Goal: Task Accomplishment & Management: Complete application form

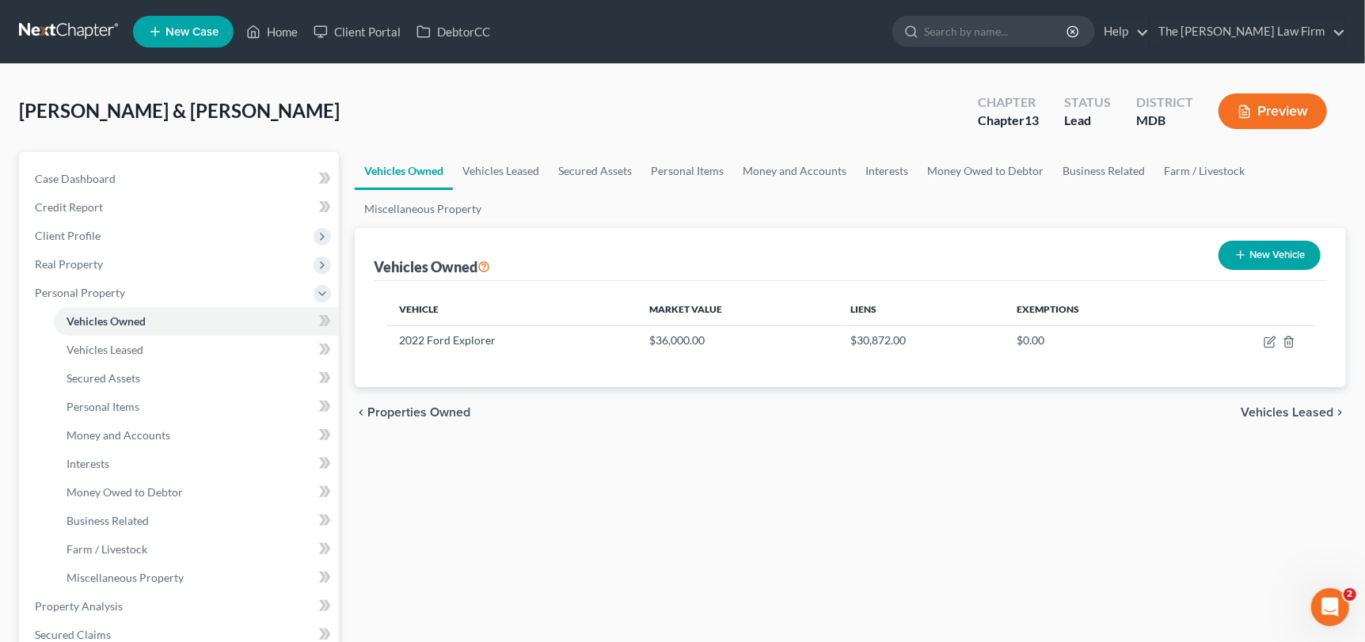
click at [1256, 254] on button "New Vehicle" at bounding box center [1269, 255] width 102 height 29
select select "0"
select select "2"
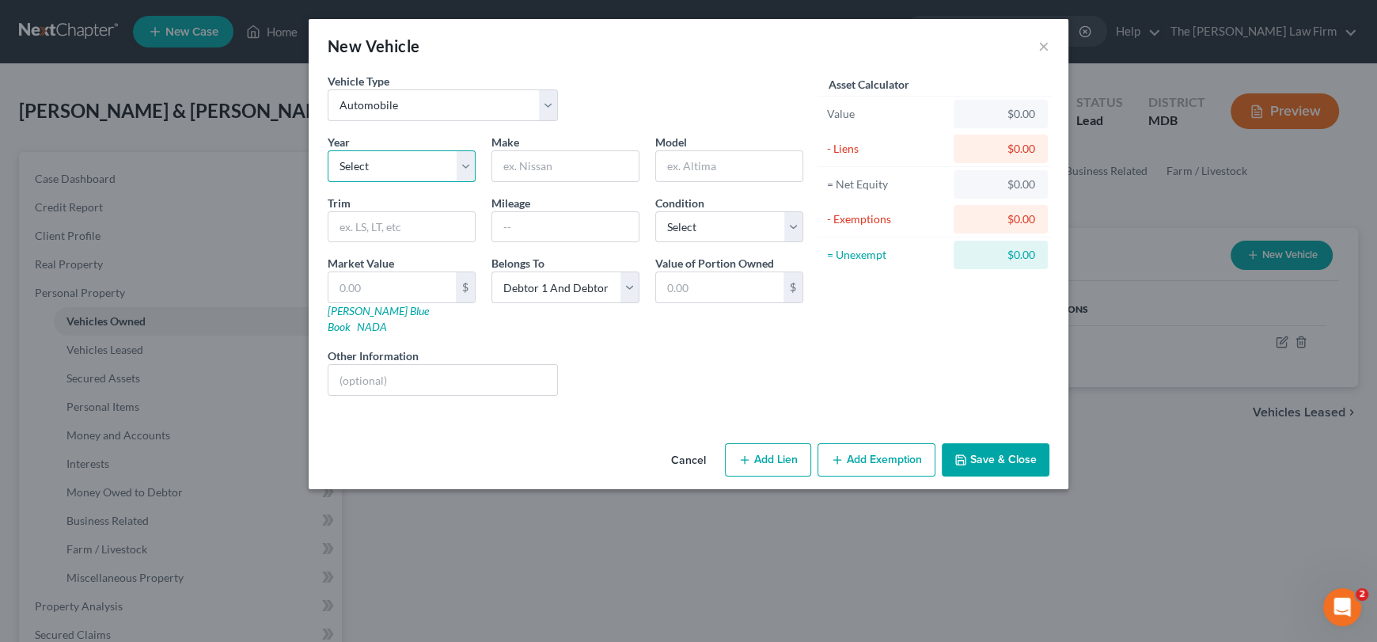
click at [393, 172] on select "Select 2026 2025 2024 2023 2022 2021 2020 2019 2018 2017 2016 2015 2014 2013 20…" at bounding box center [402, 166] width 148 height 32
select select "4"
click at [328, 150] on select "Select 2026 2025 2024 2023 2022 2021 2020 2019 2018 2017 2016 2015 2014 2013 20…" at bounding box center [402, 166] width 148 height 32
click at [516, 165] on input "text" at bounding box center [565, 166] width 146 height 30
drag, startPoint x: 527, startPoint y: 162, endPoint x: 463, endPoint y: 167, distance: 64.3
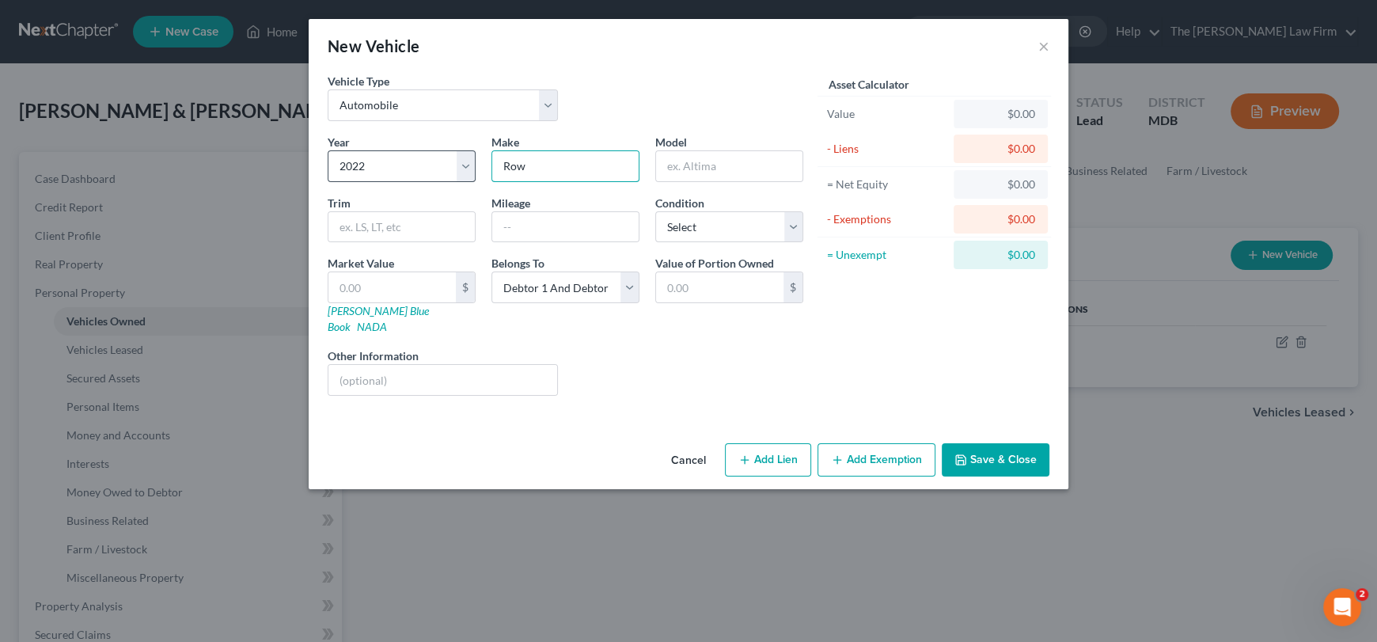
click at [469, 165] on div "Year Select 2026 2025 2024 2023 2022 2021 2020 2019 2018 2017 2016 2015 2014 20…" at bounding box center [566, 271] width 492 height 275
type input "Ram"
click at [702, 171] on input "text" at bounding box center [729, 166] width 146 height 30
type input "2500"
click at [378, 283] on input "text" at bounding box center [392, 287] width 127 height 30
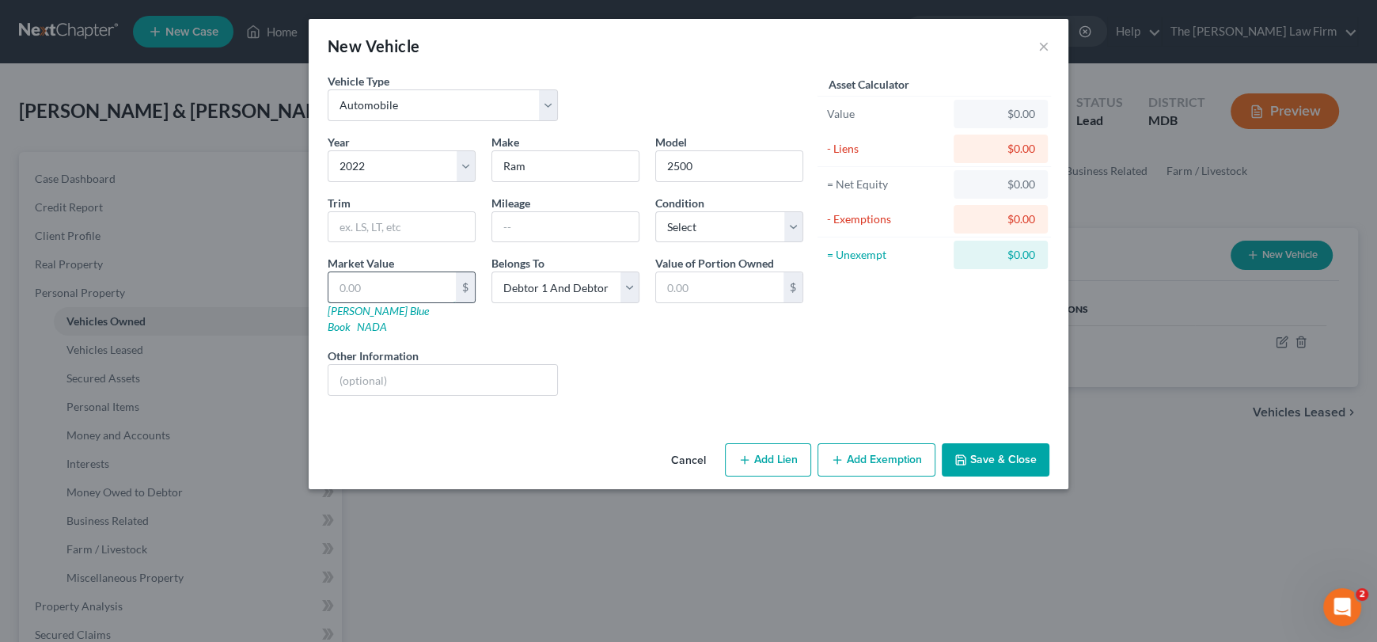
type input "4"
type input "4.00"
type input "43"
type input "43.00"
type input "430"
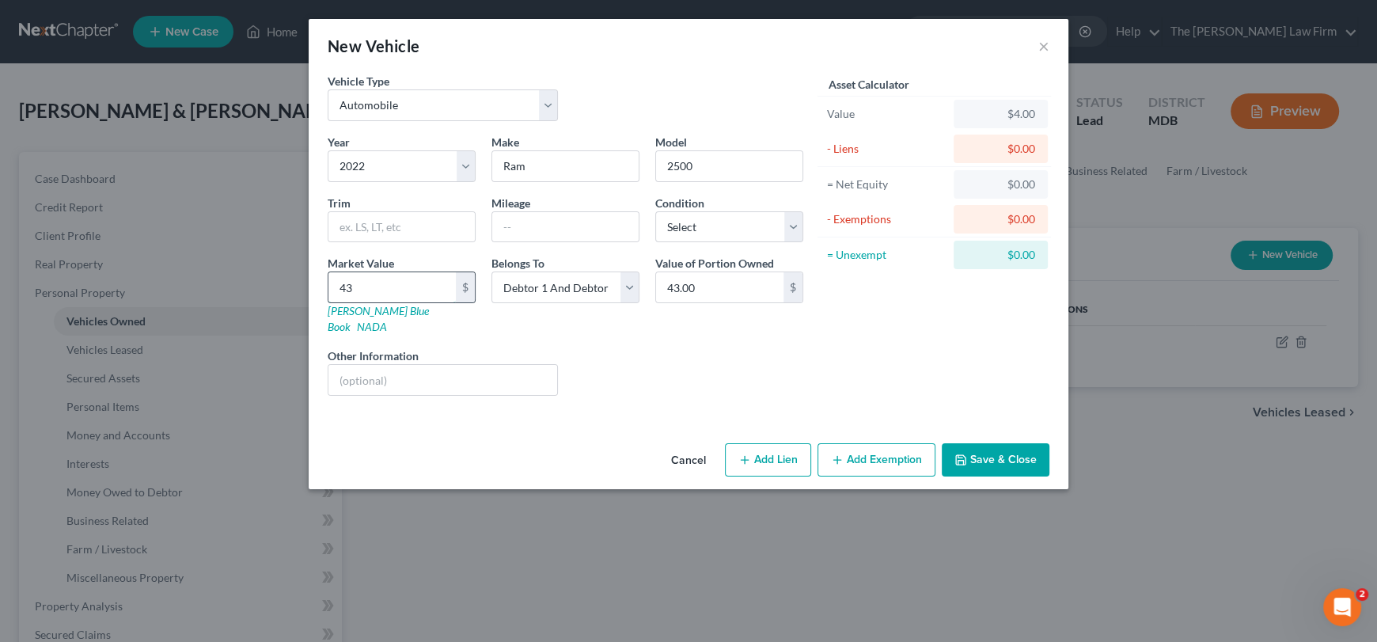
type input "430.00"
type input "4300"
type input "4,300.00"
type input "4,3000"
type input "43,000.00"
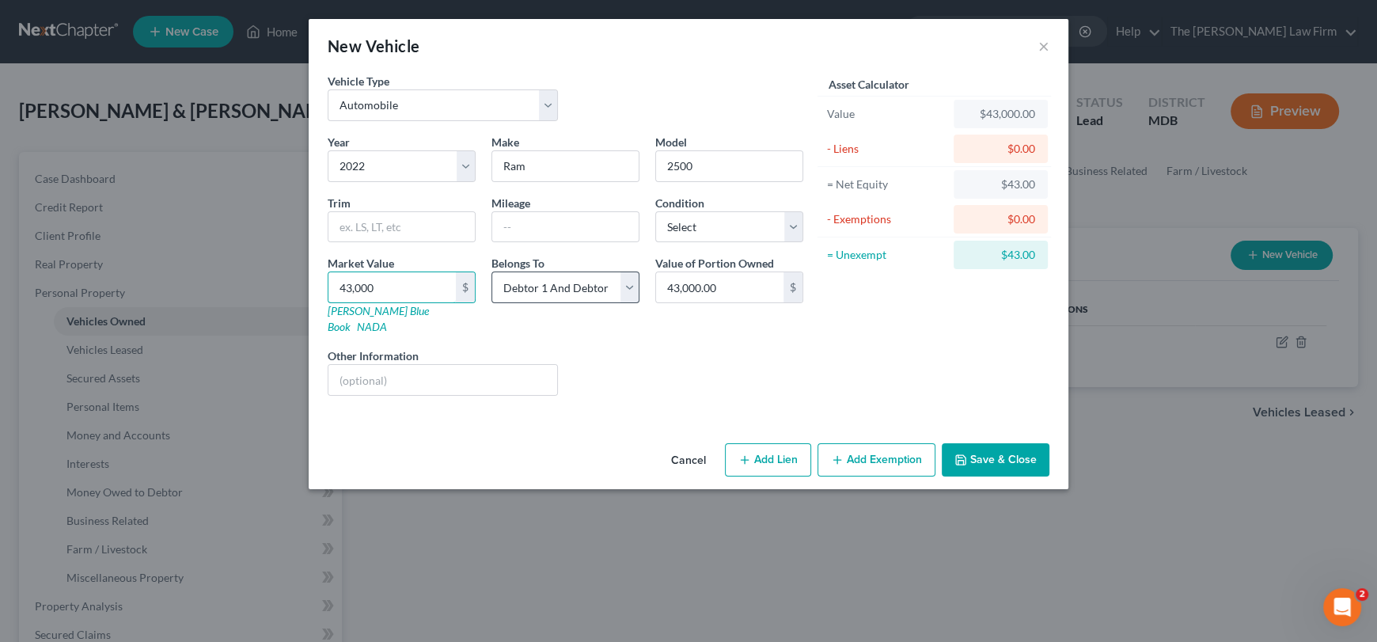
type input "43,000"
click at [547, 288] on select "Select Debtor 1 Only Debtor 2 Only Debtor 1 And Debtor 2 Only At Least One Of T…" at bounding box center [566, 288] width 148 height 32
click at [703, 214] on select "Select Excellent Very Good Good Fair Poor" at bounding box center [729, 227] width 148 height 32
select select "2"
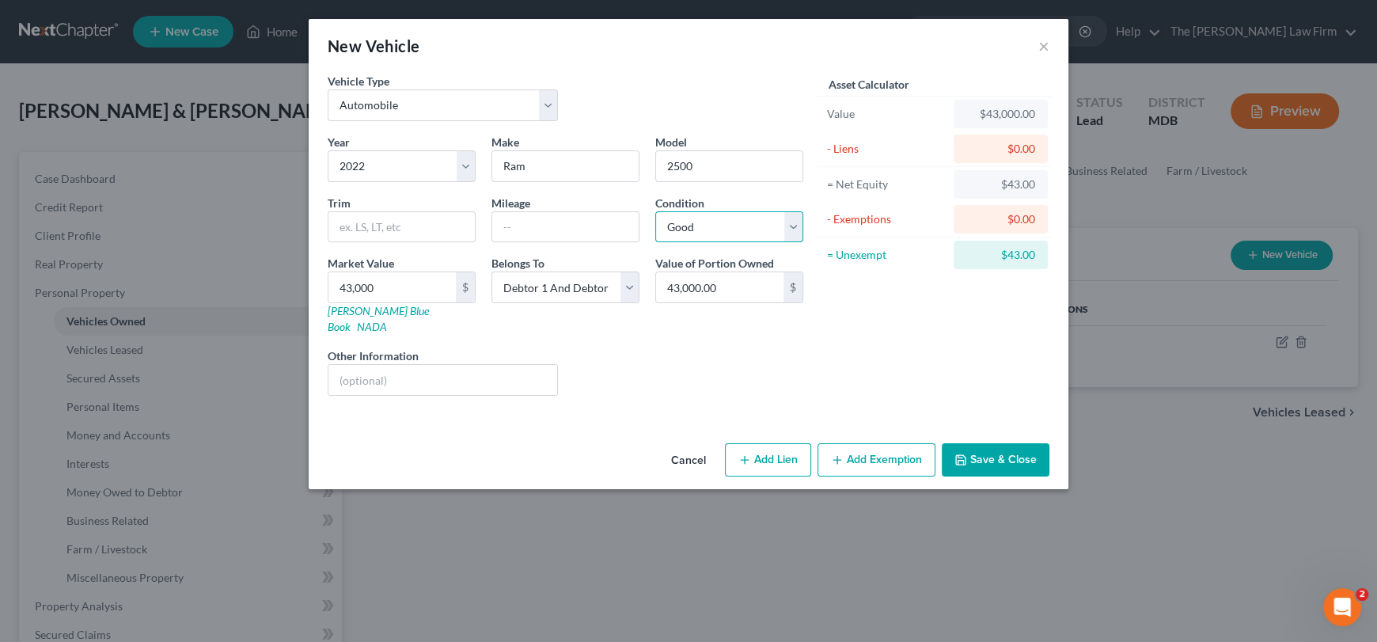
click at [655, 211] on select "Select Excellent Very Good Good Fair Poor" at bounding box center [729, 227] width 148 height 32
click at [563, 241] on div at bounding box center [566, 227] width 148 height 32
click at [561, 230] on input "text" at bounding box center [565, 227] width 146 height 30
type input "47000"
drag, startPoint x: 712, startPoint y: 328, endPoint x: 713, endPoint y: 339, distance: 11.1
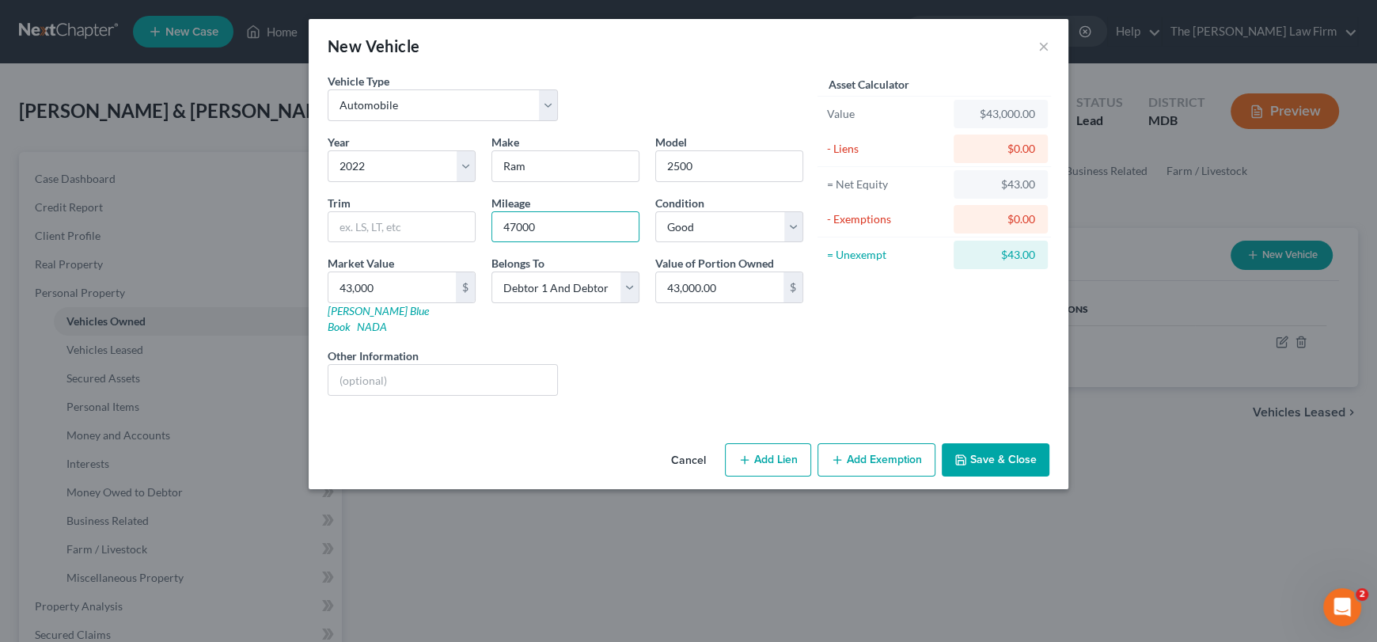
click at [712, 329] on div "Year Select 2026 2025 2024 2023 2022 2021 2020 2019 2018 2017 2016 2015 2014 20…" at bounding box center [566, 271] width 492 height 275
click at [758, 443] on button "Add Lien" at bounding box center [768, 459] width 86 height 33
select select "2"
select select "0"
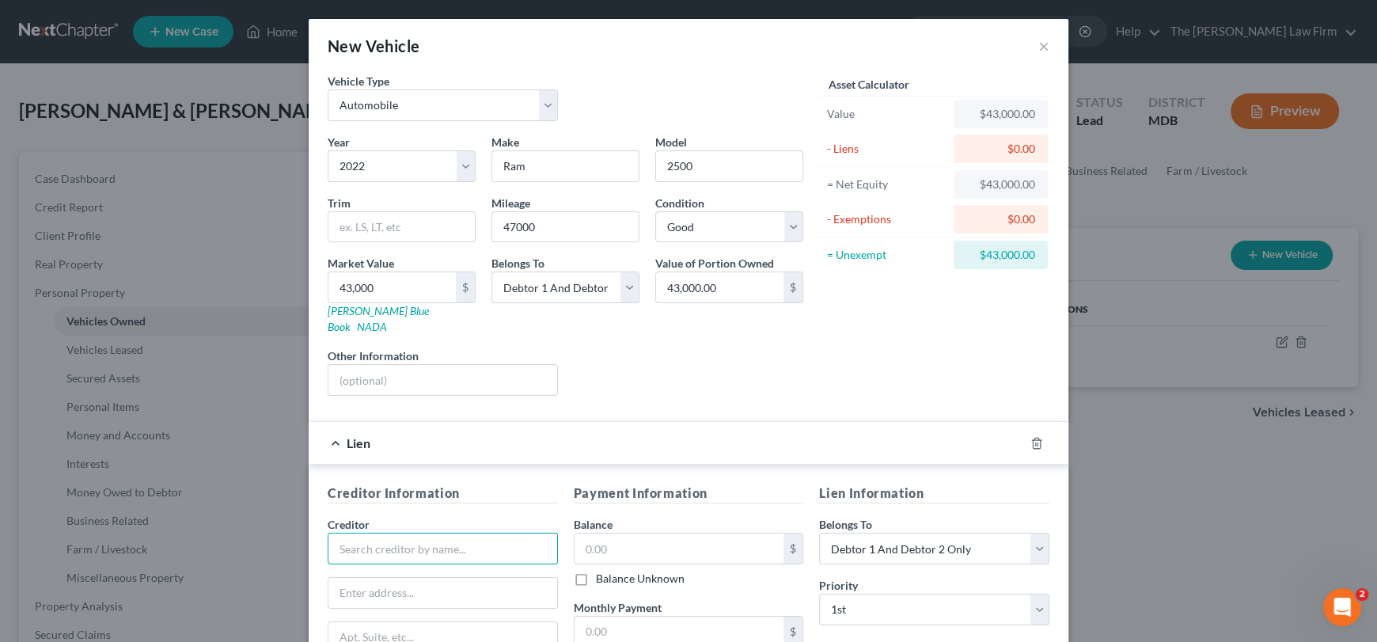
click at [372, 533] on input "text" at bounding box center [443, 549] width 230 height 32
drag, startPoint x: 376, startPoint y: 541, endPoint x: 321, endPoint y: 534, distance: 55.0
click at [328, 534] on input "Sdfcu" at bounding box center [443, 549] width 230 height 32
drag, startPoint x: 359, startPoint y: 525, endPoint x: 294, endPoint y: 519, distance: 64.4
click at [294, 519] on div "New Vehicle × Vehicle Type Select Automobile Truck Trailer Watercraft Aircraft …" at bounding box center [688, 321] width 1377 height 642
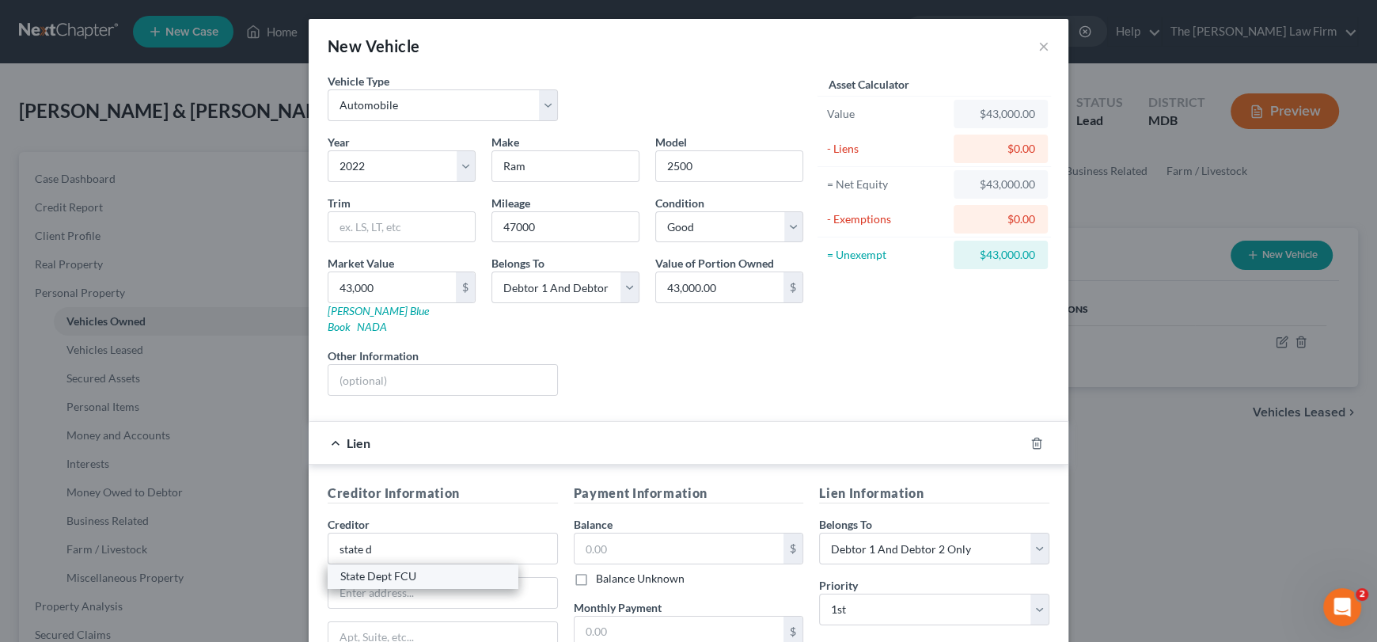
click at [378, 568] on div "State Dept FCU" at bounding box center [422, 576] width 165 height 16
type input "State Dept FCU"
type input "[STREET_ADDRESS]"
type input "[GEOGRAPHIC_DATA]"
select select "48"
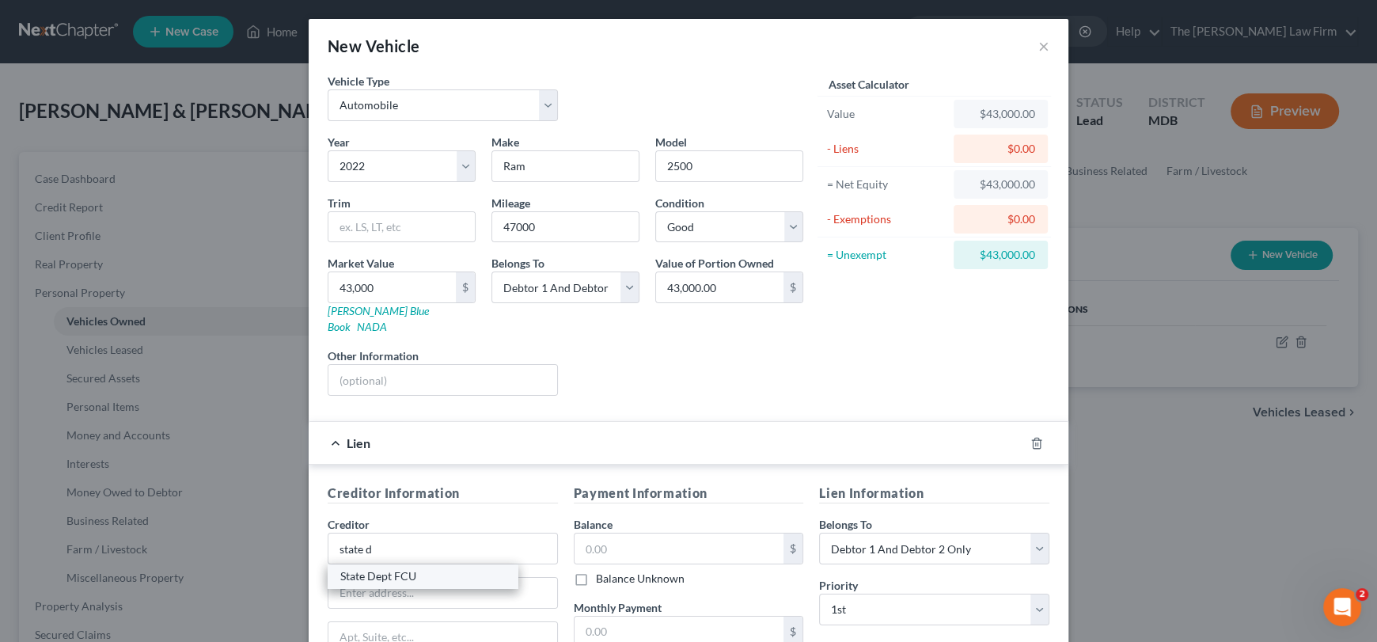
type input "22314"
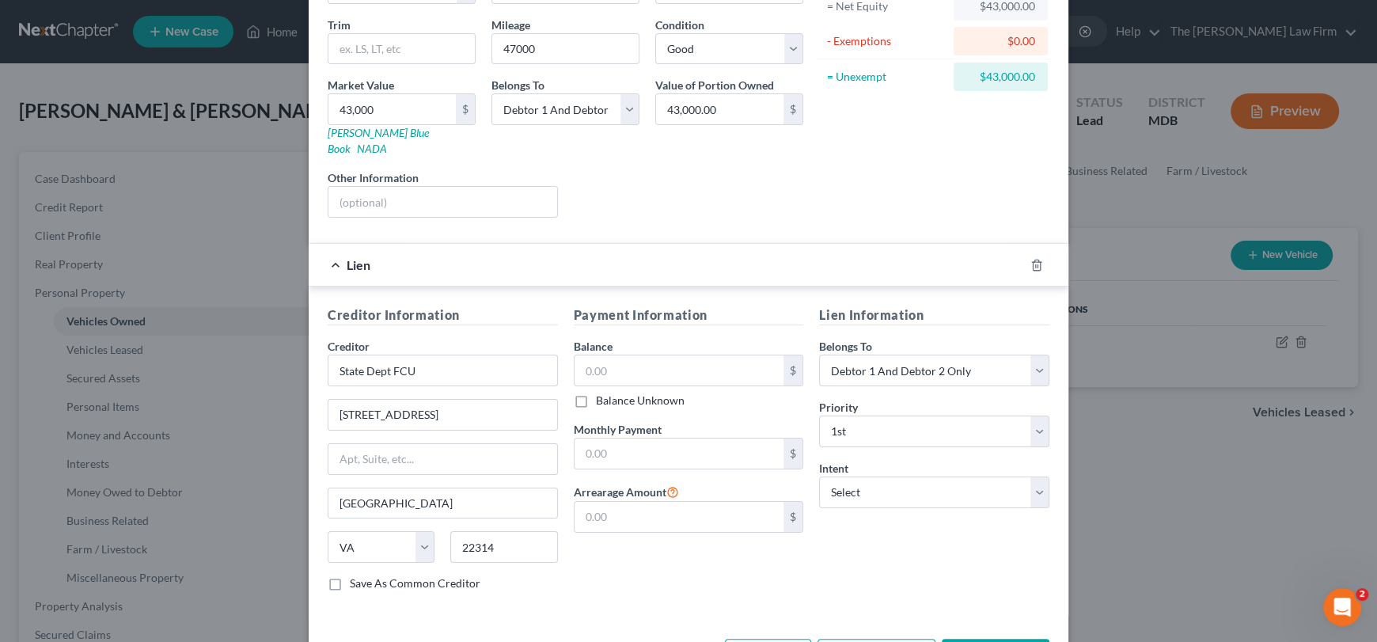
scroll to position [143, 0]
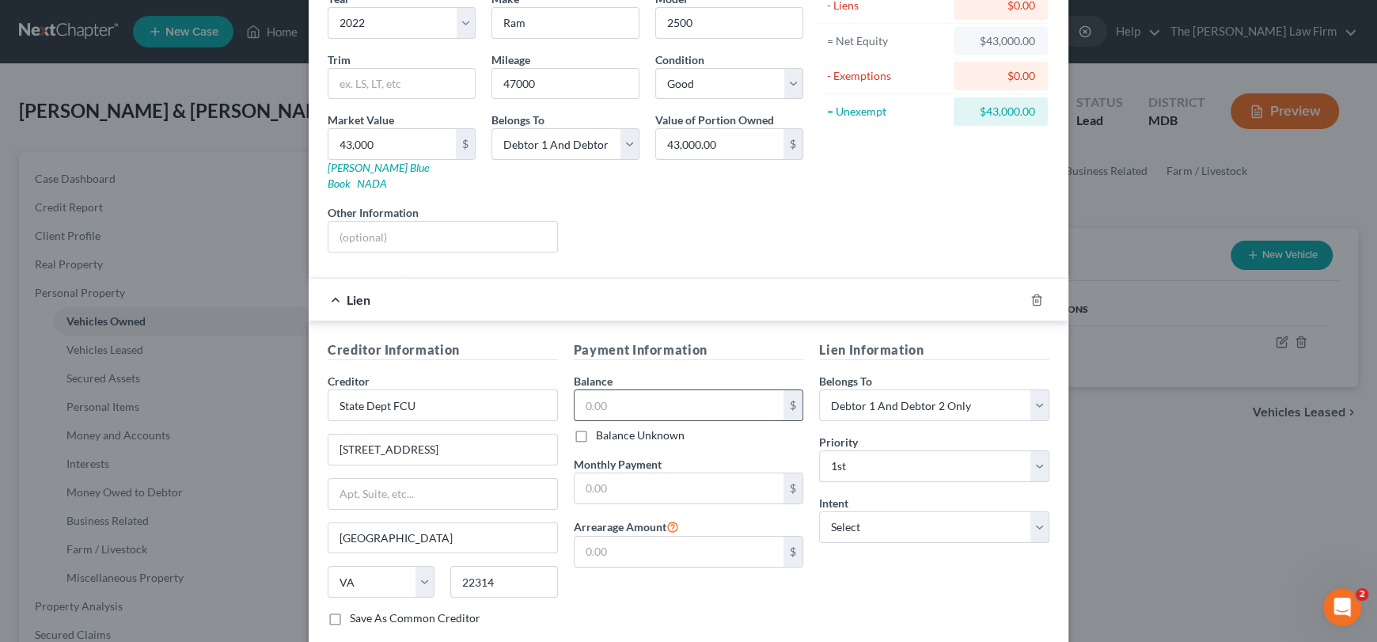
click at [600, 394] on input "text" at bounding box center [680, 405] width 210 height 30
type input "55,232"
click at [612, 477] on input "text" at bounding box center [680, 488] width 210 height 30
type input "1,178.64"
click at [590, 537] on input "text" at bounding box center [680, 552] width 210 height 30
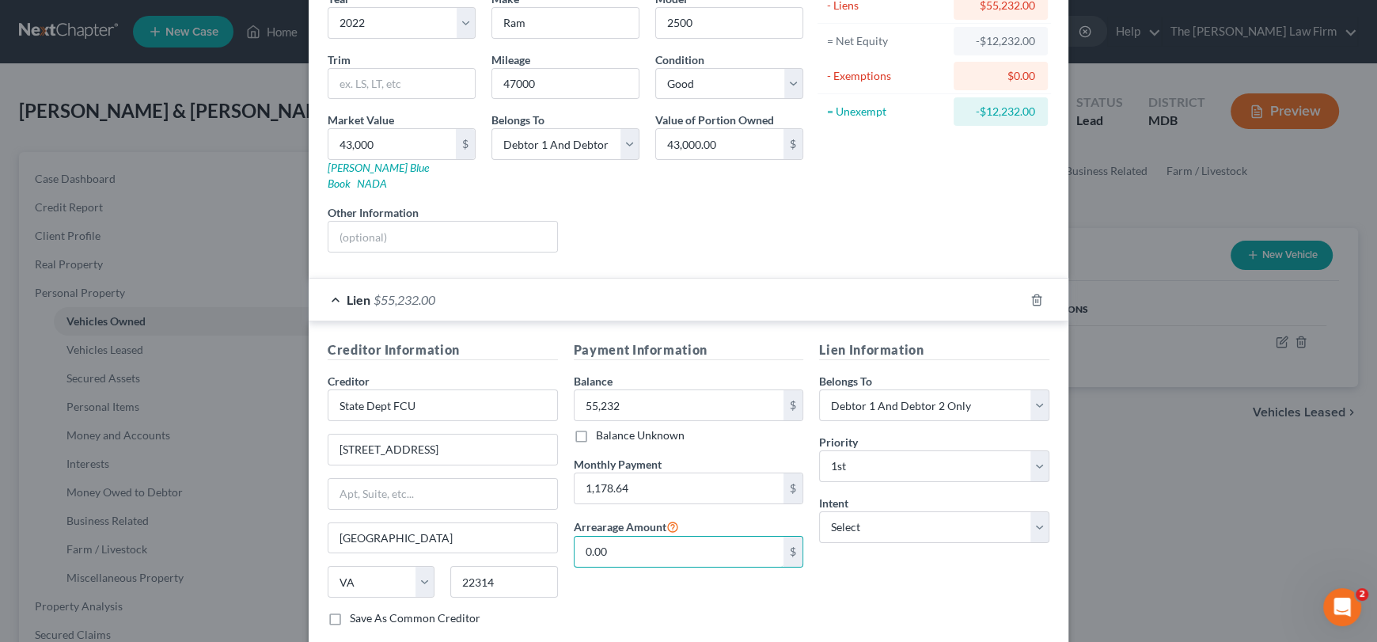
type input "0.00"
click at [662, 456] on div "Monthly Payment 1,178.64 $" at bounding box center [689, 480] width 230 height 48
click at [872, 511] on select "Select Surrender Redeem Reaffirm Avoid Other" at bounding box center [934, 527] width 230 height 32
select select "2"
click at [819, 511] on select "Select Surrender Redeem Reaffirm Avoid Other" at bounding box center [934, 527] width 230 height 32
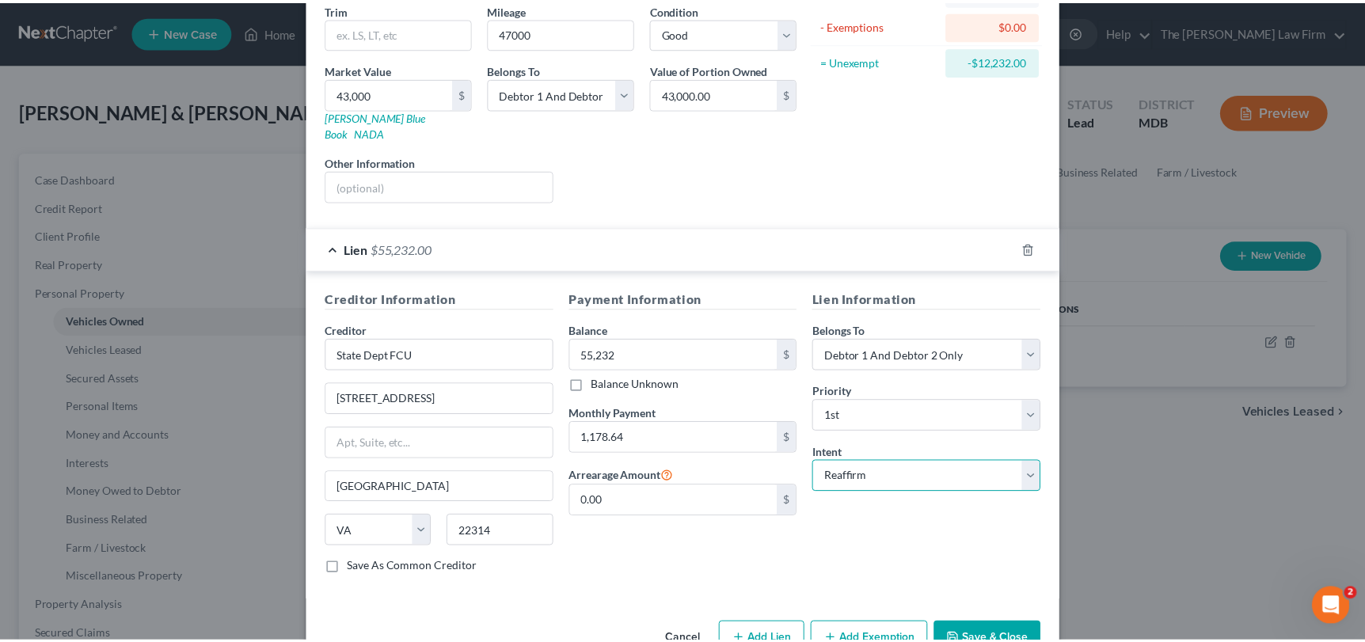
scroll to position [222, 0]
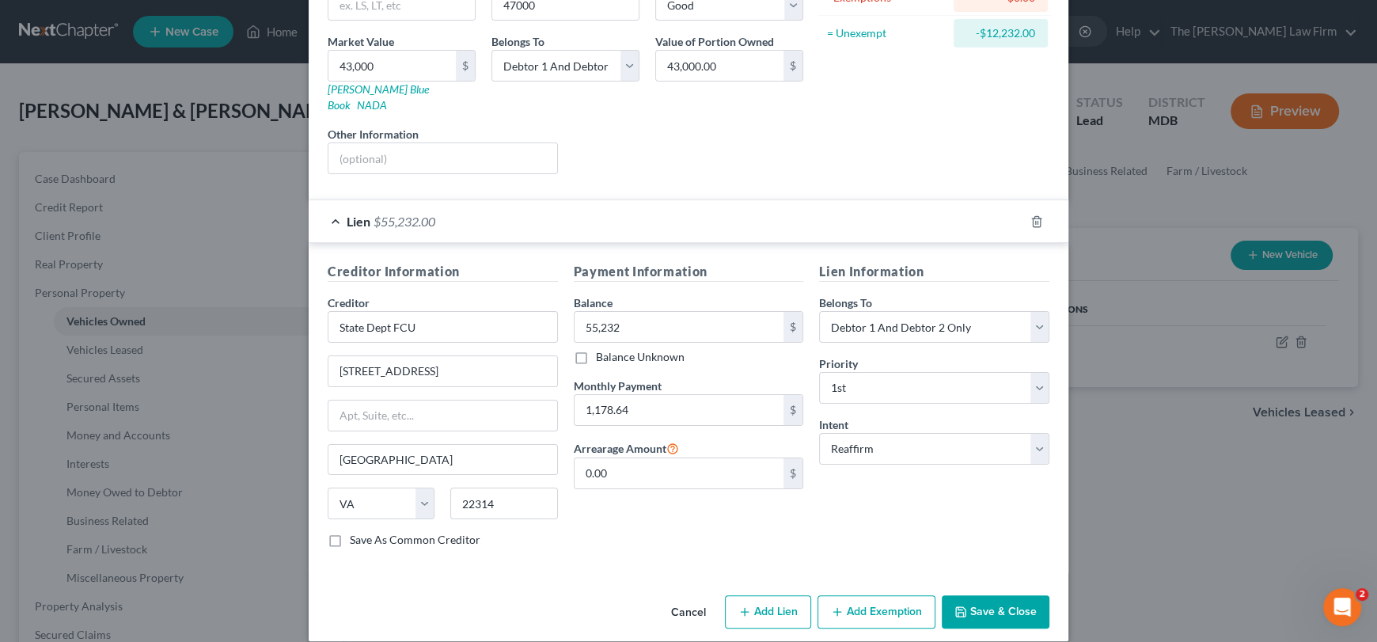
click at [1001, 595] on button "Save & Close" at bounding box center [996, 611] width 108 height 33
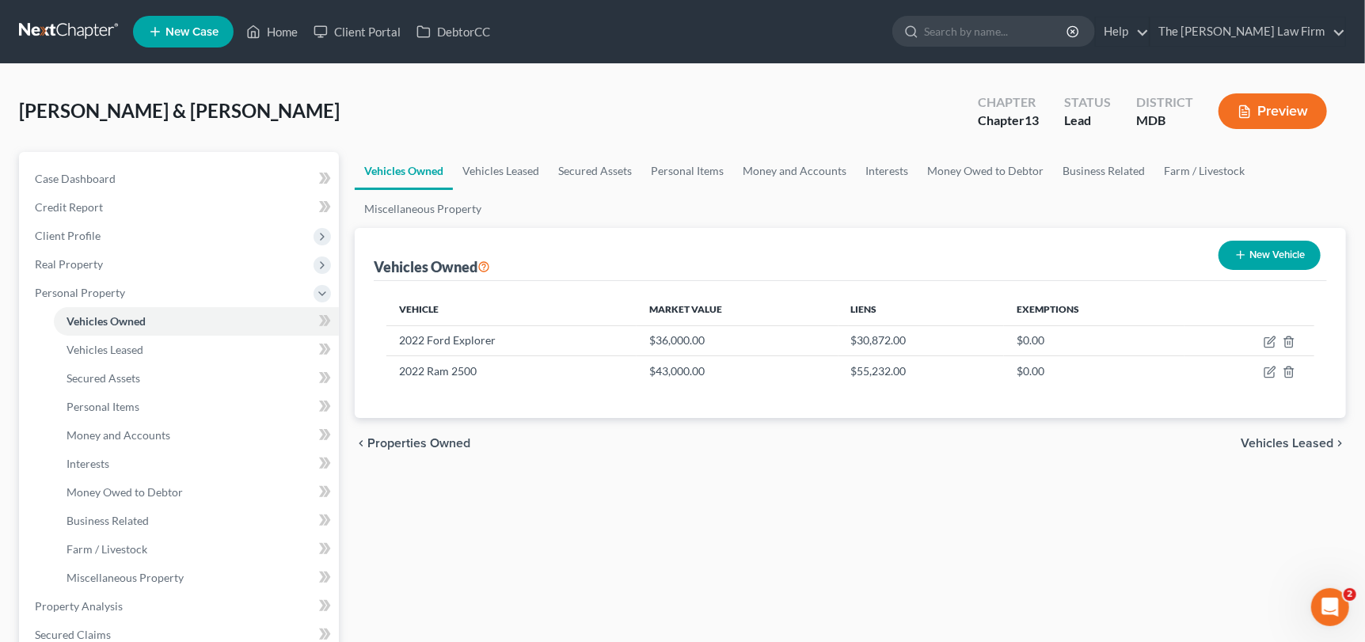
click at [1256, 256] on button "New Vehicle" at bounding box center [1269, 255] width 102 height 29
select select "0"
select select "2"
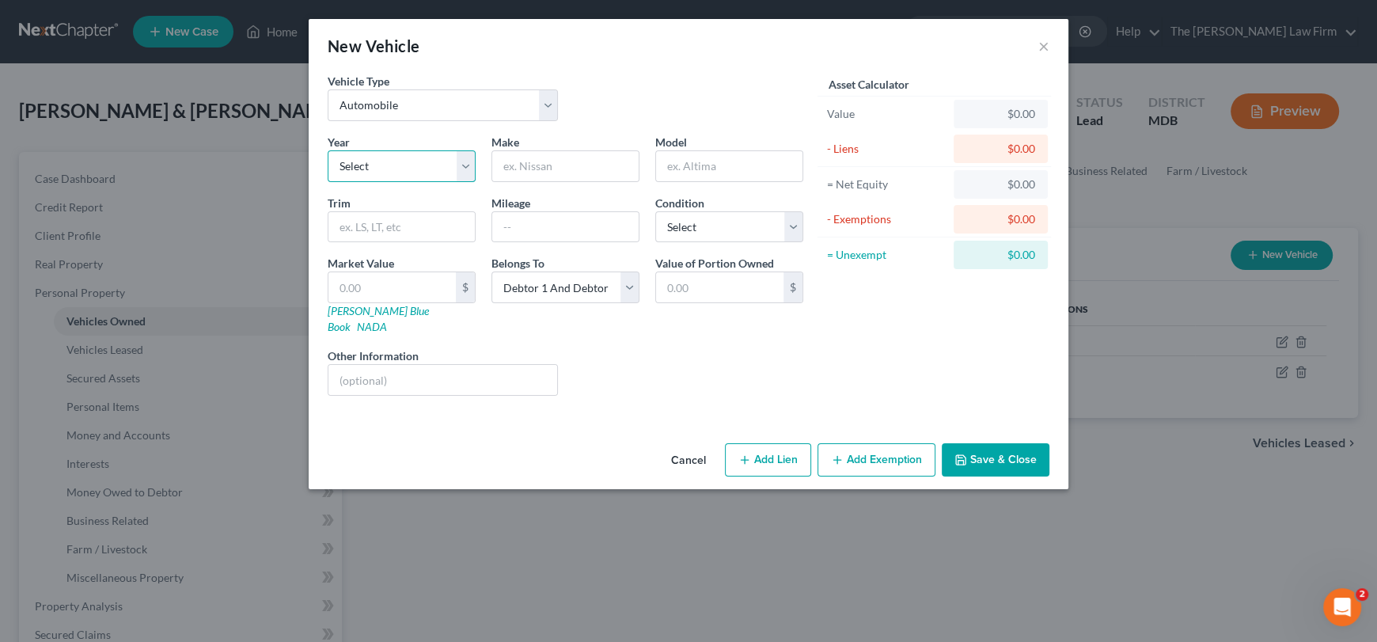
click at [382, 166] on select "Select 2026 2025 2024 2023 2022 2021 2020 2019 2018 2017 2016 2015 2014 2013 20…" at bounding box center [402, 166] width 148 height 32
select select "9"
click at [328, 150] on select "Select 2026 2025 2024 2023 2022 2021 2020 2019 2018 2017 2016 2015 2014 2013 20…" at bounding box center [402, 166] width 148 height 32
click at [528, 163] on input "text" at bounding box center [565, 166] width 146 height 30
type input "Honda"
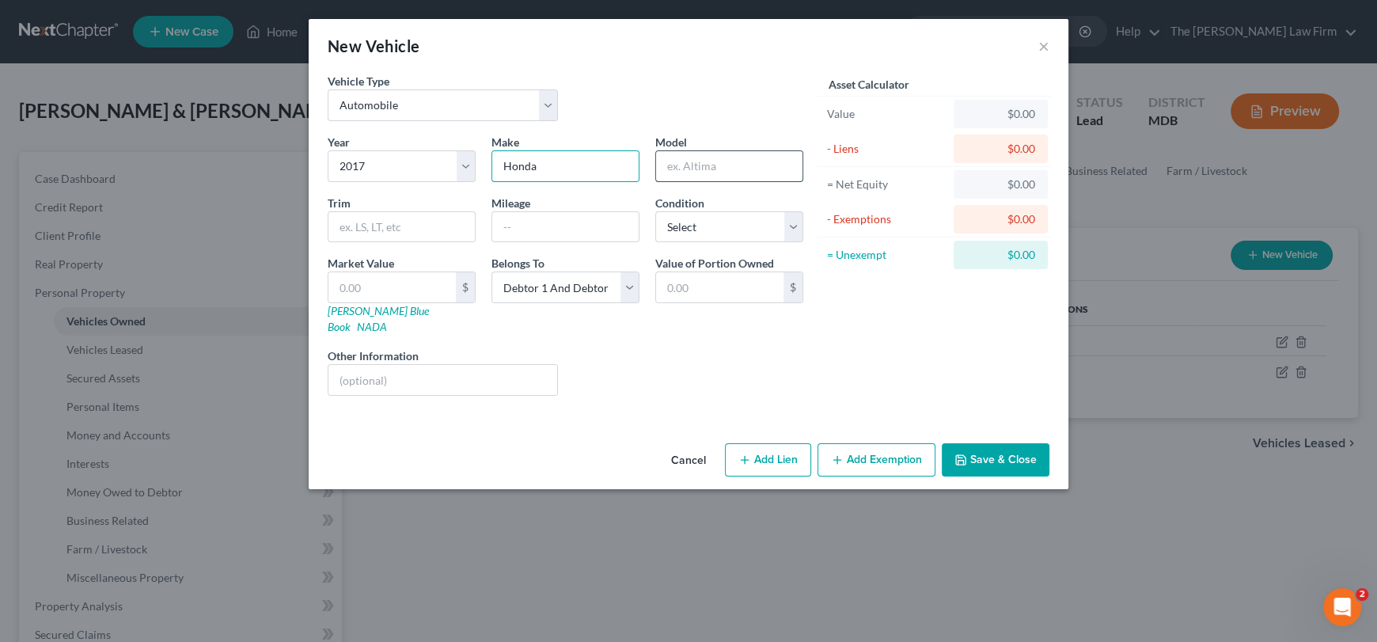
click at [743, 160] on input "text" at bounding box center [729, 166] width 146 height 30
type input "Accord"
click at [752, 215] on select "Select Excellent Very Good Good Fair Poor" at bounding box center [729, 227] width 148 height 32
select select "3"
click at [655, 211] on select "Select Excellent Very Good Good Fair Poor" at bounding box center [729, 227] width 148 height 32
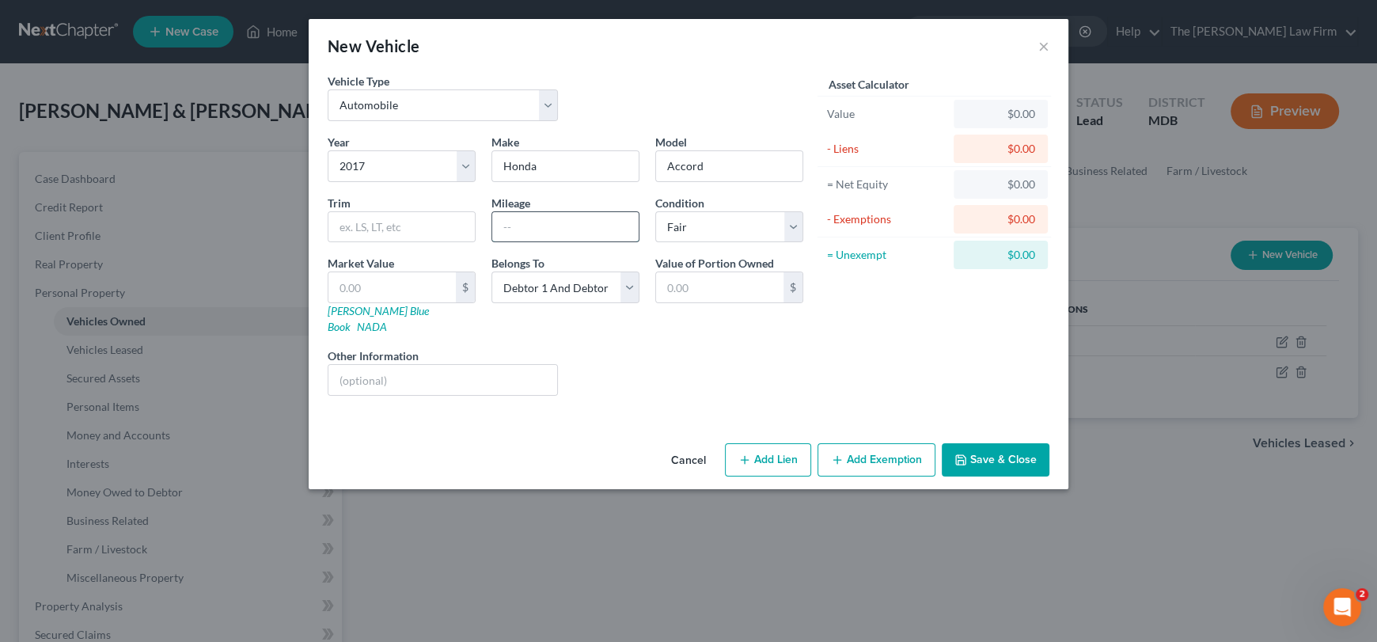
click at [509, 231] on input "text" at bounding box center [565, 227] width 146 height 30
type input "130000"
click at [387, 288] on input "text" at bounding box center [392, 287] width 127 height 30
type input "1"
type input "1.00"
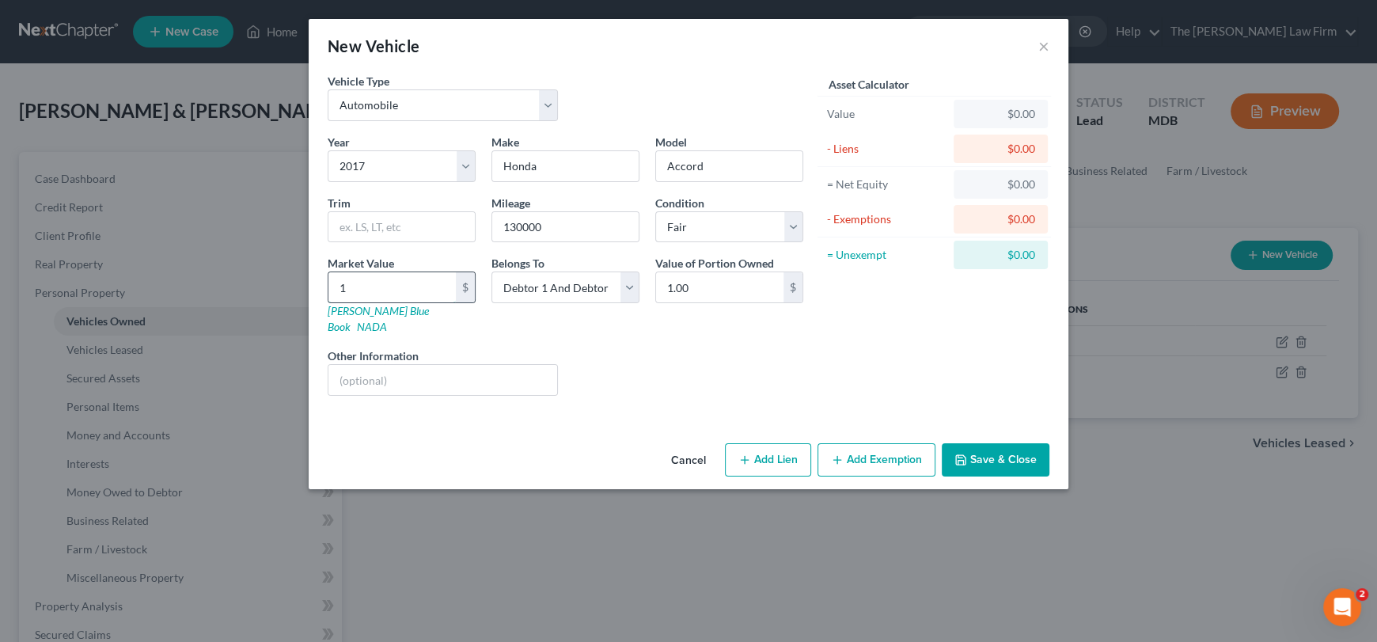
type input "12"
type input "12.00"
type input "120"
type input "120.00"
type input "1200"
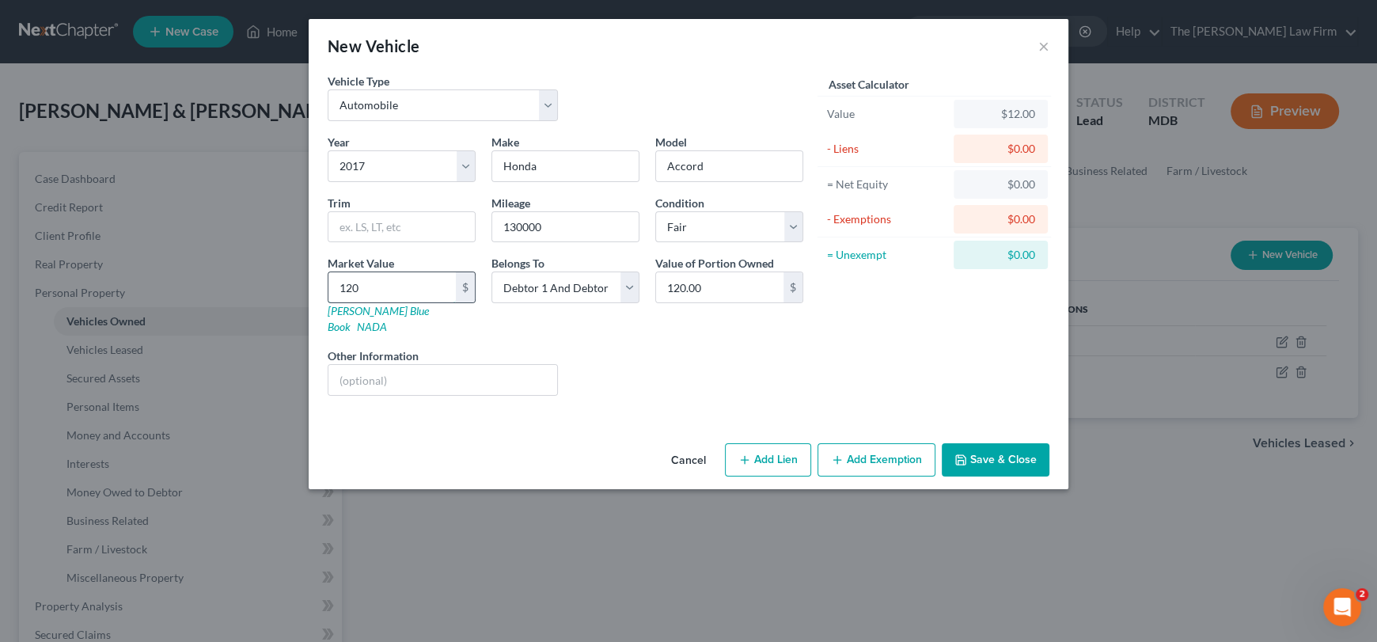
type input "1,200.00"
type input "1,2000"
type input "12,000.00"
type input "12,000"
click at [777, 443] on button "Add Lien" at bounding box center [768, 459] width 86 height 33
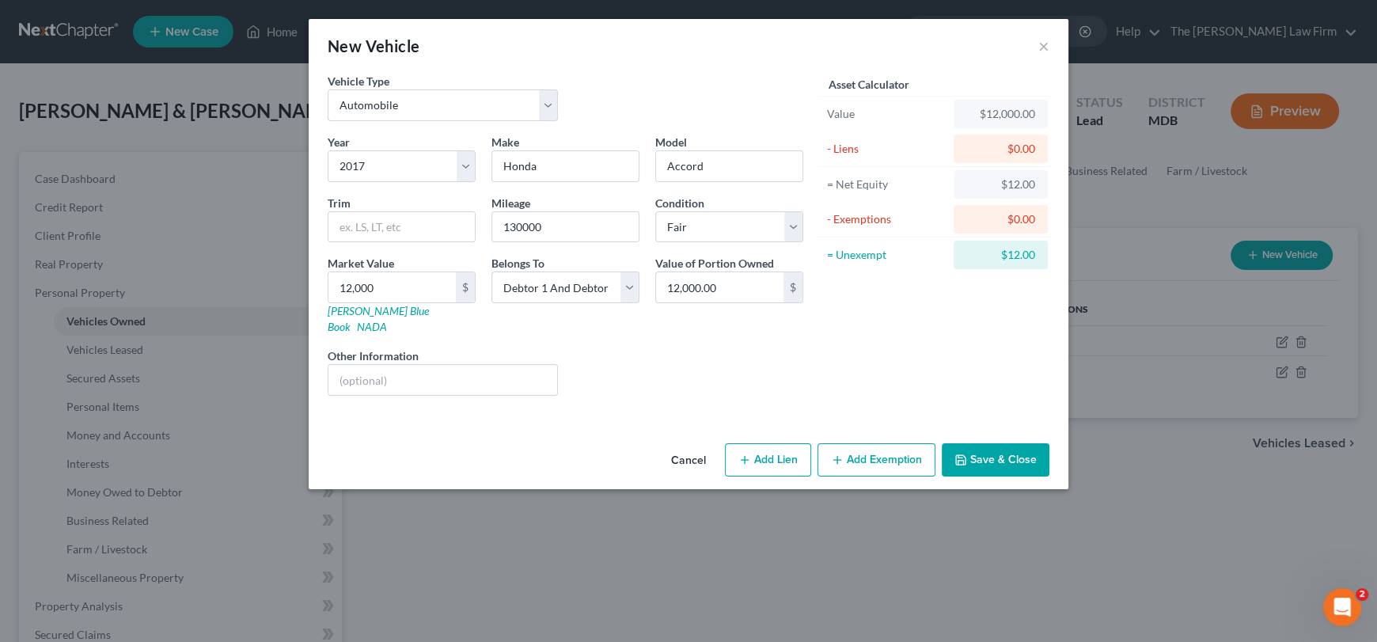
select select "2"
select select "0"
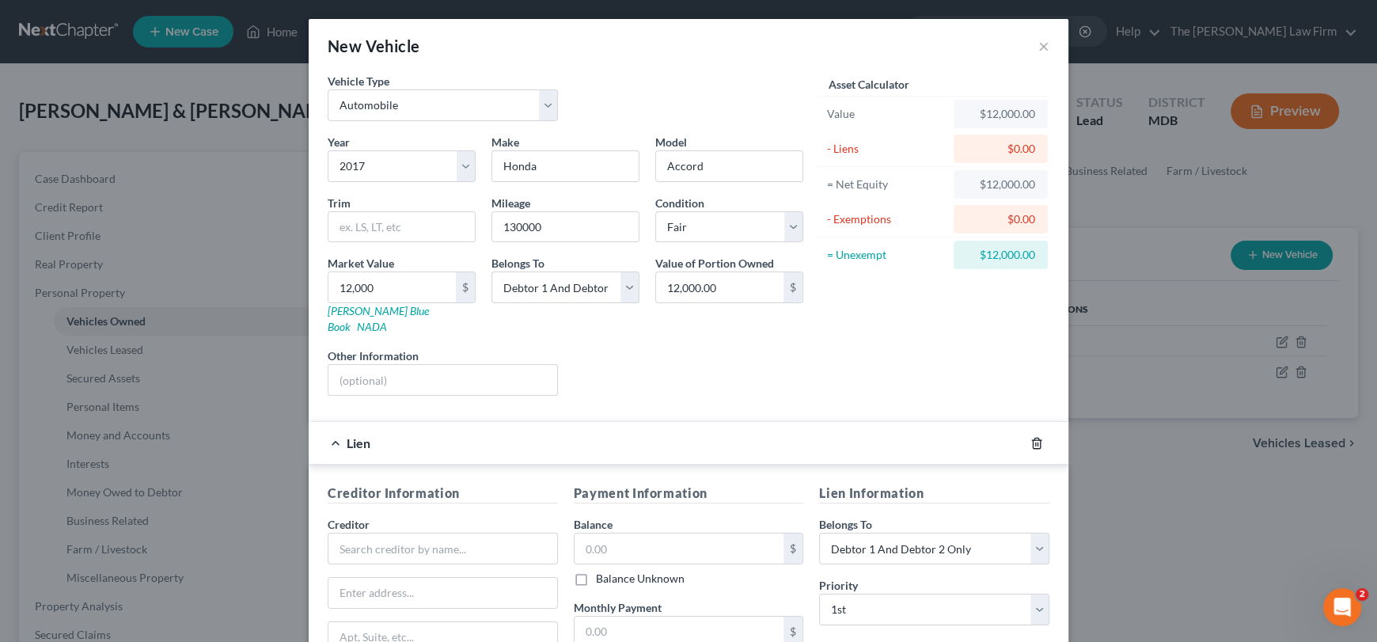
click at [1034, 438] on icon "button" at bounding box center [1036, 443] width 7 height 10
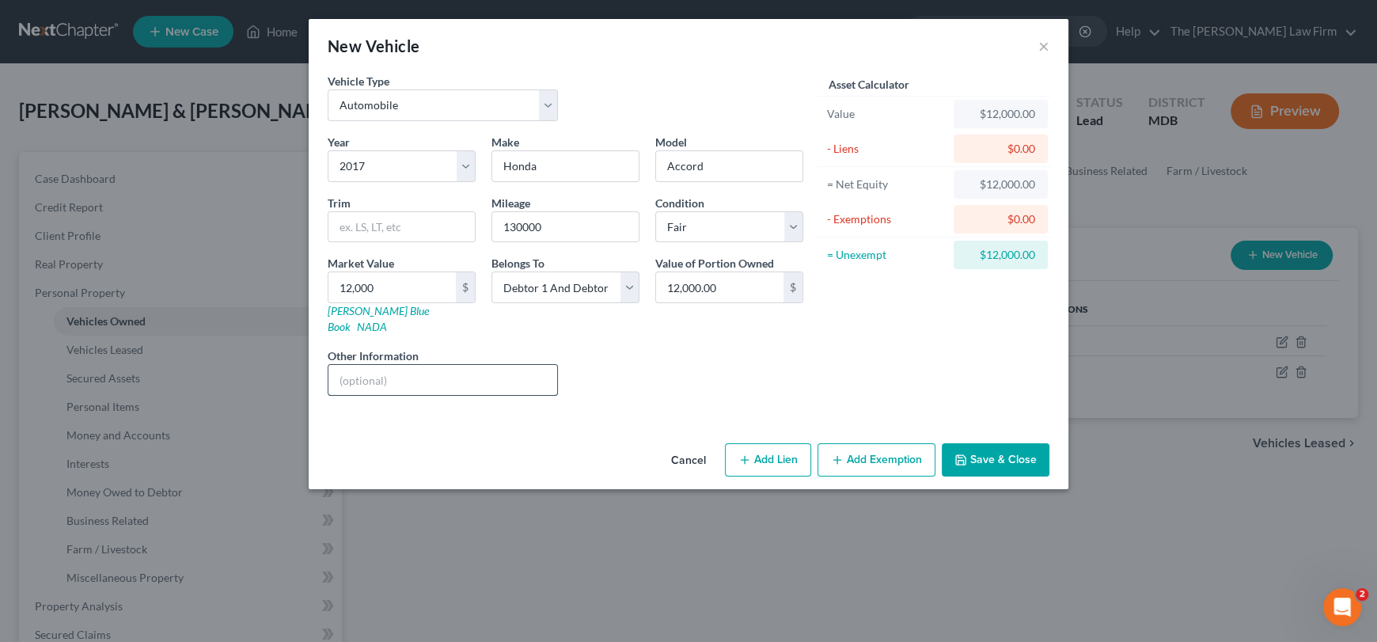
click at [435, 365] on input "text" at bounding box center [443, 380] width 229 height 30
type input "Keeping"
click at [537, 273] on select "Select Debtor 1 Only Debtor 2 Only Debtor 1 And Debtor 2 Only At Least One Of T…" at bounding box center [566, 288] width 148 height 32
select select "0"
click at [492, 272] on select "Select Debtor 1 Only Debtor 2 Only Debtor 1 And Debtor 2 Only At Least One Of T…" at bounding box center [566, 288] width 148 height 32
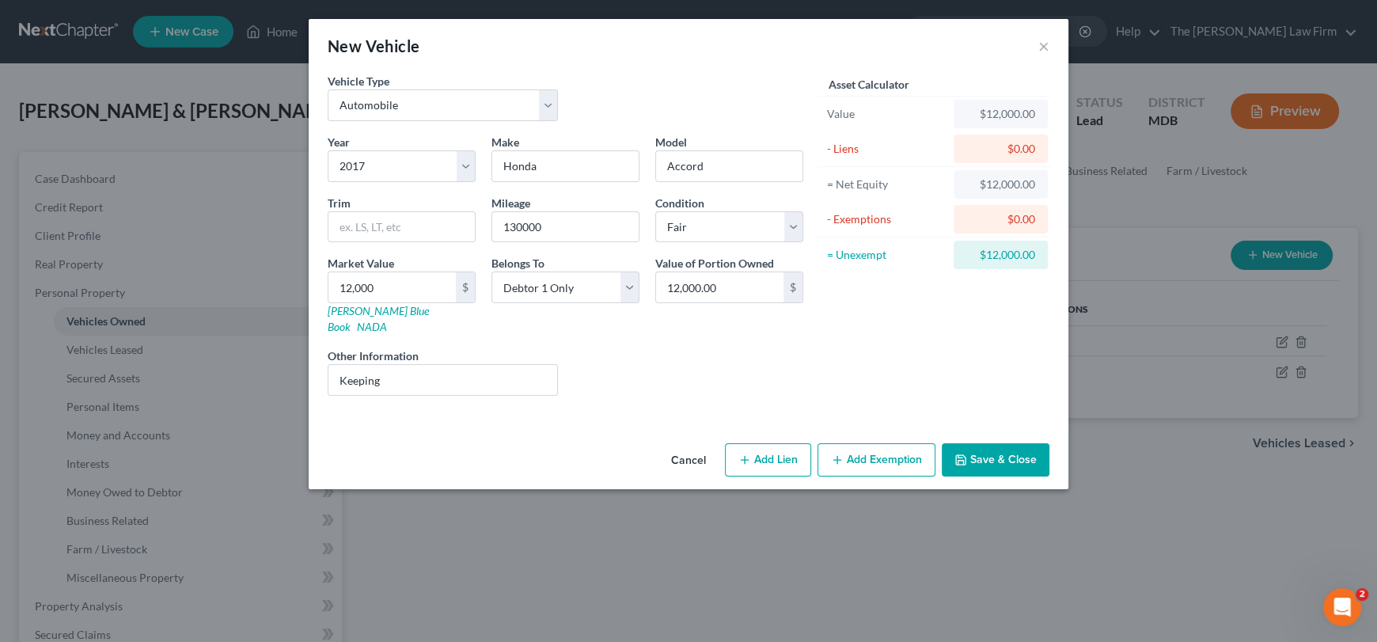
click at [1018, 443] on button "Save & Close" at bounding box center [996, 459] width 108 height 33
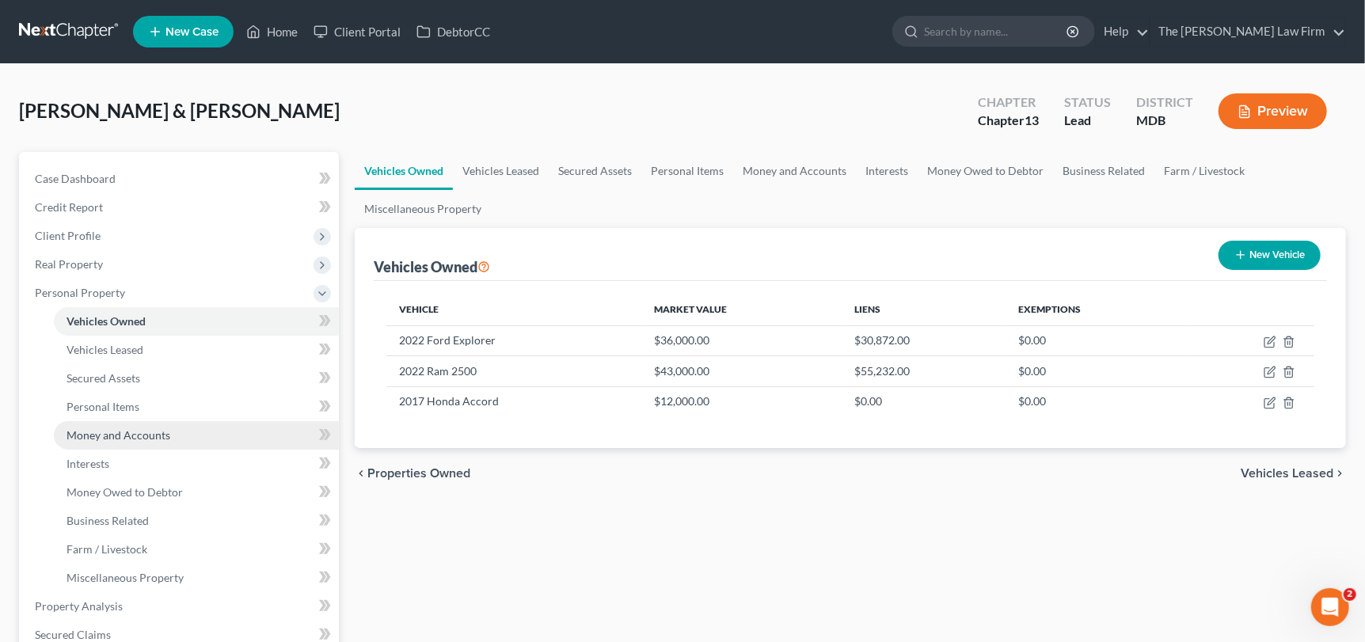
click at [123, 443] on link "Money and Accounts" at bounding box center [196, 435] width 285 height 28
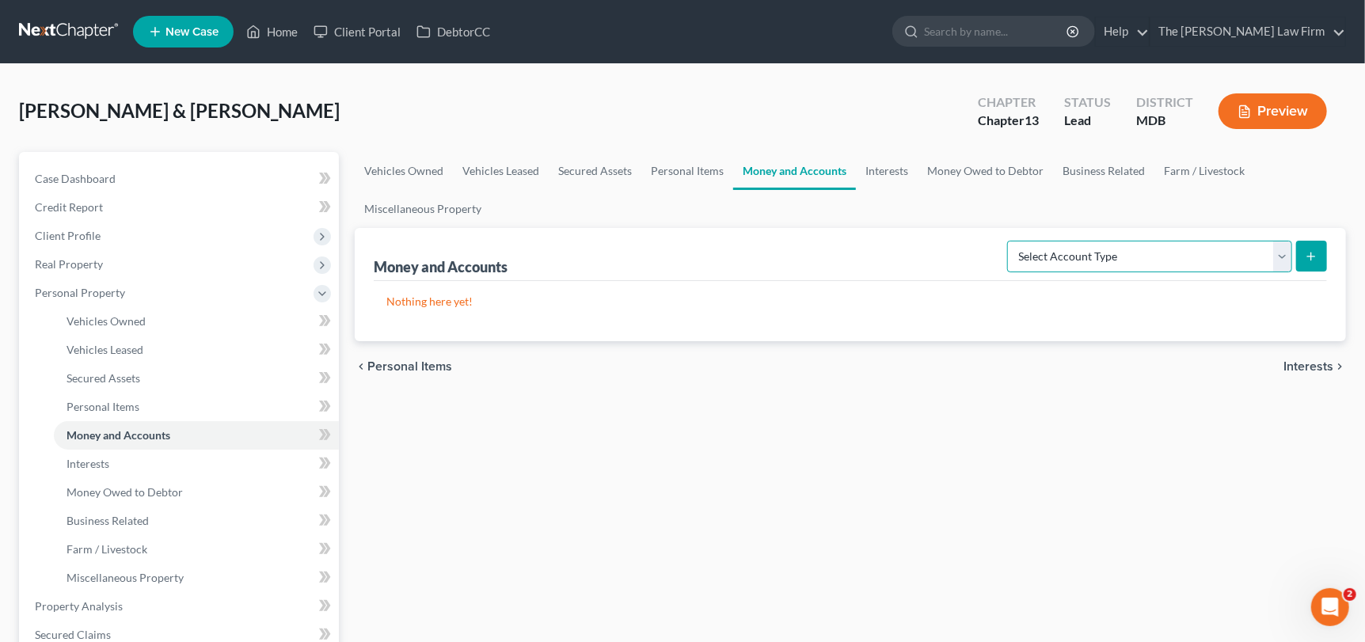
click at [1282, 262] on select "Select Account Type Brokerage Cash on Hand Certificates of Deposit Checking Acc…" at bounding box center [1149, 257] width 285 height 32
select select "checking"
click at [1011, 241] on select "Select Account Type Brokerage Cash on Hand Certificates of Deposit Checking Acc…" at bounding box center [1149, 257] width 285 height 32
click at [1299, 255] on button "submit" at bounding box center [1311, 256] width 31 height 31
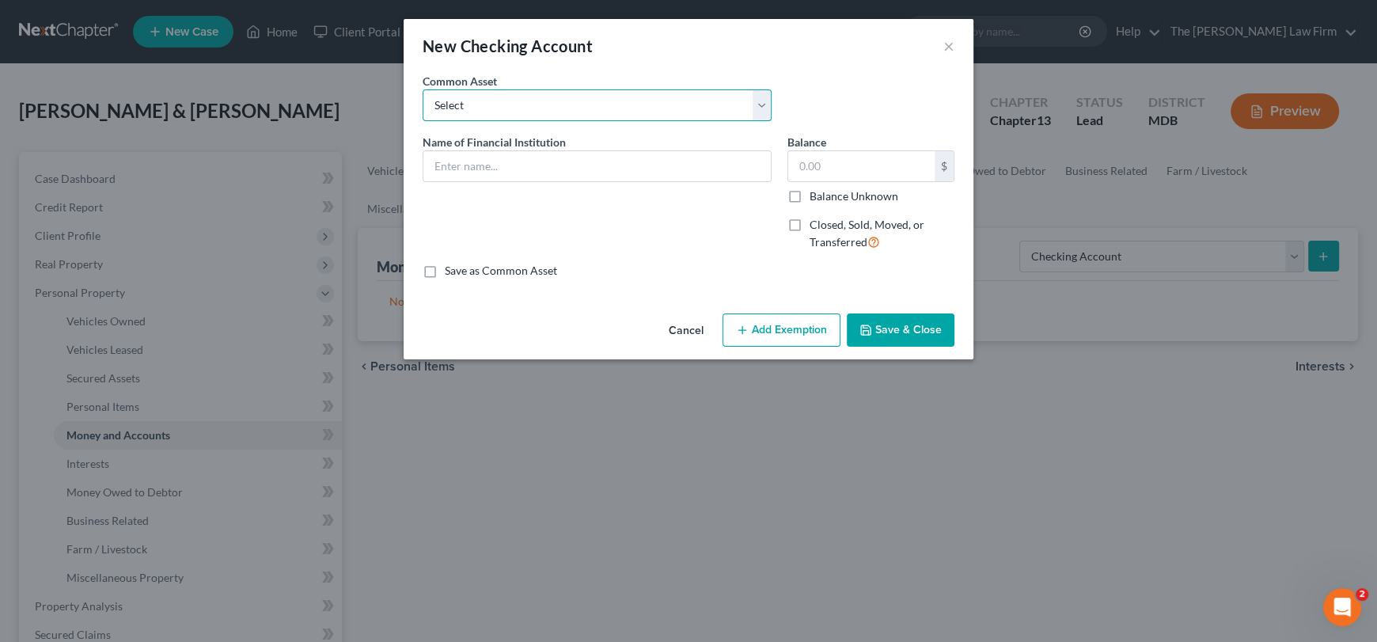
click at [505, 118] on select "Select Credit [DATE] SoFi Prince [PERSON_NAME]'s Community Federal Credit Union…" at bounding box center [597, 105] width 349 height 32
click at [943, 451] on div "New Checking Account × An exemption set must first be selected from the Filing …" at bounding box center [688, 321] width 1377 height 642
click at [464, 162] on input "text" at bounding box center [598, 166] width 348 height 30
type input "WesBanco"
click at [864, 170] on input "text" at bounding box center [861, 166] width 146 height 30
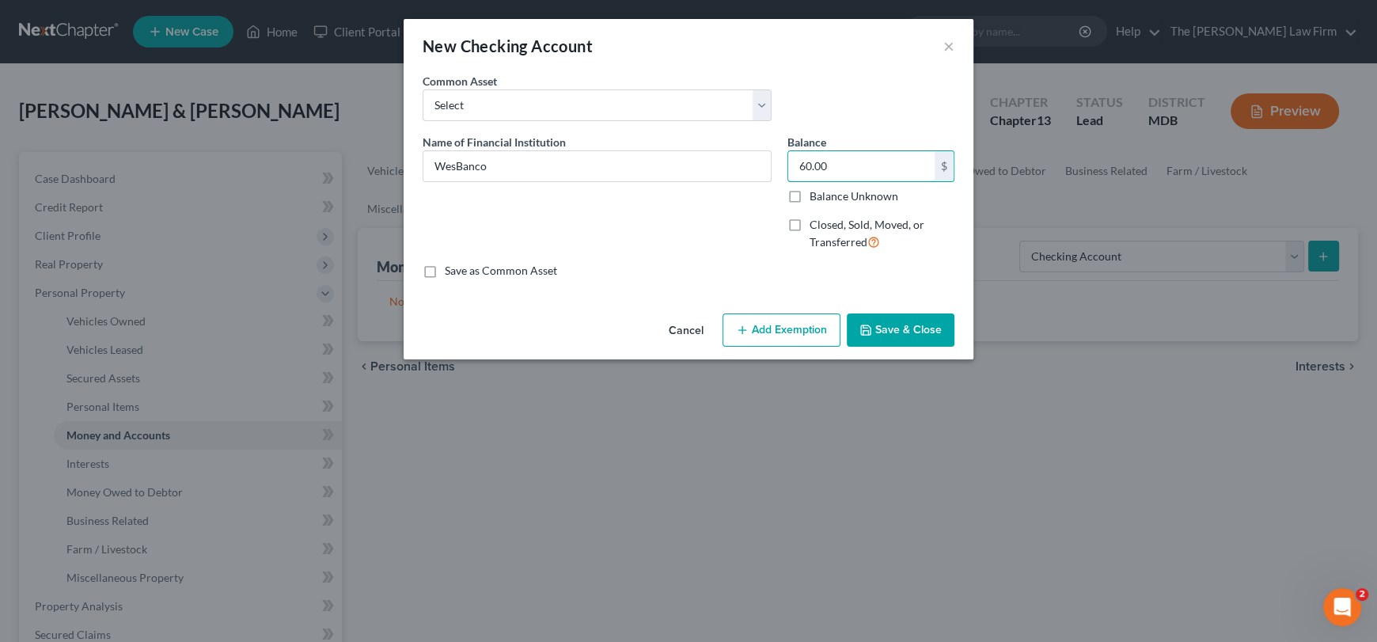
type input "60.00"
click at [889, 333] on button "Save & Close" at bounding box center [901, 329] width 108 height 33
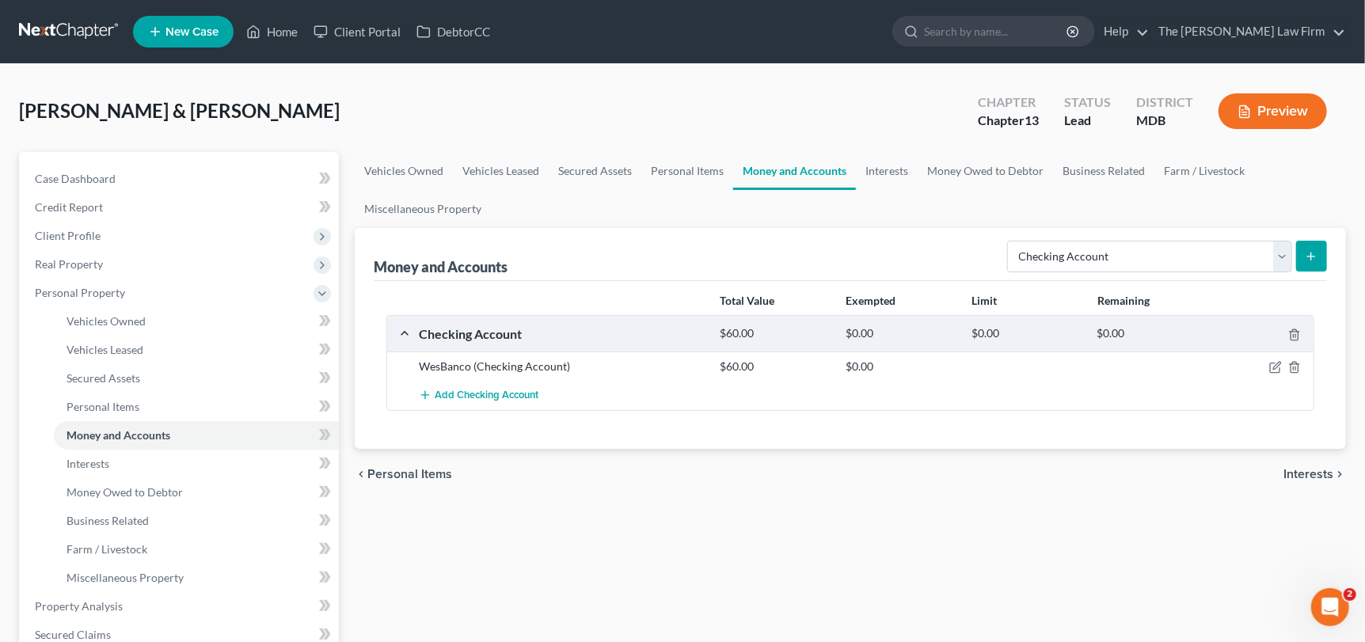
click at [1335, 268] on div "Money and Accounts Select Account Type Brokerage Cash on Hand Certificates of D…" at bounding box center [850, 338] width 991 height 221
click at [1322, 257] on button "submit" at bounding box center [1311, 256] width 31 height 31
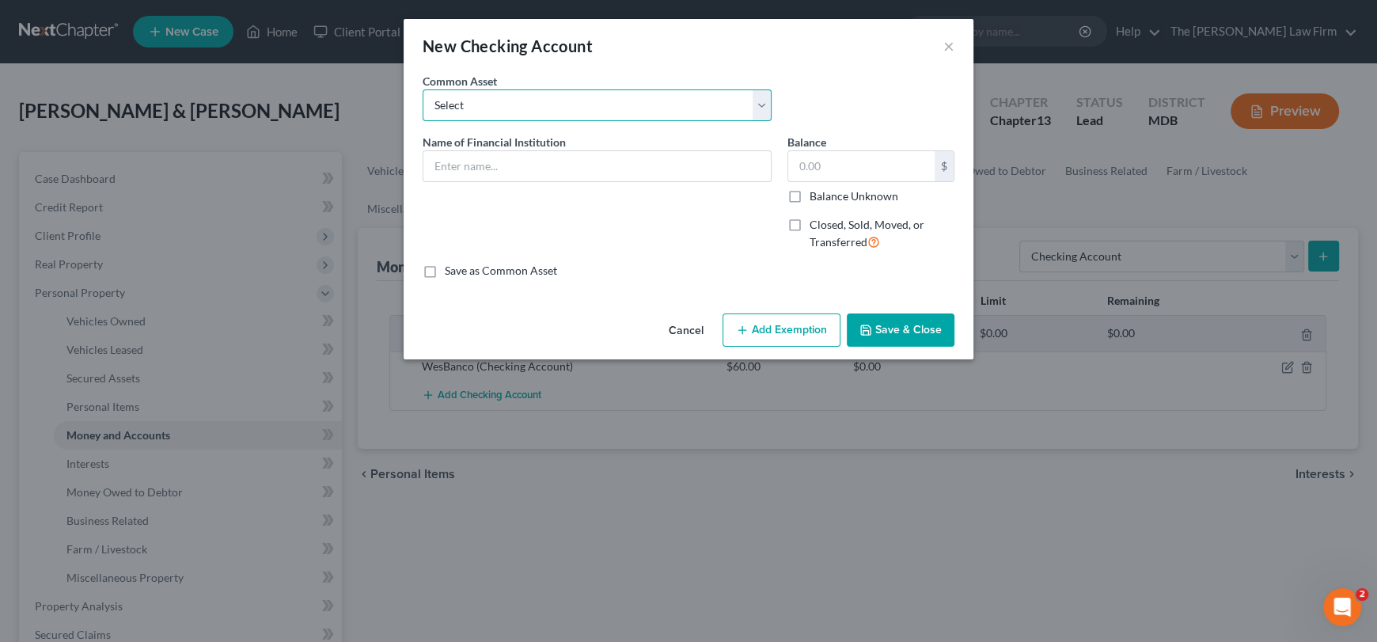
click at [488, 104] on select "Select Credit [DATE] SoFi Prince [PERSON_NAME]'s Community Federal Credit Union…" at bounding box center [597, 105] width 349 height 32
select select "6"
click at [423, 89] on select "Select Credit [DATE] SoFi Prince [PERSON_NAME]'s Community Federal Credit Union…" at bounding box center [597, 105] width 349 height 32
type input "Navy Federal Credit Union"
click at [845, 170] on input "3,303.70" at bounding box center [861, 166] width 146 height 30
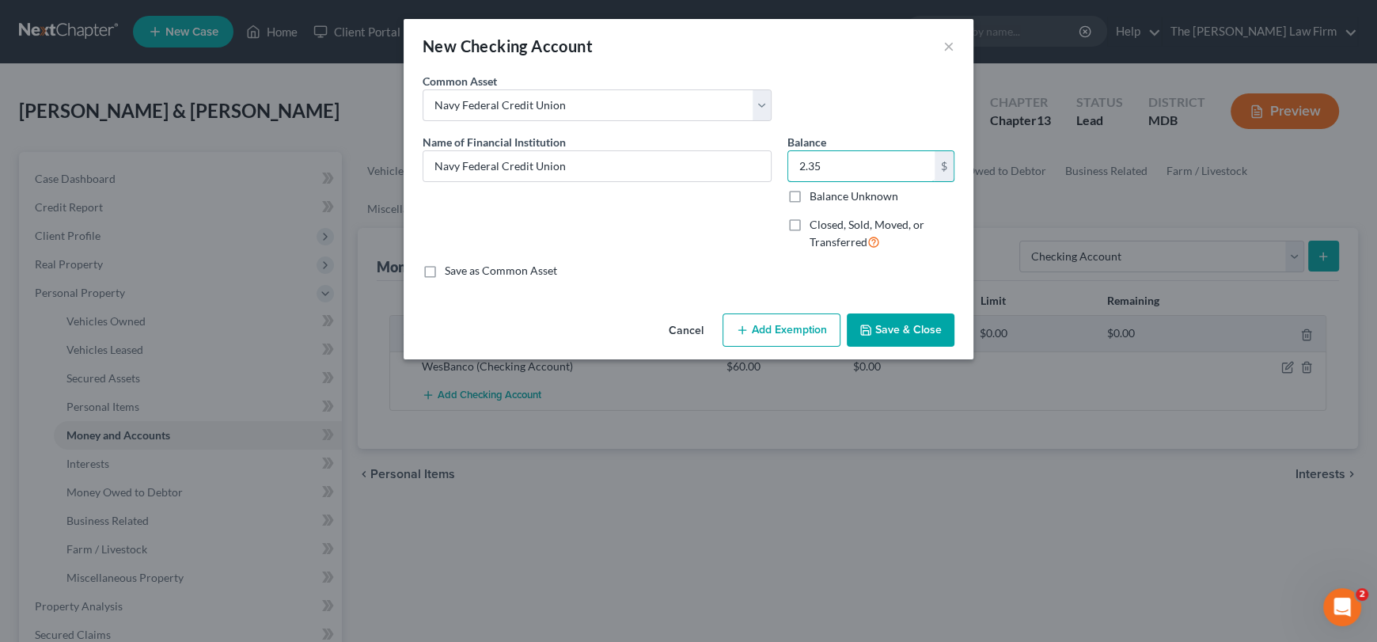
type input "2.35"
click at [901, 328] on button "Save & Close" at bounding box center [901, 329] width 108 height 33
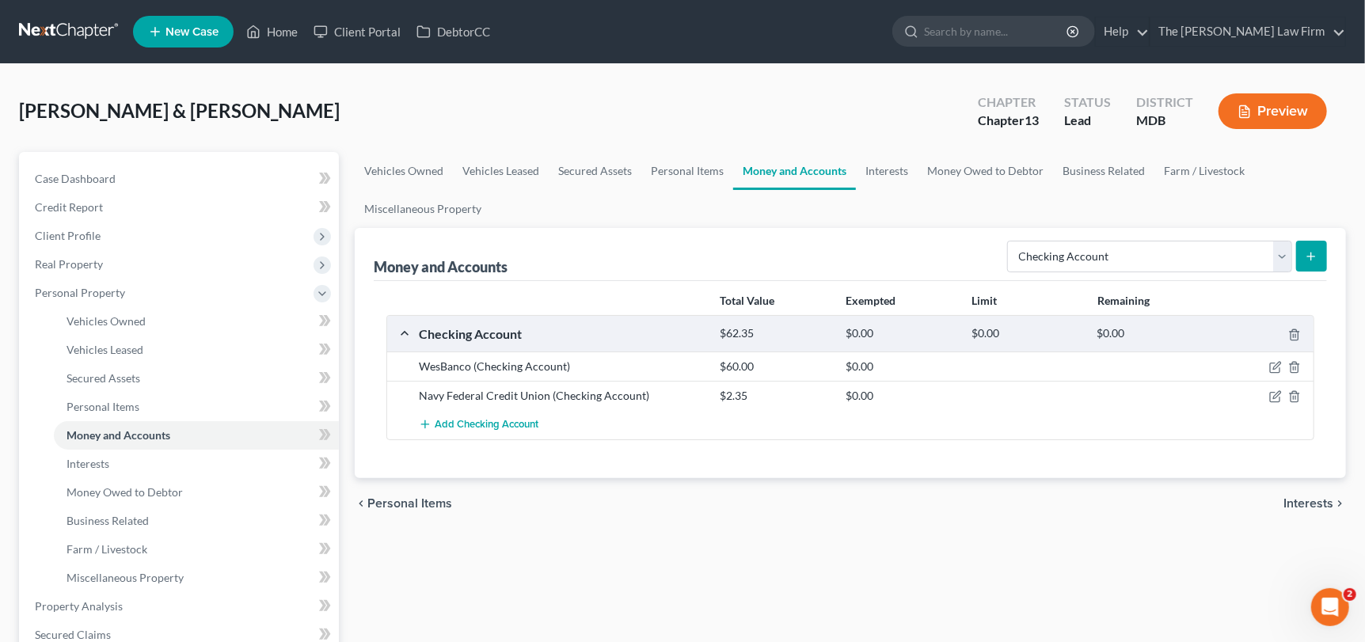
click at [1314, 257] on icon "submit" at bounding box center [1311, 256] width 13 height 13
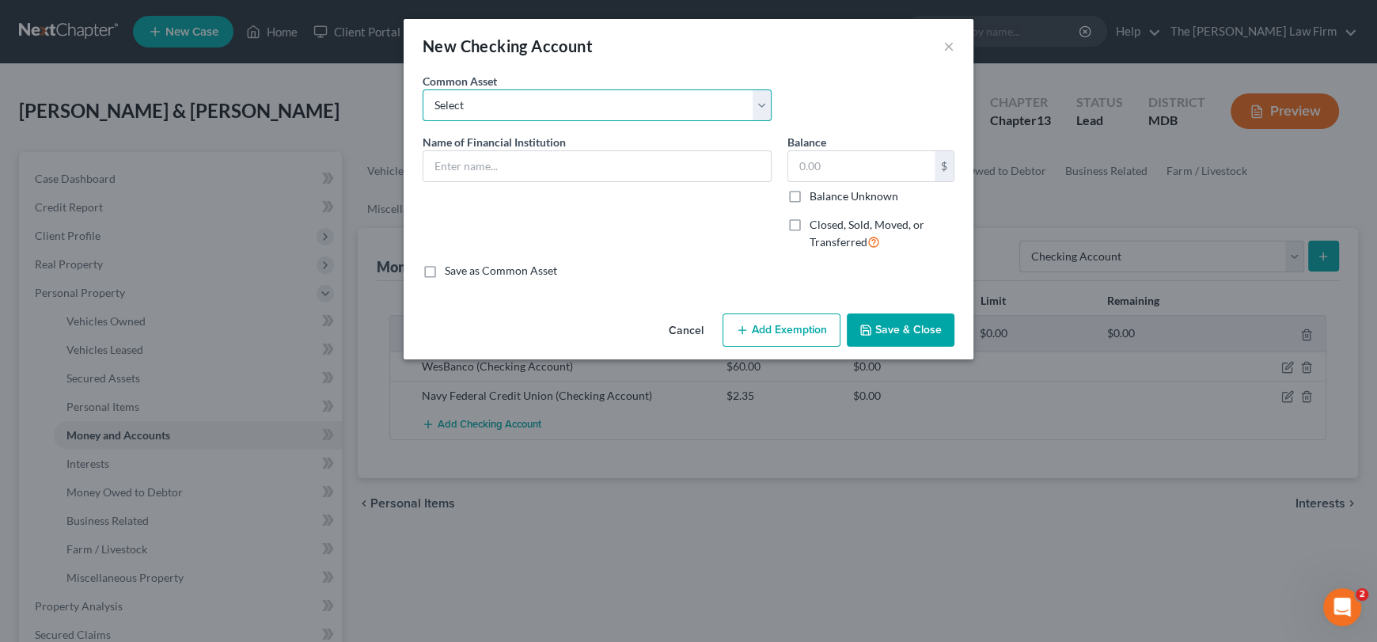
click at [525, 113] on select "Select Credit [DATE] SoFi Prince [PERSON_NAME]'s Community Federal Credit Union…" at bounding box center [597, 105] width 349 height 32
select select "11"
click at [423, 89] on select "Select Credit [DATE] SoFi Prince [PERSON_NAME]'s Community Federal Credit Union…" at bounding box center [597, 105] width 349 height 32
type input "Capital One"
click at [858, 167] on input "630.52" at bounding box center [861, 166] width 146 height 30
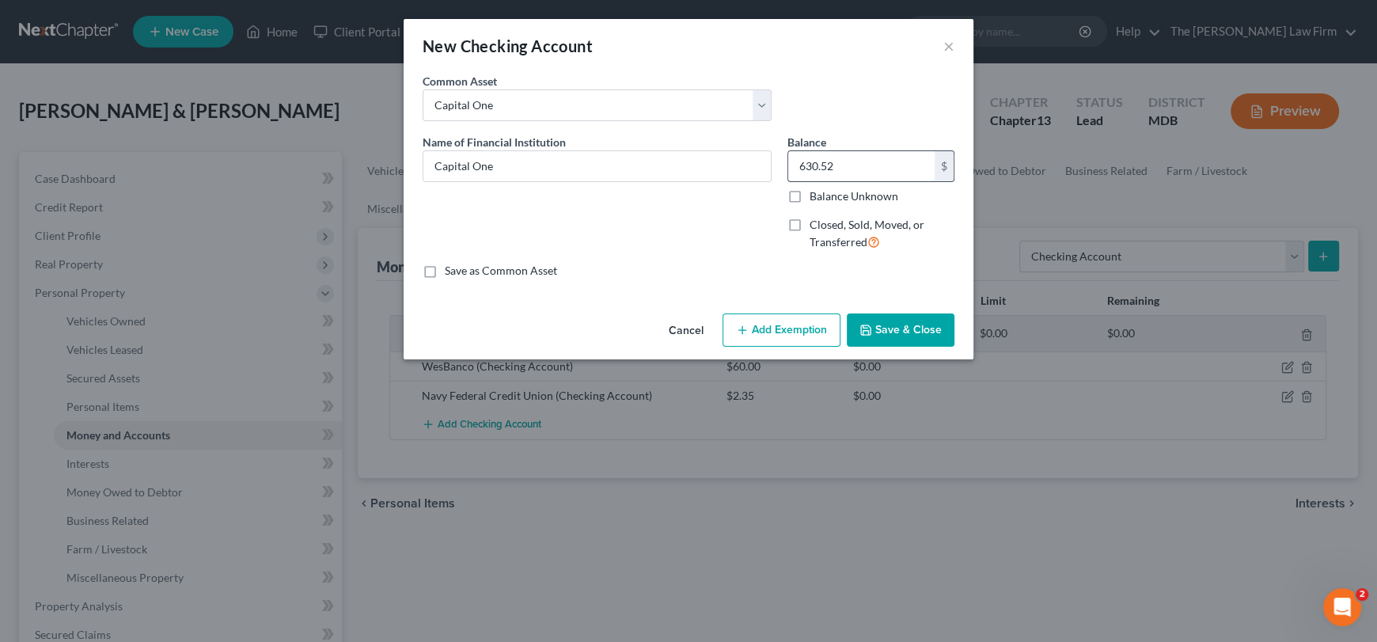
type input "2"
type input "1.00"
click at [881, 333] on button "Save & Close" at bounding box center [901, 329] width 108 height 33
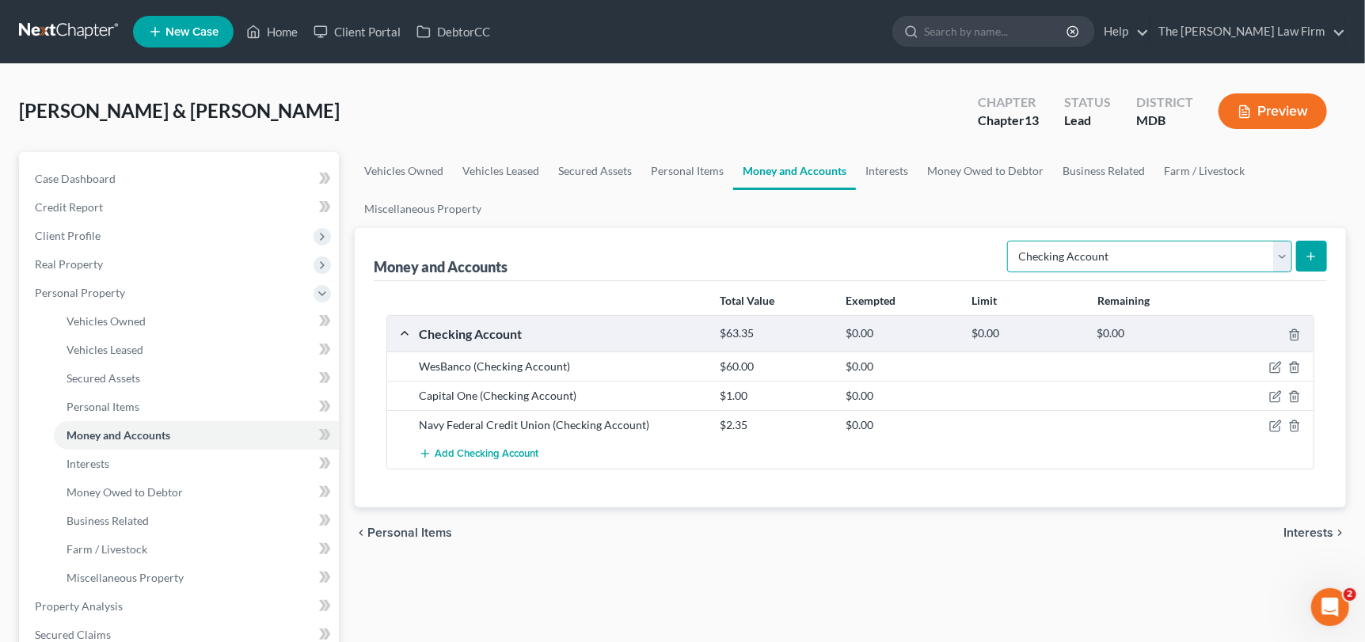
click at [1276, 256] on select "Select Account Type Brokerage Cash on Hand Certificates of Deposit Checking Acc…" at bounding box center [1149, 257] width 285 height 32
select select "savings"
click at [1011, 241] on select "Select Account Type Brokerage Cash on Hand Certificates of Deposit Checking Acc…" at bounding box center [1149, 257] width 285 height 32
click at [1306, 254] on icon "submit" at bounding box center [1311, 256] width 13 height 13
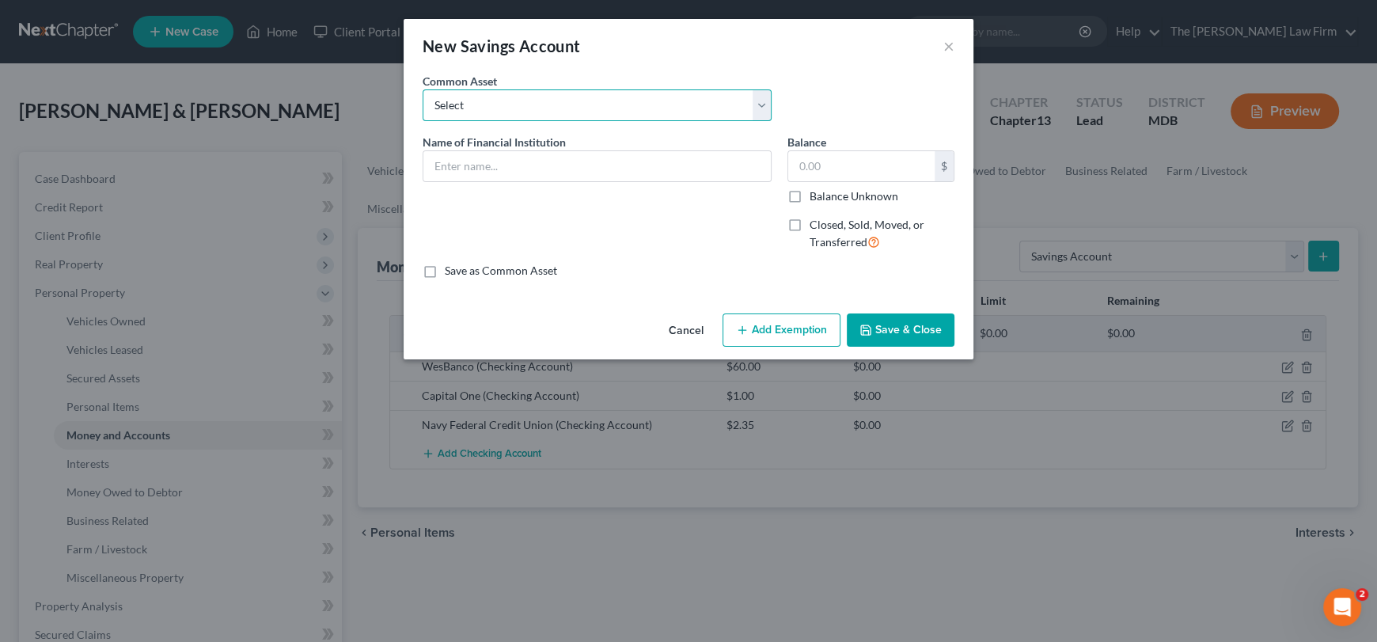
click at [542, 113] on select "Select Credit [DATE] USAA [PERSON_NAME] Fargo Navy Federal Credit Union (as of …" at bounding box center [597, 105] width 349 height 32
click at [463, 169] on input "text" at bounding box center [598, 166] width 348 height 30
type input "WesBanco"
click at [834, 182] on div "$ Balance Unknown" at bounding box center [871, 177] width 167 height 54
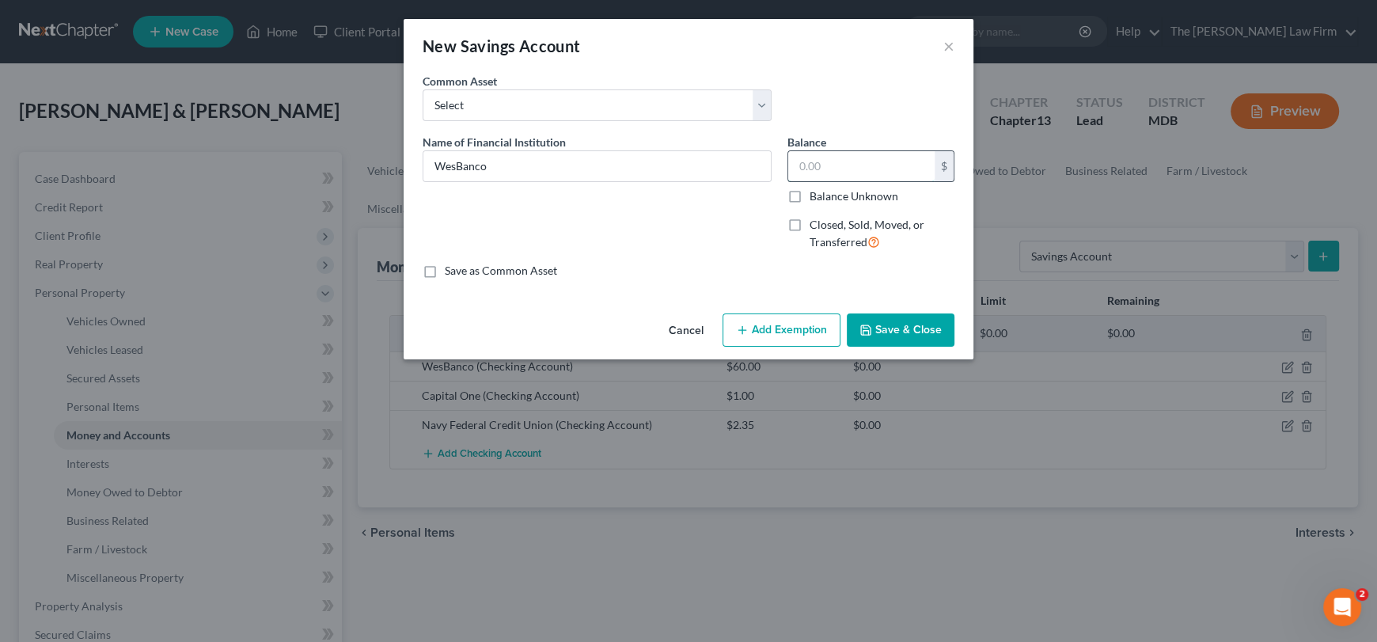
click at [828, 165] on input "text" at bounding box center [861, 166] width 146 height 30
type input "16.06"
click at [925, 343] on button "Save & Close" at bounding box center [901, 329] width 108 height 33
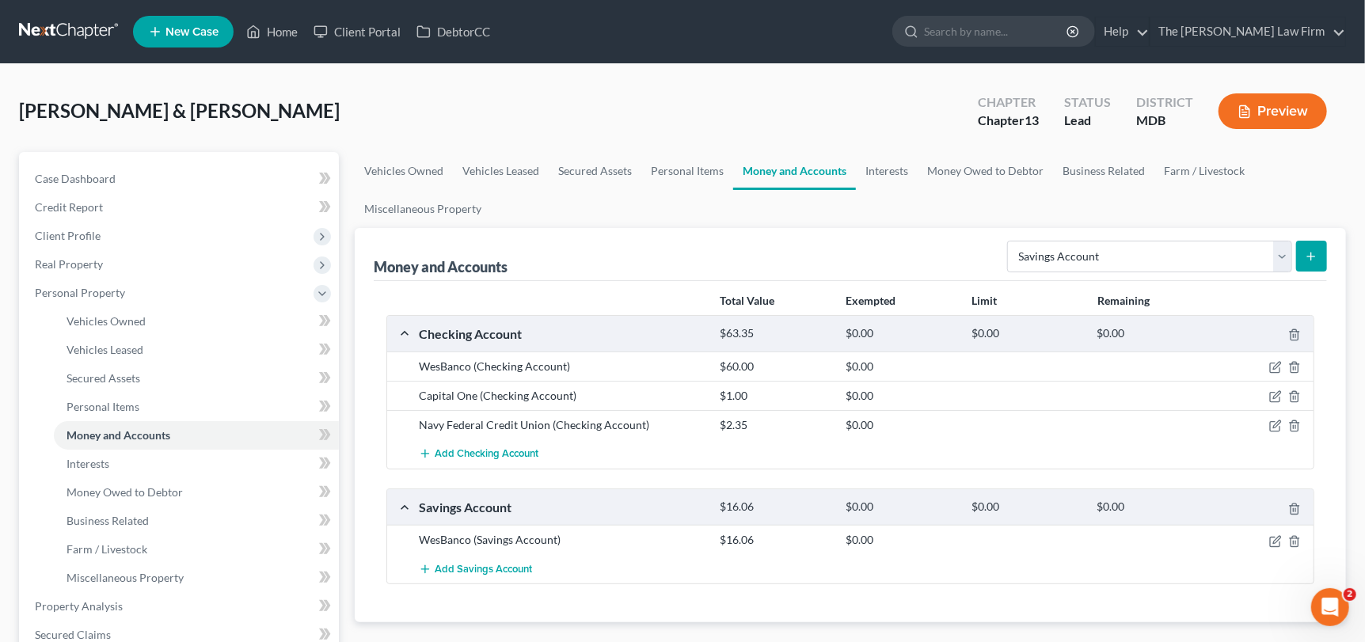
click at [1324, 253] on button "submit" at bounding box center [1311, 256] width 31 height 31
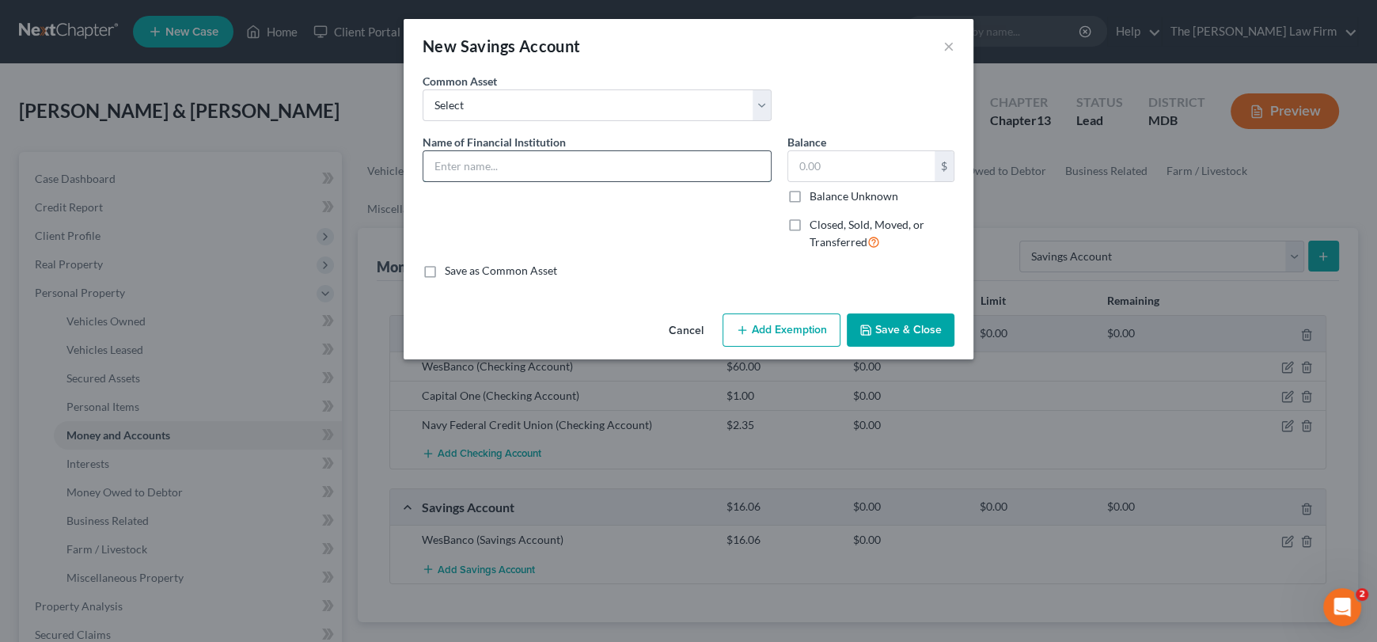
click at [474, 170] on input "text" at bounding box center [598, 166] width 348 height 30
type input "WesBanco"
click at [445, 270] on label "Save as Common Asset" at bounding box center [501, 271] width 112 height 16
click at [451, 270] on input "Save as Common Asset" at bounding box center [456, 268] width 10 height 10
checkbox input "true"
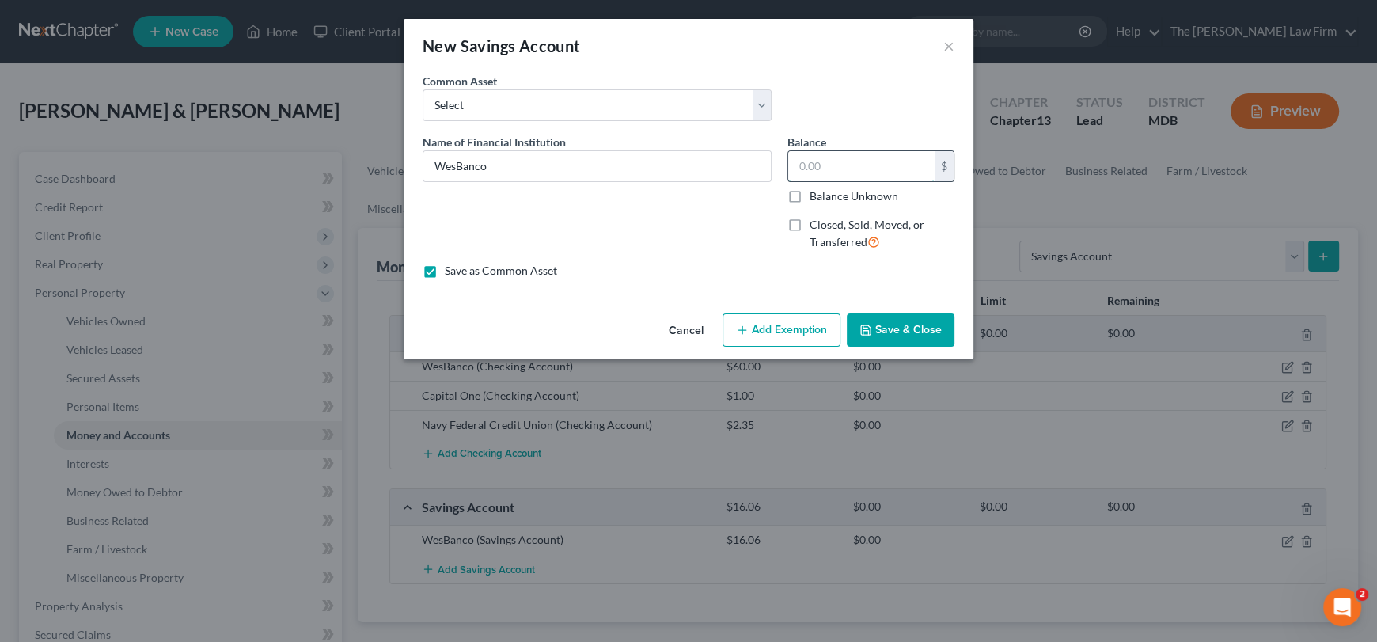
click at [866, 166] on input "text" at bounding box center [861, 166] width 146 height 30
type input "8.76"
click at [881, 318] on button "Save & Close" at bounding box center [901, 329] width 108 height 33
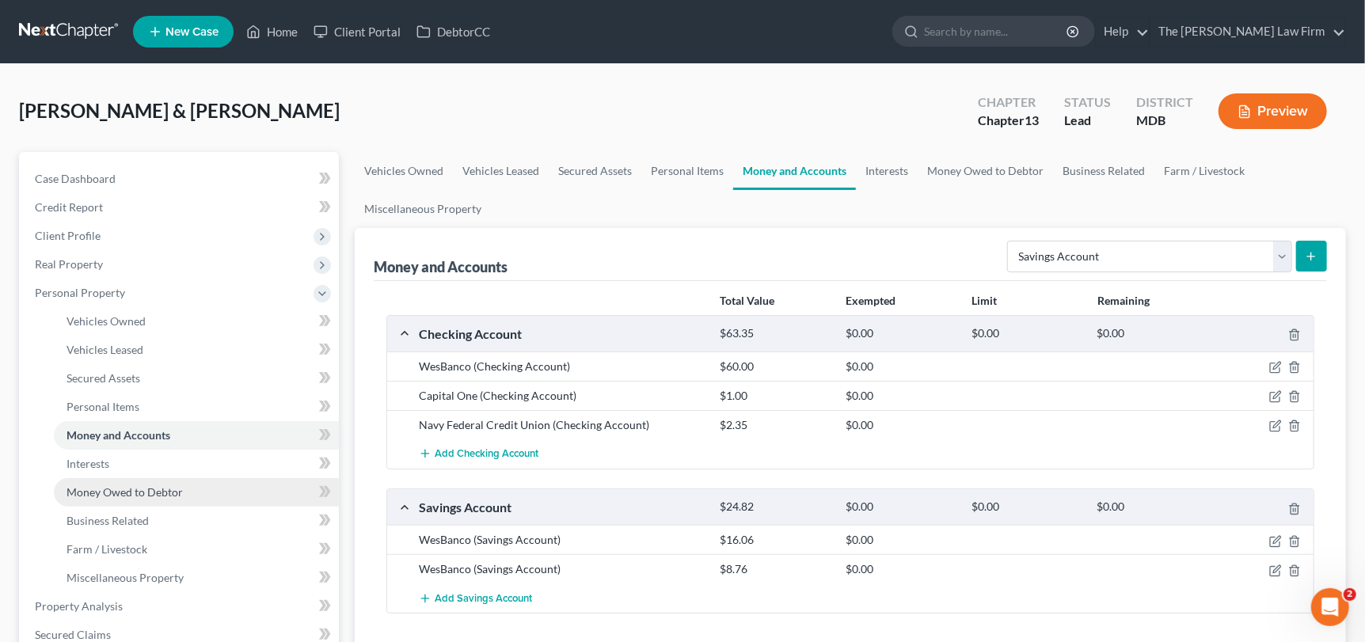
click at [185, 486] on link "Money Owed to Debtor" at bounding box center [196, 492] width 285 height 28
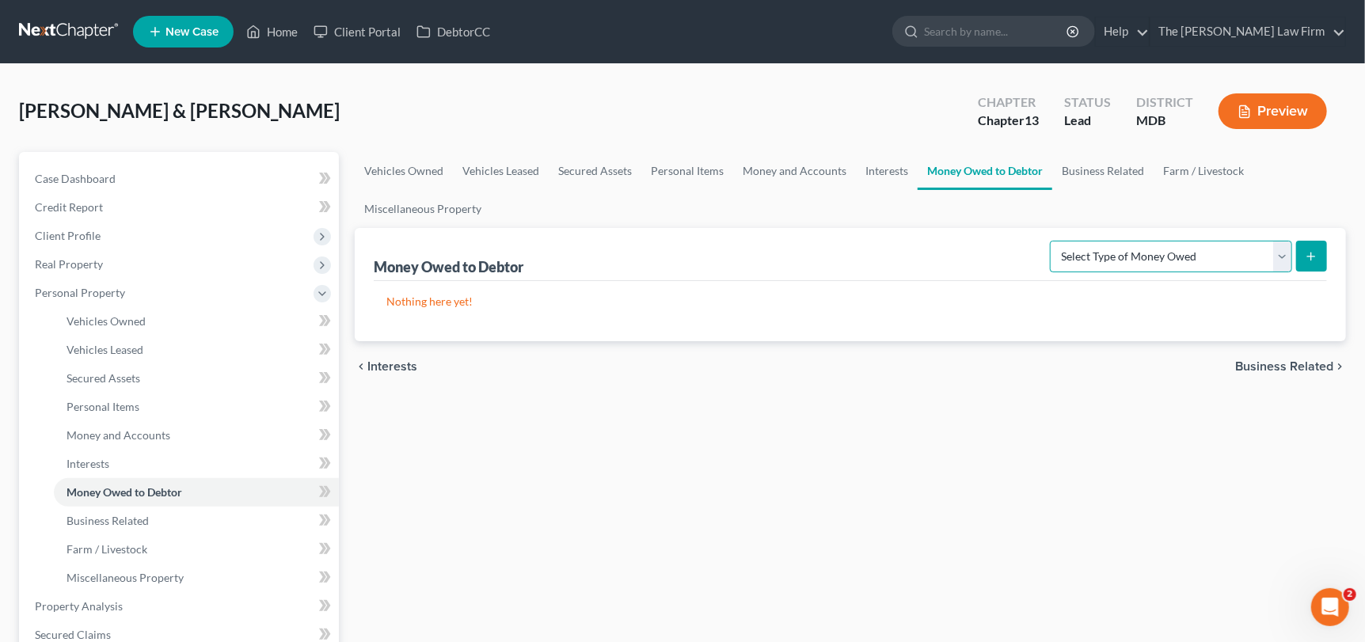
click at [1290, 250] on select "Select Type of Money Owed Accounts Receivable Alimony Child Support Claims Agai…" at bounding box center [1171, 257] width 242 height 32
click at [101, 458] on span "Interests" at bounding box center [87, 463] width 43 height 13
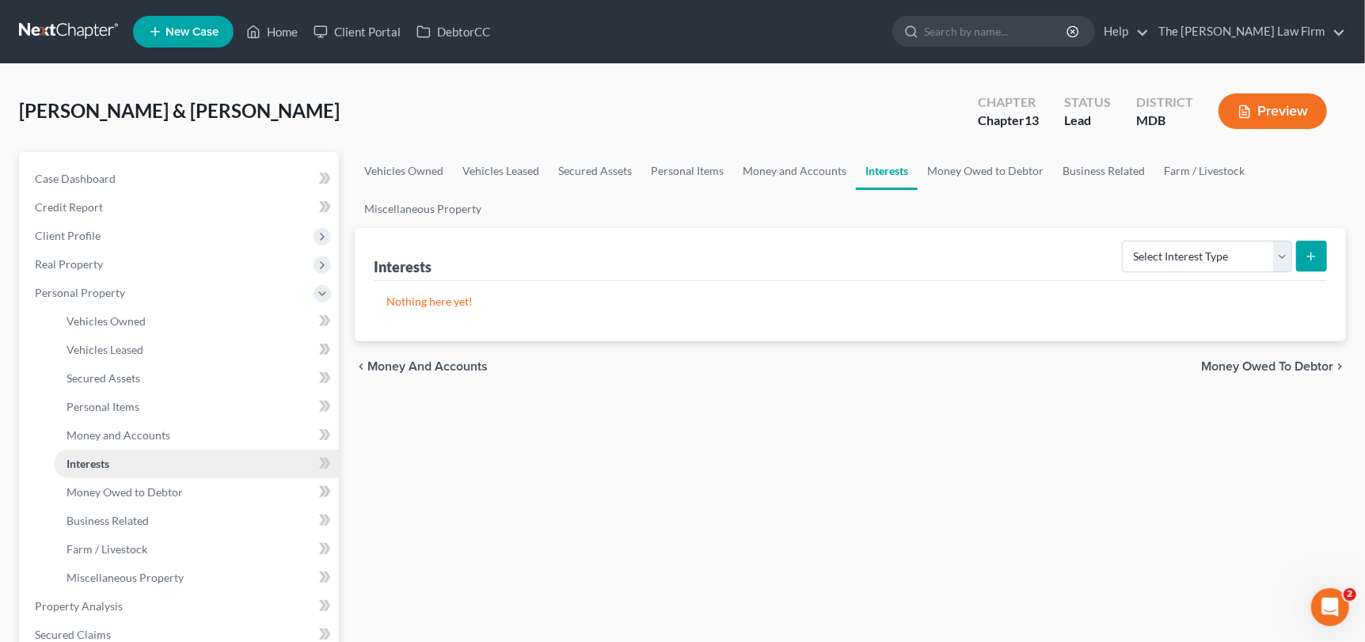
click at [101, 458] on span "Interests" at bounding box center [87, 463] width 43 height 13
click at [1288, 258] on select "Select Interest Type 401K Annuity Bond Education IRA Government Bond Government…" at bounding box center [1207, 257] width 170 height 32
click at [1123, 241] on select "Select Interest Type 401K Annuity Bond Education IRA Government Bond Government…" at bounding box center [1207, 257] width 170 height 32
drag, startPoint x: 1167, startPoint y: 294, endPoint x: 1247, endPoint y: 245, distance: 93.8
click at [1170, 284] on div "Nothing here yet!" at bounding box center [850, 311] width 953 height 60
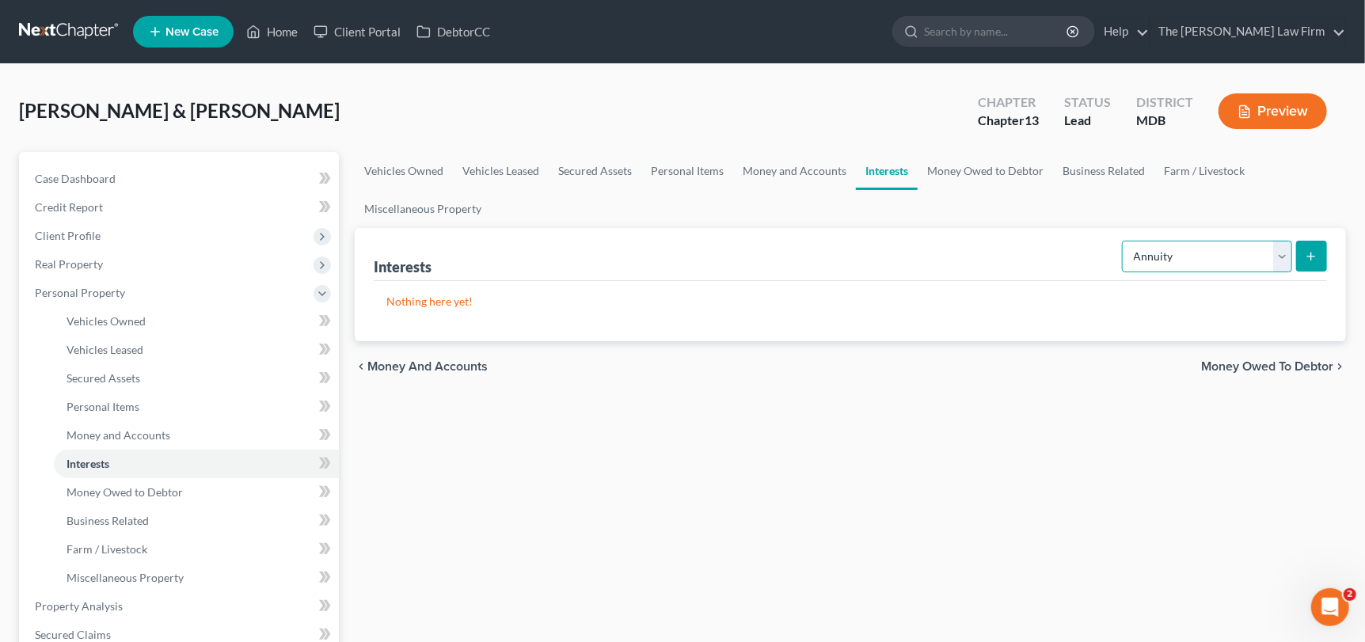
click at [1279, 253] on select "Select Interest Type 401K Annuity Bond Education IRA Government Bond Government…" at bounding box center [1207, 257] width 170 height 32
select select "401k"
click at [1123, 241] on select "Select Interest Type 401K Annuity Bond Education IRA Government Bond Government…" at bounding box center [1207, 257] width 170 height 32
click at [1309, 250] on icon "submit" at bounding box center [1311, 256] width 13 height 13
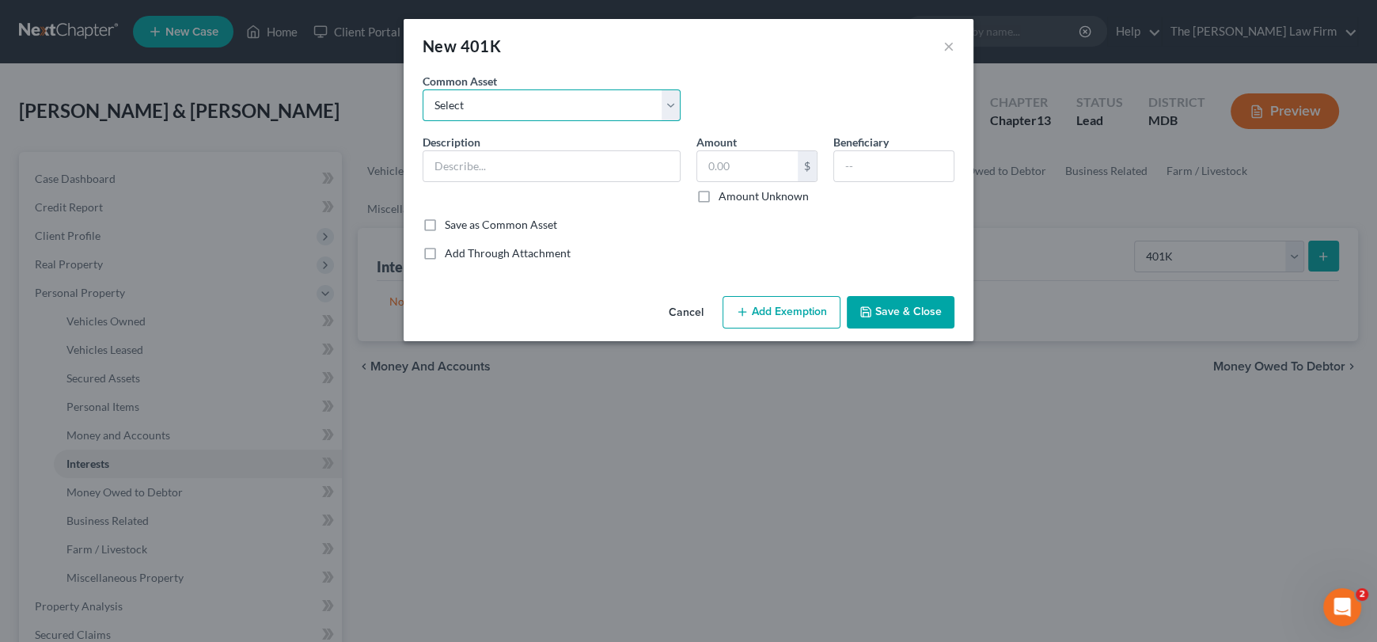
click at [496, 111] on select "Select Prudential Voya Financial Fidelity Brokerage Services 401 K Guideline Pr…" at bounding box center [552, 105] width 258 height 32
click at [728, 175] on input "text" at bounding box center [747, 166] width 101 height 30
drag, startPoint x: 903, startPoint y: 139, endPoint x: 830, endPoint y: 141, distance: 72.8
click at [830, 141] on div "Beneficiary" at bounding box center [894, 169] width 137 height 70
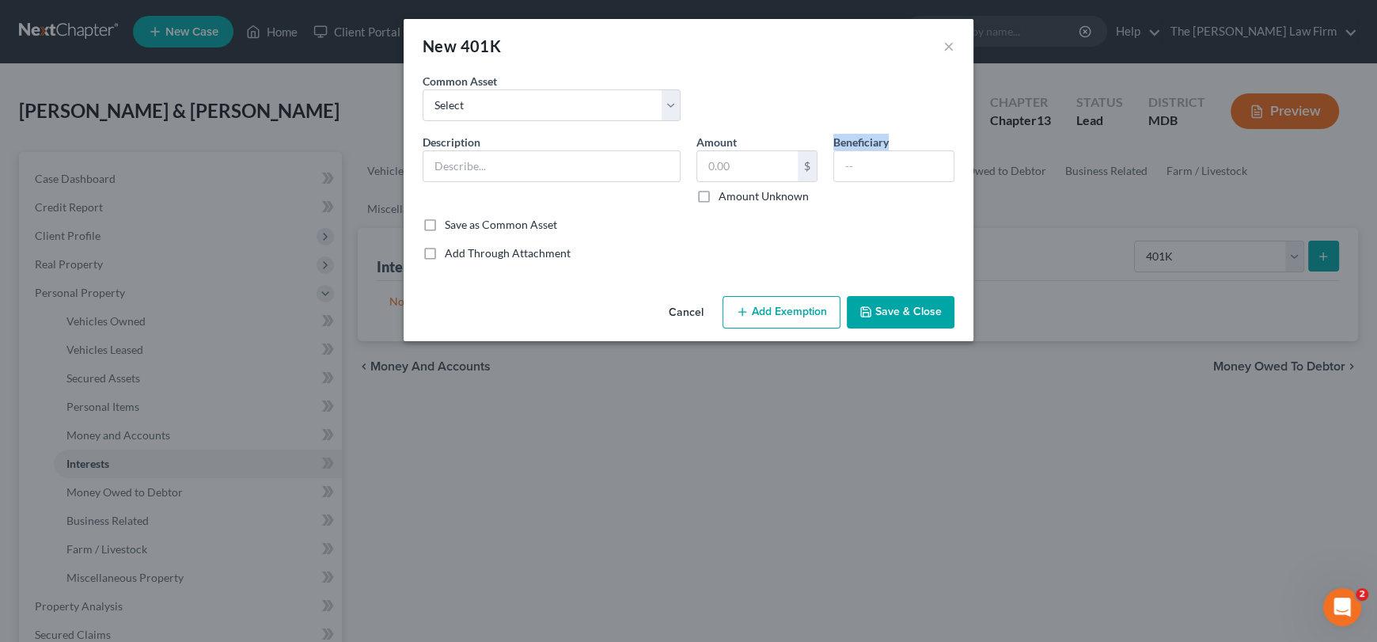
copy label "Beneficiary"
click at [639, 169] on input "text" at bounding box center [552, 166] width 256 height 30
type input "[PERSON_NAME]"
click at [764, 163] on input "text" at bounding box center [747, 166] width 101 height 30
type input "194,000"
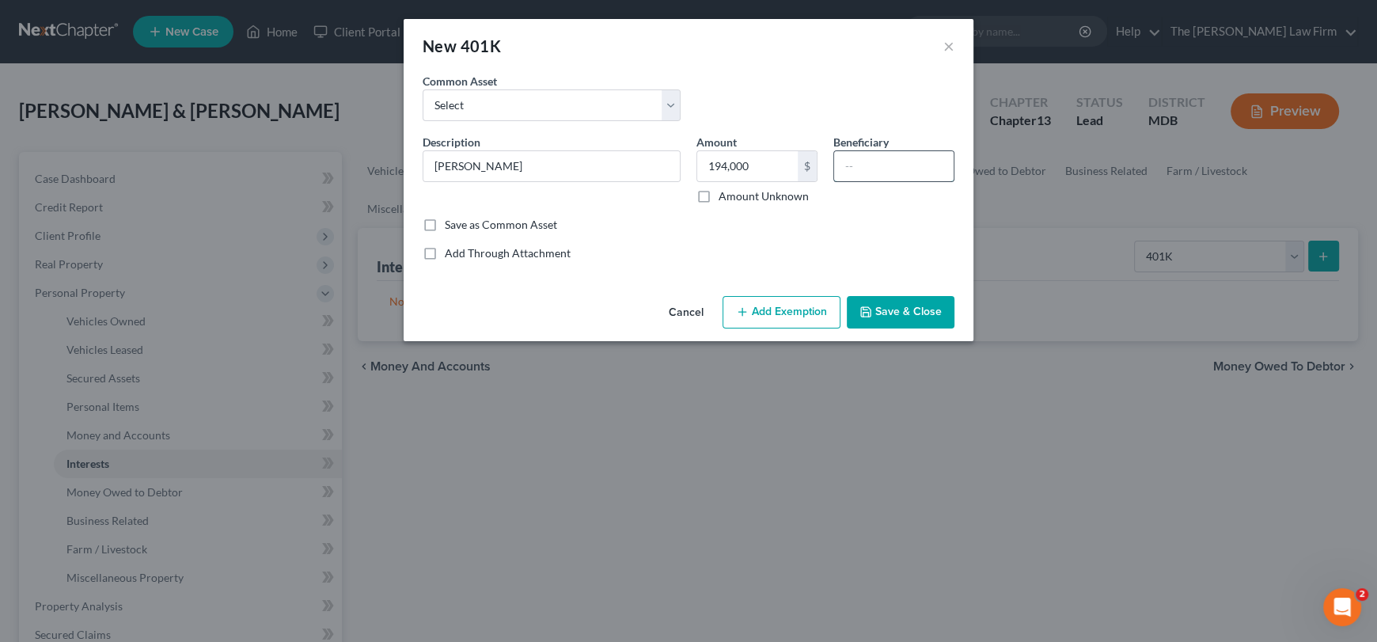
click at [859, 177] on input "text" at bounding box center [894, 166] width 120 height 30
drag, startPoint x: 936, startPoint y: 172, endPoint x: 799, endPoint y: 166, distance: 137.9
click at [799, 166] on div "Description * [PERSON_NAME] Amount 194,000 $ Amount Unknown Beneficiary [PERSON…" at bounding box center [689, 175] width 548 height 83
type input "[PERSON_NAME]"
click at [713, 246] on div "Add Through Attachment" at bounding box center [689, 253] width 532 height 16
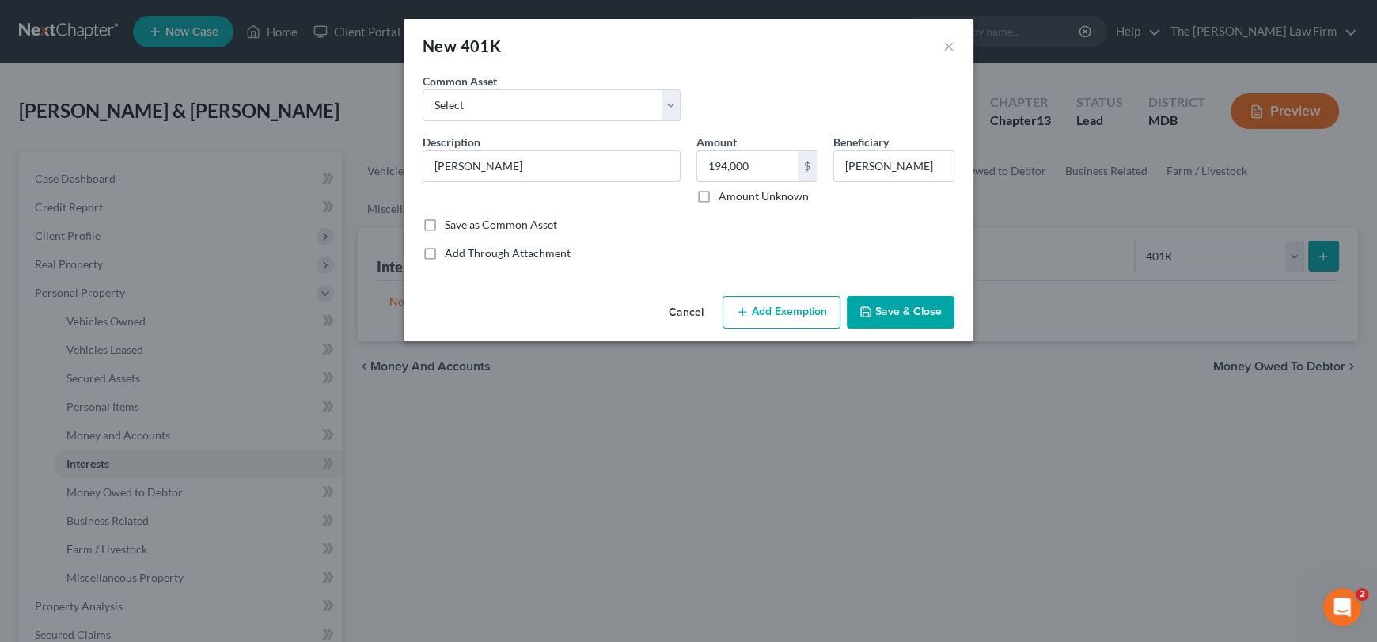
click at [902, 321] on button "Save & Close" at bounding box center [901, 312] width 108 height 33
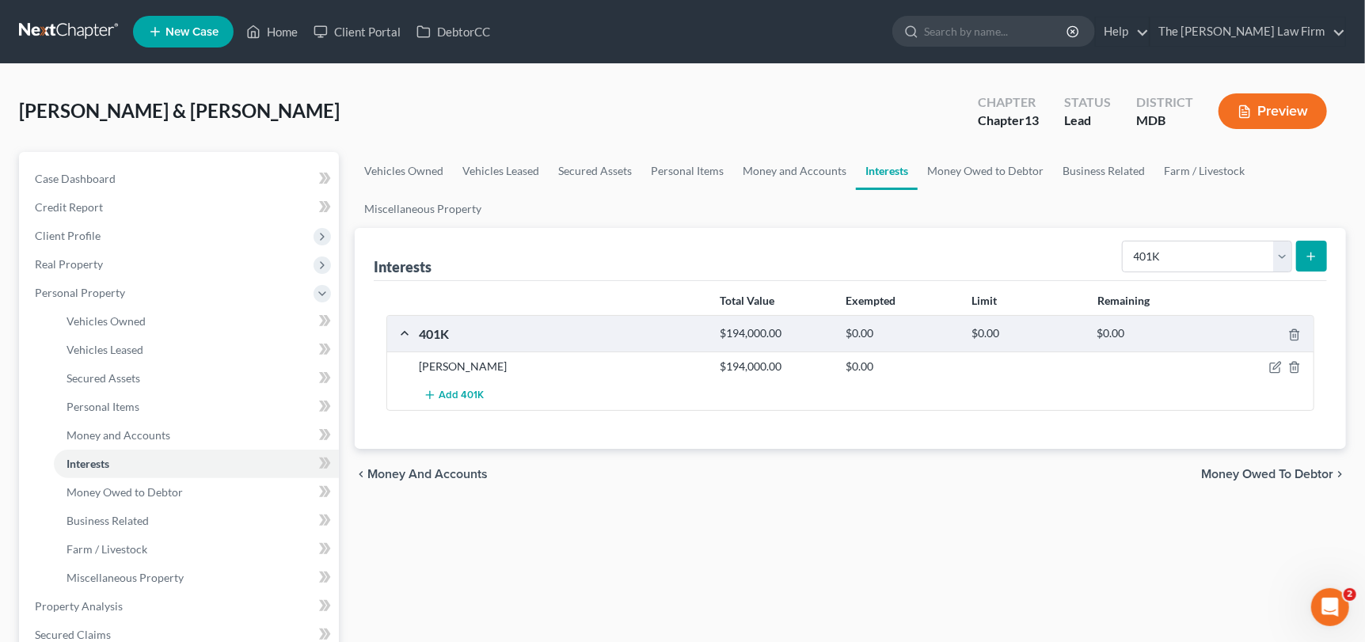
click at [1307, 250] on icon "submit" at bounding box center [1311, 256] width 13 height 13
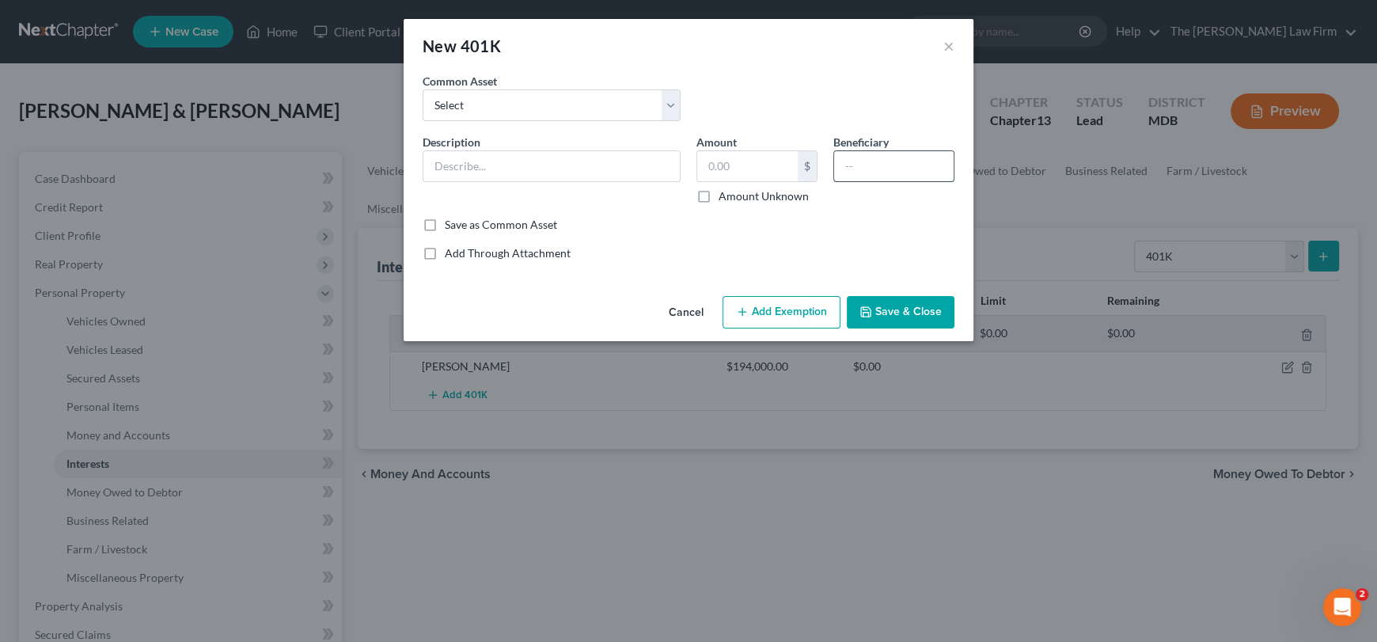
click at [874, 163] on input "text" at bounding box center [894, 166] width 120 height 30
paste input "[PERSON_NAME]"
drag, startPoint x: 882, startPoint y: 166, endPoint x: 720, endPoint y: 150, distance: 162.3
click at [720, 150] on div "Description * Amount $ Amount Unknown Beneficiary [PERSON_NAME]" at bounding box center [689, 175] width 548 height 83
type input "[PERSON_NAME]"
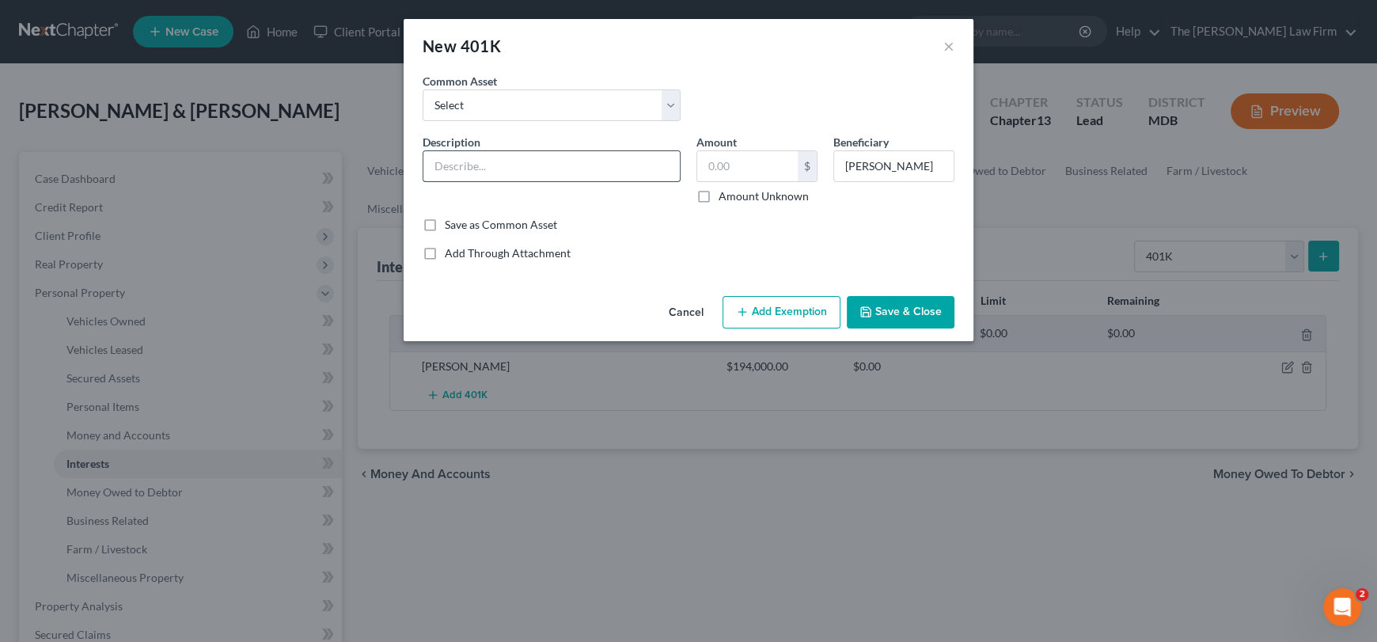
click at [582, 169] on input "text" at bounding box center [552, 166] width 256 height 30
type input "Empower"
click at [699, 169] on input "text" at bounding box center [747, 166] width 101 height 30
type input "25,627"
click at [893, 302] on button "Save & Close" at bounding box center [901, 312] width 108 height 33
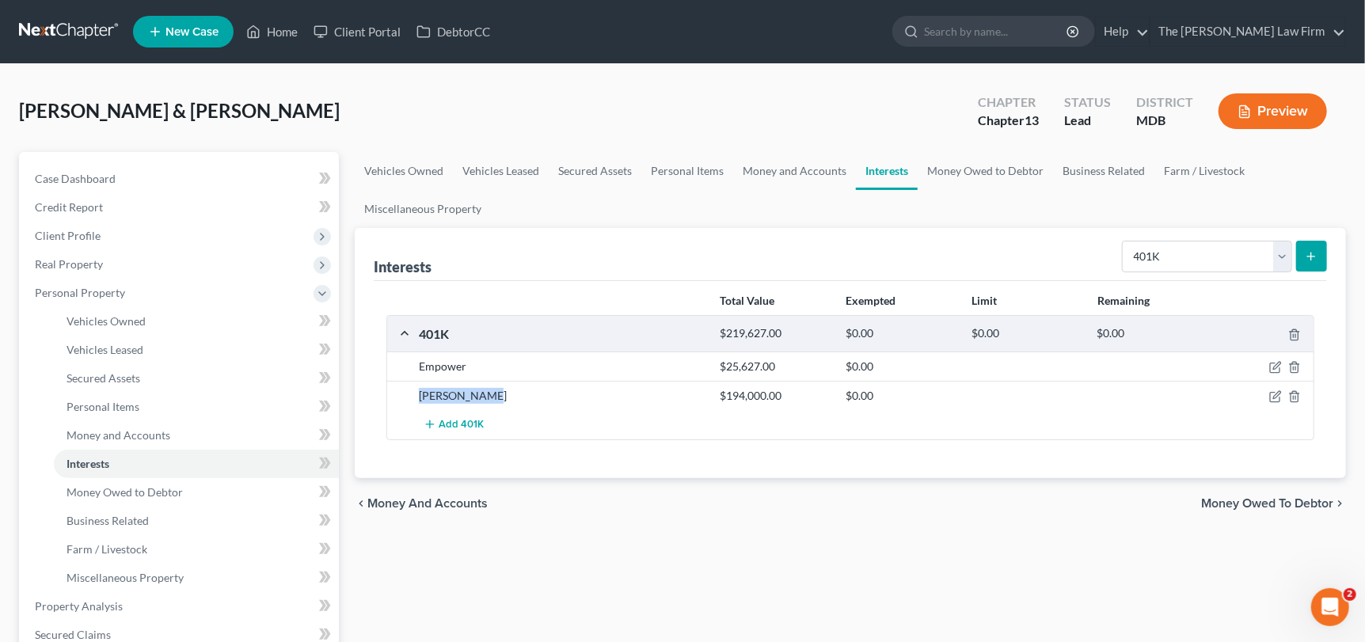
drag, startPoint x: 488, startPoint y: 391, endPoint x: 427, endPoint y: 397, distance: 61.3
click at [421, 397] on div "[PERSON_NAME]" at bounding box center [562, 396] width 302 height 16
copy div "[PERSON_NAME]"
click at [1276, 395] on icon "button" at bounding box center [1276, 395] width 7 height 7
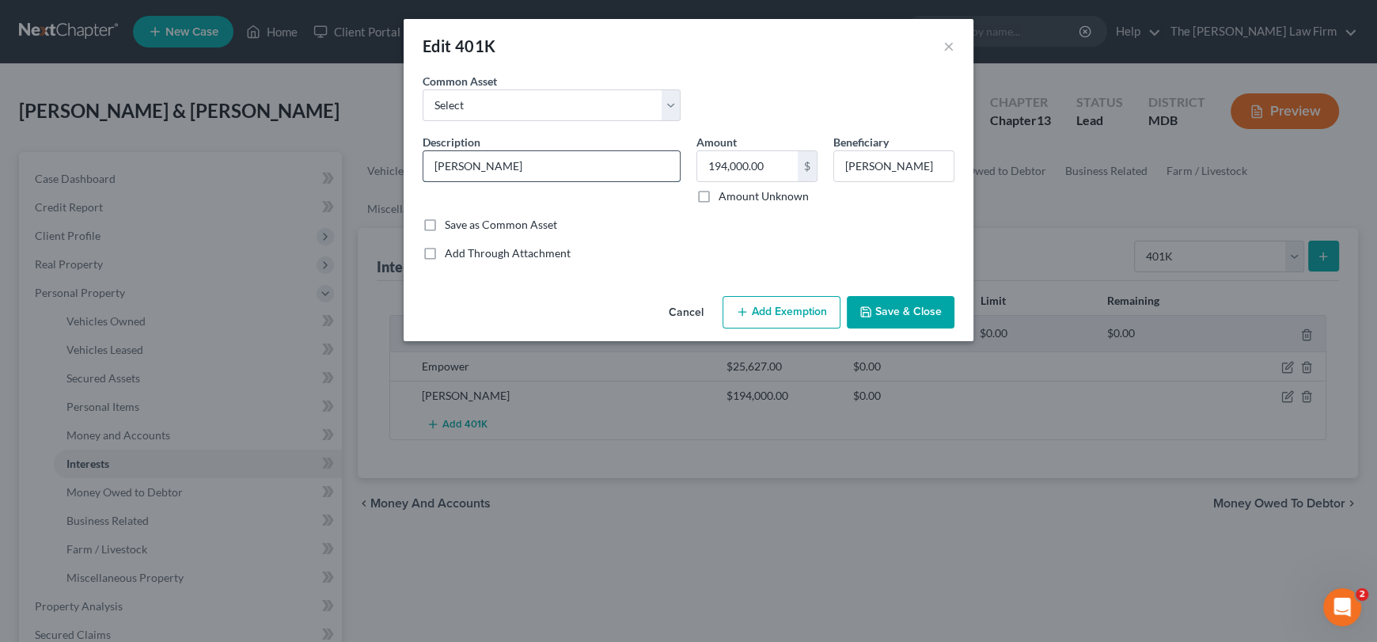
click at [465, 164] on input "[PERSON_NAME]" at bounding box center [552, 166] width 256 height 30
type input "[PERSON_NAME]"
click at [900, 313] on button "Save & Close" at bounding box center [901, 312] width 108 height 33
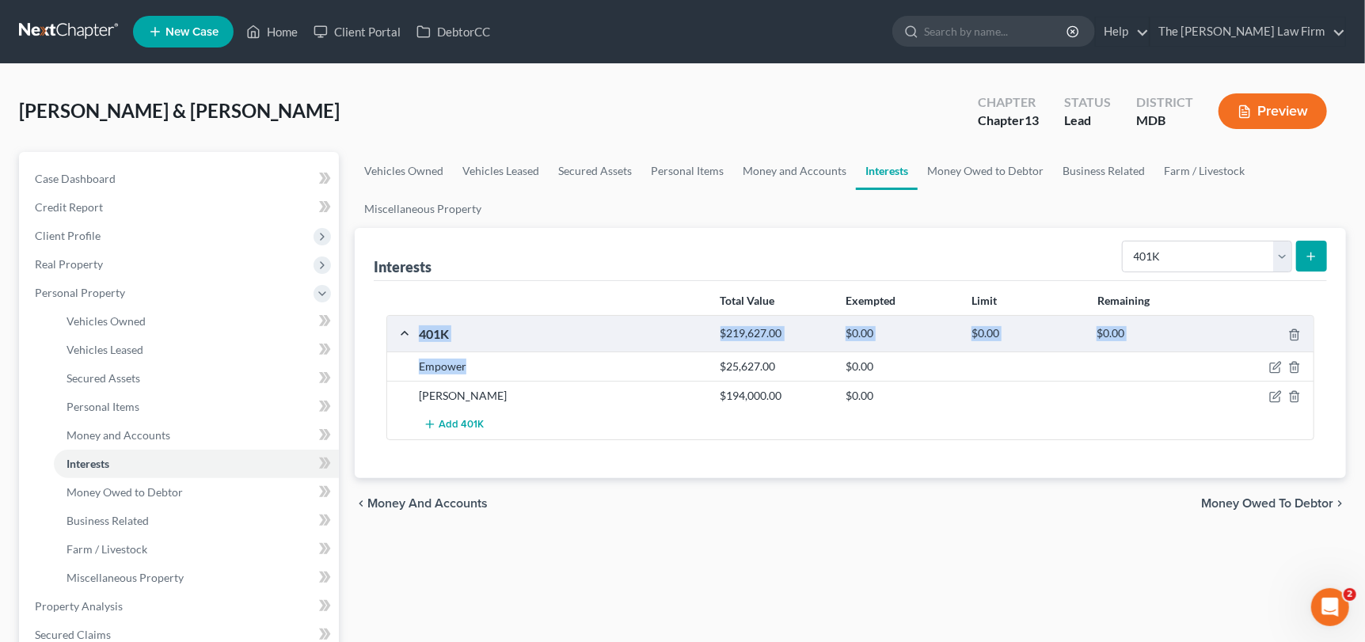
drag, startPoint x: 488, startPoint y: 369, endPoint x: 401, endPoint y: 346, distance: 90.1
click at [401, 346] on div "401K $219,627.00 $0.00 $0.00 $0.00 Empower $25,627.00 $0.00 [PERSON_NAME] $194,…" at bounding box center [850, 377] width 928 height 125
click at [430, 362] on div "Empower" at bounding box center [562, 367] width 302 height 16
click at [423, 363] on div "Empower" at bounding box center [562, 367] width 302 height 16
drag, startPoint x: 418, startPoint y: 367, endPoint x: 450, endPoint y: 367, distance: 32.5
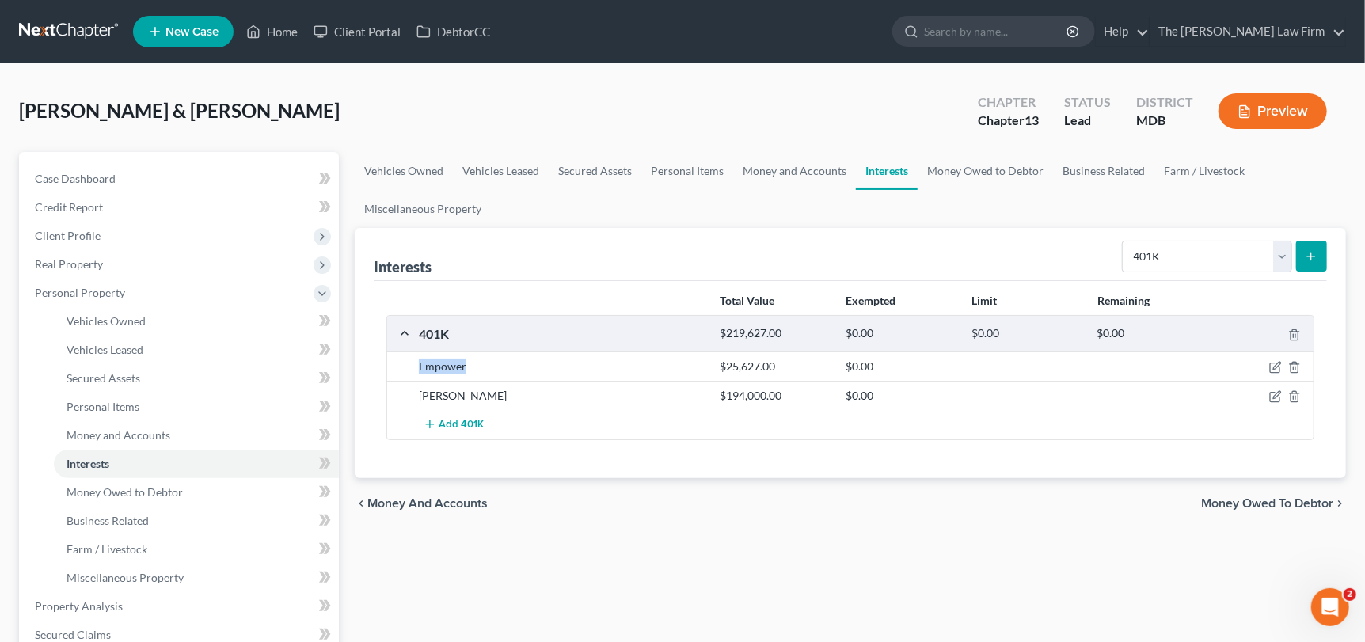
click at [466, 367] on div "Empower" at bounding box center [562, 367] width 302 height 16
copy div "Empower"
click at [1282, 392] on div at bounding box center [1264, 396] width 101 height 16
click at [1274, 392] on icon "button" at bounding box center [1275, 396] width 13 height 13
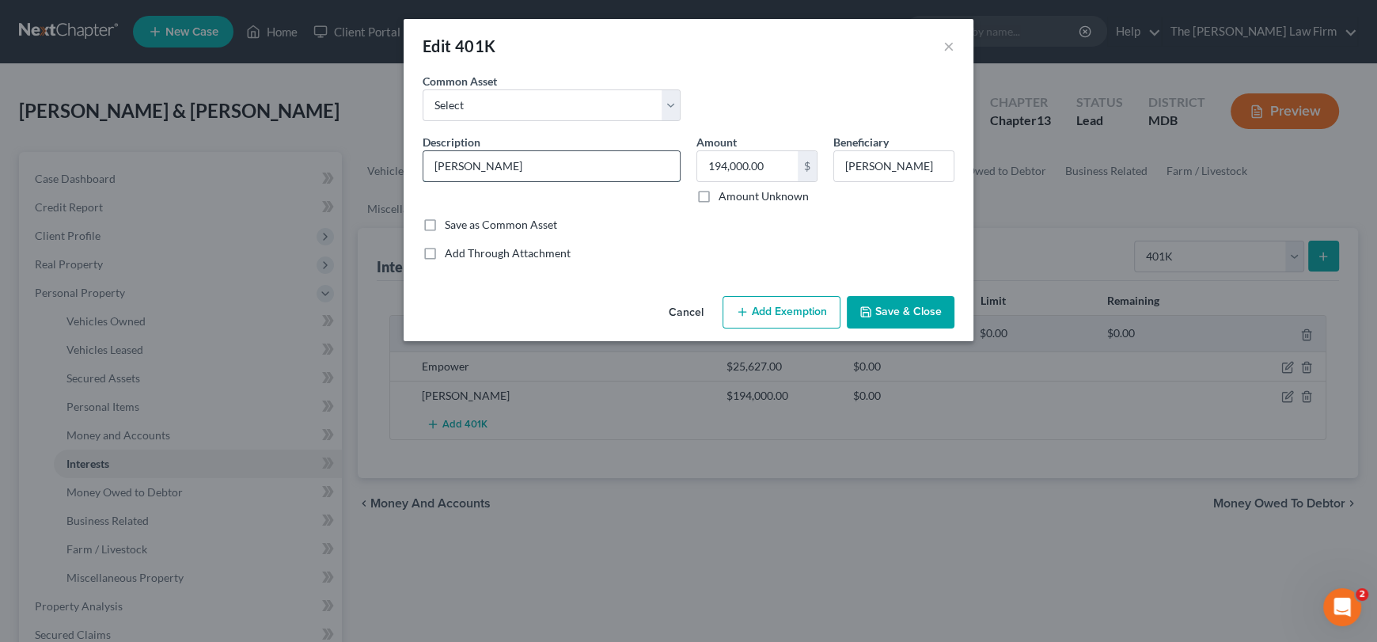
click at [463, 166] on input "[PERSON_NAME]" at bounding box center [552, 166] width 256 height 30
type input "[PERSON_NAME] [PERSON_NAME]"
click at [901, 313] on button "Save & Close" at bounding box center [901, 312] width 108 height 33
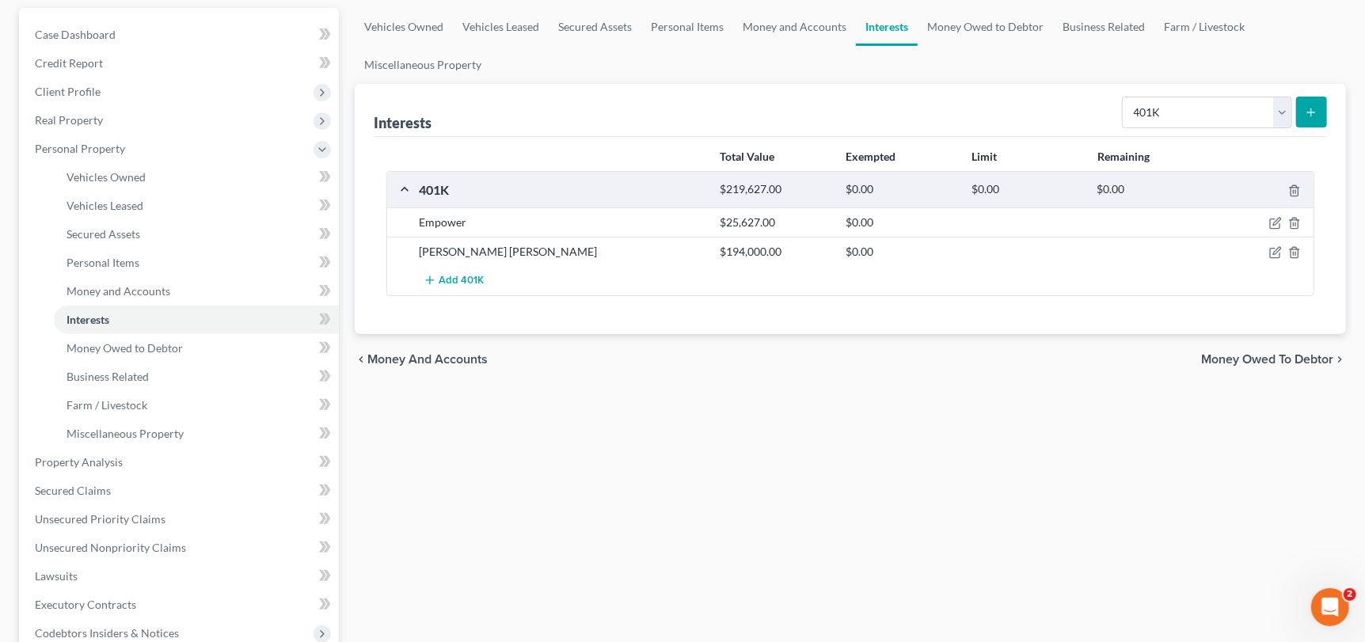
scroll to position [158, 0]
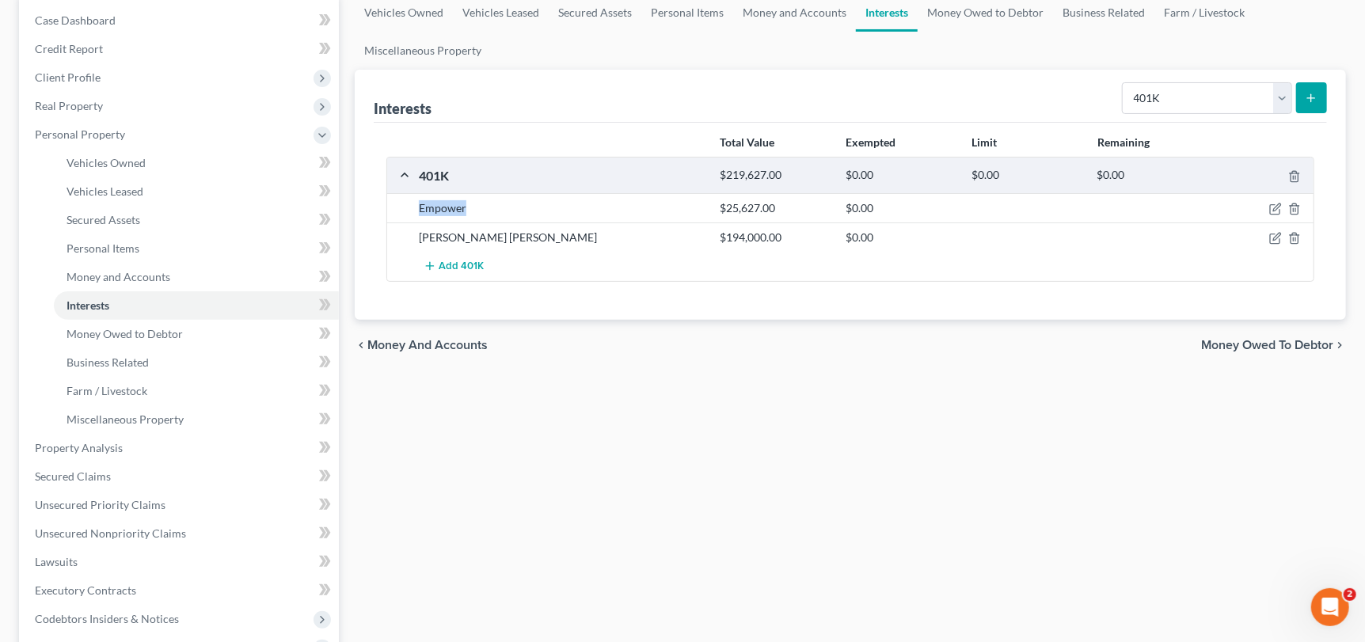
drag, startPoint x: 471, startPoint y: 210, endPoint x: 412, endPoint y: 216, distance: 58.9
click at [412, 216] on div "Empower $25,627.00 $0.00" at bounding box center [850, 207] width 926 height 29
copy div "Empower"
click at [548, 445] on div "Vehicles Owned Vehicles Leased Secured Assets Personal Items Money and Accounts…" at bounding box center [850, 465] width 1007 height 943
click at [1276, 93] on select "Select Interest Type 401K Annuity Bond Education IRA Government Bond Government…" at bounding box center [1207, 98] width 170 height 32
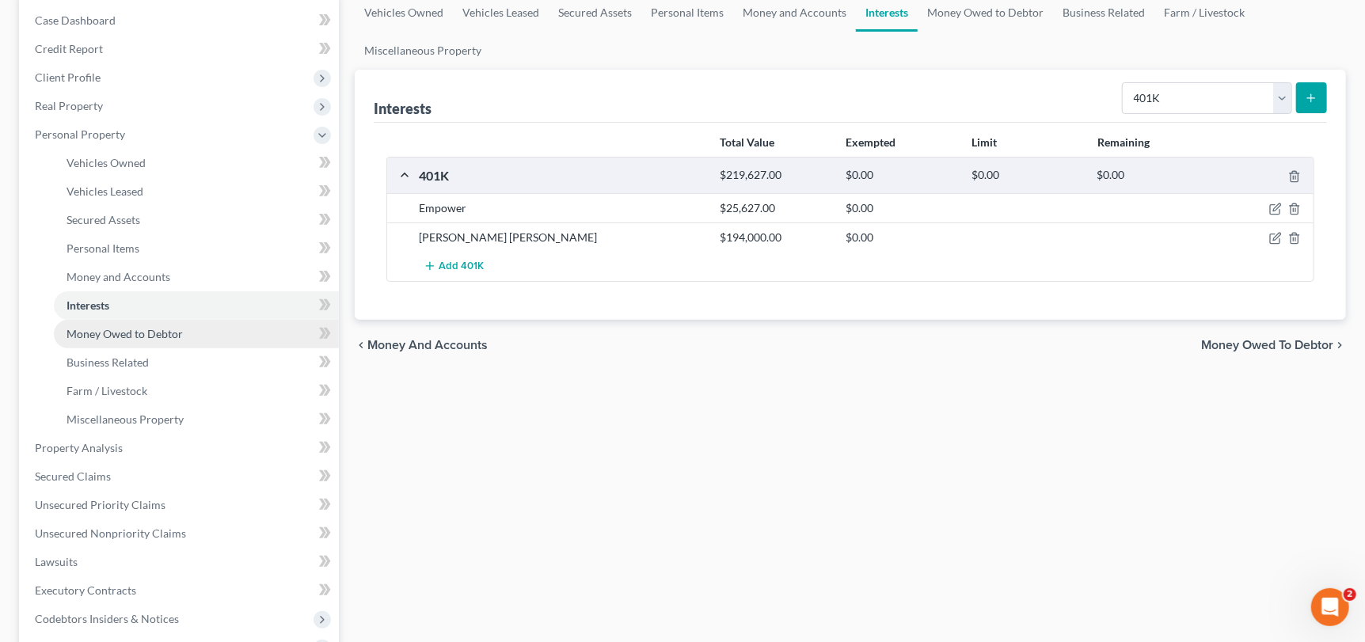
click at [120, 332] on span "Money Owed to Debtor" at bounding box center [124, 333] width 116 height 13
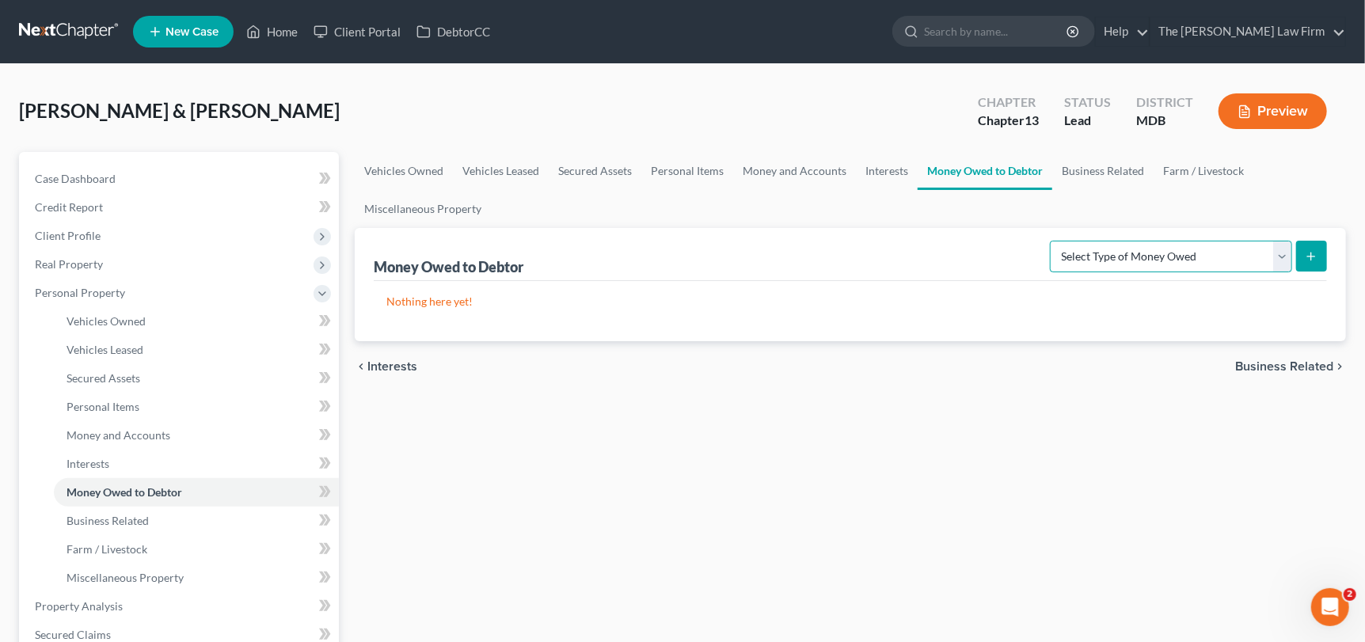
click at [1279, 254] on select "Select Type of Money Owed Accounts Receivable Alimony Child Support Claims Agai…" at bounding box center [1171, 257] width 242 height 32
select select "child_support"
click at [1054, 241] on select "Select Type of Money Owed Accounts Receivable Alimony Child Support Claims Agai…" at bounding box center [1171, 257] width 242 height 32
click at [1313, 259] on icon "submit" at bounding box center [1311, 256] width 13 height 13
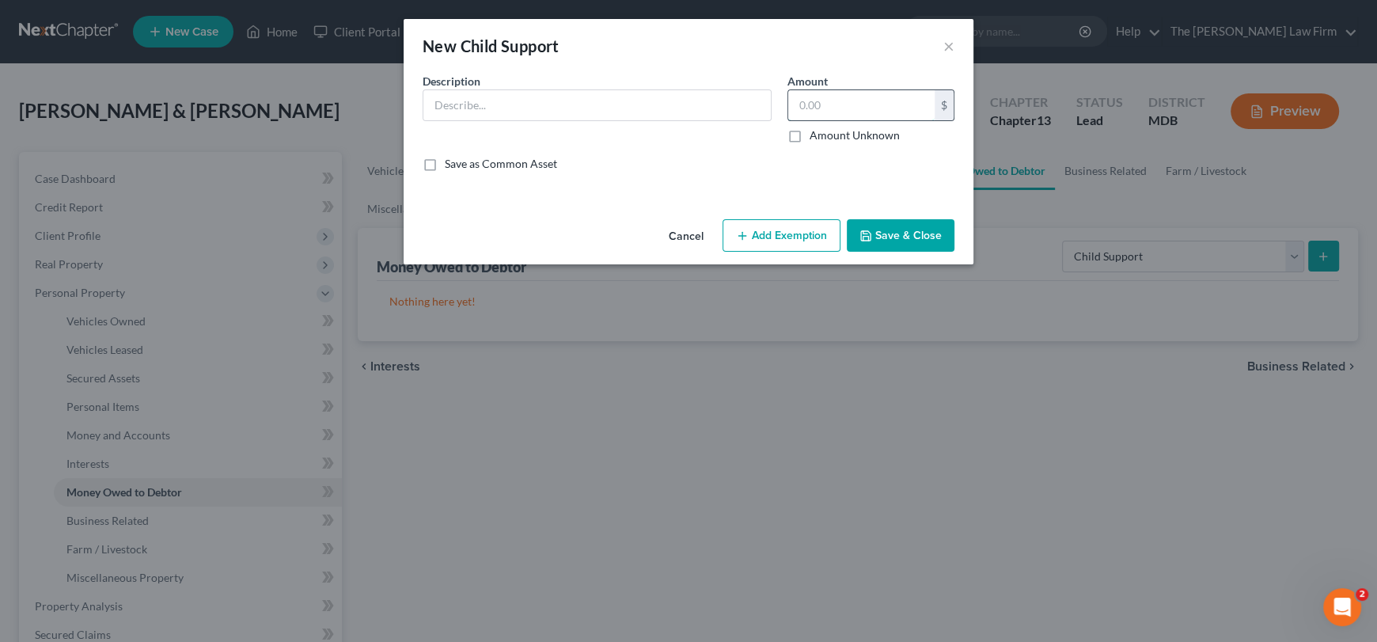
click at [820, 112] on input "text" at bounding box center [861, 105] width 146 height 30
type input "337"
click at [510, 97] on input "text" at bounding box center [598, 105] width 348 height 30
type input "[PERSON_NAME] for [PERSON_NAME]"
click at [874, 230] on button "Save & Close" at bounding box center [901, 235] width 108 height 33
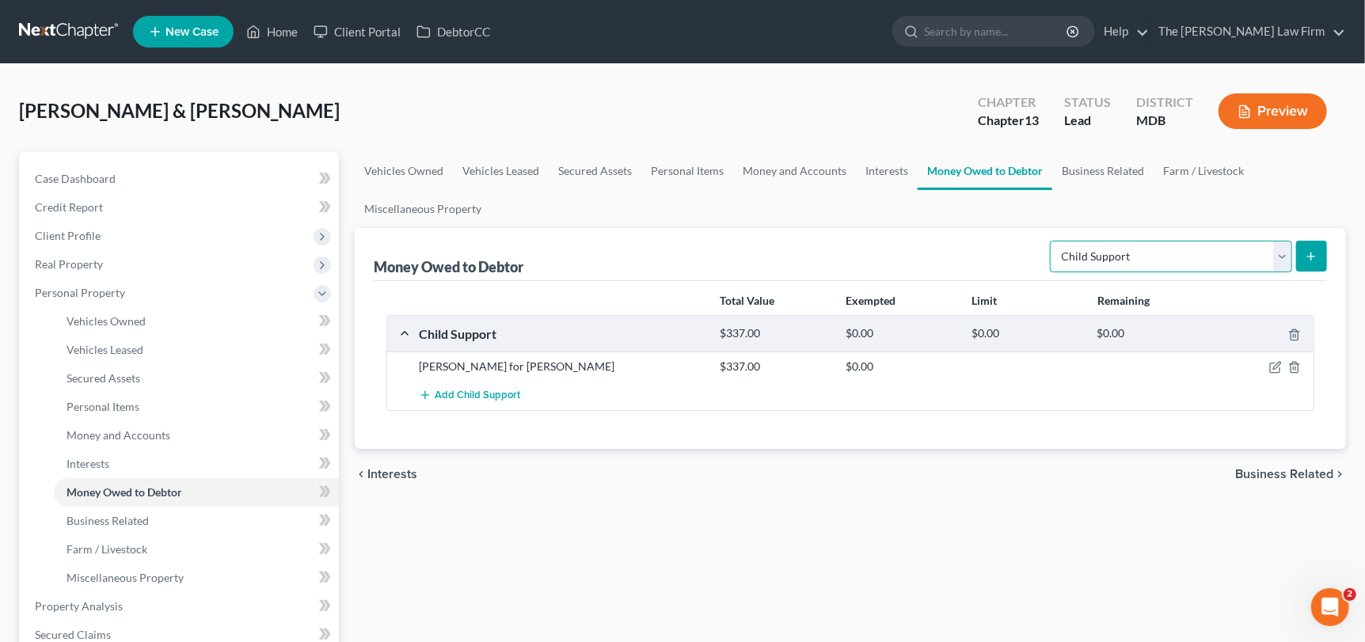
click at [1280, 258] on select "Select Type of Money Owed Accounts Receivable Alimony Child Support Claims Agai…" at bounding box center [1171, 257] width 242 height 32
click at [103, 435] on span "Money and Accounts" at bounding box center [118, 434] width 104 height 13
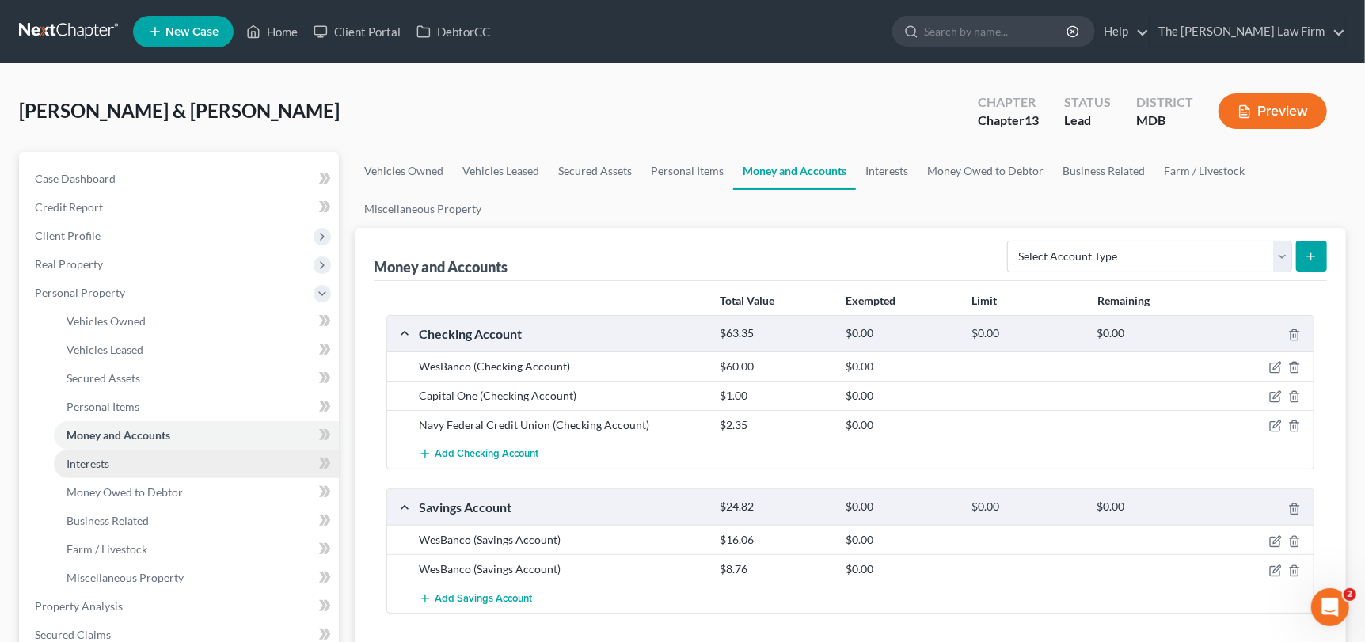
click at [114, 462] on link "Interests" at bounding box center [196, 464] width 285 height 28
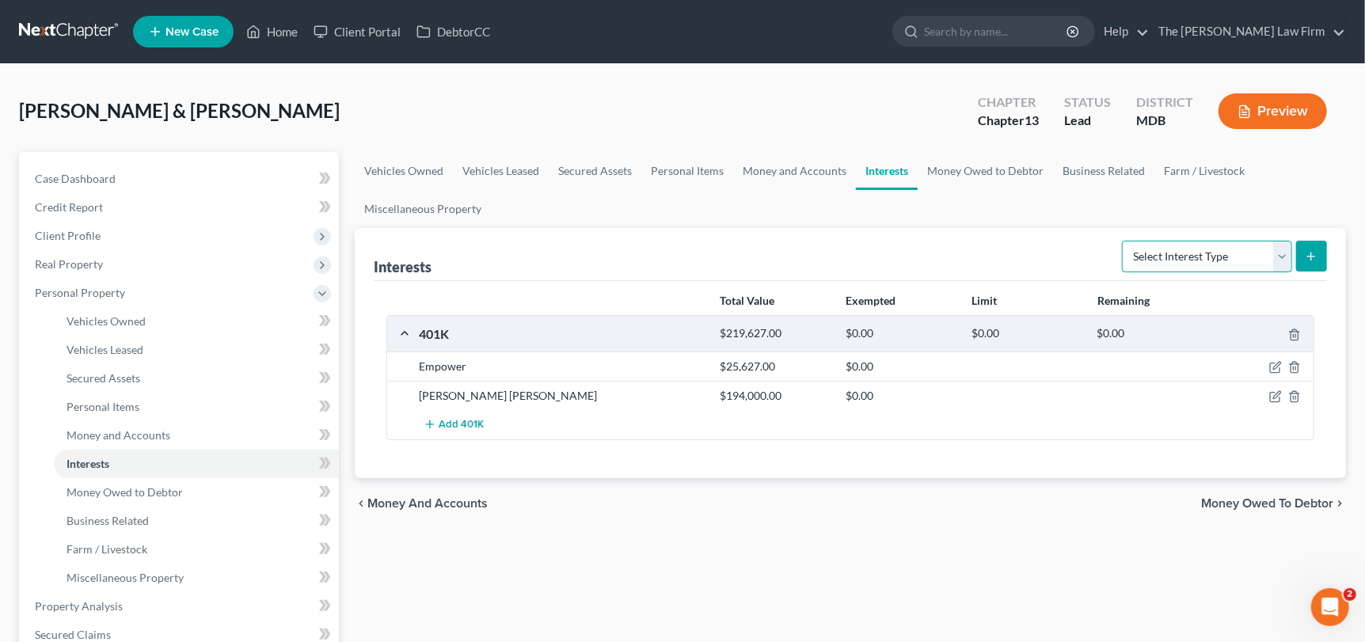
click at [1286, 257] on select "Select Interest Type 401K Annuity Bond Education IRA Government Bond Government…" at bounding box center [1207, 257] width 170 height 32
click at [128, 442] on link "Money and Accounts" at bounding box center [196, 435] width 285 height 28
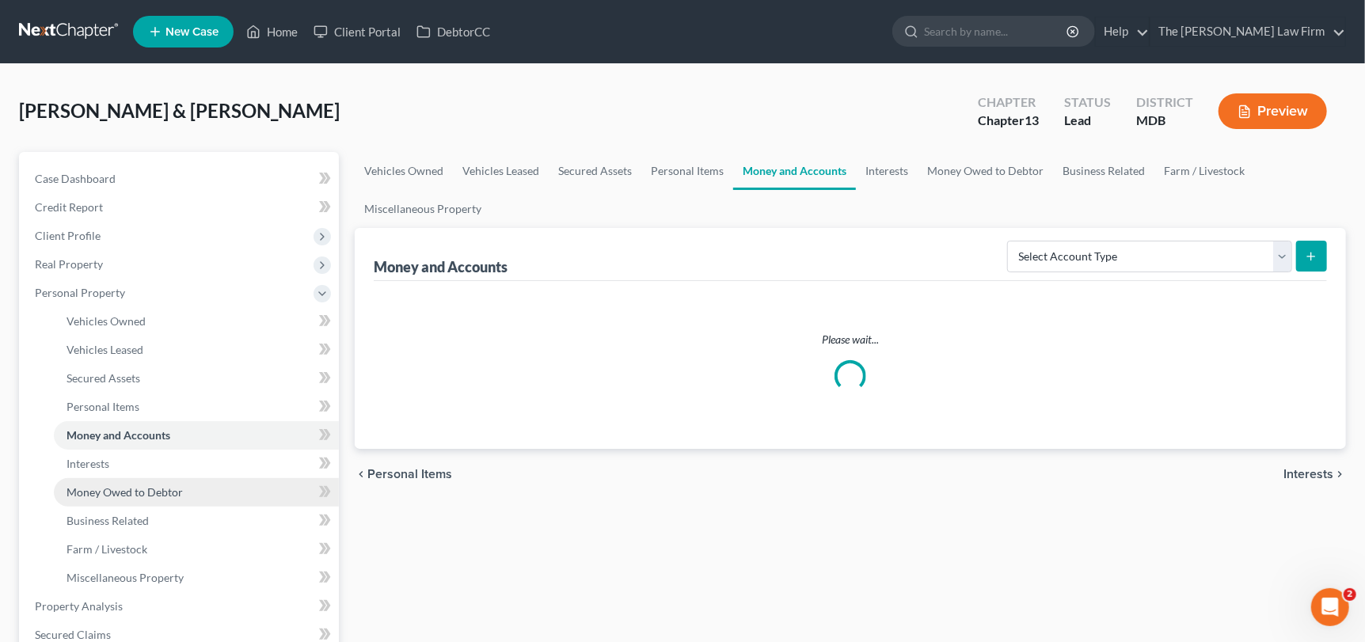
click at [118, 492] on span "Money Owed to Debtor" at bounding box center [124, 491] width 116 height 13
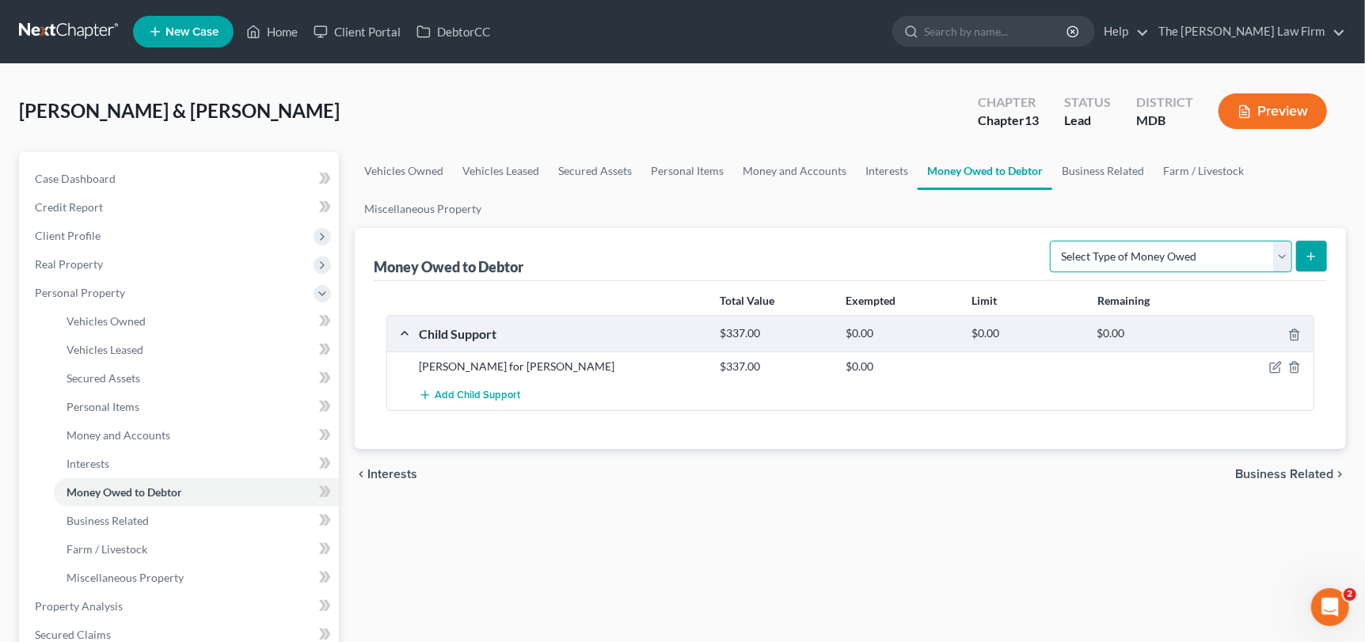
click at [1282, 255] on select "Select Type of Money Owed Accounts Receivable Alimony Child Support Claims Agai…" at bounding box center [1171, 257] width 242 height 32
select select "other_contingent_and_unliquidated_claims"
click at [1054, 241] on select "Select Type of Money Owed Accounts Receivable Alimony Child Support Claims Agai…" at bounding box center [1171, 257] width 242 height 32
drag, startPoint x: 1055, startPoint y: 252, endPoint x: 1210, endPoint y: 265, distance: 154.9
click at [1210, 265] on select "Select Type of Money Owed Accounts Receivable Alimony Child Support Claims Agai…" at bounding box center [1171, 257] width 242 height 32
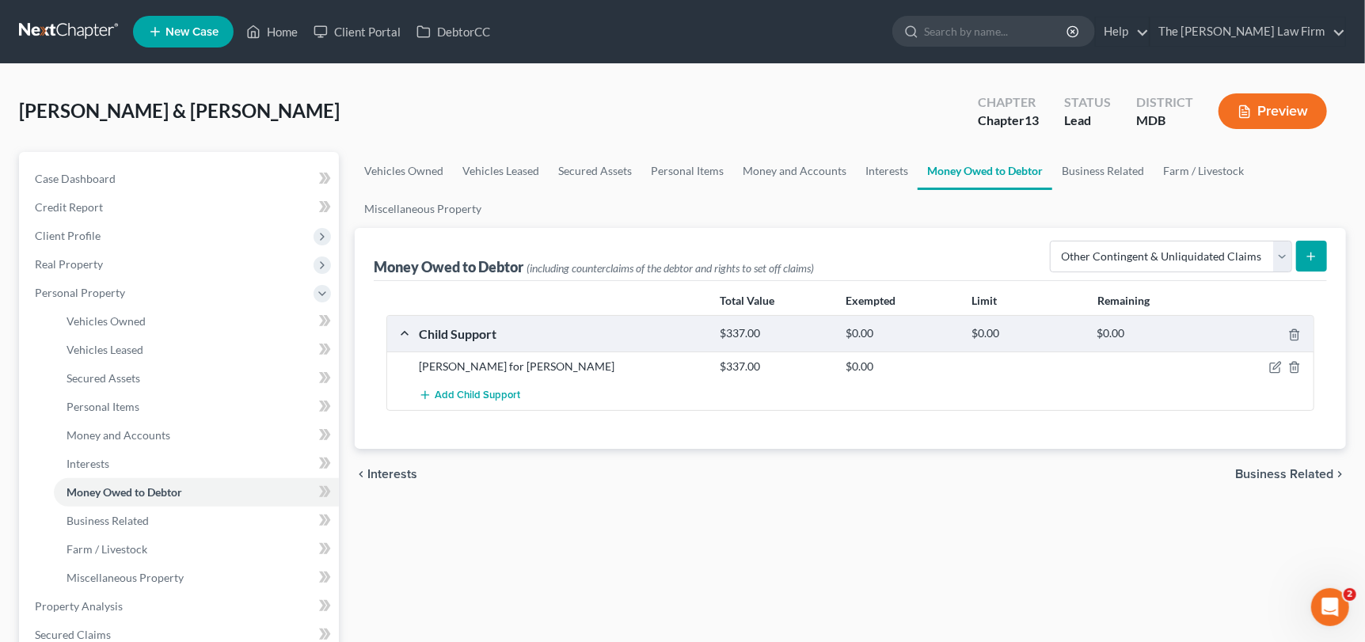
click at [1303, 256] on button "submit" at bounding box center [1311, 256] width 31 height 31
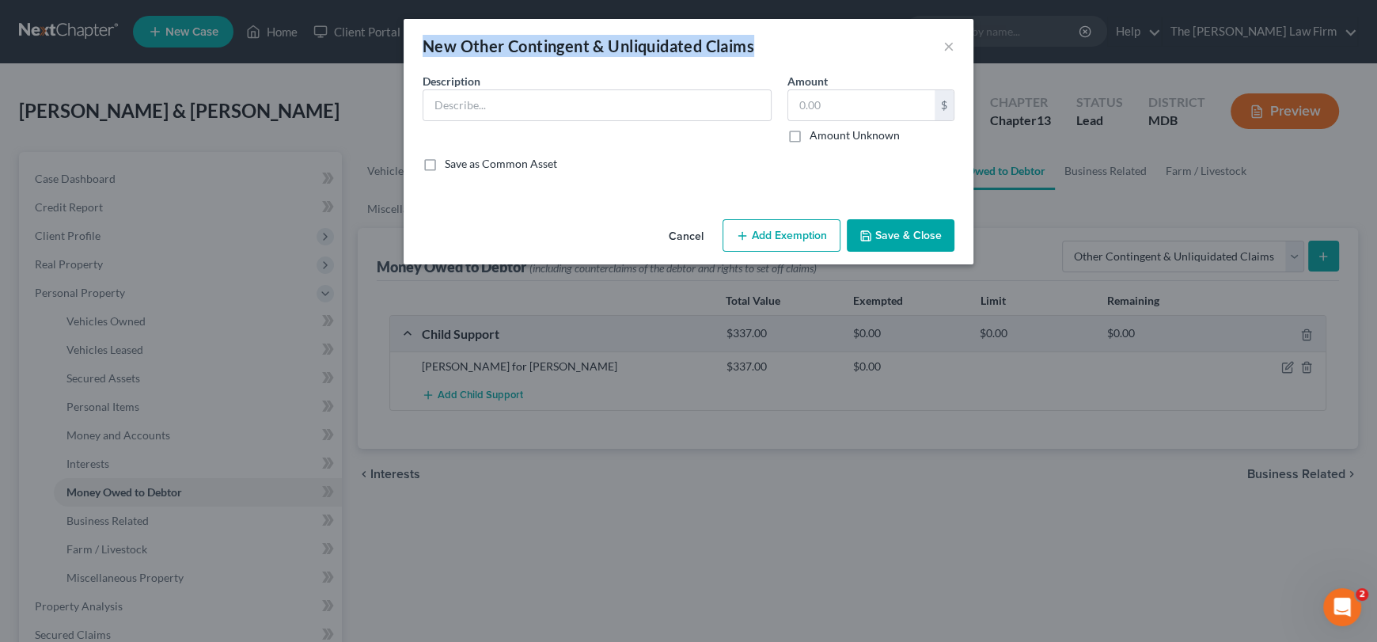
drag, startPoint x: 763, startPoint y: 44, endPoint x: 424, endPoint y: 41, distance: 338.8
click at [424, 41] on div "New Other Contingent & Unliquidated Claims ×" at bounding box center [689, 46] width 570 height 54
copy div "New Other Contingent & Unliquidated Claims"
click at [946, 46] on button "×" at bounding box center [949, 45] width 11 height 19
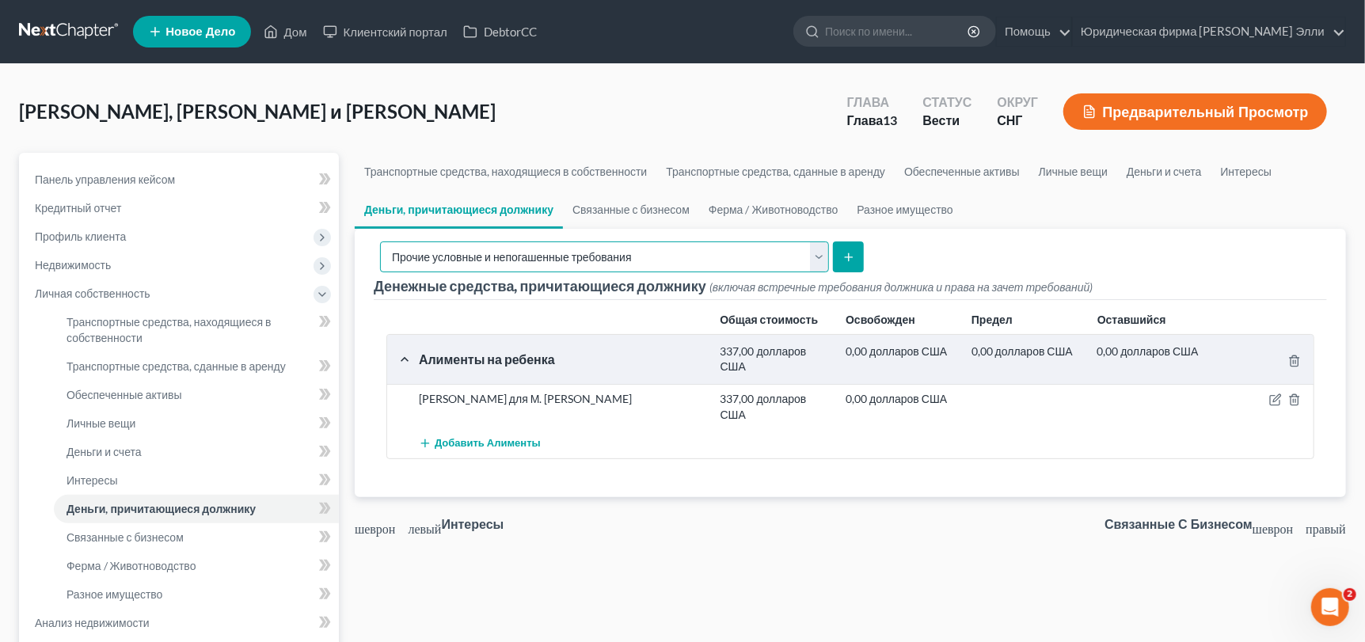
click at [820, 257] on select "Выберите тип причитающейся суммы Дебиторская задолженность Алименты Алименты на…" at bounding box center [604, 257] width 449 height 32
click at [380, 241] on select "Выберите тип причитающейся суммы Дебиторская задолженность Алименты Алименты на…" at bounding box center [604, 257] width 449 height 32
click at [853, 249] on button "submit" at bounding box center [848, 256] width 31 height 31
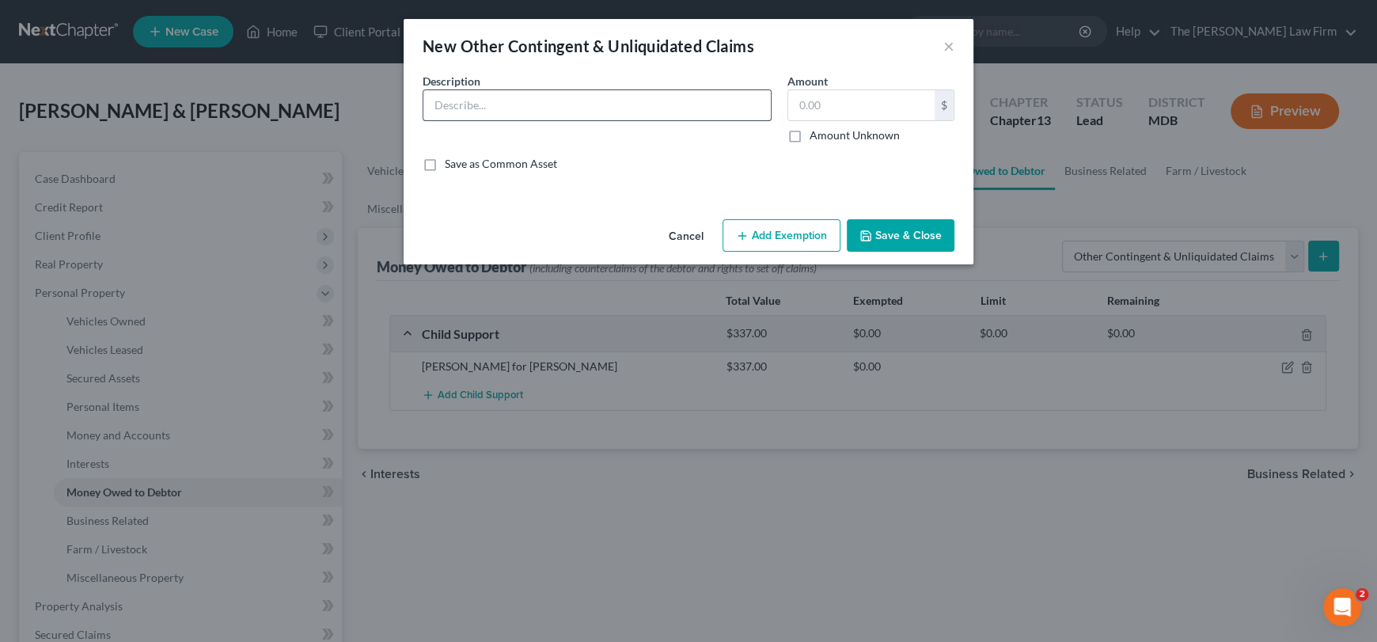
click at [519, 108] on input "text" at bounding box center [598, 105] width 348 height 30
click at [828, 101] on input "text" at bounding box center [861, 105] width 146 height 30
type input "1,800"
click at [553, 112] on input "text" at bounding box center [598, 105] width 348 height 30
drag, startPoint x: 576, startPoint y: 97, endPoint x: 406, endPoint y: 94, distance: 169.4
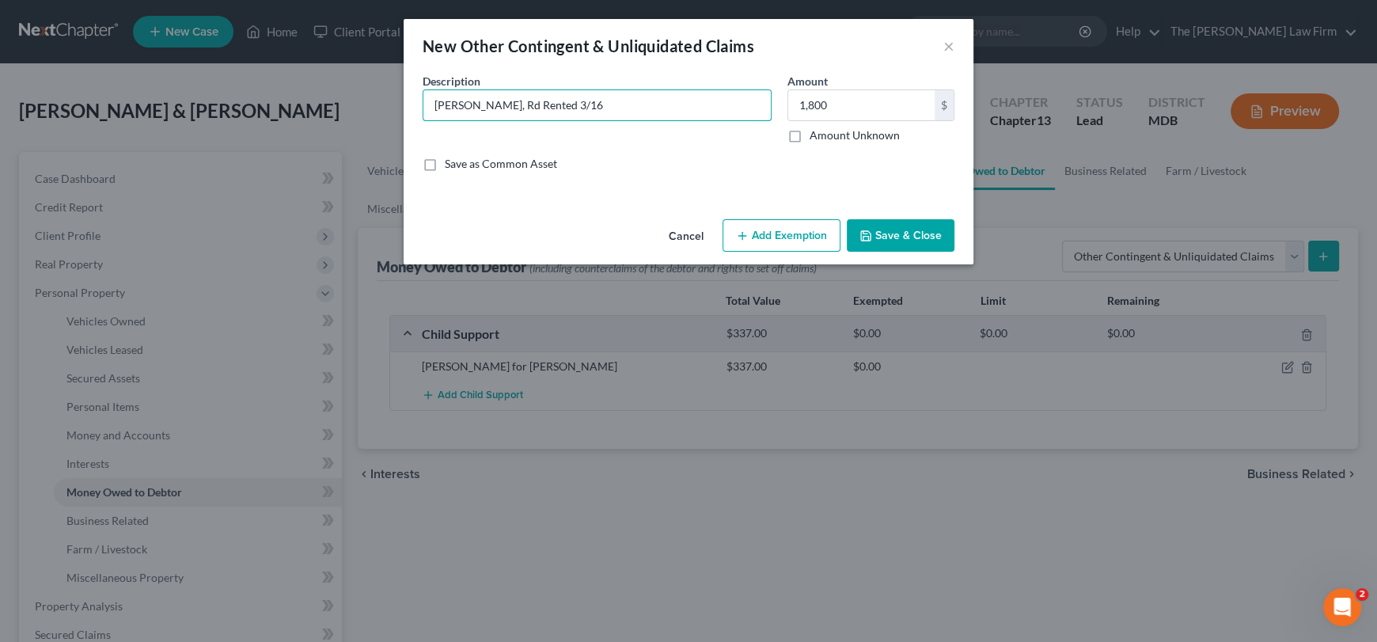
click at [406, 94] on div "An exemption set must first be selected from the Filing Information section. Co…" at bounding box center [689, 143] width 570 height 140
type input "[PERSON_NAME], Rd Rented 3/16"
click at [896, 239] on button "Save & Close" at bounding box center [901, 235] width 108 height 33
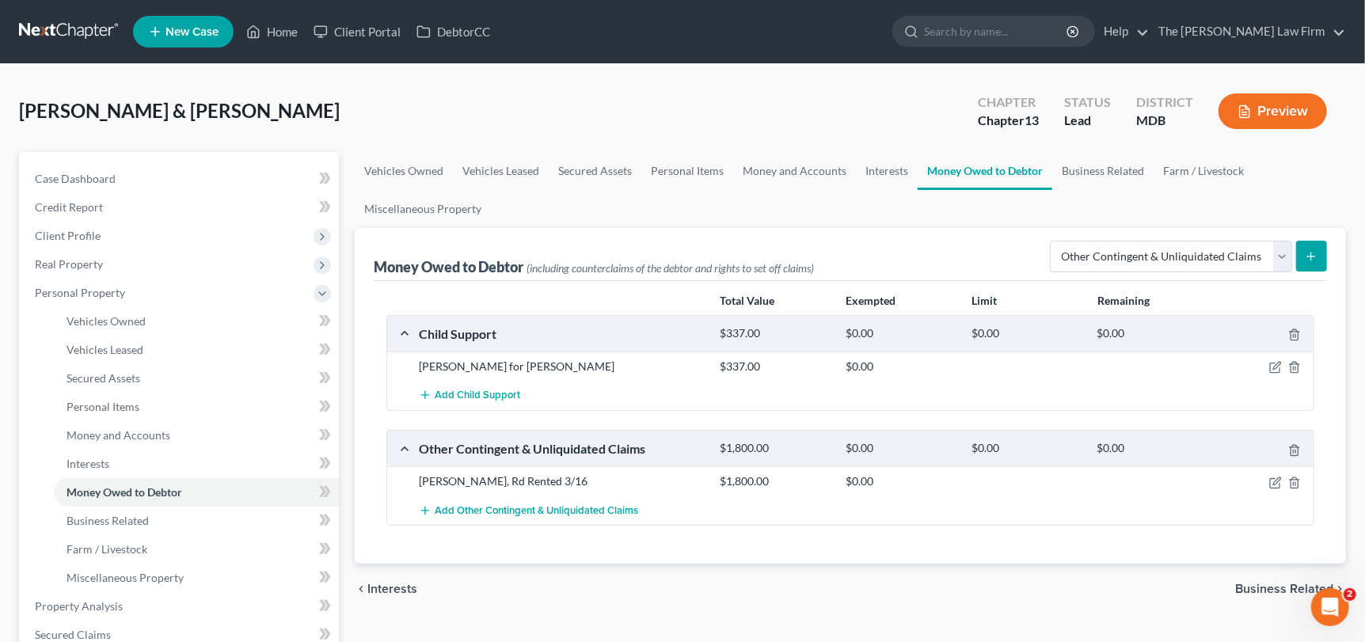
click at [1268, 479] on div at bounding box center [1264, 481] width 101 height 16
click at [1271, 481] on icon "button" at bounding box center [1275, 483] width 13 height 13
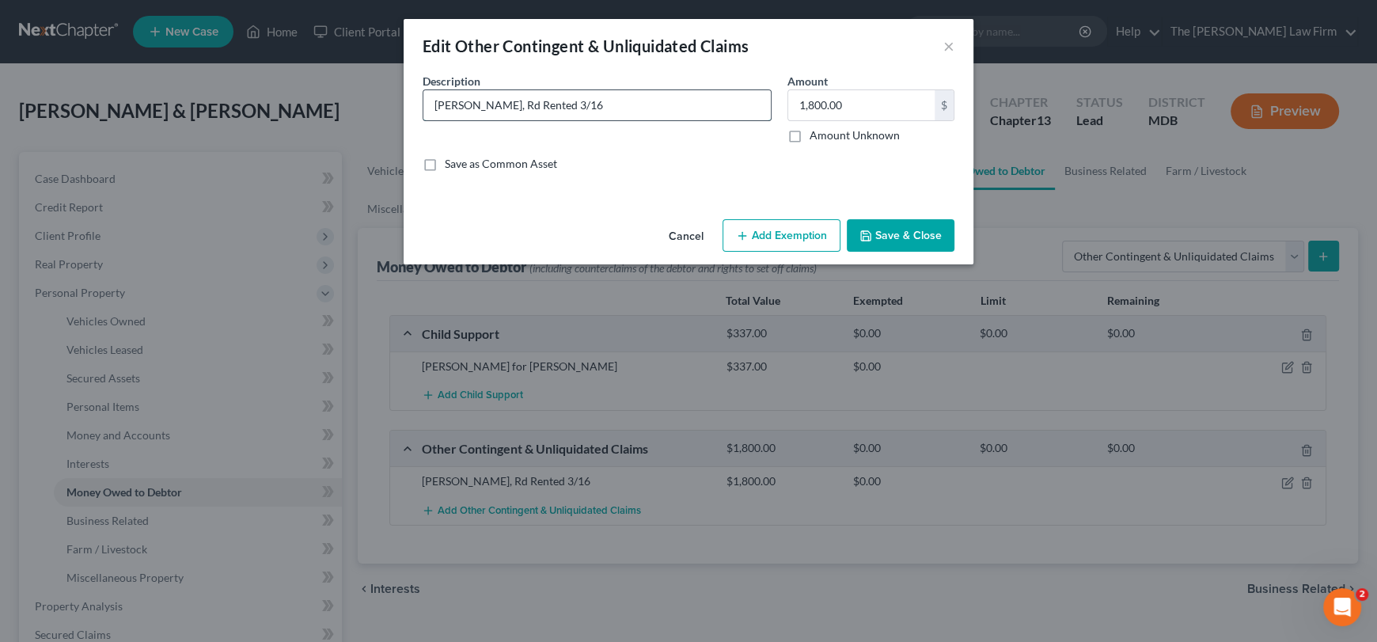
drag, startPoint x: 501, startPoint y: 104, endPoint x: 487, endPoint y: 108, distance: 14.8
click at [487, 108] on input "[PERSON_NAME], Rd Rented 3/16" at bounding box center [598, 105] width 348 height 30
type input "[PERSON_NAME], Rented 3/16"
click at [927, 239] on button "Save & Close" at bounding box center [901, 235] width 108 height 33
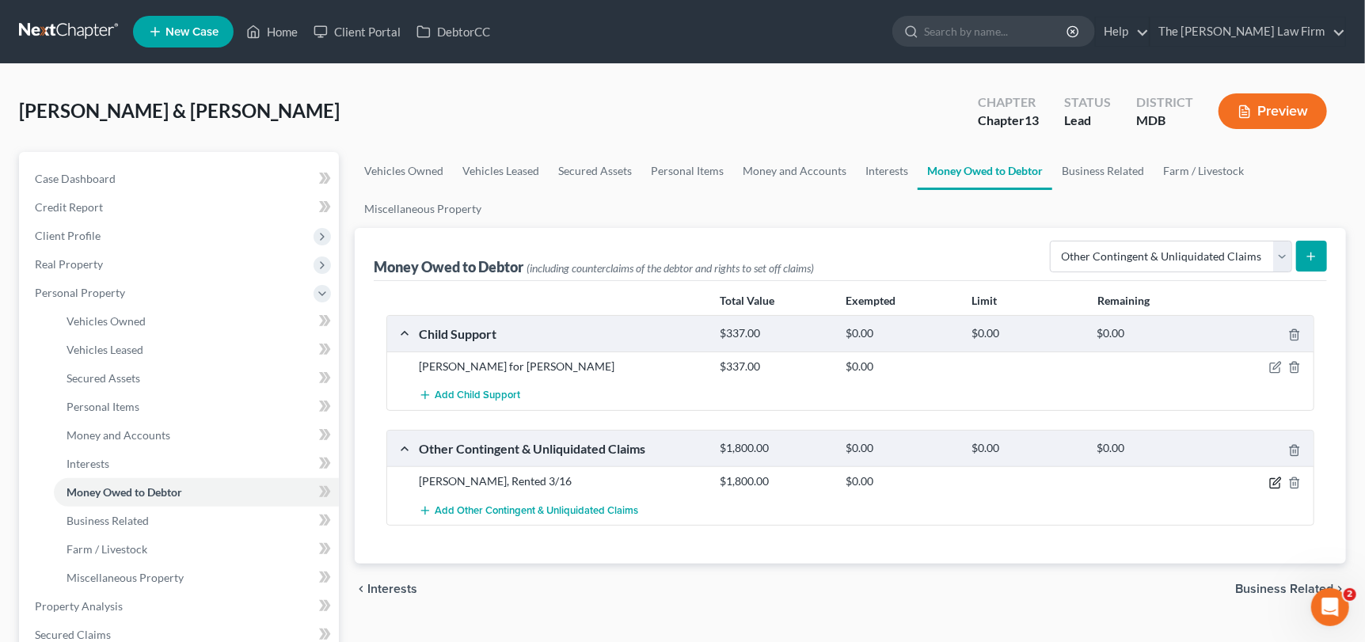
click at [1271, 480] on icon "button" at bounding box center [1275, 483] width 13 height 13
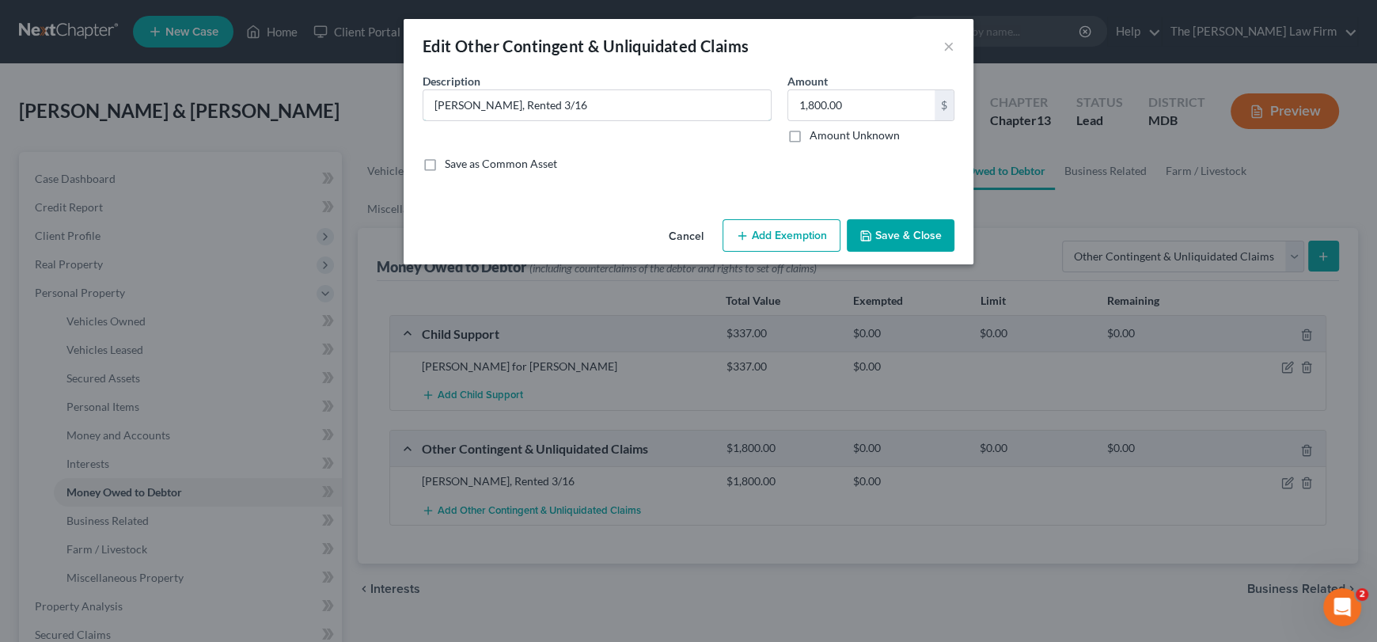
drag, startPoint x: 442, startPoint y: 101, endPoint x: 471, endPoint y: 136, distance: 46.1
click at [442, 101] on input "[PERSON_NAME], Rented 3/16" at bounding box center [598, 105] width 348 height 30
type input "[PERSON_NAME], Rented 3/16"
click at [874, 228] on button "Save & Close" at bounding box center [901, 235] width 108 height 33
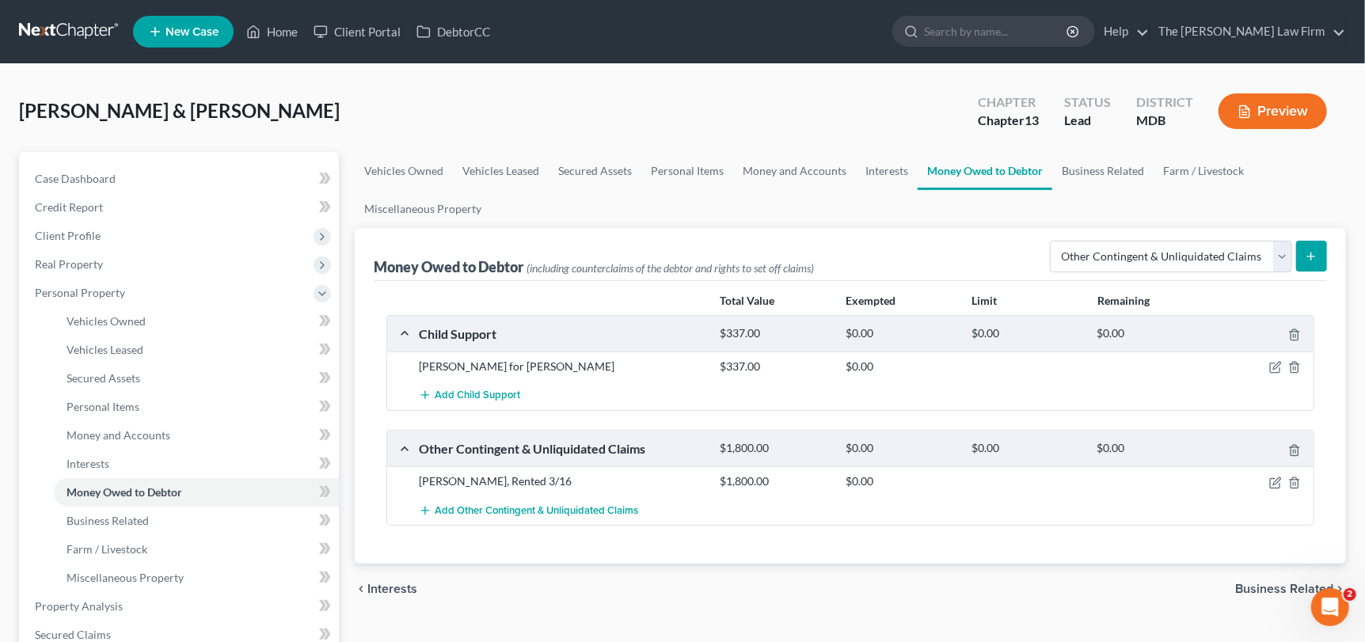
click at [1286, 481] on div at bounding box center [1264, 481] width 101 height 16
click at [1278, 481] on icon "button" at bounding box center [1275, 483] width 13 height 13
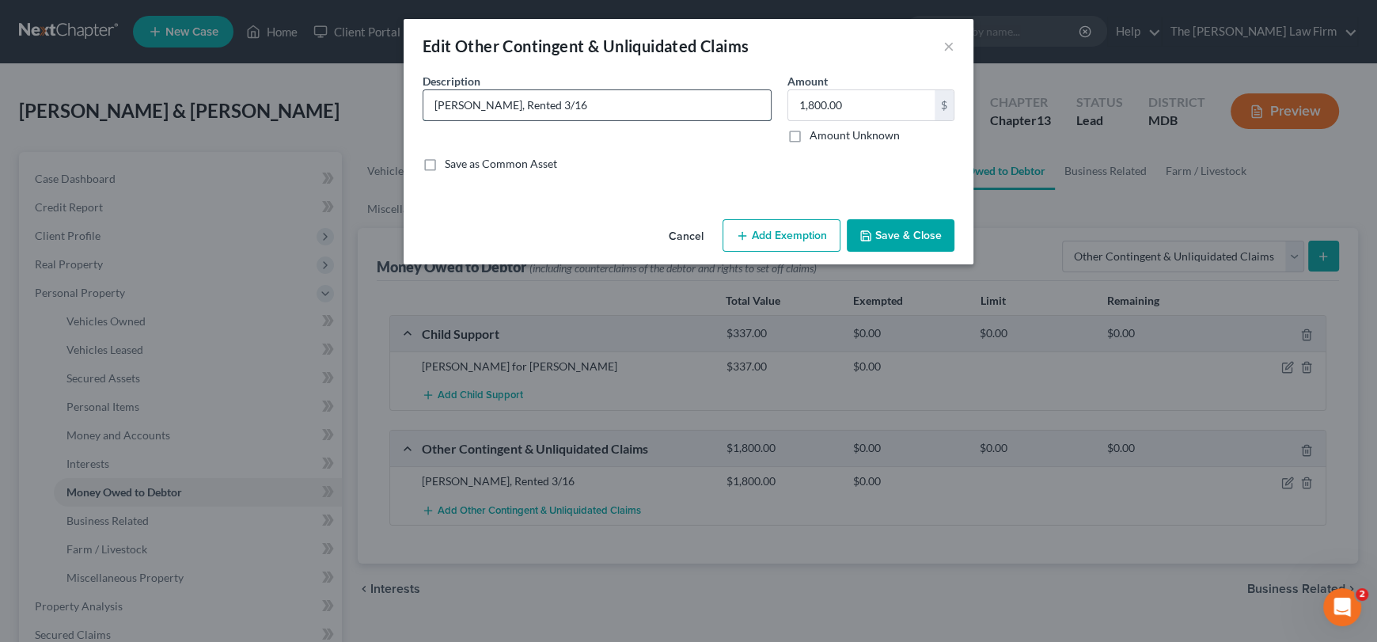
click at [481, 104] on input "[PERSON_NAME], Rented 3/16" at bounding box center [598, 105] width 348 height 30
paste input "[STREET_ADDRESS][PERSON_NAME]"
click at [484, 105] on input "Ray Mudd5801 [STREET_ADDRESS][PERSON_NAME] , Rented 3/16" at bounding box center [598, 105] width 348 height 30
drag, startPoint x: 576, startPoint y: 107, endPoint x: 560, endPoint y: 129, distance: 27.7
click at [560, 129] on div "Description * [PERSON_NAME] ([STREET_ADDRESS][PERSON_NAME] , Rented 3/16" at bounding box center [597, 108] width 365 height 70
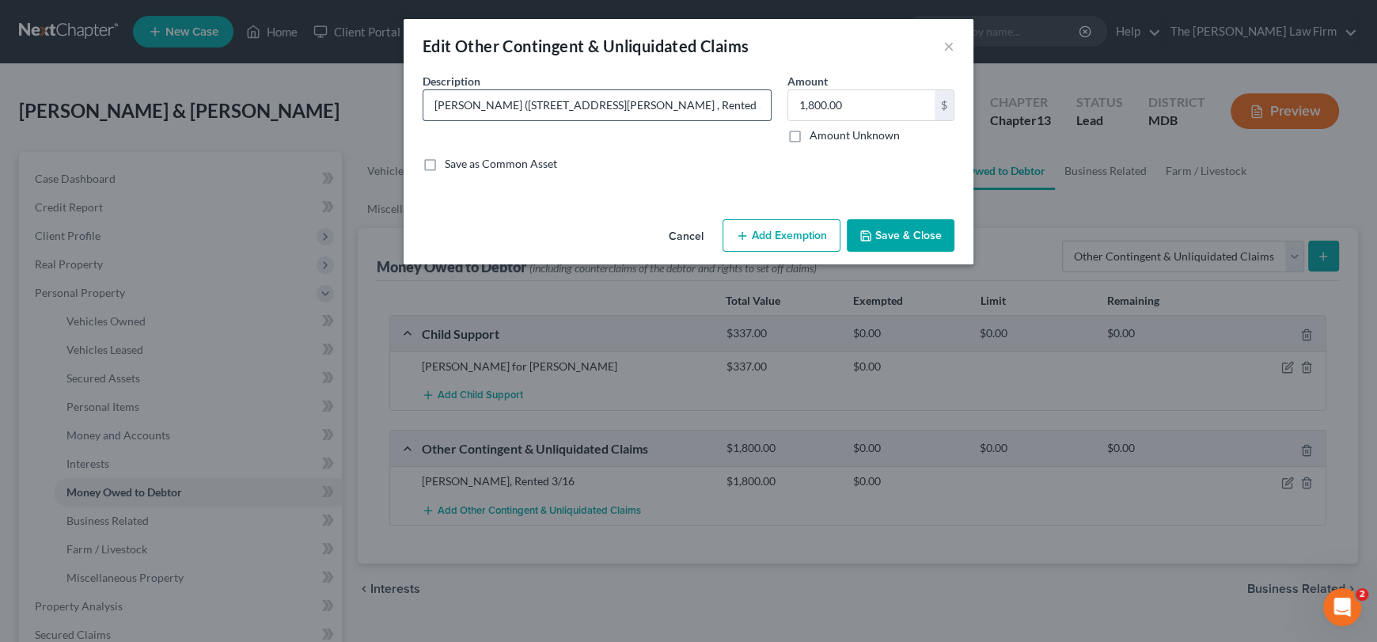
drag, startPoint x: 630, startPoint y: 108, endPoint x: 653, endPoint y: 105, distance: 23.1
click at [653, 105] on input "[PERSON_NAME] ([STREET_ADDRESS][PERSON_NAME] , Rented 3/16" at bounding box center [598, 105] width 348 height 30
type input "[PERSON_NAME] ([STREET_ADDRESS][PERSON_NAME]), Rented 3/16"
click at [892, 237] on button "Save & Close" at bounding box center [901, 235] width 108 height 33
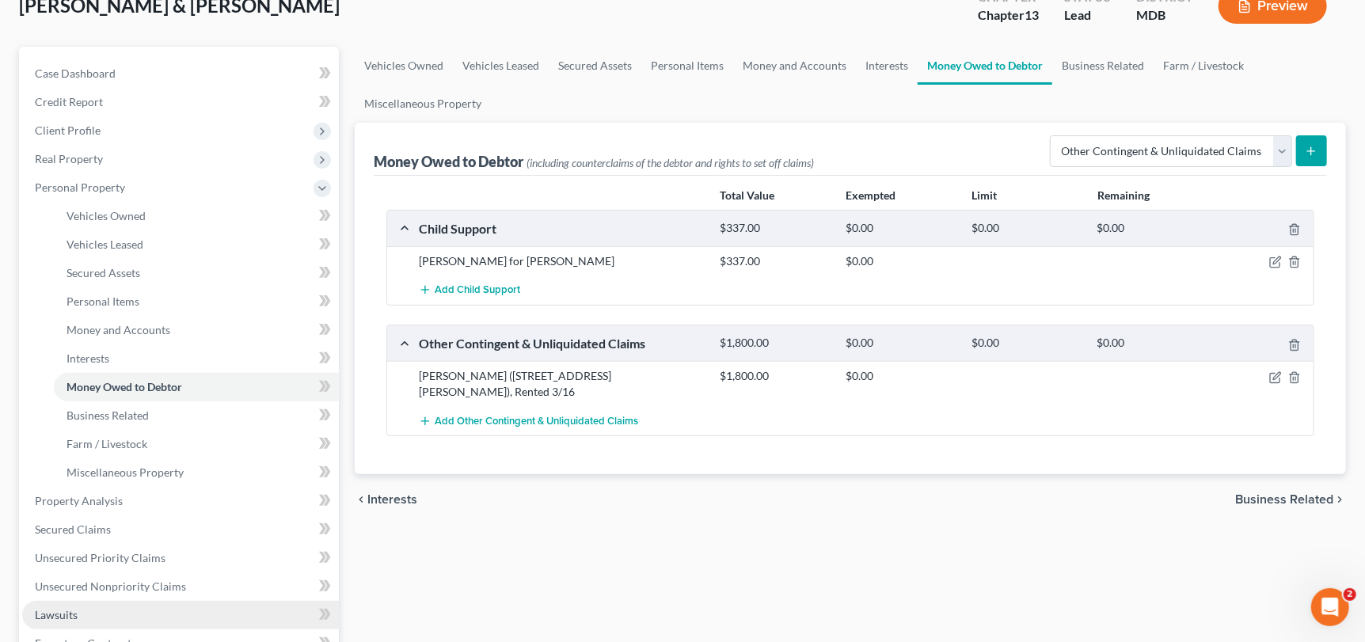
scroll to position [237, 0]
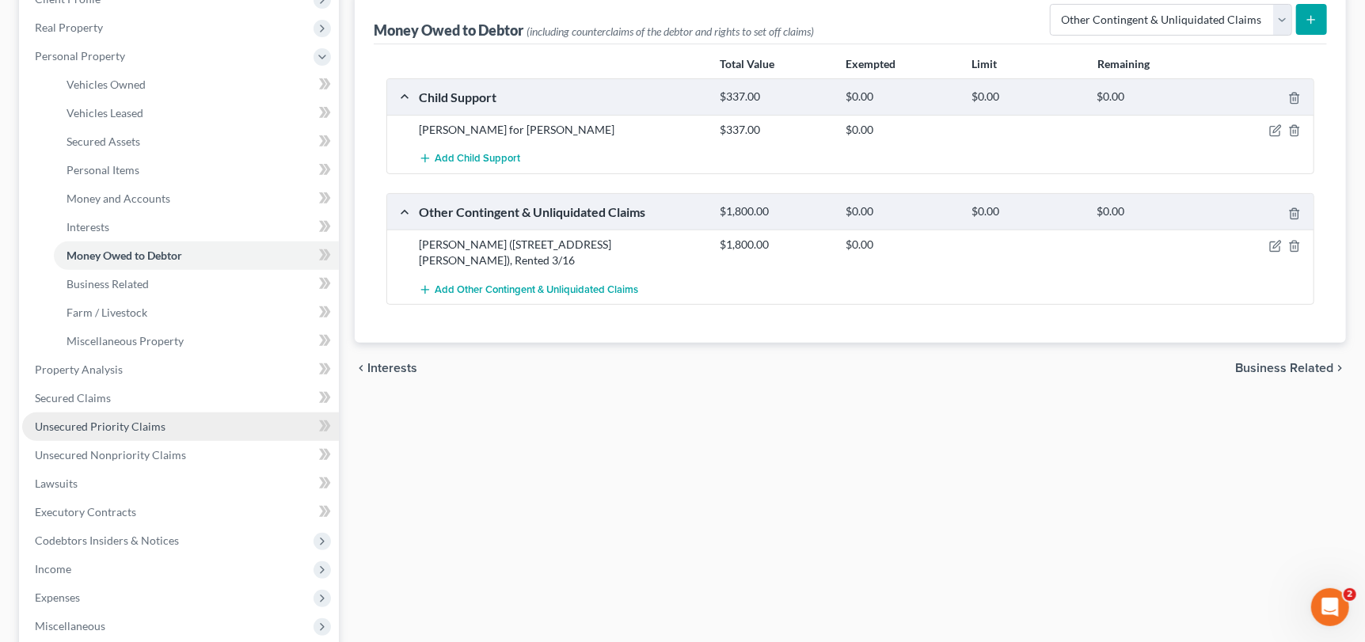
click at [145, 412] on link "Unsecured Priority Claims" at bounding box center [180, 426] width 317 height 28
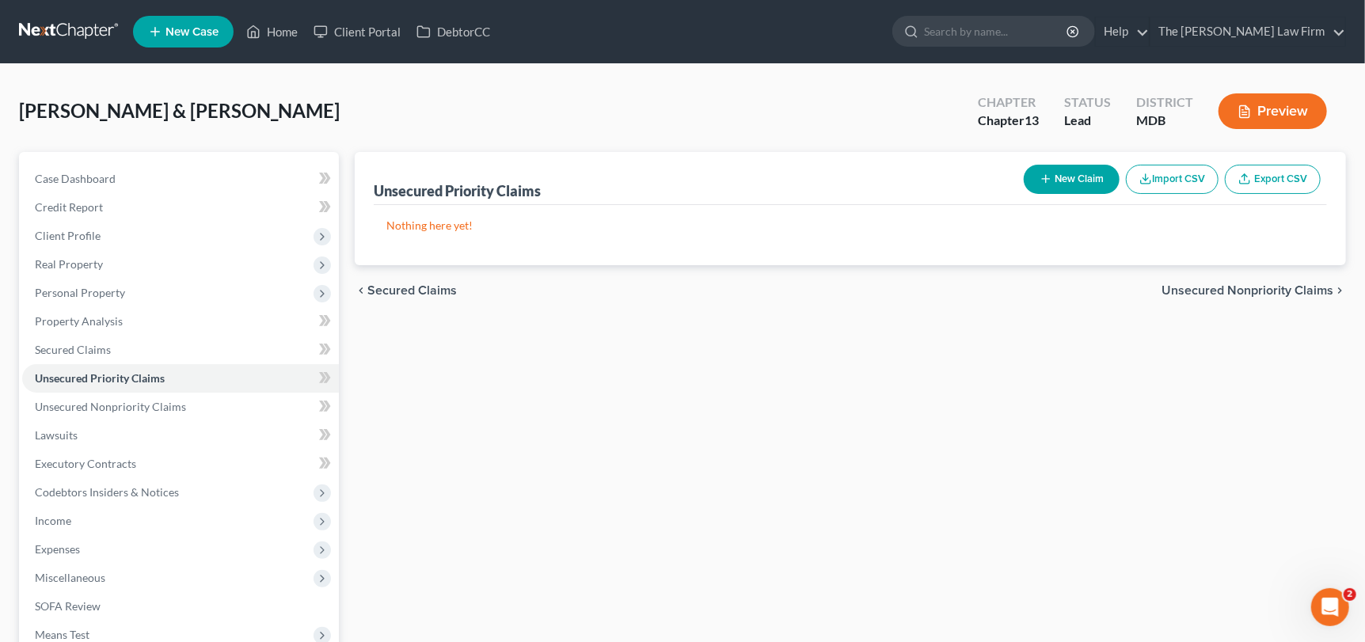
click at [1060, 180] on button "New Claim" at bounding box center [1072, 179] width 96 height 29
select select "2"
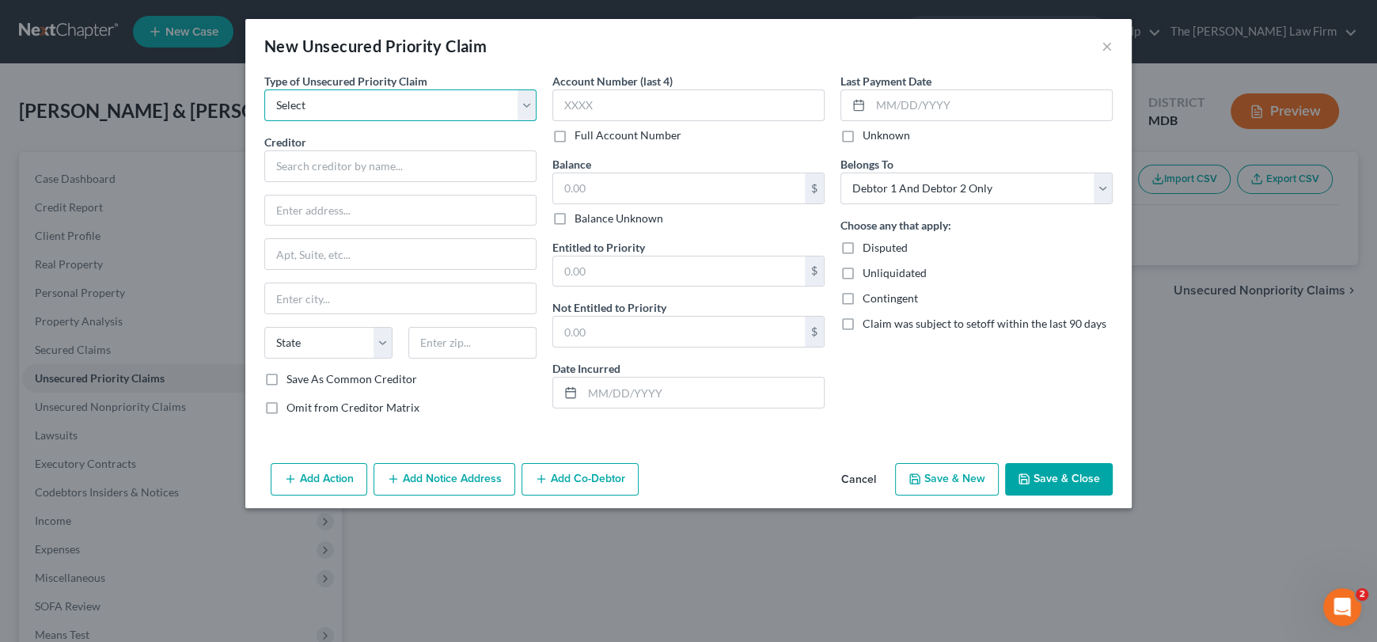
click at [389, 111] on select "Select Taxes & Other Government Units Domestic Support Obligations Extensions o…" at bounding box center [400, 105] width 272 height 32
select select "0"
click at [264, 89] on select "Select Taxes & Other Government Units Domestic Support Obligations Extensions o…" at bounding box center [400, 105] width 272 height 32
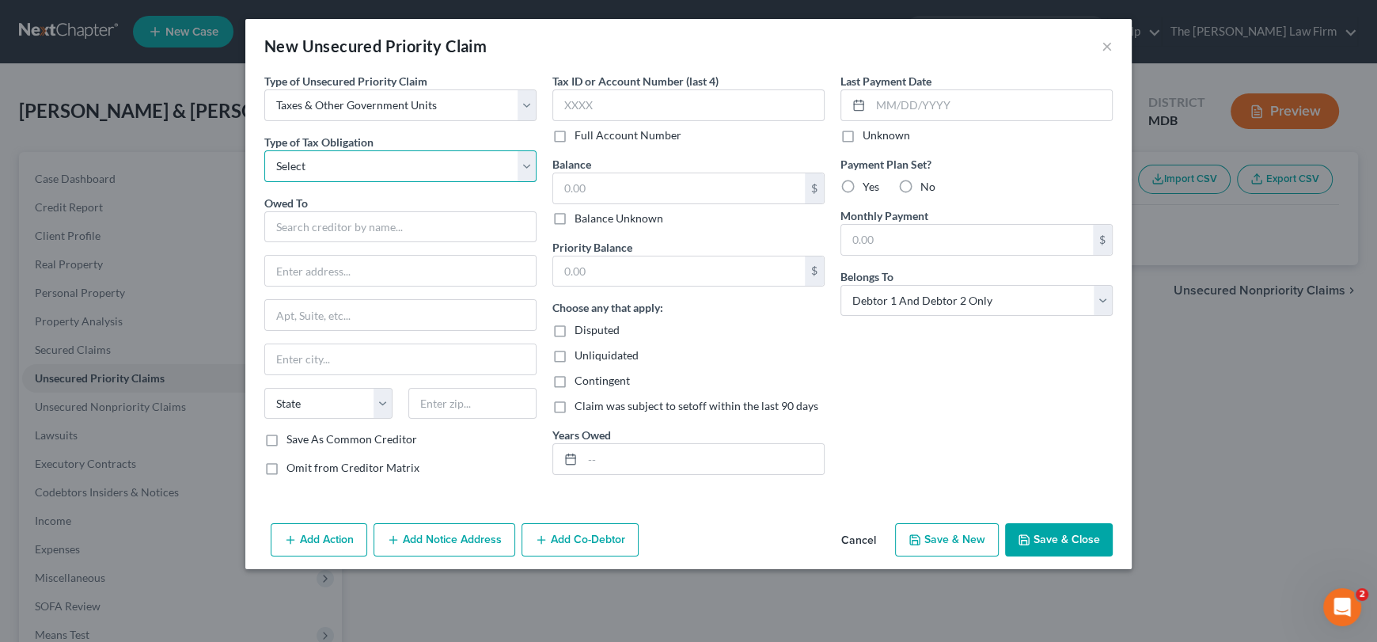
click at [354, 168] on select "Select Federal City State Franchise Tax Board Other" at bounding box center [400, 166] width 272 height 32
select select "0"
click at [264, 150] on select "Select Federal City State Franchise Tax Board Other" at bounding box center [400, 166] width 272 height 32
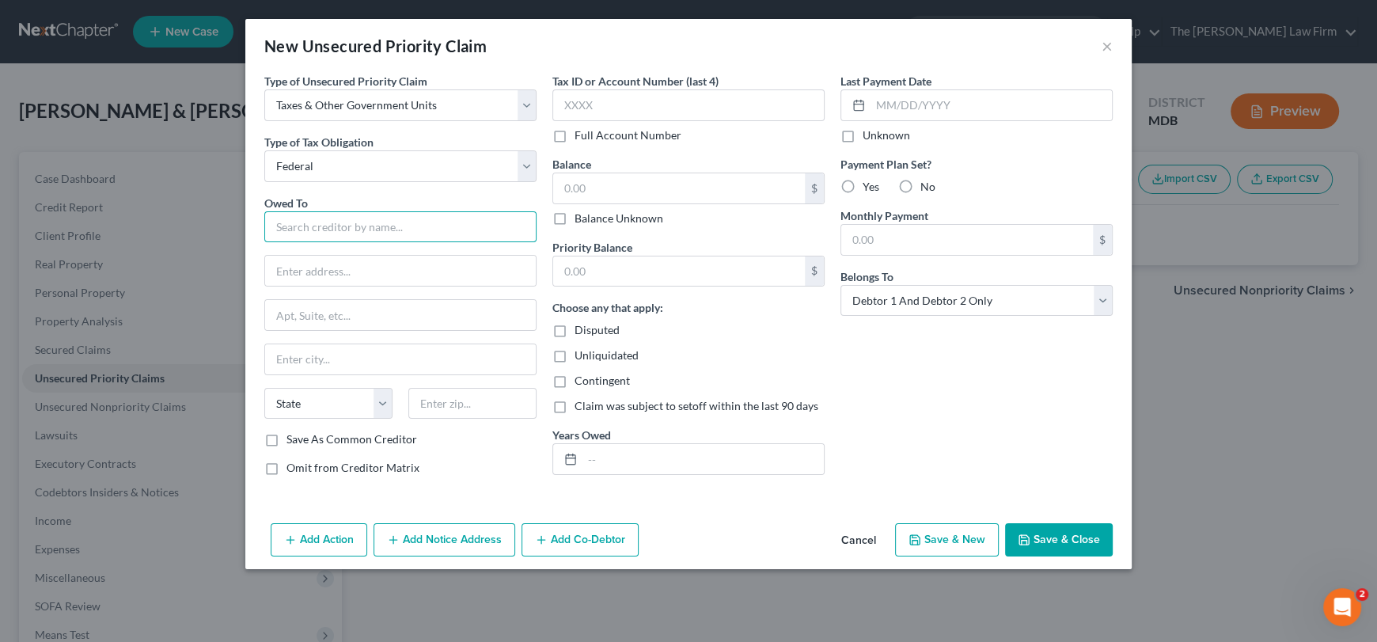
click at [359, 230] on input "text" at bounding box center [400, 227] width 272 height 32
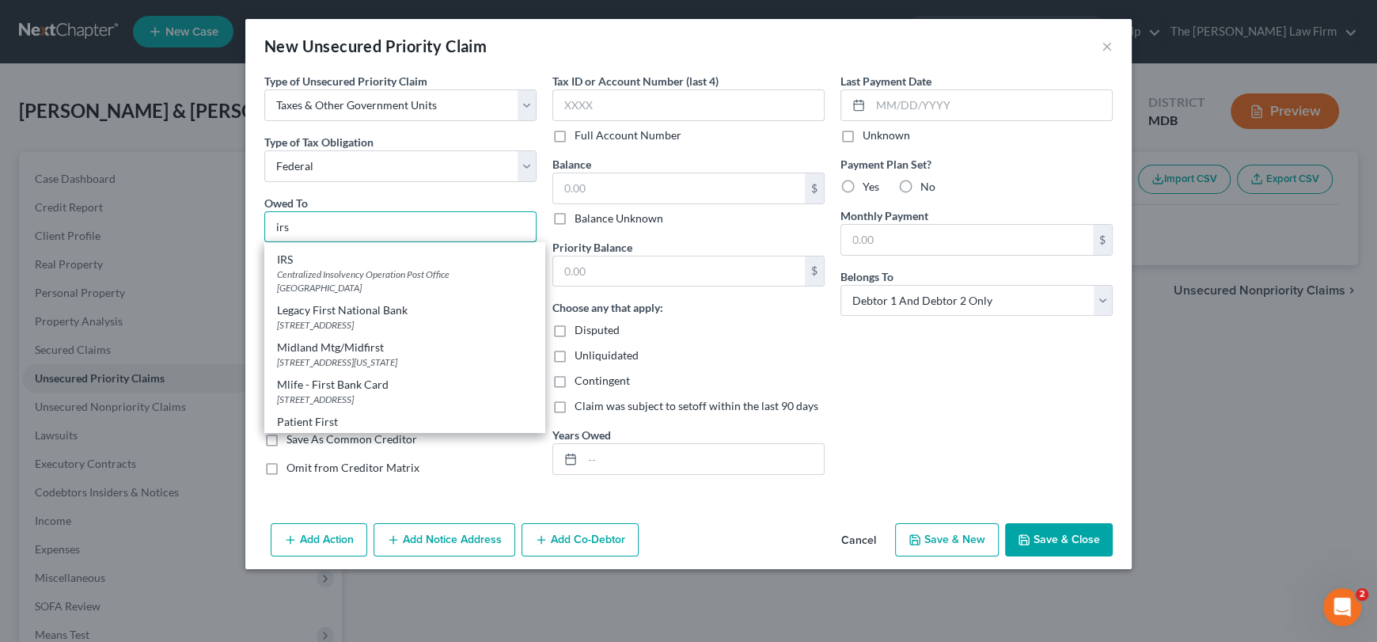
scroll to position [863, 0]
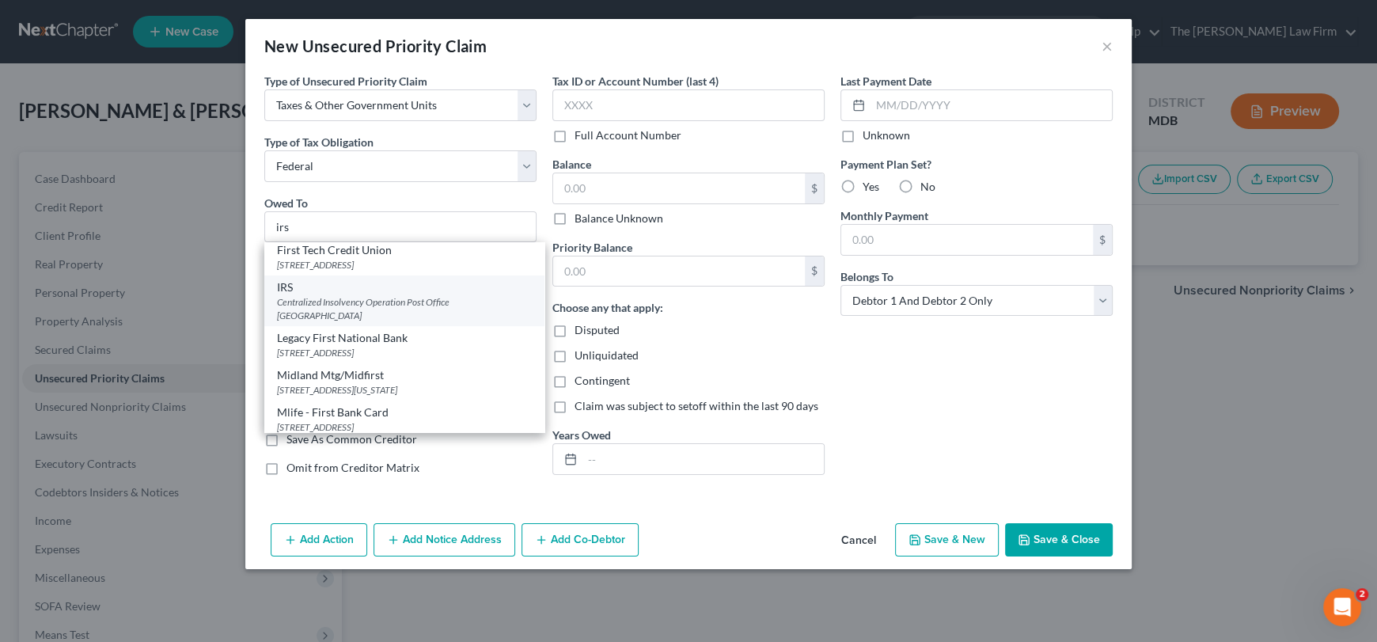
click at [317, 279] on div "IRS" at bounding box center [404, 287] width 255 height 16
type input "IRS"
type input "Centralized Insolvency Operation"
type input "Post Office Box 7346"
type input "[GEOGRAPHIC_DATA]"
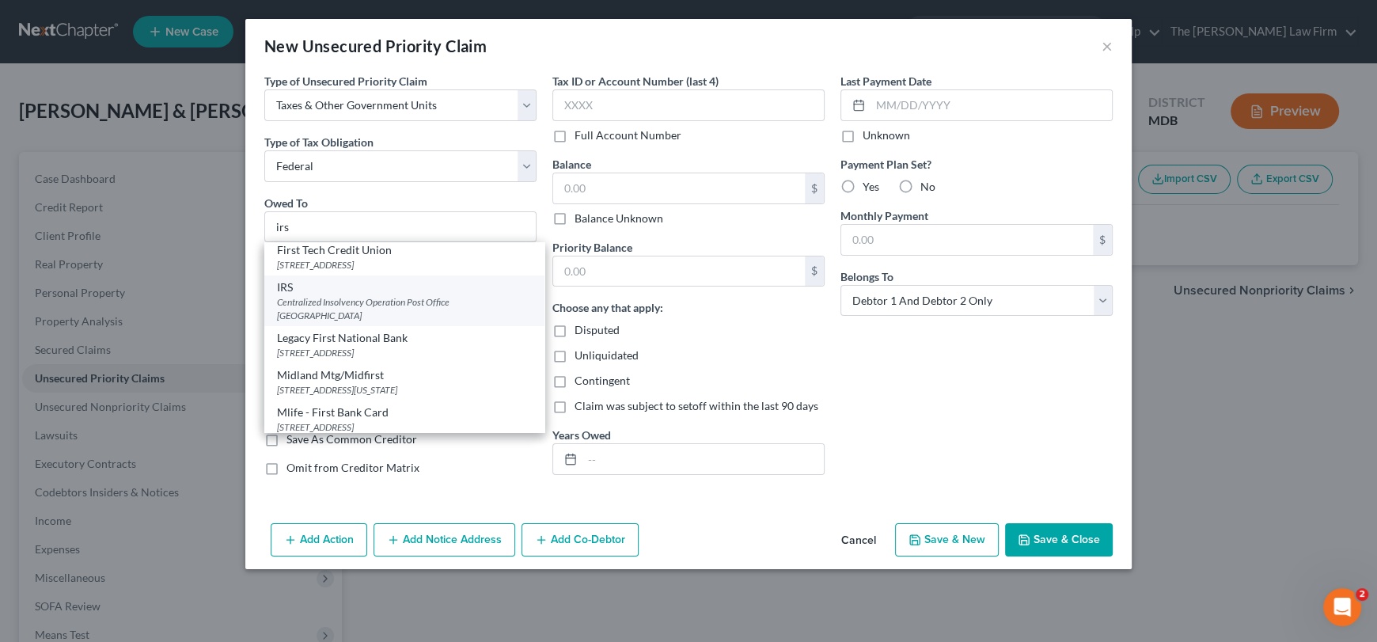
select select "39"
type input "19101"
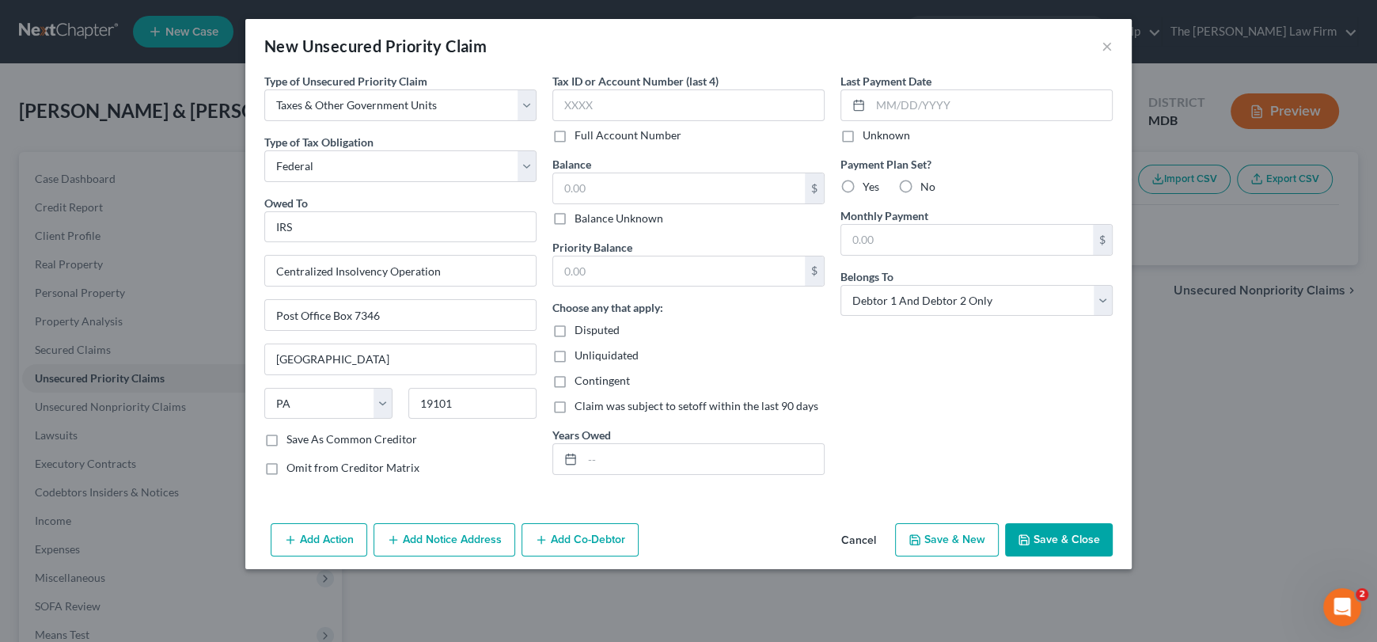
scroll to position [0, 0]
click at [585, 97] on input "text" at bounding box center [689, 105] width 272 height 32
click at [579, 177] on input "text" at bounding box center [679, 188] width 252 height 30
type input "0.00"
click at [655, 260] on input "text" at bounding box center [679, 271] width 252 height 30
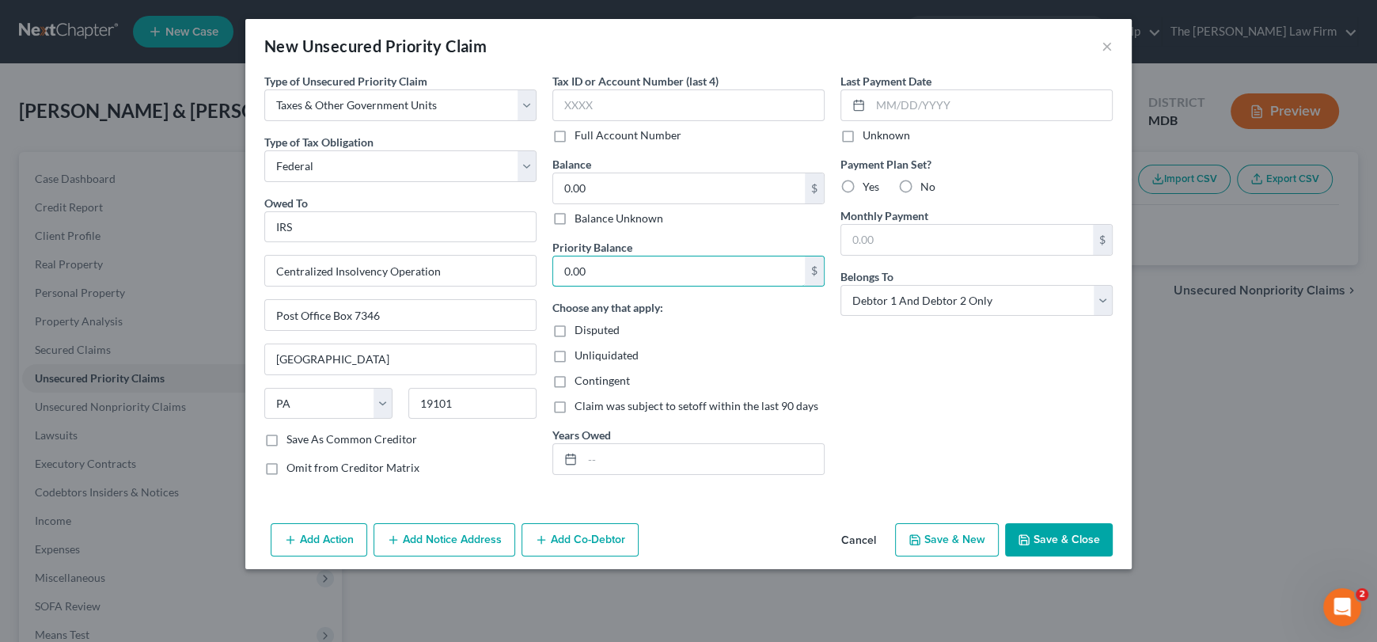
type input "0.00"
click at [1072, 550] on button "Save & Close" at bounding box center [1059, 539] width 108 height 33
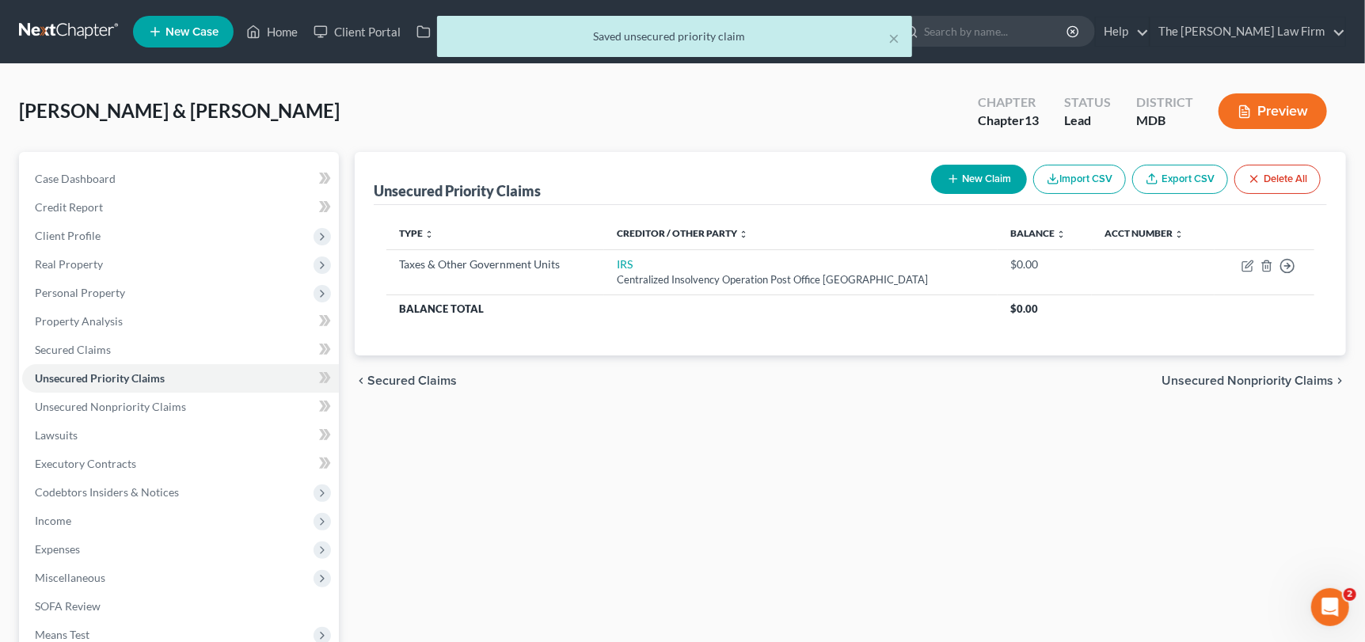
click at [958, 179] on button "New Claim" at bounding box center [979, 179] width 96 height 29
select select "2"
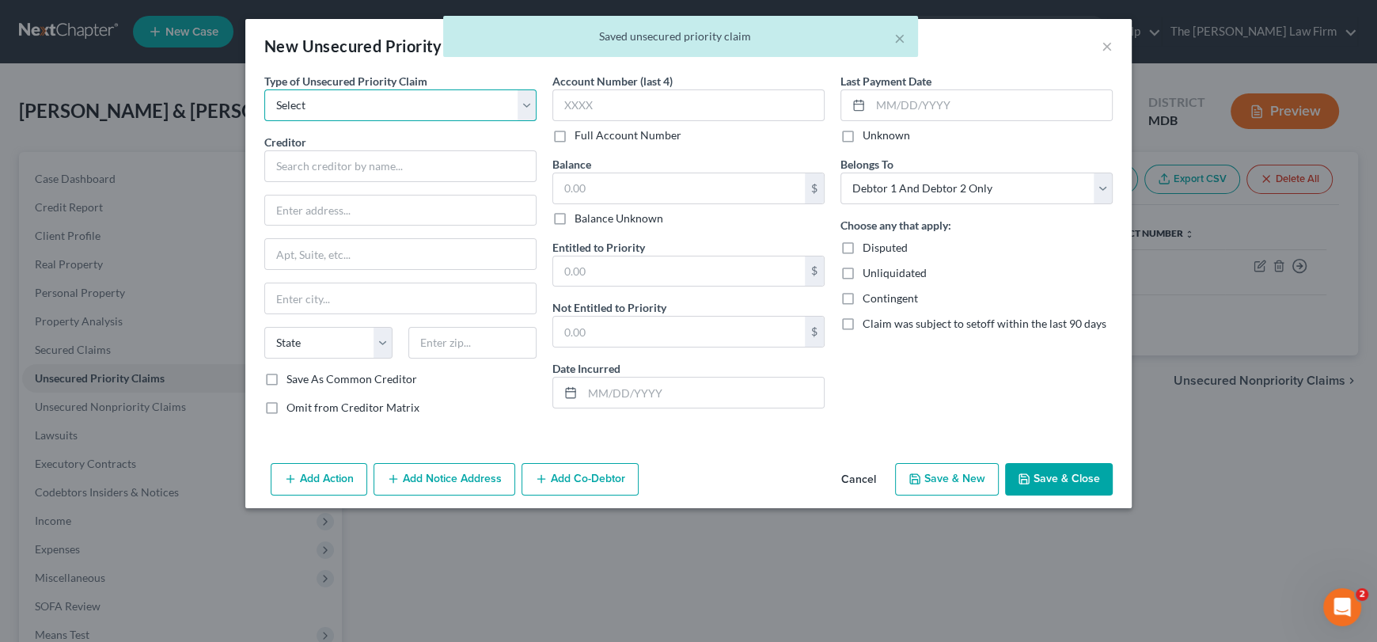
click at [311, 118] on select "Select Taxes & Other Government Units Domestic Support Obligations Extensions o…" at bounding box center [400, 105] width 272 height 32
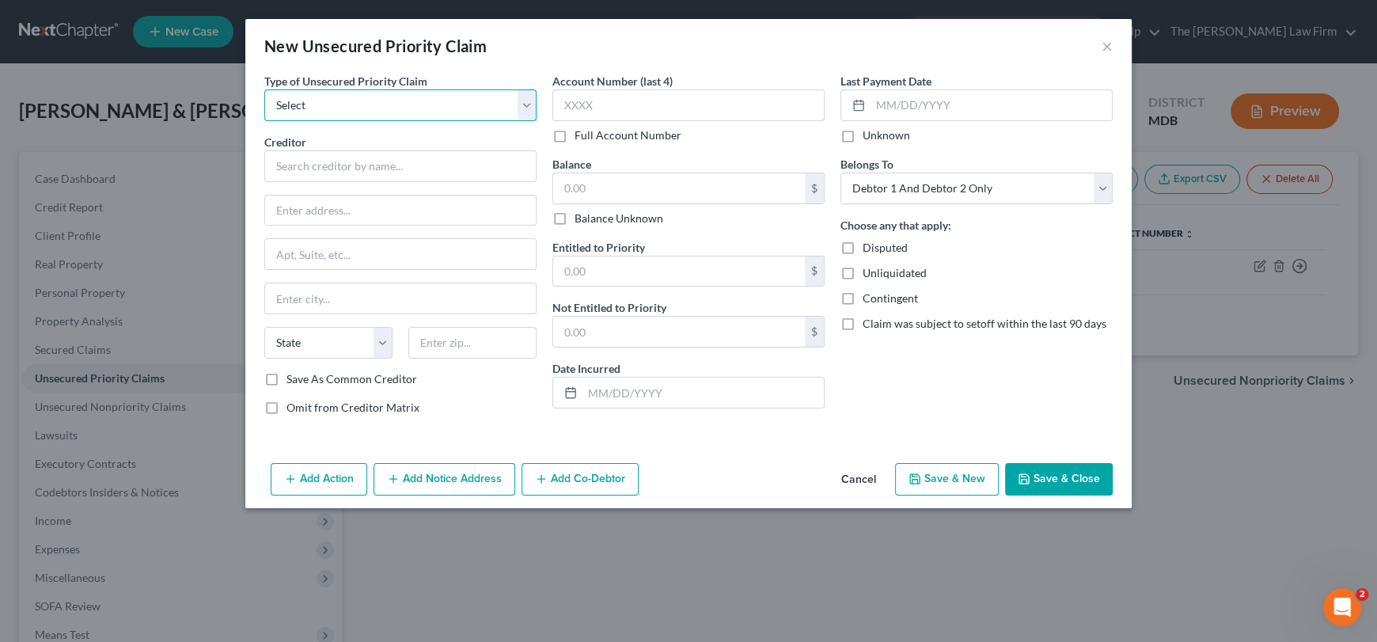
select select "0"
click at [264, 89] on select "Select Taxes & Other Government Units Domestic Support Obligations Extensions o…" at bounding box center [400, 105] width 272 height 32
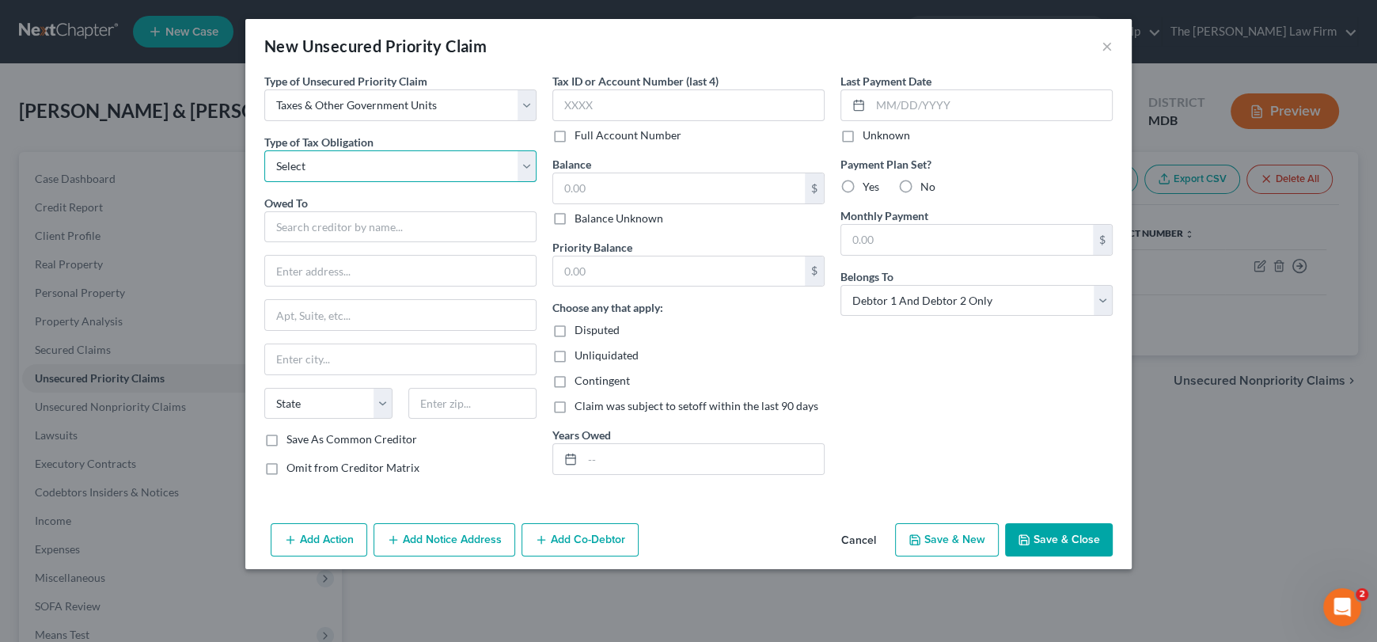
click at [300, 171] on select "Select Federal City State Franchise Tax Board Other" at bounding box center [400, 166] width 272 height 32
select select "2"
click at [264, 150] on select "Select Federal City State Franchise Tax Board Other" at bounding box center [400, 166] width 272 height 32
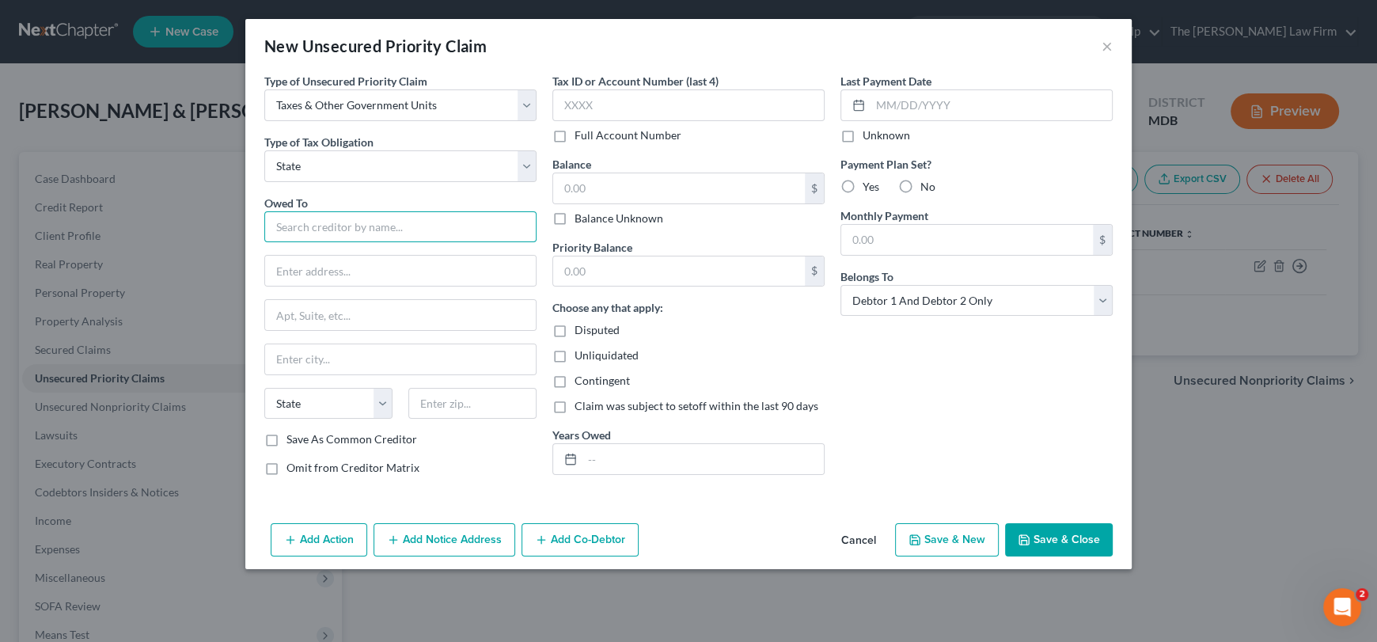
click at [313, 227] on input "text" at bounding box center [400, 227] width 272 height 32
type input "v"
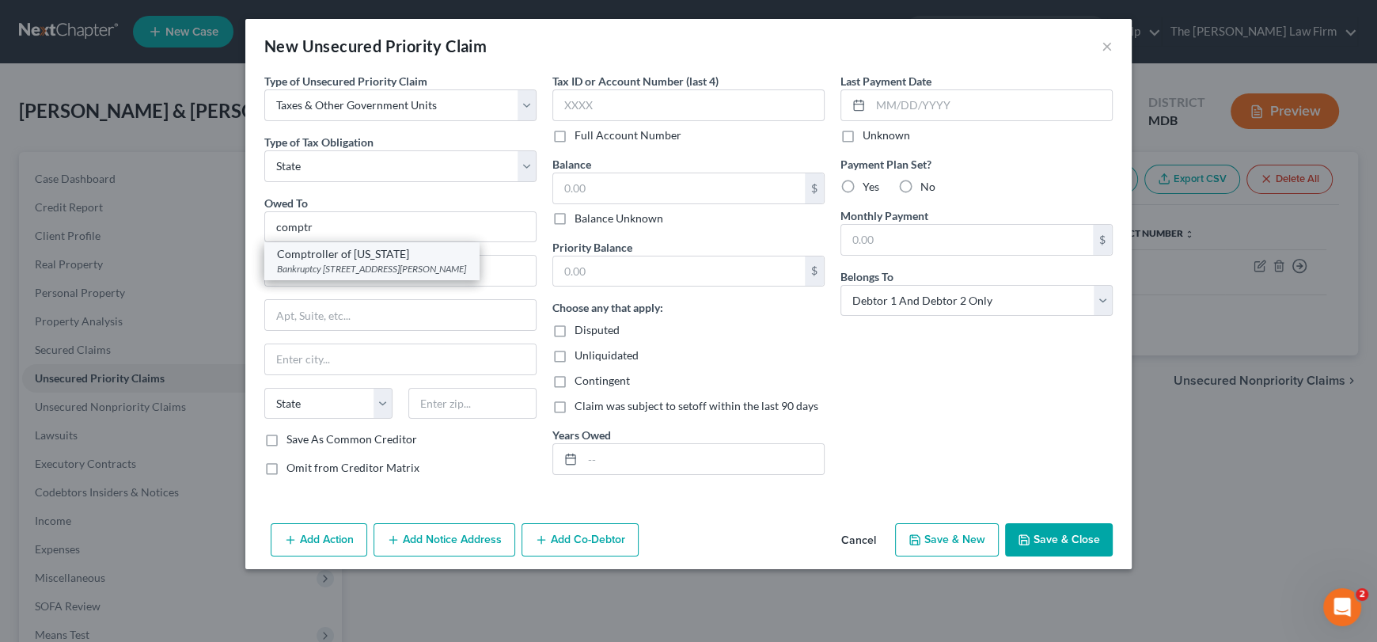
click at [329, 257] on div "Comptroller of [US_STATE]" at bounding box center [371, 254] width 189 height 16
type input "Comptroller of [US_STATE]"
type input "Bankruptcy Unit"
type input "[STREET_ADDRESS][PERSON_NAME]"
type input "[GEOGRAPHIC_DATA]"
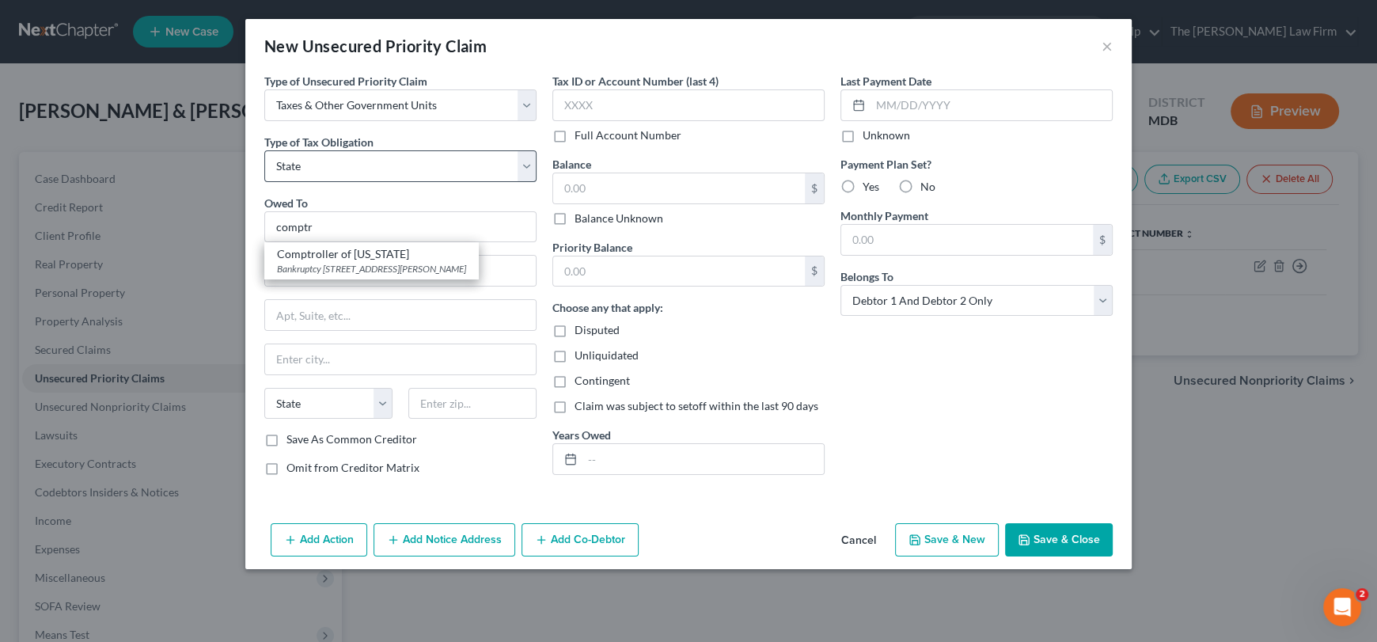
select select "21"
type input "21202"
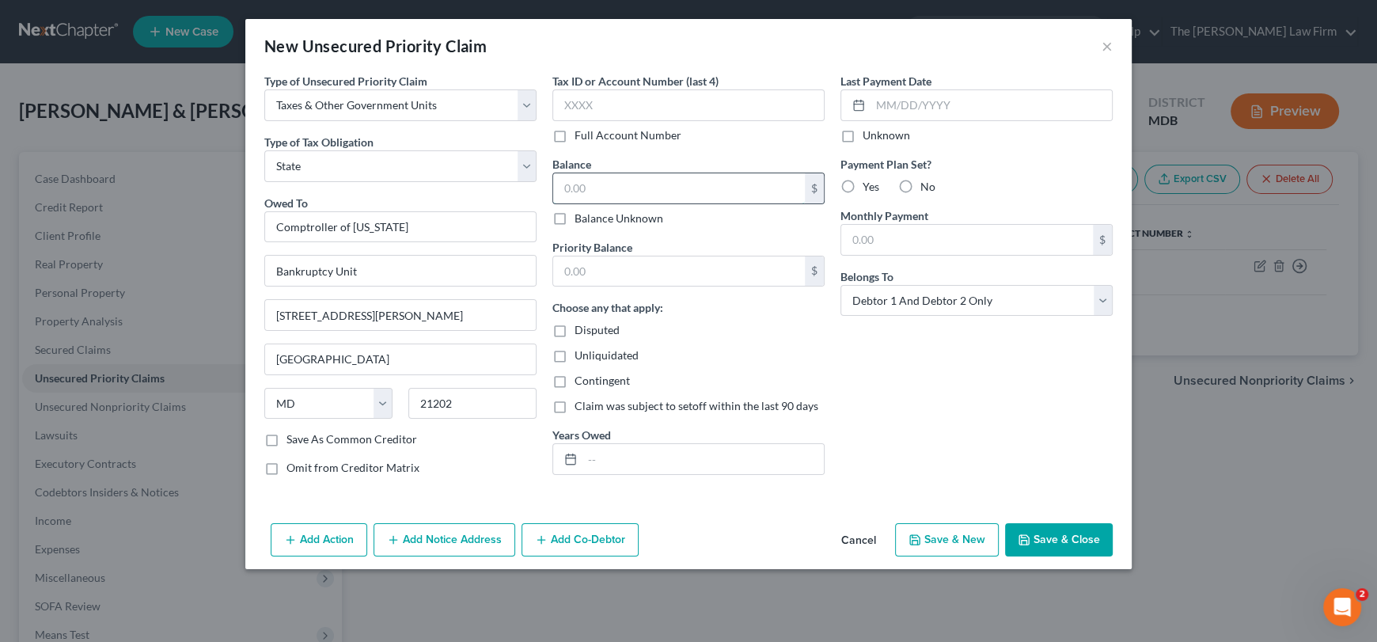
click at [571, 180] on input "text" at bounding box center [679, 188] width 252 height 30
type input "0.00"
click at [588, 269] on input "text" at bounding box center [679, 271] width 252 height 30
click at [1055, 534] on button "Save & Close" at bounding box center [1059, 539] width 108 height 33
type input "0"
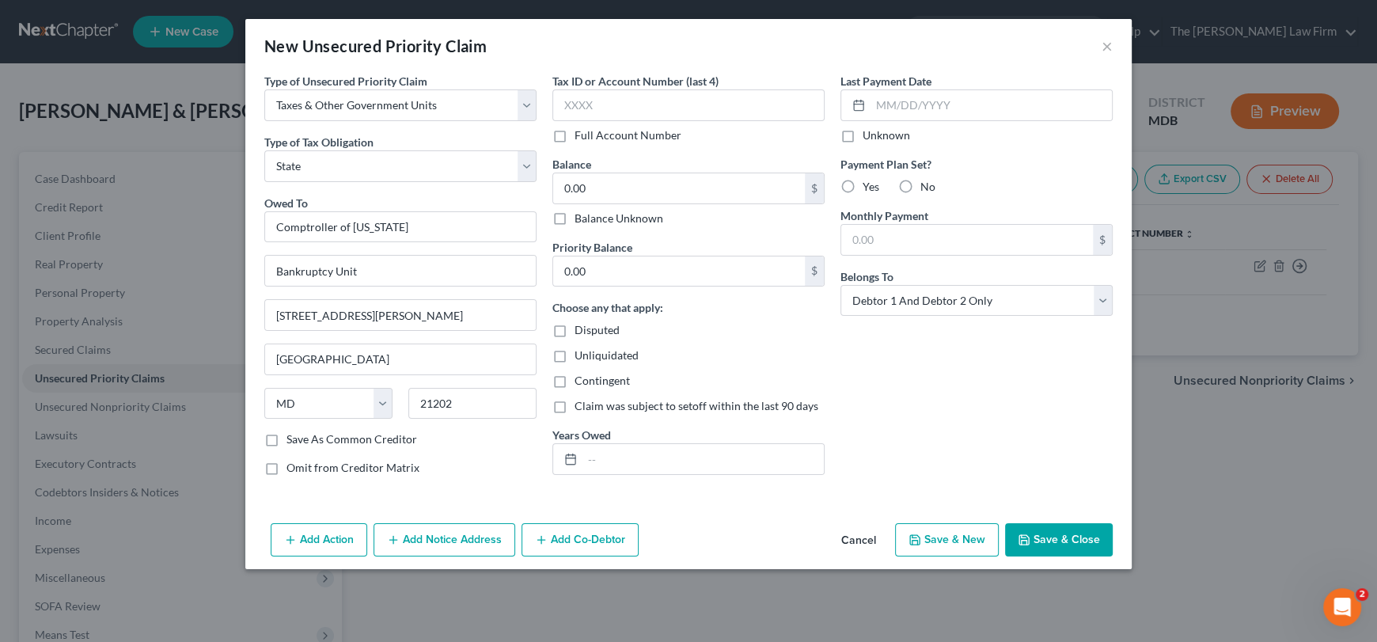
type input "0.00"
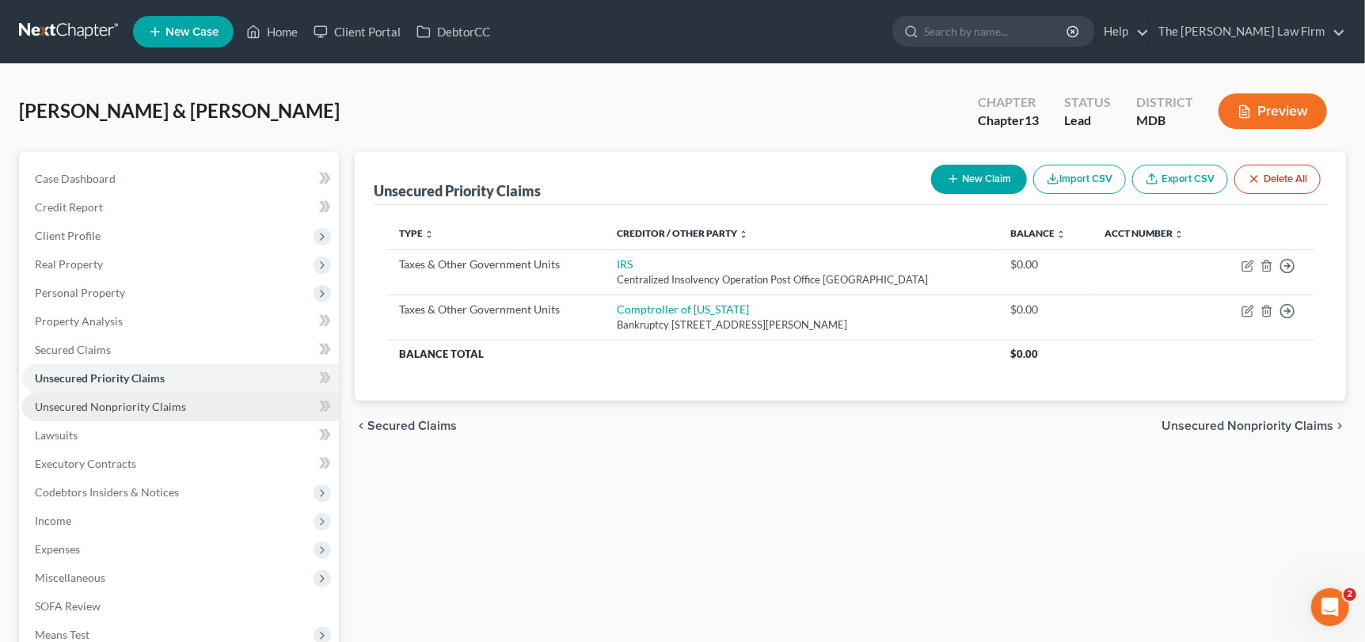
click at [82, 406] on span "Unsecured Nonpriority Claims" at bounding box center [110, 406] width 151 height 13
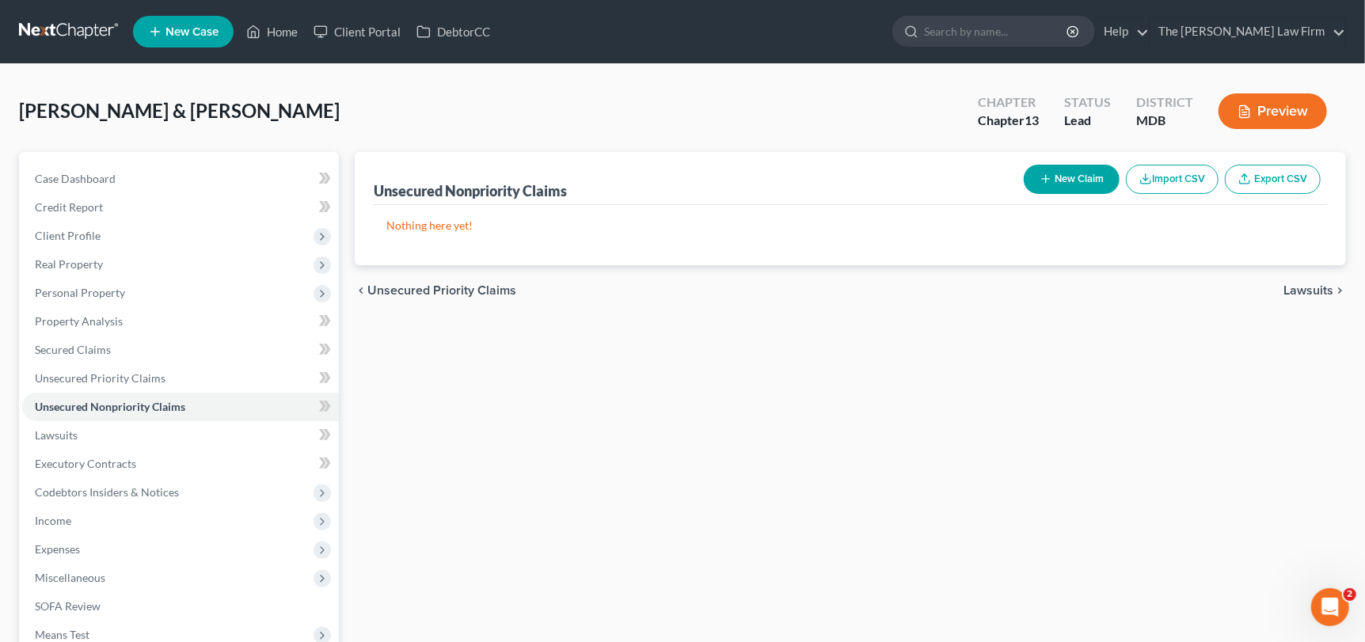
click at [1060, 173] on button "New Claim" at bounding box center [1072, 179] width 96 height 29
select select "2"
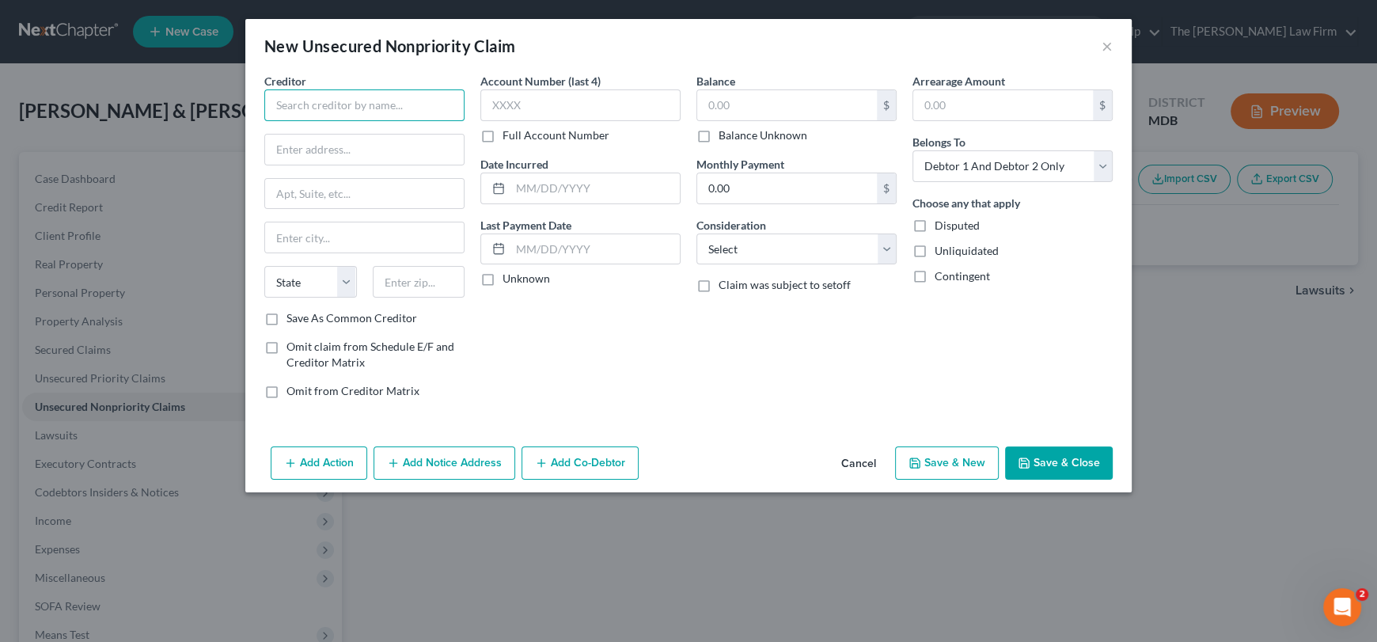
click at [360, 105] on input "text" at bounding box center [364, 105] width 200 height 32
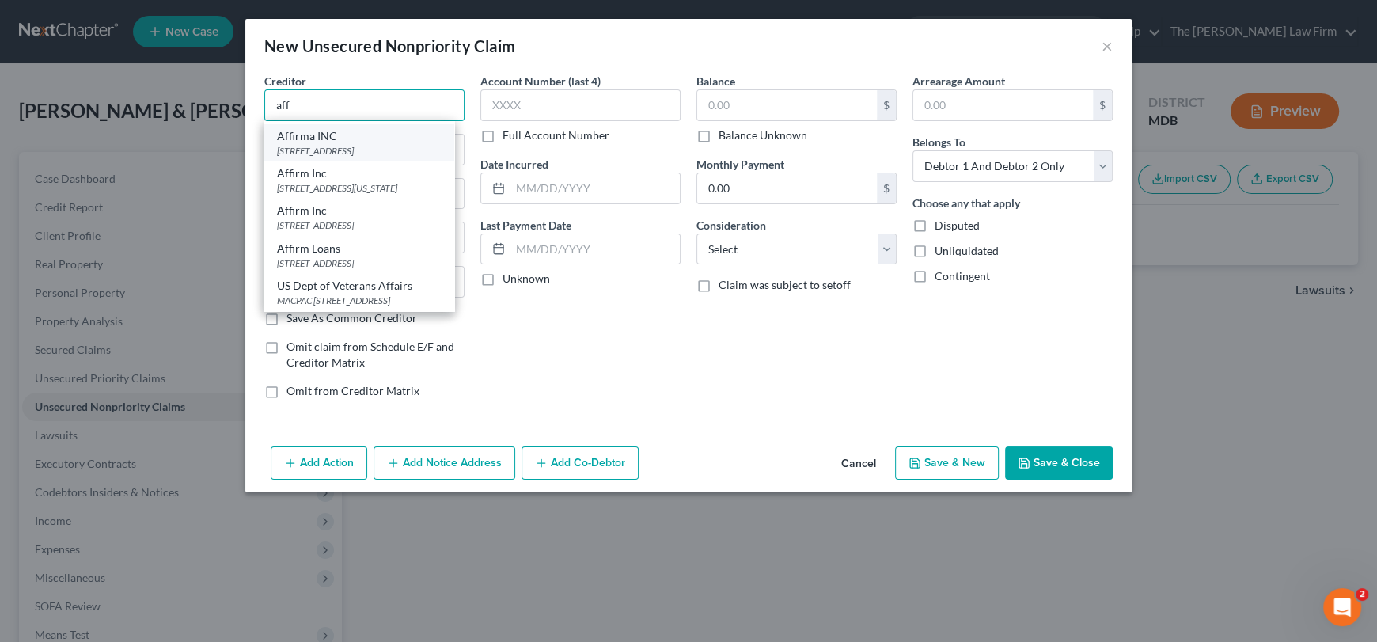
scroll to position [203, 0]
click at [364, 181] on div "[STREET_ADDRESS][US_STATE]" at bounding box center [359, 187] width 165 height 13
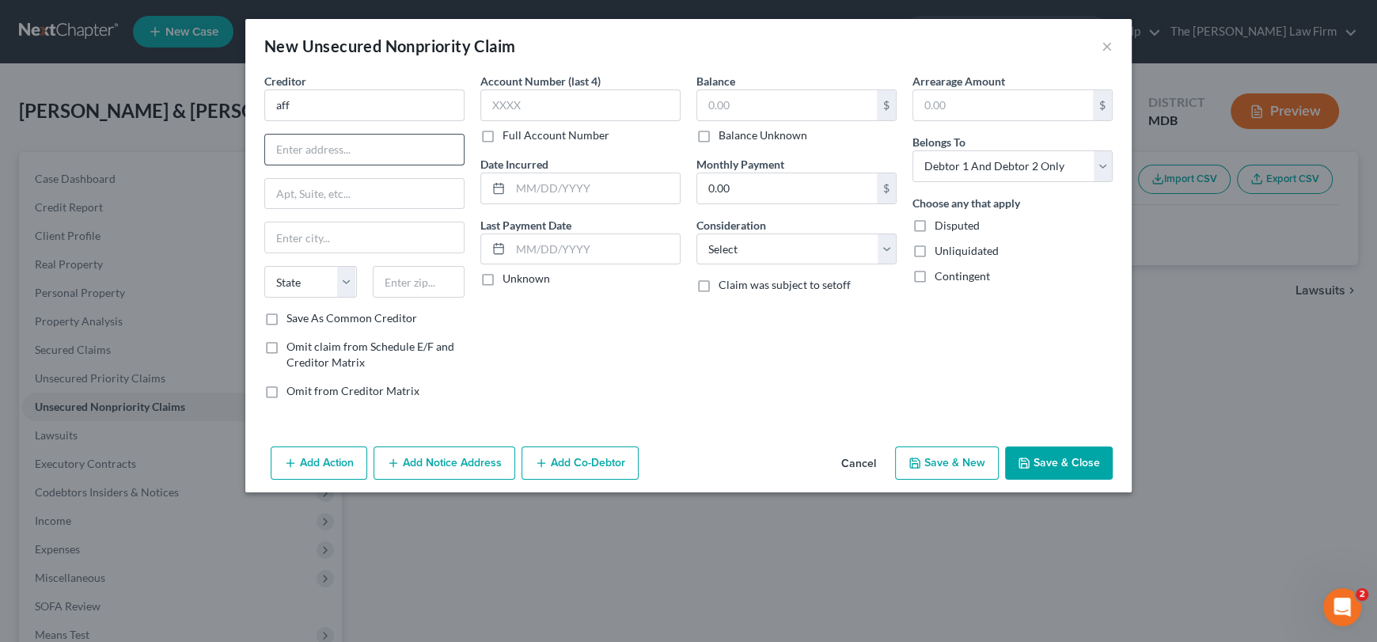
type input "Affirm Inc"
type input "[STREET_ADDRESS][US_STATE]"
type input "[GEOGRAPHIC_DATA]"
select select "4"
type input "94108"
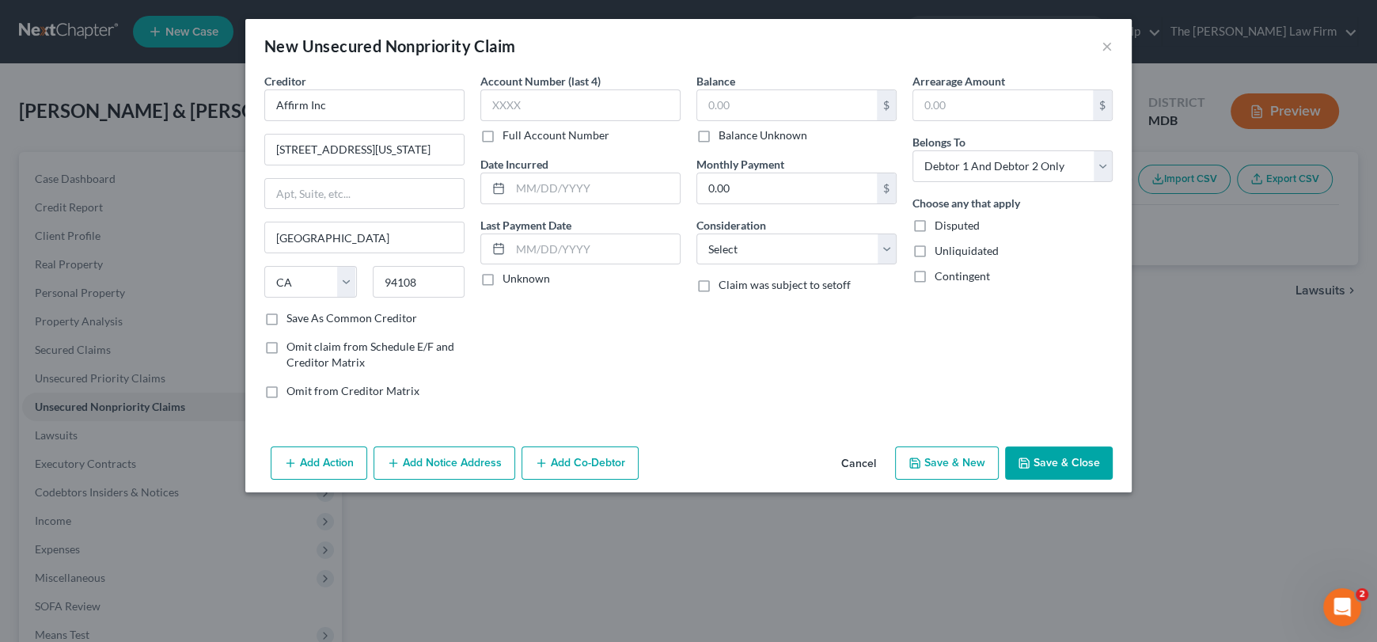
scroll to position [0, 0]
click at [508, 108] on input "text" at bounding box center [581, 105] width 200 height 32
click at [705, 108] on input "text" at bounding box center [787, 105] width 180 height 30
type input "3,632.66"
click at [735, 253] on select "Select Cable / Satellite Services Collection Agency Credit Card Debt Debt Couns…" at bounding box center [797, 250] width 200 height 32
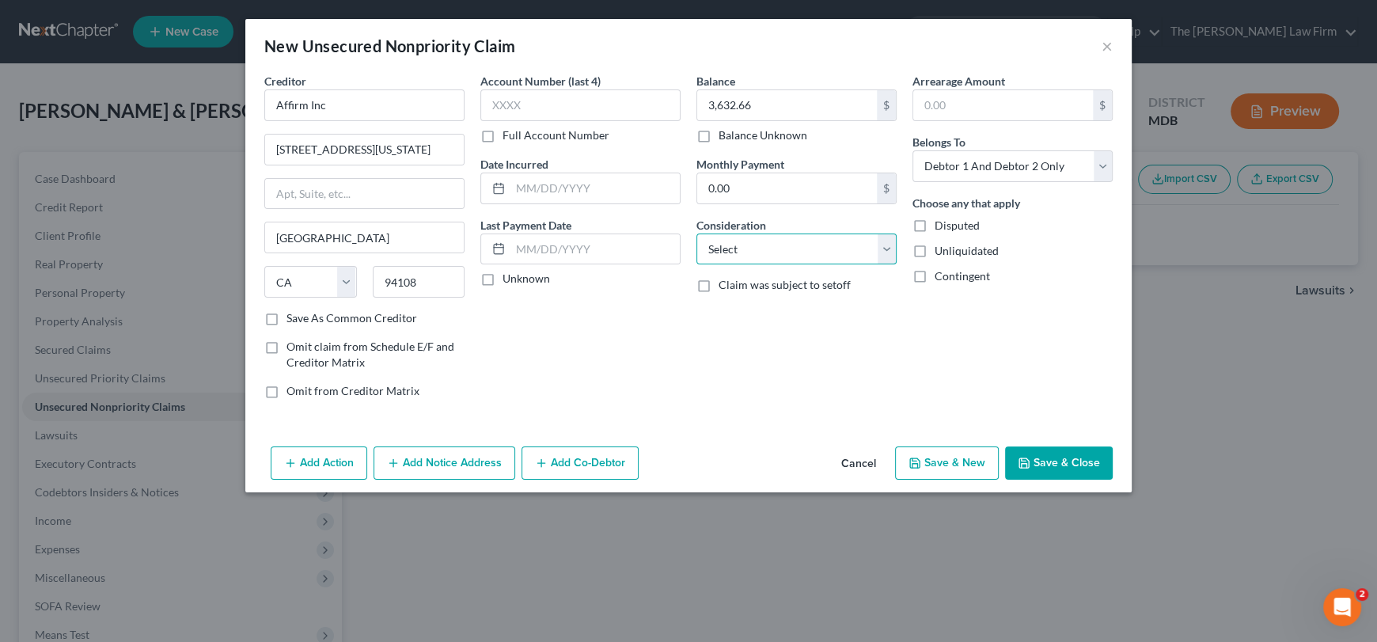
click at [735, 253] on select "Select Cable / Satellite Services Collection Agency Credit Card Debt Debt Couns…" at bounding box center [797, 250] width 200 height 32
click at [952, 165] on select "Select Debtor 1 Only Debtor 2 Only Debtor 1 And Debtor 2 Only At Least One Of T…" at bounding box center [1013, 166] width 200 height 32
select select "1"
click at [913, 150] on select "Select Debtor 1 Only Debtor 2 Only Debtor 1 And Debtor 2 Only At Least One Of T…" at bounding box center [1013, 166] width 200 height 32
click at [772, 244] on select "Select Cable / Satellite Services Collection Agency Credit Card Debt Debt Couns…" at bounding box center [797, 250] width 200 height 32
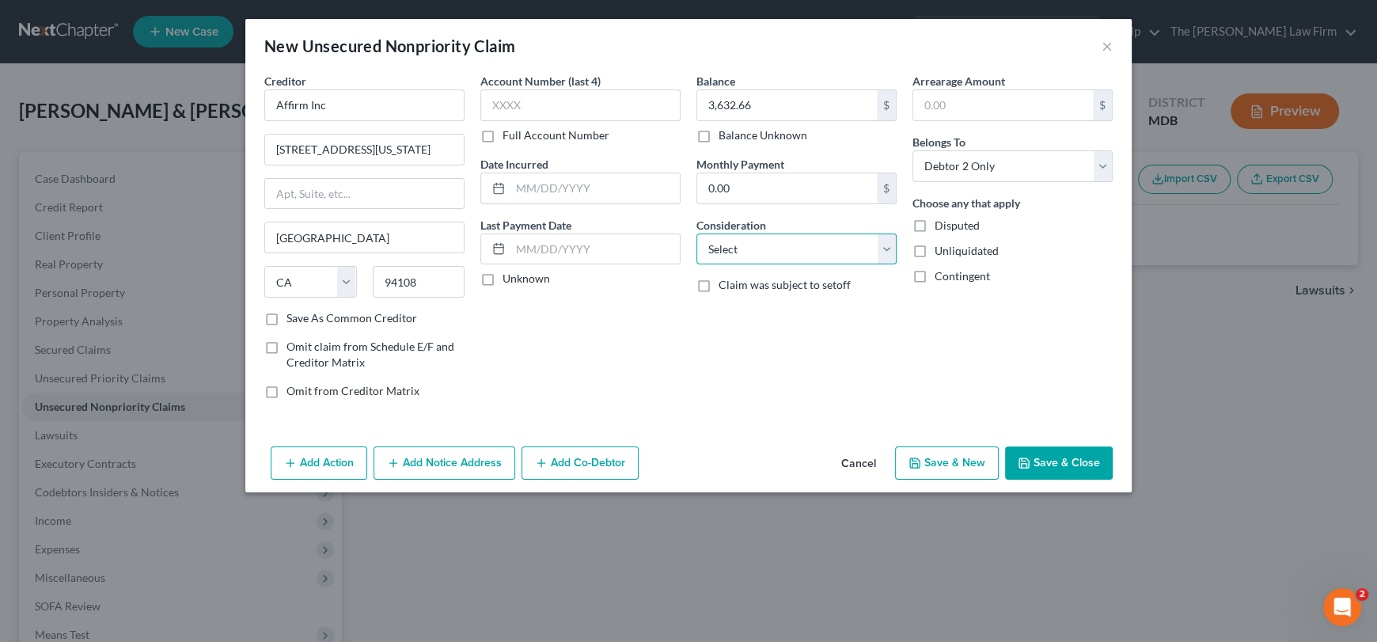
select select "14"
click at [697, 234] on select "Select Cable / Satellite Services Collection Agency Credit Card Debt Debt Couns…" at bounding box center [797, 250] width 200 height 32
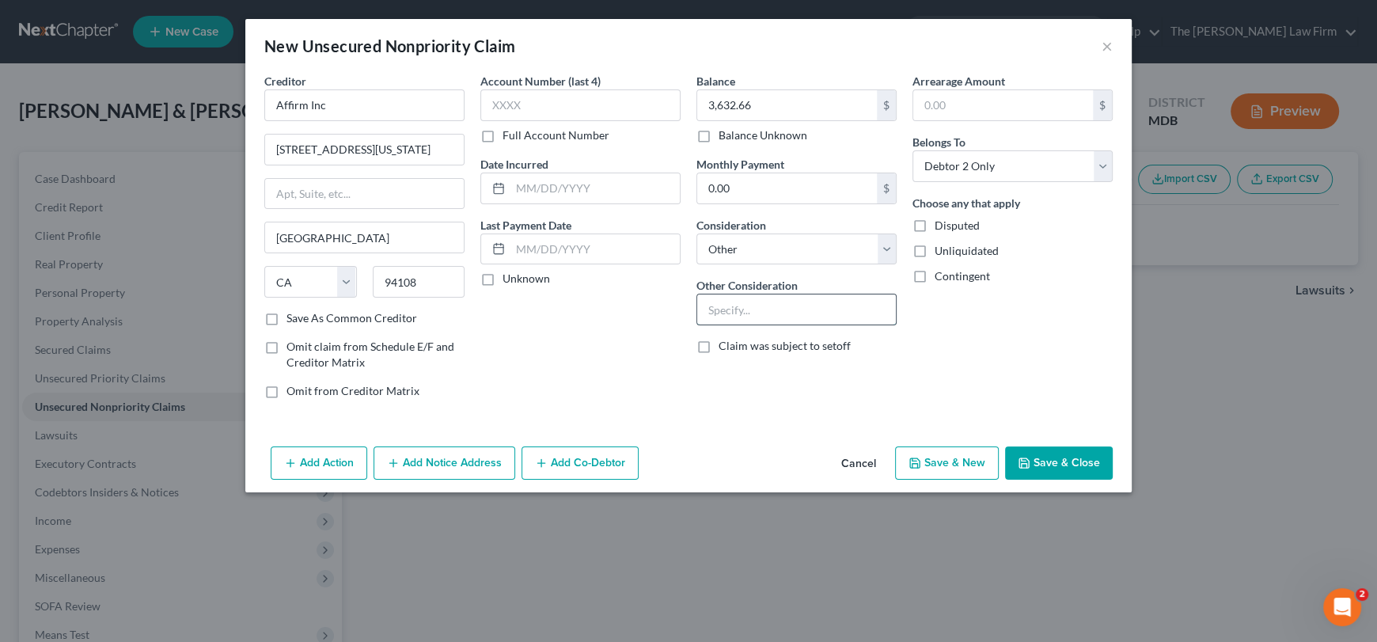
click at [773, 309] on input "text" at bounding box center [796, 309] width 199 height 30
type input "Buy new, pay Later"
click at [1054, 465] on button "Save & Close" at bounding box center [1059, 462] width 108 height 33
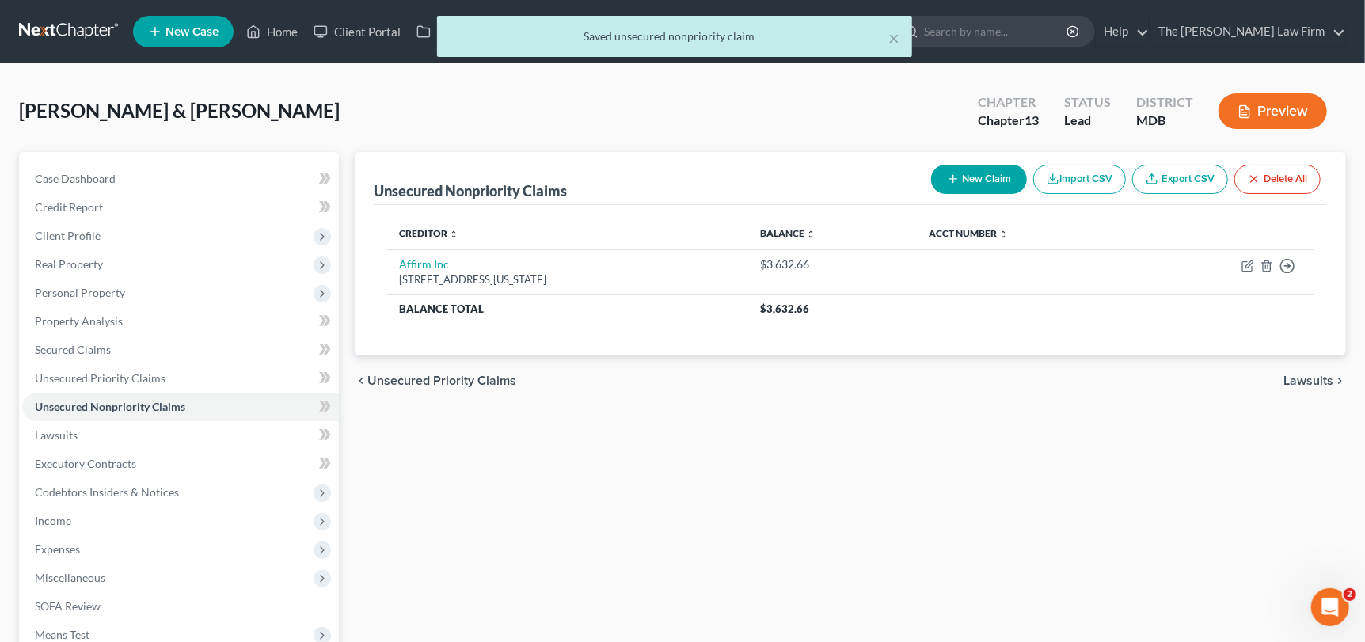
click at [952, 179] on icon "button" at bounding box center [953, 179] width 13 height 13
select select "2"
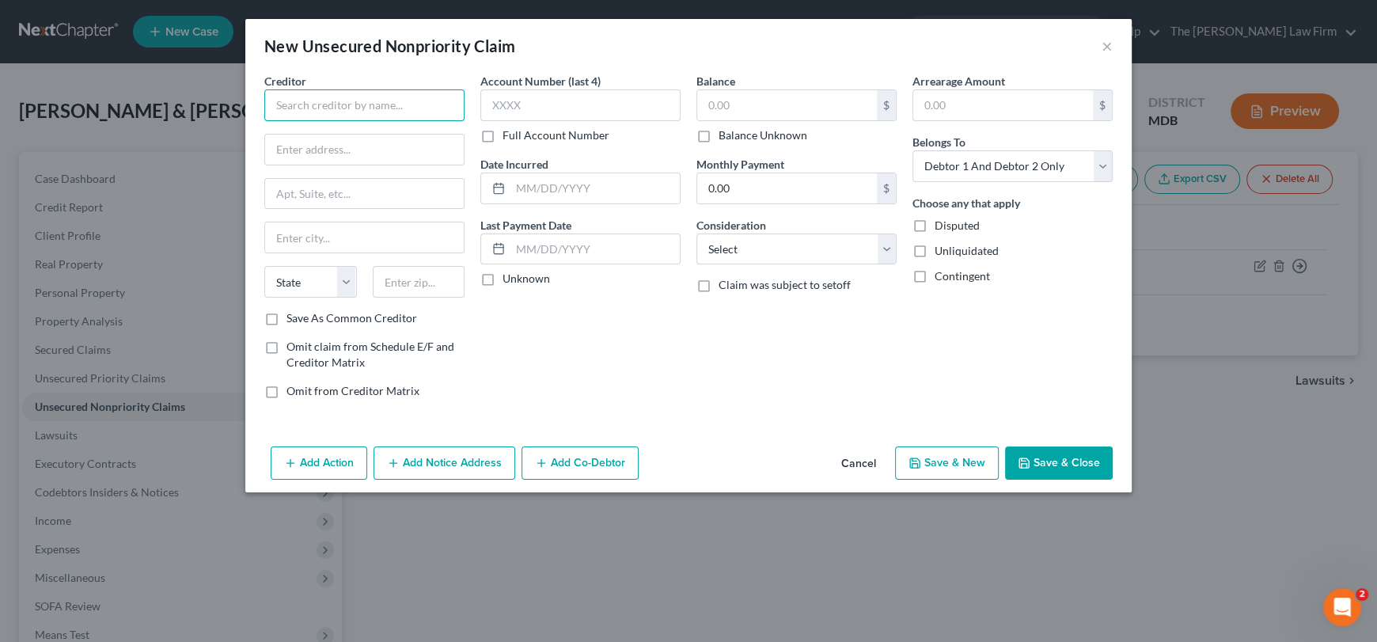
click at [326, 100] on input "text" at bounding box center [364, 105] width 200 height 32
click at [310, 142] on div "[STREET_ADDRESS]" at bounding box center [359, 147] width 165 height 13
type input "Klarna"
type input "[STREET_ADDRESS]"
type input "Ste. 400"
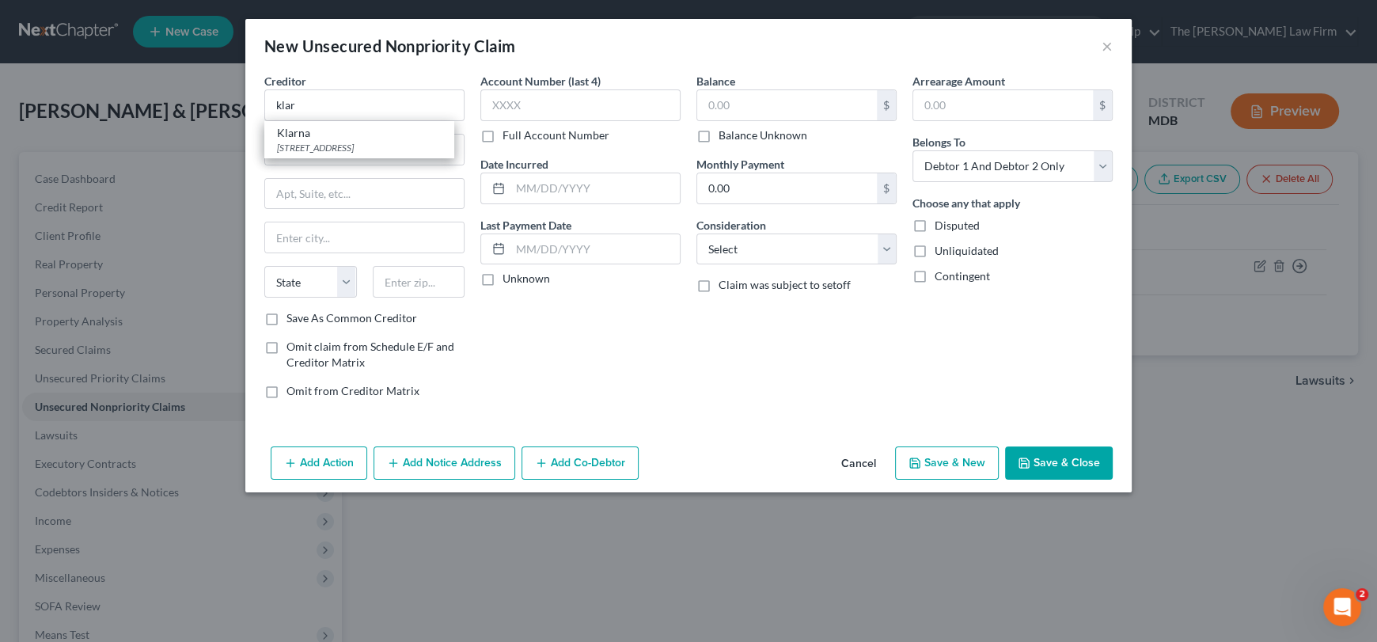
type input "Columbus"
select select "36"
type input "43215"
click at [731, 101] on input "text" at bounding box center [787, 105] width 180 height 30
type input "1,068.81"
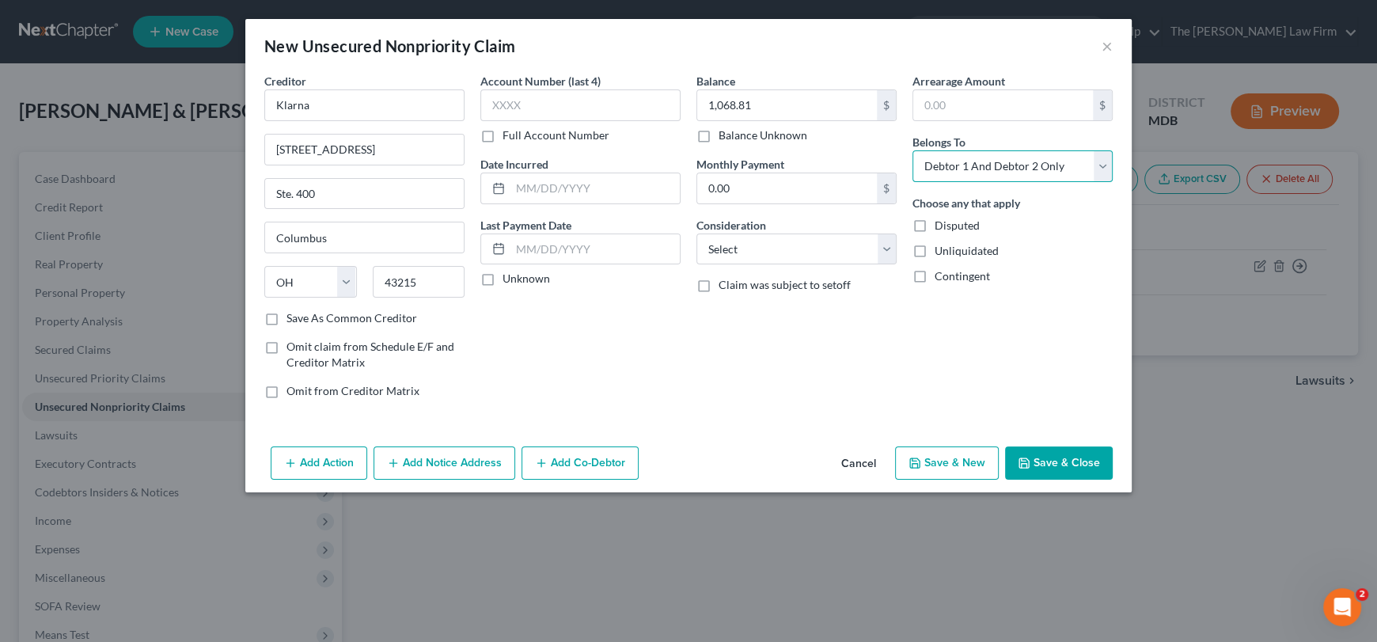
click at [969, 171] on select "Select Debtor 1 Only Debtor 2 Only Debtor 1 And Debtor 2 Only At Least One Of T…" at bounding box center [1013, 166] width 200 height 32
select select "1"
click at [913, 150] on select "Select Debtor 1 Only Debtor 2 Only Debtor 1 And Debtor 2 Only At Least One Of T…" at bounding box center [1013, 166] width 200 height 32
drag, startPoint x: 739, startPoint y: 247, endPoint x: 739, endPoint y: 261, distance: 14.2
click at [739, 247] on select "Select Cable / Satellite Services Collection Agency Credit Card Debt Debt Couns…" at bounding box center [797, 250] width 200 height 32
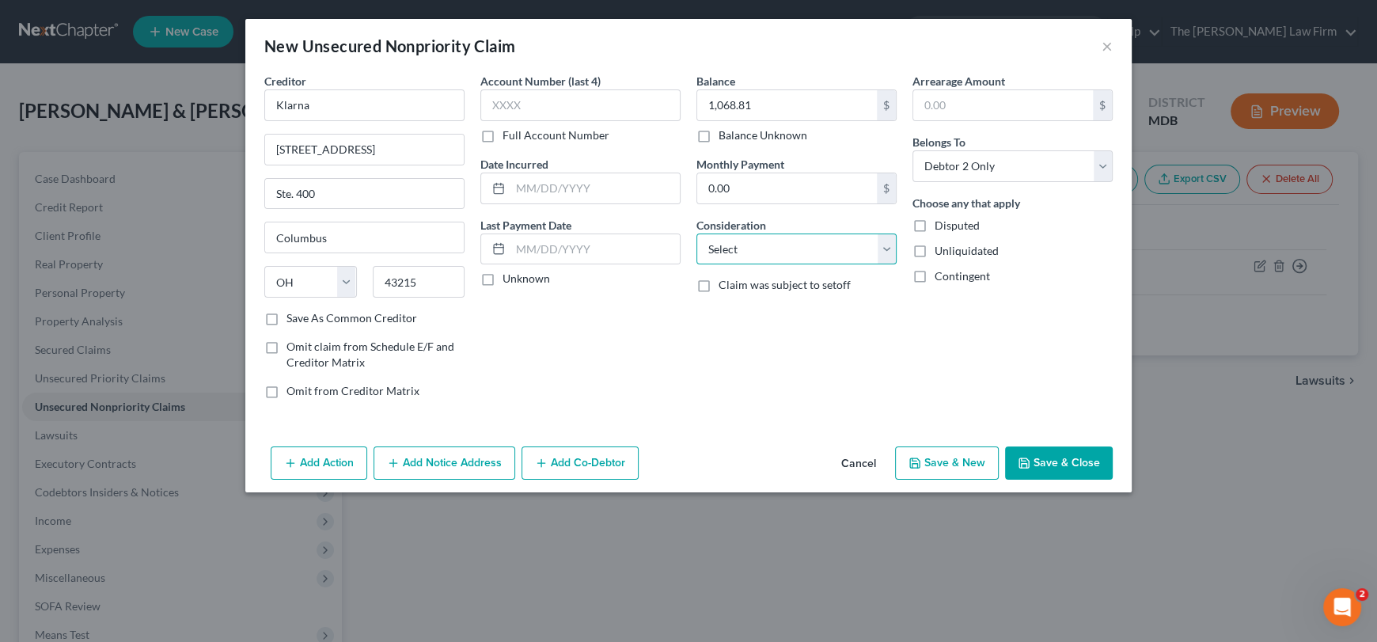
select select "14"
click at [697, 234] on select "Select Cable / Satellite Services Collection Agency Credit Card Debt Debt Couns…" at bounding box center [797, 250] width 200 height 32
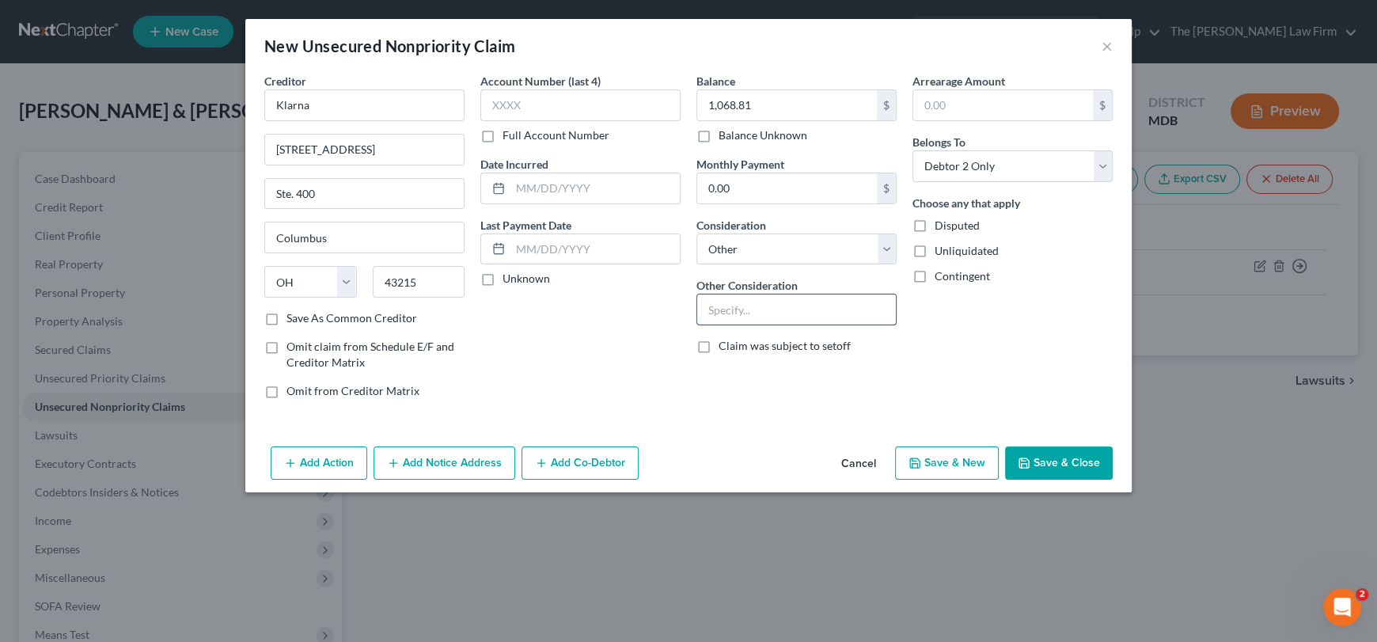
click at [780, 306] on input "text" at bounding box center [796, 309] width 199 height 30
drag, startPoint x: 810, startPoint y: 310, endPoint x: 726, endPoint y: 296, distance: 85.0
click at [684, 293] on div "Creditor * Klarna [STREET_ADDRESS][GEOGRAPHIC_DATA] [US_STATE][GEOGRAPHIC_DATA]…" at bounding box center [688, 242] width 864 height 339
type input "Buy new, Pay Later"
click at [1039, 462] on button "Save & Close" at bounding box center [1059, 462] width 108 height 33
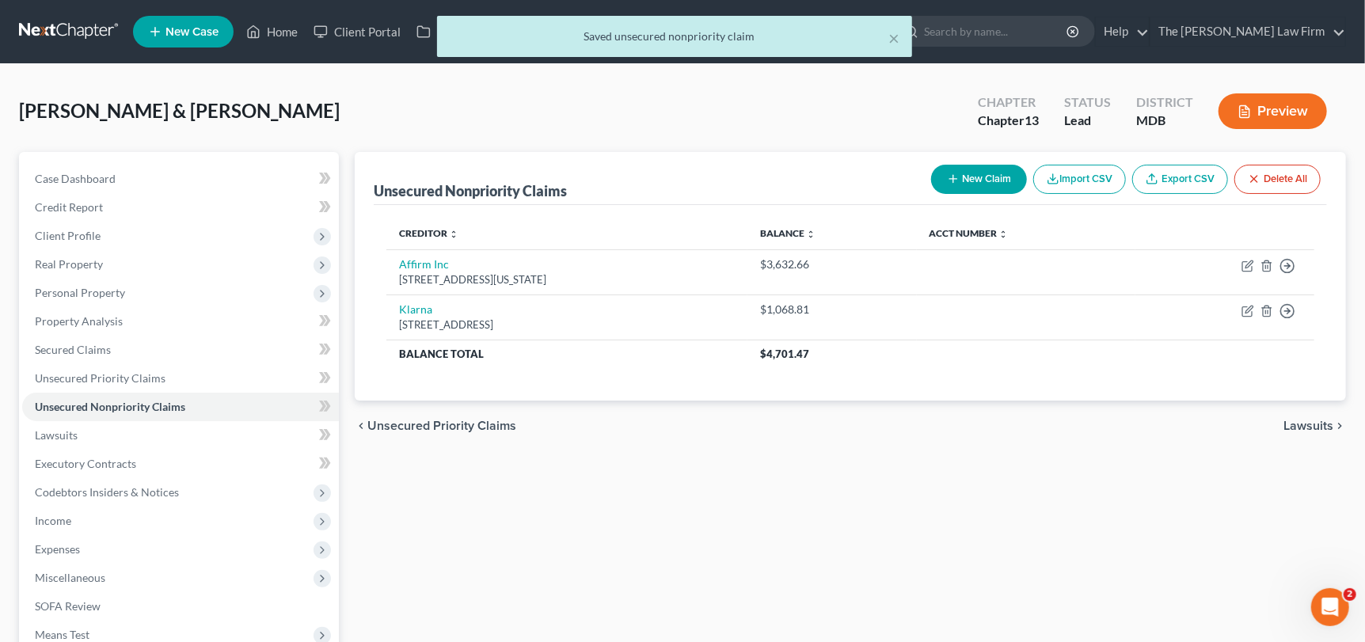
click at [963, 180] on button "New Claim" at bounding box center [979, 179] width 96 height 29
select select "2"
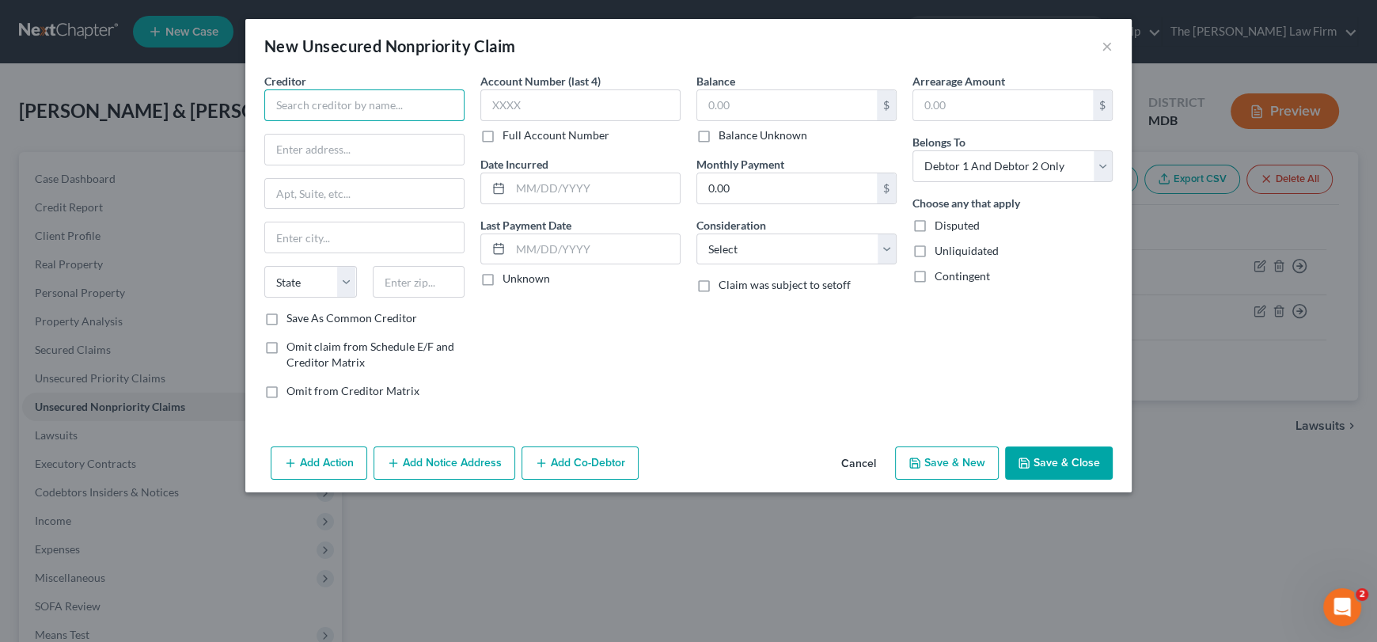
click at [365, 102] on input "text" at bounding box center [364, 105] width 200 height 32
click at [306, 104] on input "Citiz" at bounding box center [364, 105] width 200 height 32
type input "Citiz"
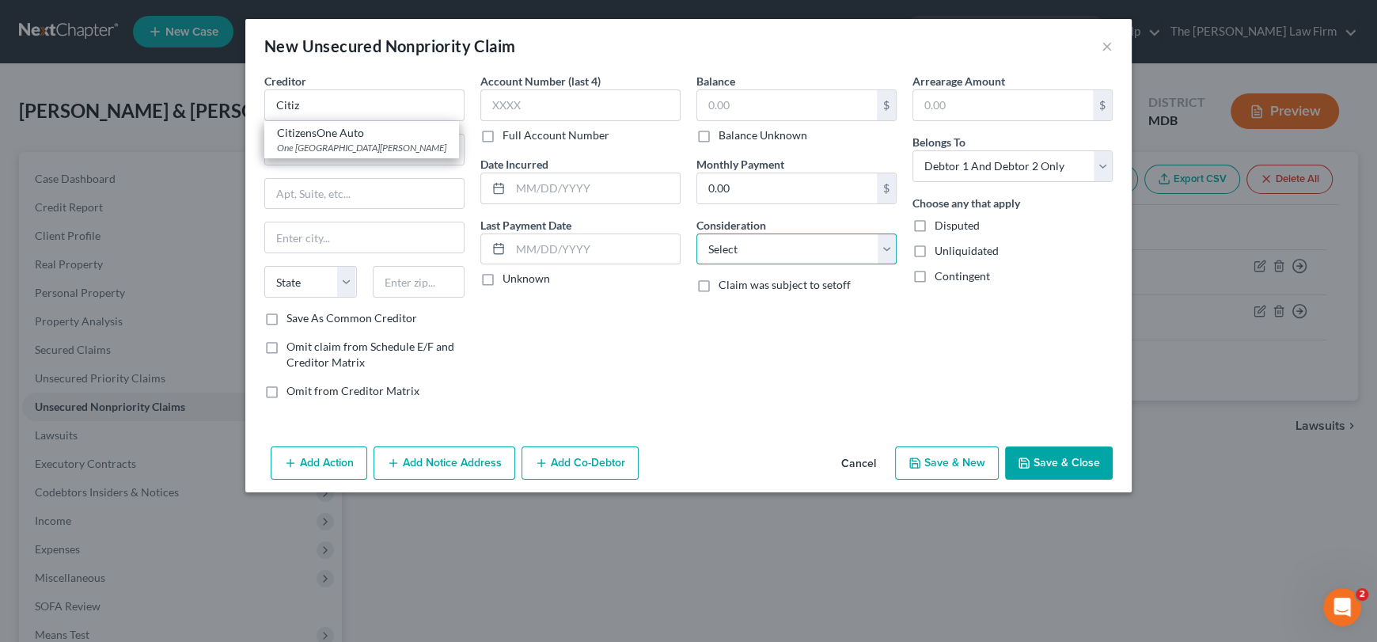
drag, startPoint x: 736, startPoint y: 245, endPoint x: 736, endPoint y: 259, distance: 14.2
click at [736, 245] on select "Select Cable / Satellite Services Collection Agency Credit Card Debt Debt Couns…" at bounding box center [797, 250] width 200 height 32
select select "14"
click at [697, 234] on select "Select Cable / Satellite Services Collection Agency Credit Card Debt Debt Couns…" at bounding box center [797, 250] width 200 height 32
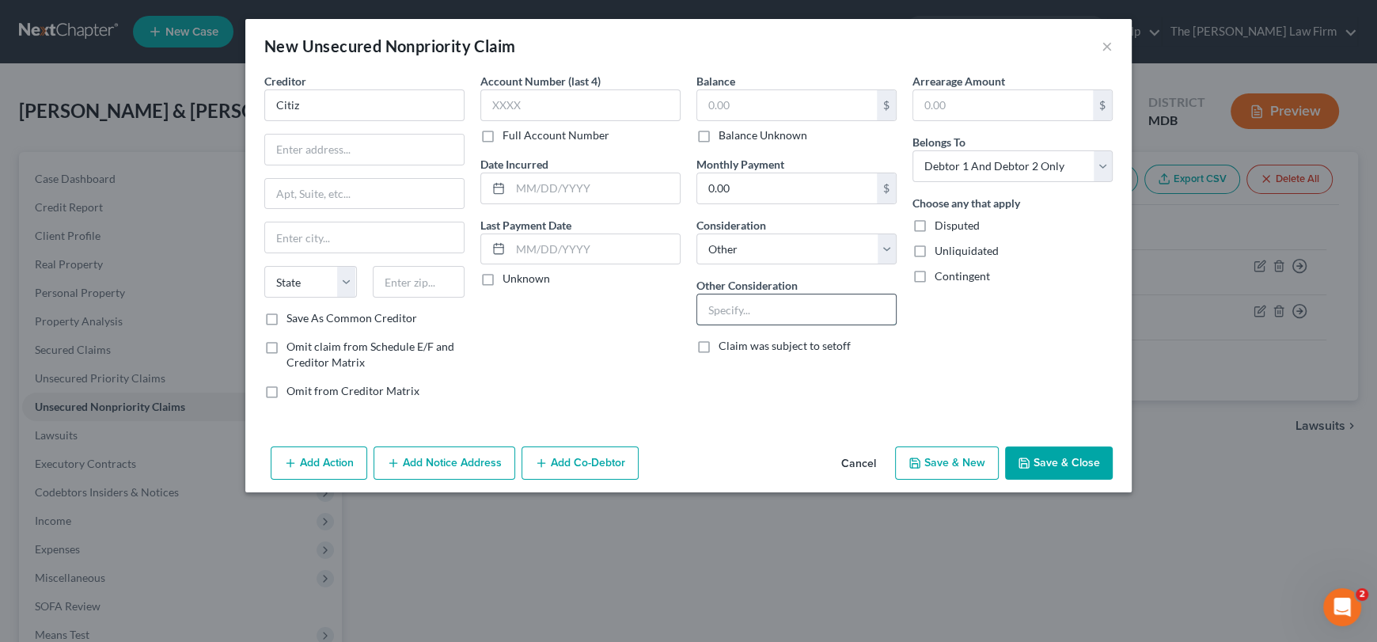
paste input "Buy new, Pay Later"
type input "Buy new, Pay Later"
click at [993, 172] on select "Select Debtor 1 Only Debtor 2 Only Debtor 1 And Debtor 2 Only At Least One Of T…" at bounding box center [1013, 166] width 200 height 32
select select "1"
click at [913, 150] on select "Select Debtor 1 Only Debtor 2 Only Debtor 1 And Debtor 2 Only At Least One Of T…" at bounding box center [1013, 166] width 200 height 32
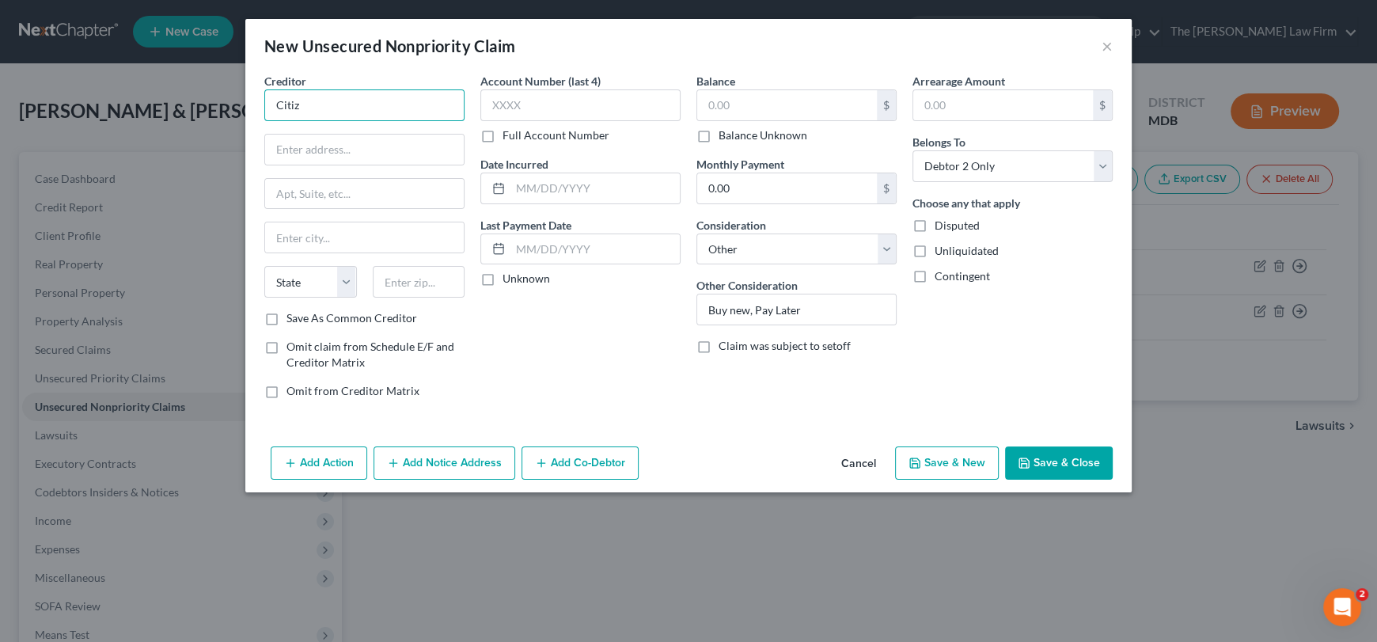
click at [332, 112] on input "Citiz" at bounding box center [364, 105] width 200 height 32
click at [751, 106] on input "text" at bounding box center [787, 105] width 180 height 30
type input "1,274.86"
click at [548, 90] on input "text" at bounding box center [581, 105] width 200 height 32
click at [298, 108] on input "Citiz" at bounding box center [364, 105] width 200 height 32
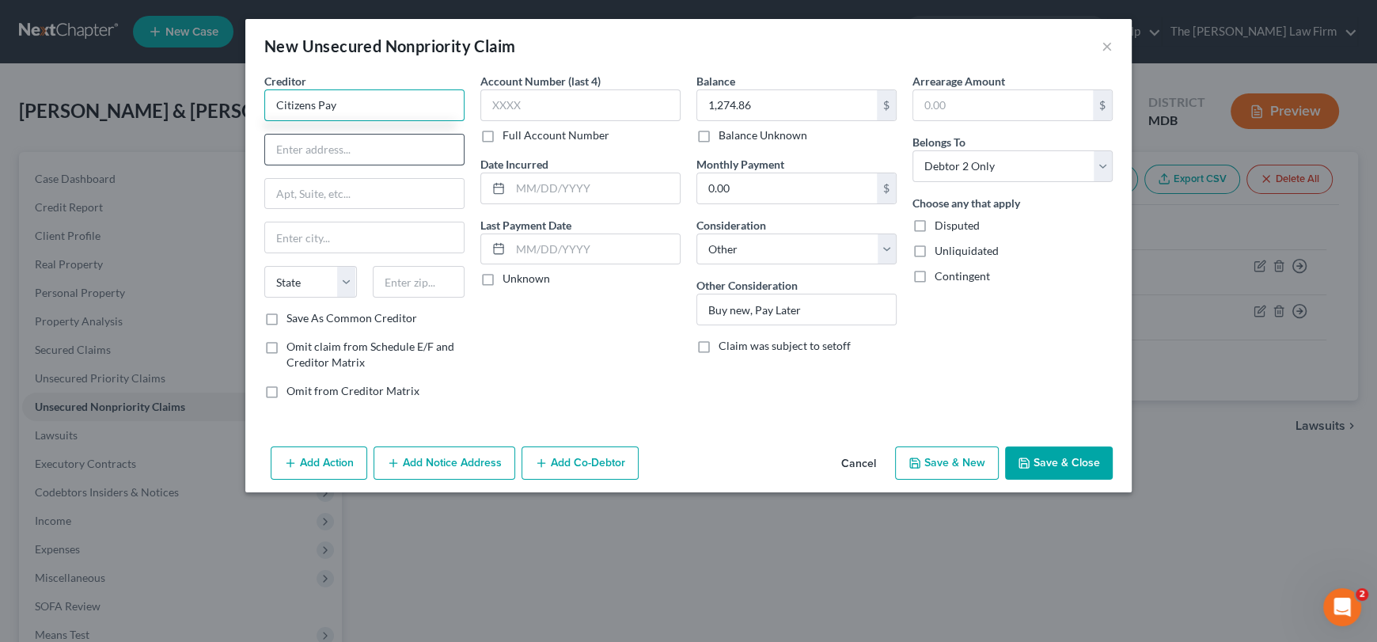
type input "Citizens Pay"
click at [324, 142] on input "text" at bounding box center [364, 150] width 199 height 30
click at [433, 285] on input "text" at bounding box center [419, 282] width 93 height 32
type input "02903"
type input "[GEOGRAPHIC_DATA]"
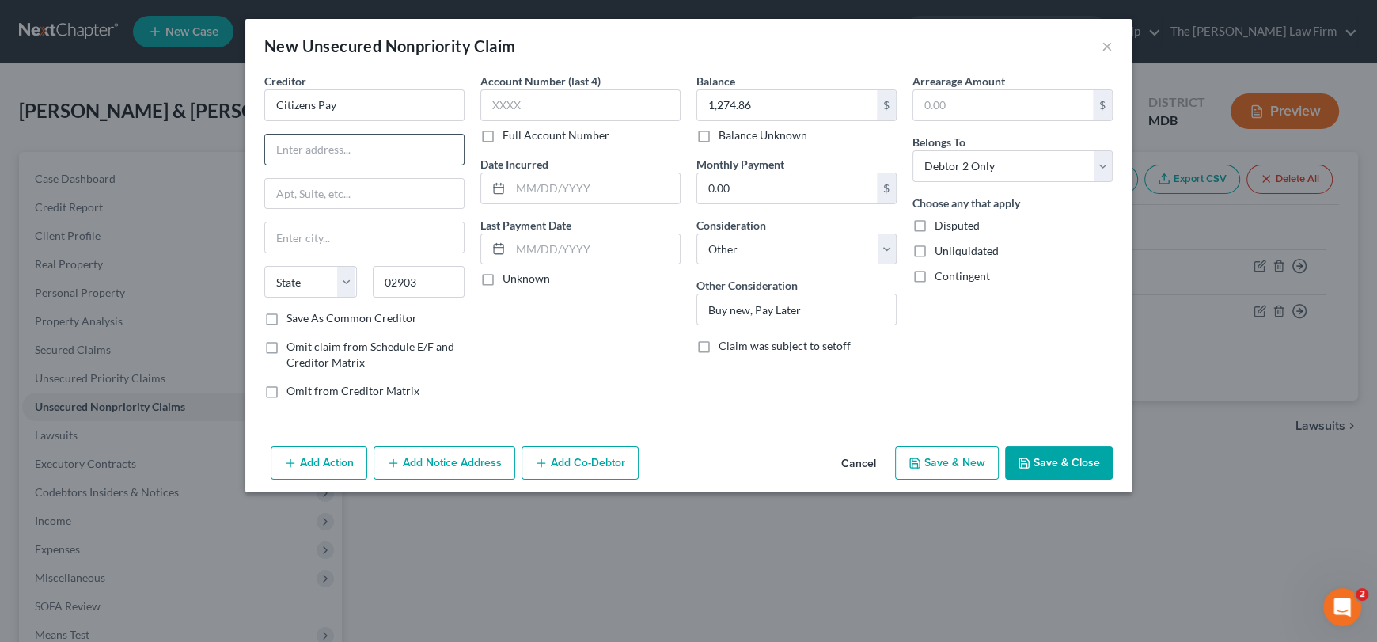
select select "41"
click at [309, 139] on input "text" at bounding box center [364, 150] width 199 height 30
drag, startPoint x: 353, startPoint y: 106, endPoint x: 221, endPoint y: 105, distance: 132.2
click at [221, 105] on div "New Unsecured Nonpriority Claim × Creditor * Citizens Pay [GEOGRAPHIC_DATA] [US…" at bounding box center [688, 321] width 1377 height 642
click at [341, 104] on input "Citizens Pay" at bounding box center [364, 105] width 200 height 32
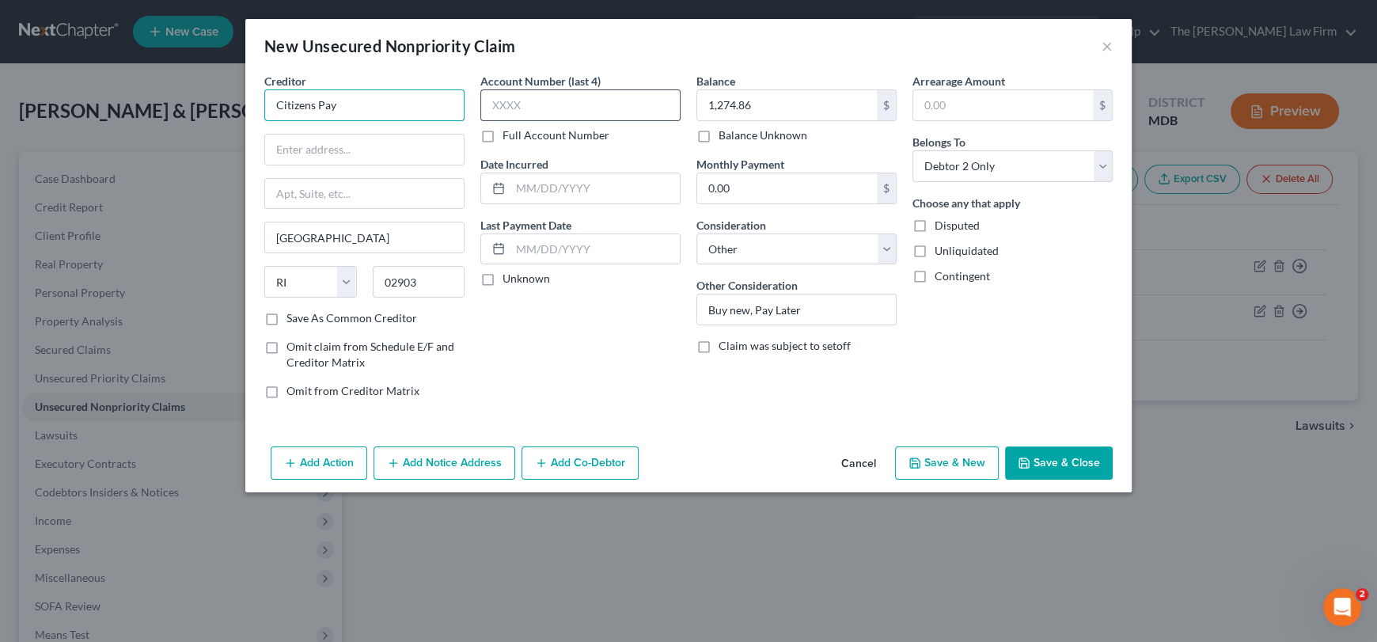
drag, startPoint x: 319, startPoint y: 104, endPoint x: 557, endPoint y: 116, distance: 238.6
click at [557, 116] on div "Creditor * Citizens Pay [GEOGRAPHIC_DATA] [US_STATE] AK AR [GEOGRAPHIC_DATA] CA…" at bounding box center [688, 242] width 864 height 339
type input "Citizens Bank"
click at [310, 142] on input "text" at bounding box center [364, 150] width 199 height 30
paste input "Обзор от ИИ The address "[GEOGRAPHIC_DATA],"
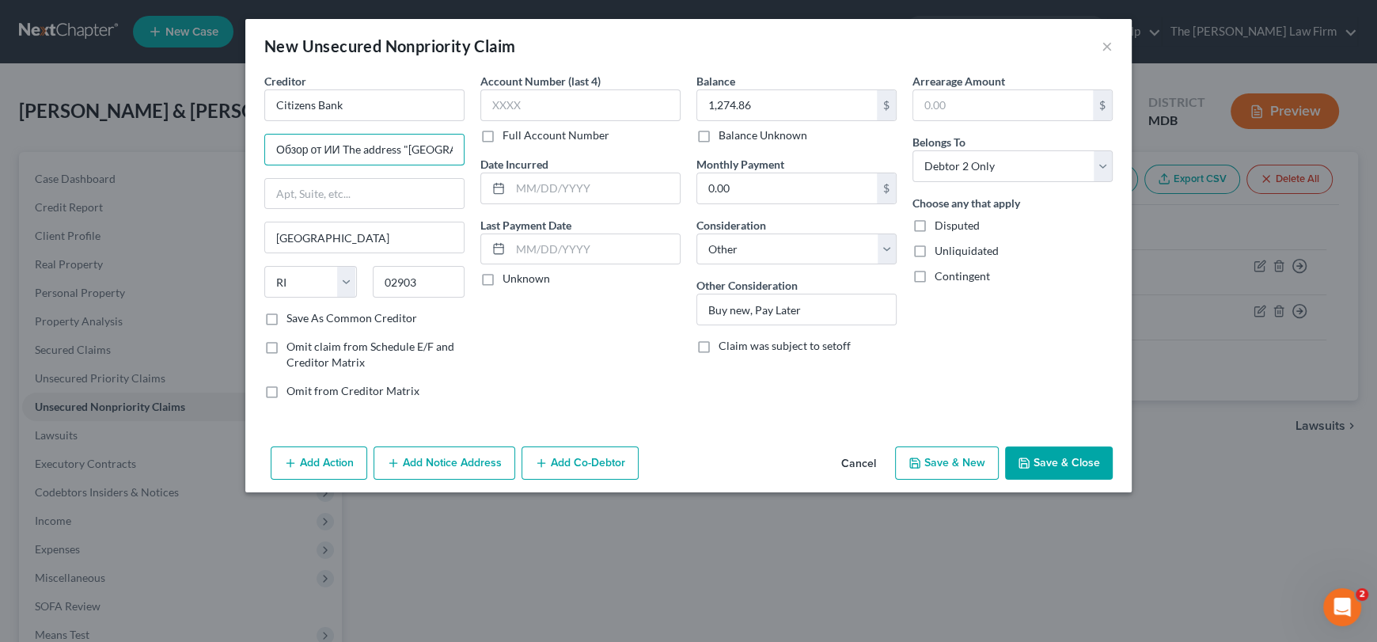
drag, startPoint x: 362, startPoint y: 147, endPoint x: 205, endPoint y: 140, distance: 156.9
click at [205, 140] on div "New Unsecured Nonpriority Claim × Creditor * Citizens Bank Обзор от ИИ The addr…" at bounding box center [688, 321] width 1377 height 642
drag, startPoint x: 363, startPoint y: 153, endPoint x: 399, endPoint y: 153, distance: 36.4
click at [399, 153] on input "[GEOGRAPHIC_DATA]," at bounding box center [364, 150] width 199 height 30
click at [401, 153] on input "[GEOGRAPHIC_DATA]," at bounding box center [364, 150] width 199 height 30
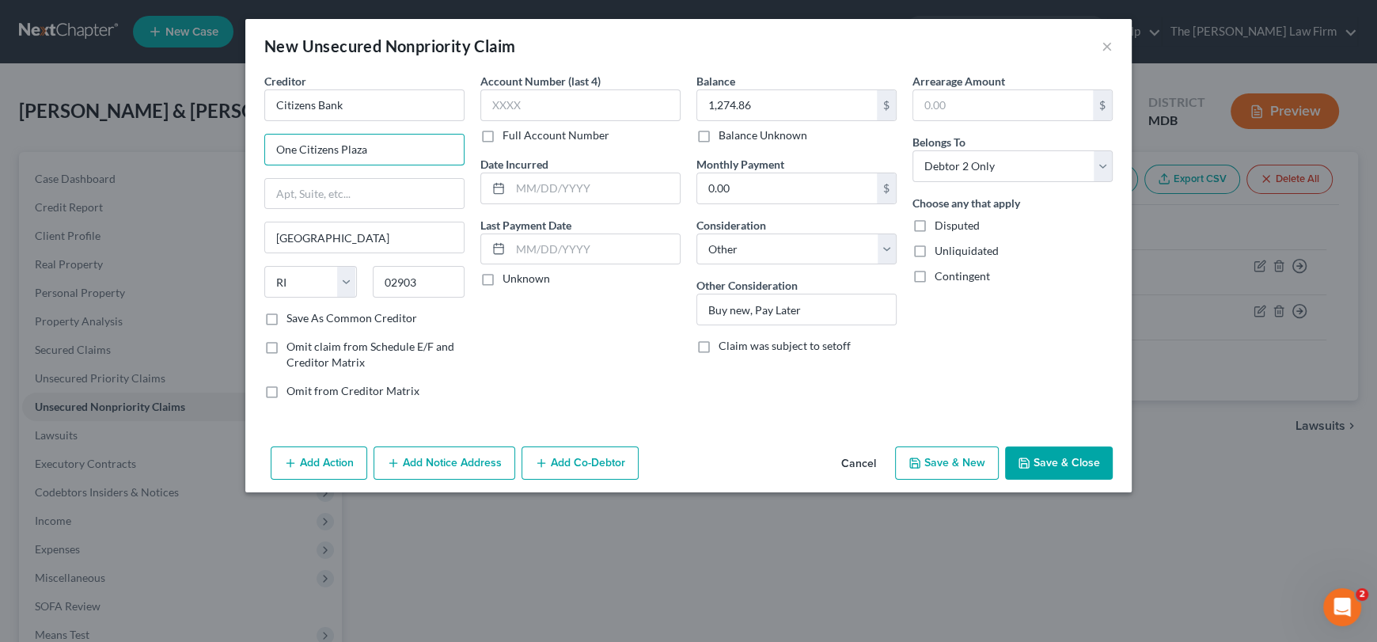
type input "One Citizens Plaza"
drag, startPoint x: 272, startPoint y: 313, endPoint x: 557, endPoint y: 82, distance: 367.6
click at [287, 313] on label "Save As Common Creditor" at bounding box center [352, 318] width 131 height 16
click at [293, 313] on input "Save As Common Creditor" at bounding box center [298, 315] width 10 height 10
click at [1066, 466] on button "Save & Close" at bounding box center [1059, 462] width 108 height 33
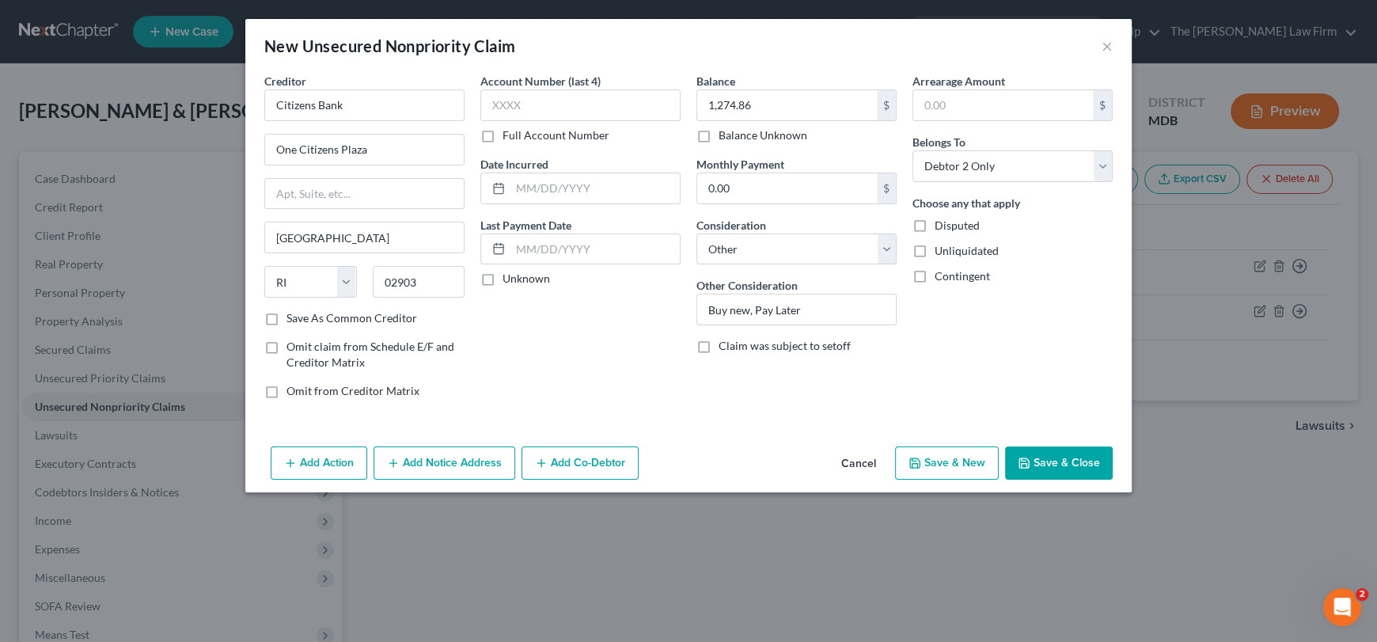
checkbox input "false"
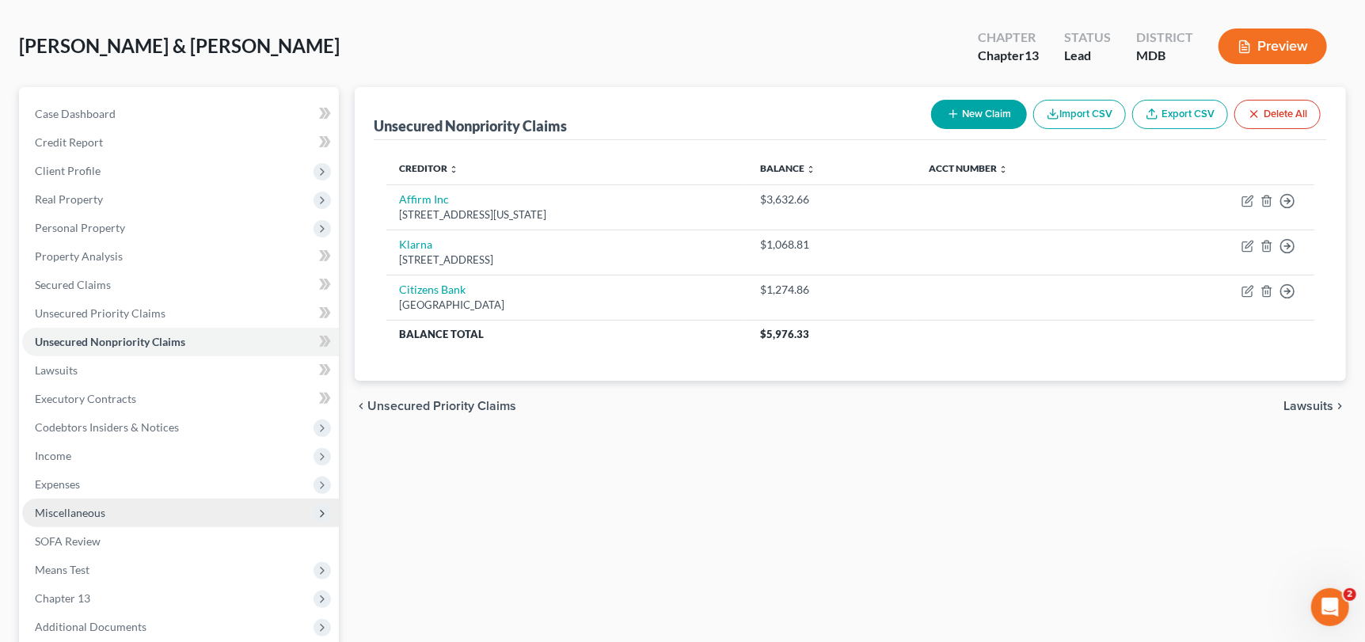
scroll to position [158, 0]
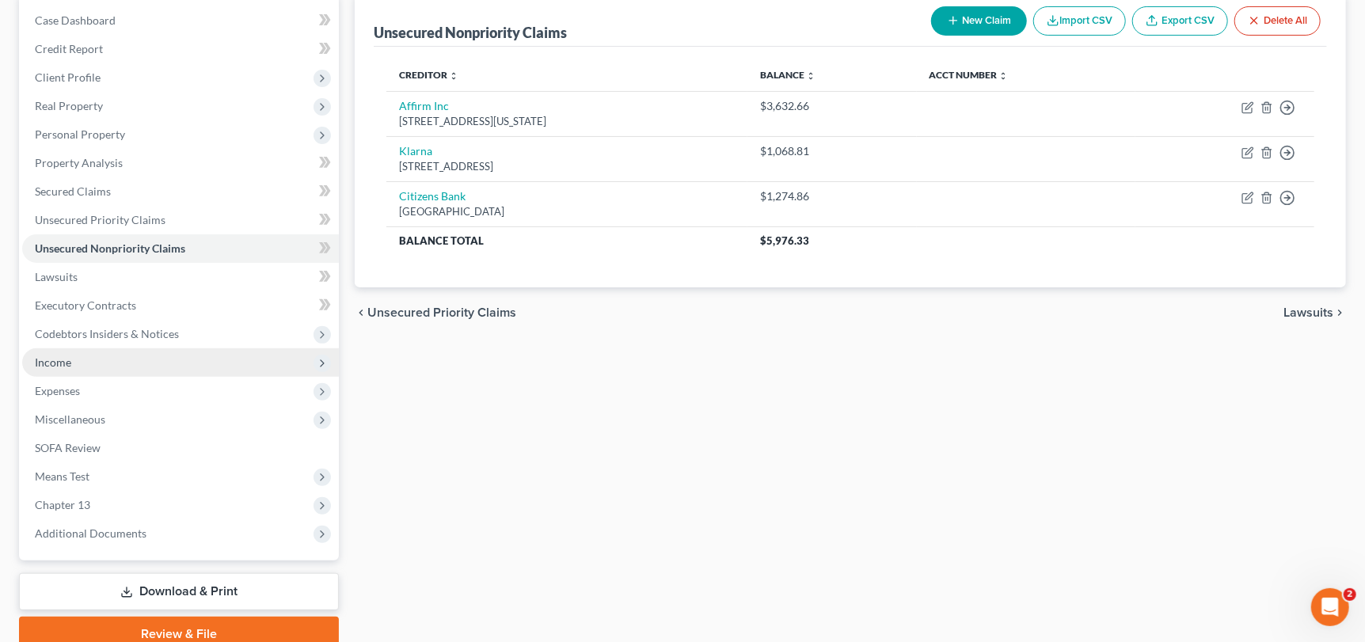
click at [68, 360] on span "Income" at bounding box center [53, 361] width 36 height 13
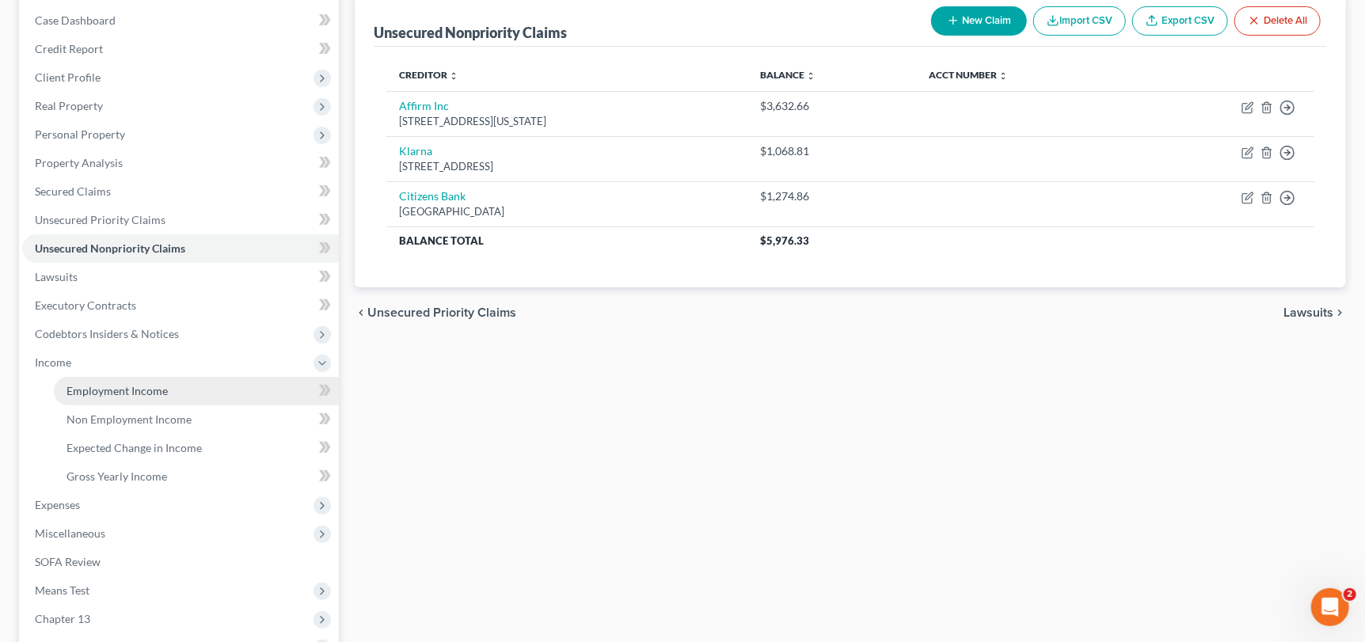
click at [108, 391] on span "Employment Income" at bounding box center [116, 390] width 101 height 13
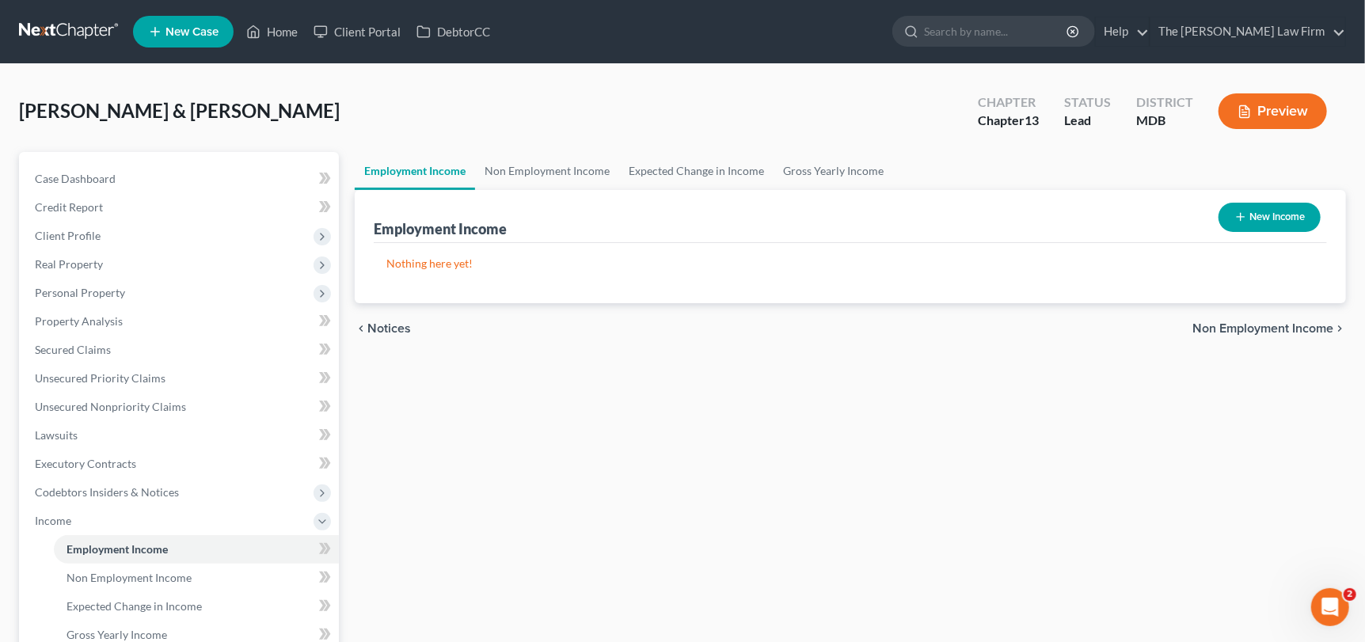
click at [1295, 223] on button "New Income" at bounding box center [1269, 217] width 102 height 29
select select "0"
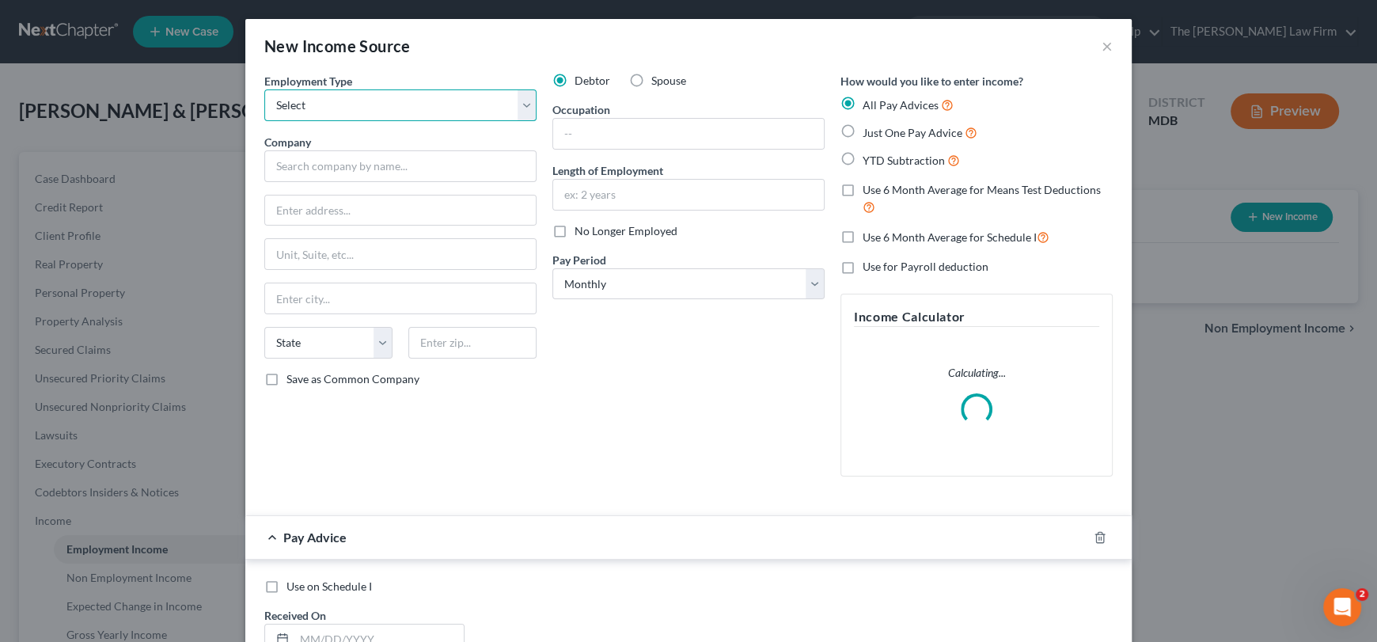
click at [298, 101] on select "Select Full or [DEMOGRAPHIC_DATA] Employment Self Employment" at bounding box center [400, 105] width 272 height 32
select select "0"
click at [264, 89] on select "Select Full or [DEMOGRAPHIC_DATA] Employment Self Employment" at bounding box center [400, 105] width 272 height 32
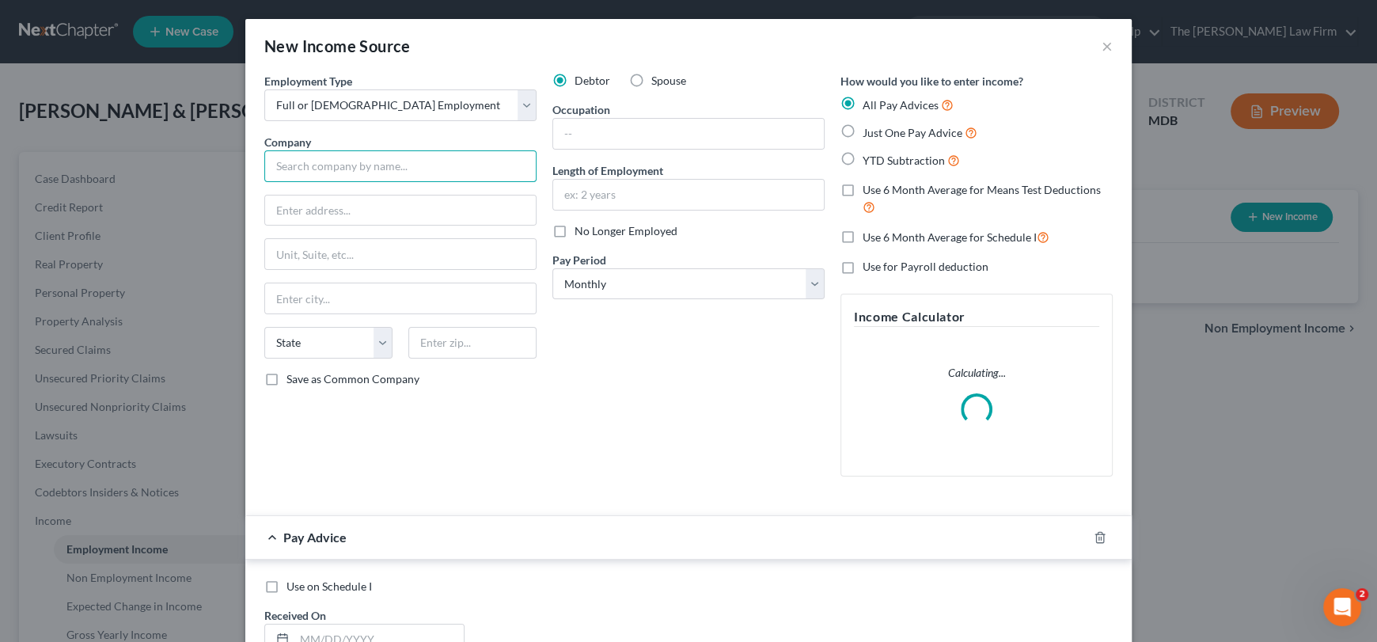
click at [305, 169] on input "text" at bounding box center [400, 166] width 272 height 32
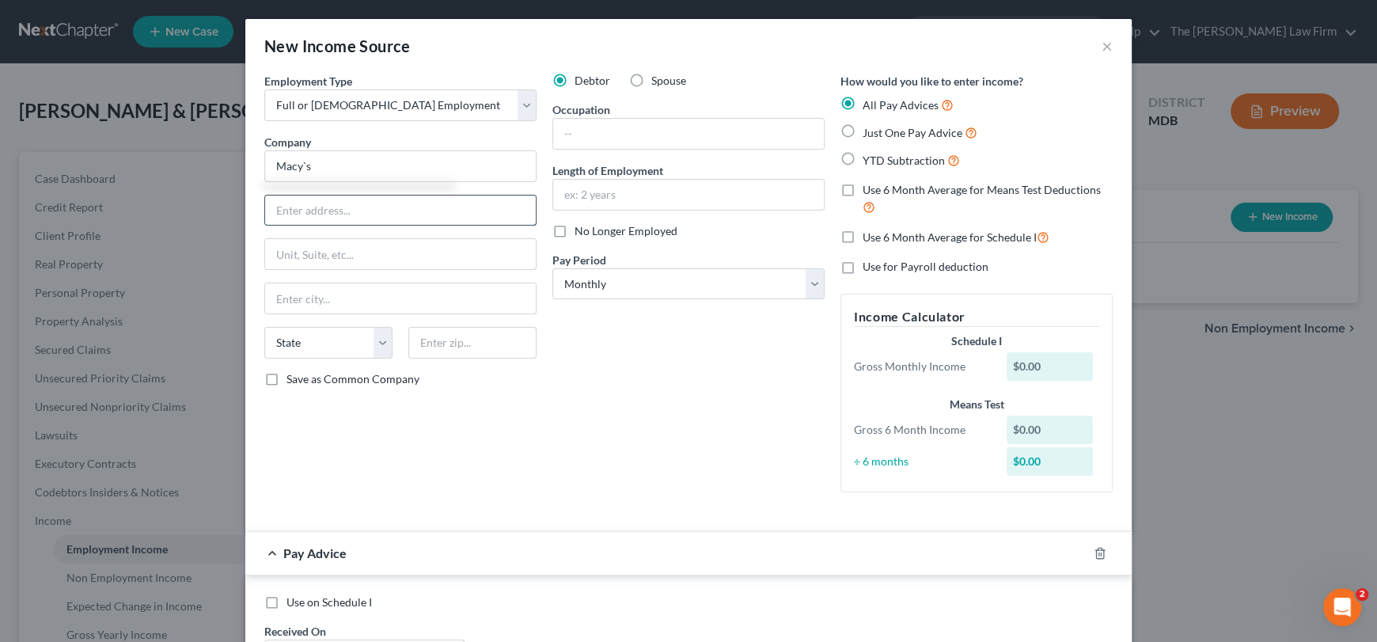
click at [306, 208] on input "text" at bounding box center [400, 211] width 271 height 30
drag, startPoint x: 321, startPoint y: 162, endPoint x: 256, endPoint y: 159, distance: 65.8
click at [256, 159] on div "Employment Type * Select Full or [DEMOGRAPHIC_DATA] Employment Self Employment …" at bounding box center [400, 289] width 288 height 432
click at [332, 171] on input "Macy`s" at bounding box center [400, 166] width 272 height 32
drag, startPoint x: 326, startPoint y: 165, endPoint x: 298, endPoint y: 166, distance: 28.5
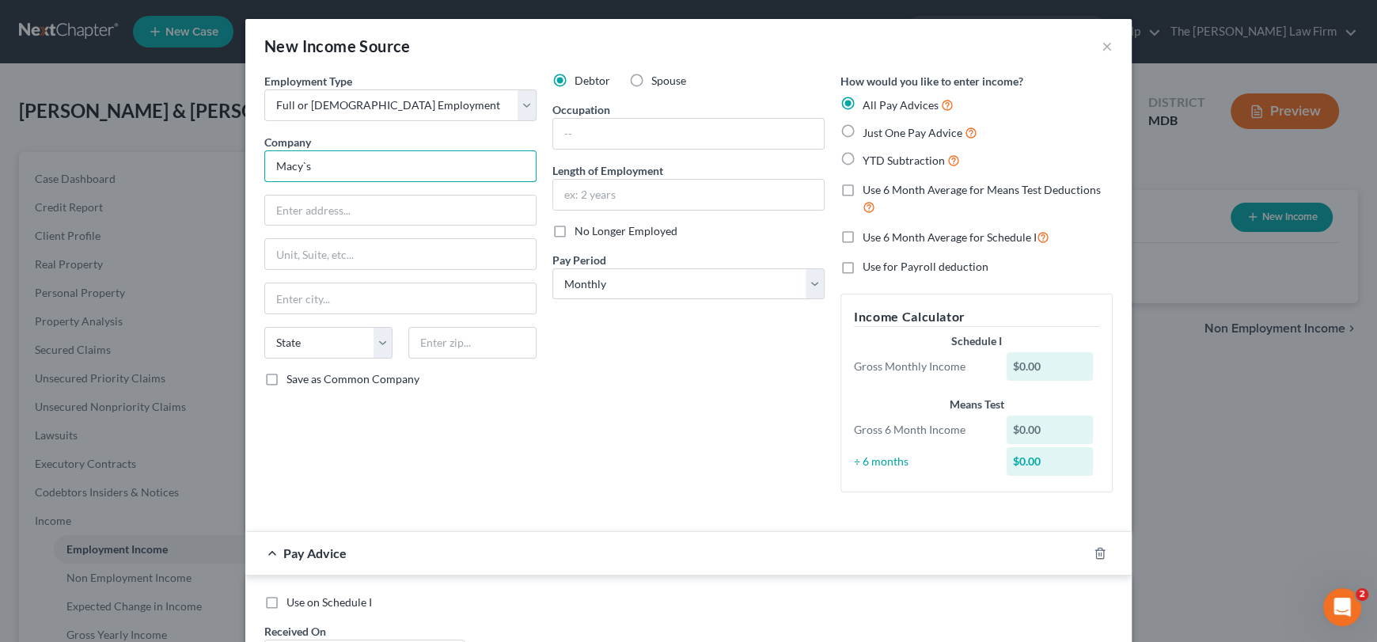
click at [230, 162] on div "New Income Source × Employment Type * Select Full or [DEMOGRAPHIC_DATA] Employm…" at bounding box center [688, 321] width 1377 height 642
paste input "’"
click at [289, 205] on input "text" at bounding box center [400, 211] width 271 height 30
click at [595, 139] on input "text" at bounding box center [688, 134] width 271 height 30
click at [372, 164] on input "Macy’s" at bounding box center [400, 166] width 272 height 32
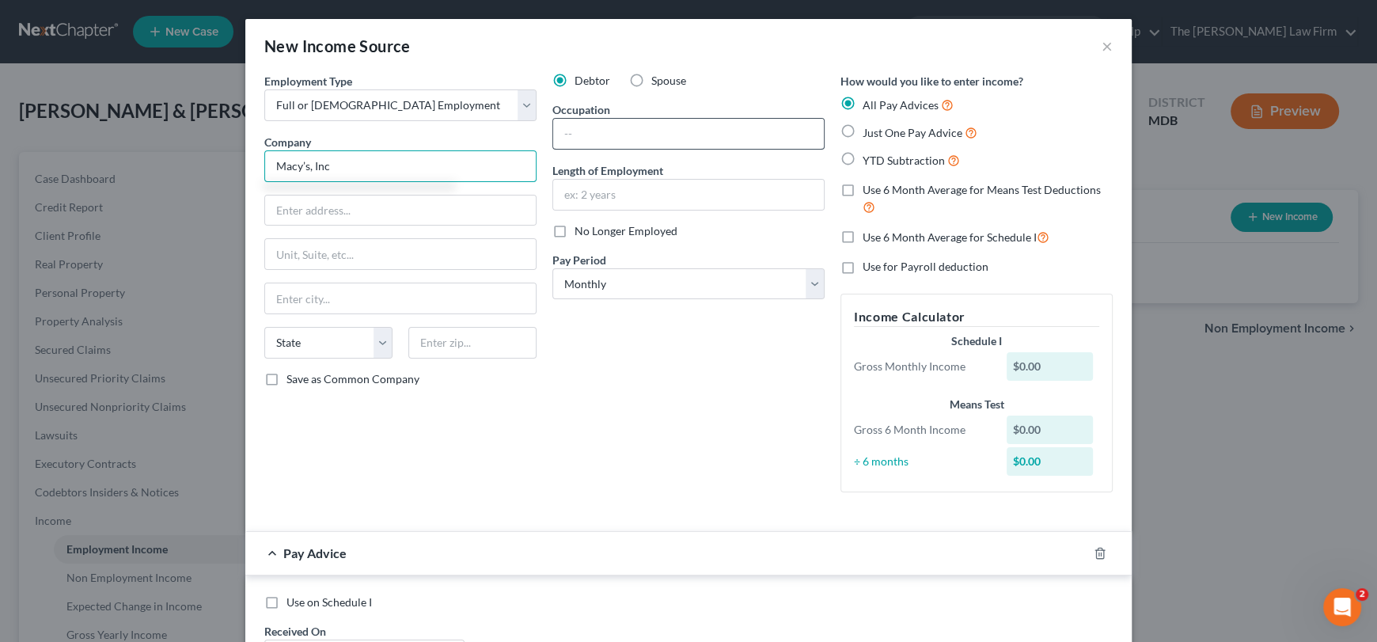
type input "Macy’s, Inc"
click at [636, 143] on input "text" at bounding box center [688, 134] width 271 height 30
type input "Sales Manager"
click at [575, 186] on input "text" at bounding box center [688, 195] width 271 height 30
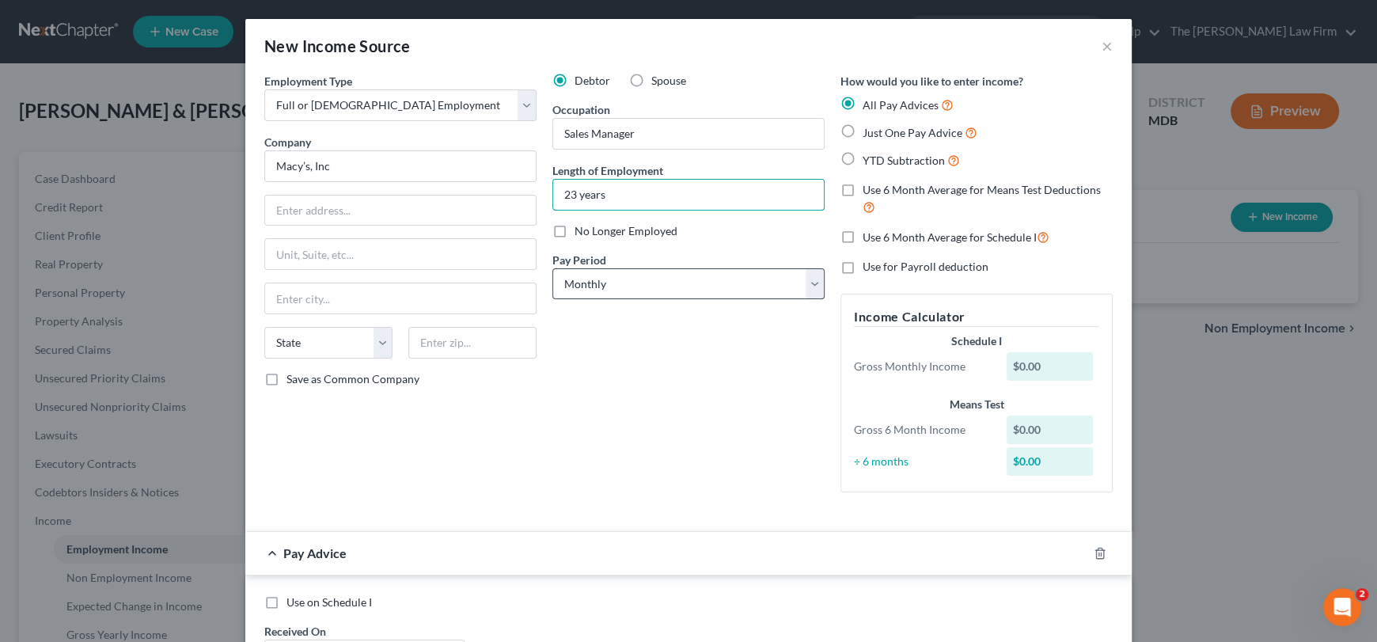
type input "23 years"
click at [670, 268] on select "Select Monthly Twice Monthly Every Other Week Weekly" at bounding box center [689, 284] width 272 height 32
select select "1"
click at [553, 268] on select "Select Monthly Twice Monthly Every Other Week Weekly" at bounding box center [689, 284] width 272 height 32
click at [598, 288] on select "Select Monthly Twice Monthly Every Other Week Weekly" at bounding box center [689, 284] width 272 height 32
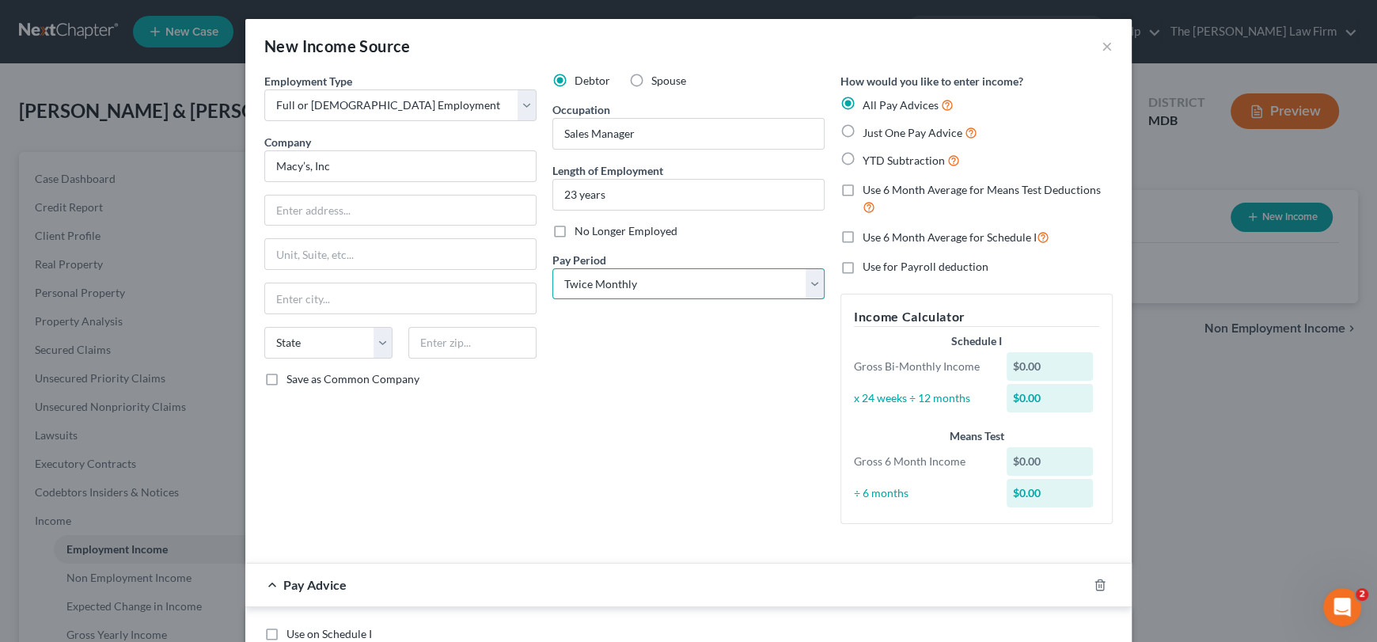
click at [598, 288] on select "Select Monthly Twice Monthly Every Other Week Weekly" at bounding box center [689, 284] width 272 height 32
click at [863, 136] on label "Just One Pay Advice" at bounding box center [920, 132] width 115 height 18
click at [869, 134] on input "Just One Pay Advice" at bounding box center [874, 128] width 10 height 10
radio input "true"
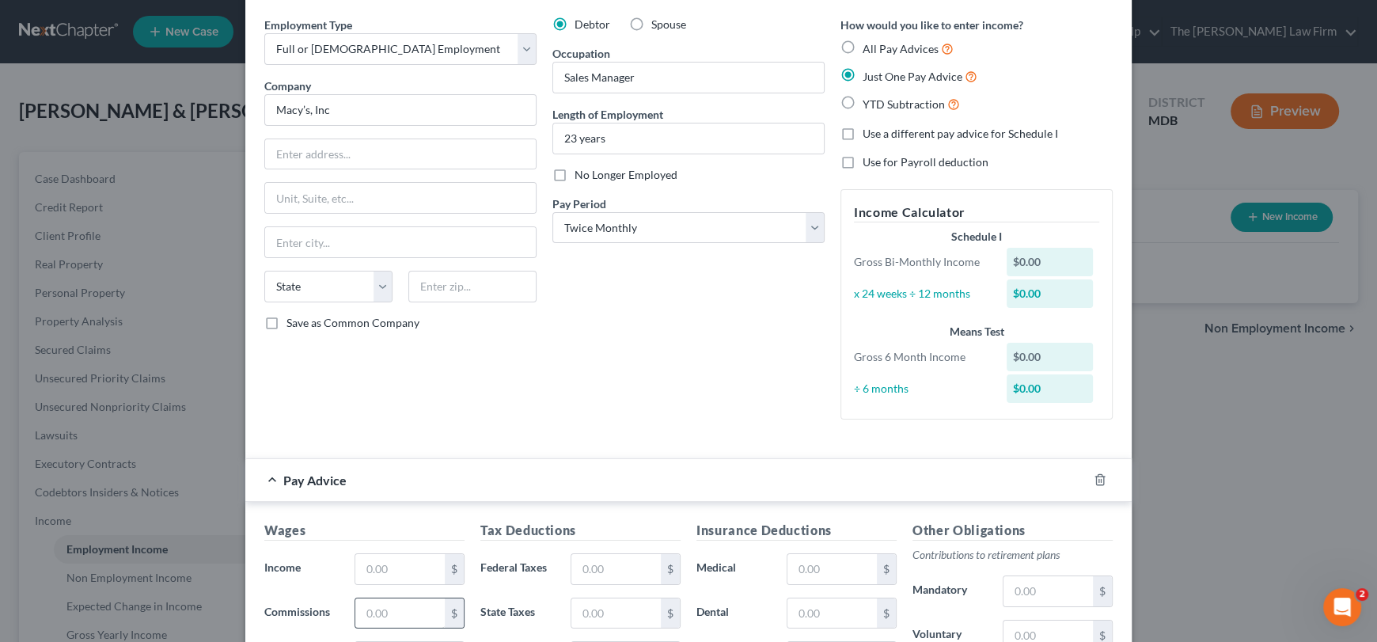
scroll to position [158, 0]
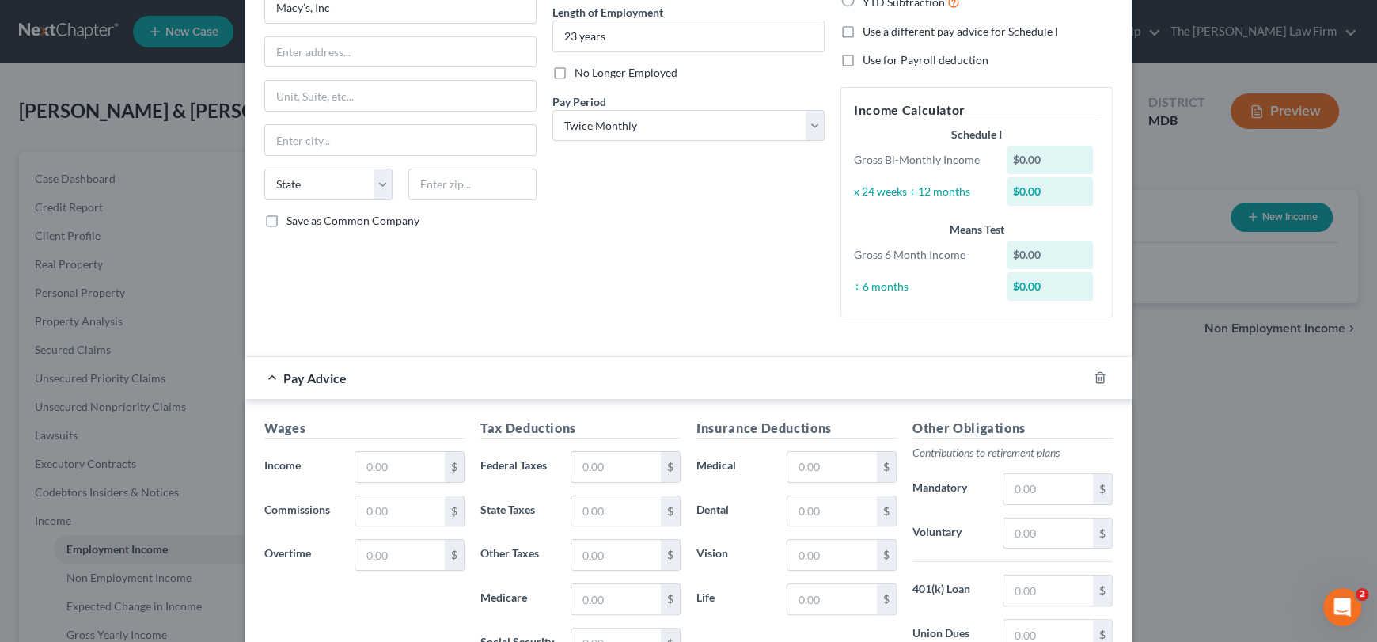
click at [386, 492] on div "Wages Income * $ Commissions $ Overtime $" at bounding box center [364, 545] width 216 height 253
click at [393, 465] on input "text" at bounding box center [399, 467] width 89 height 30
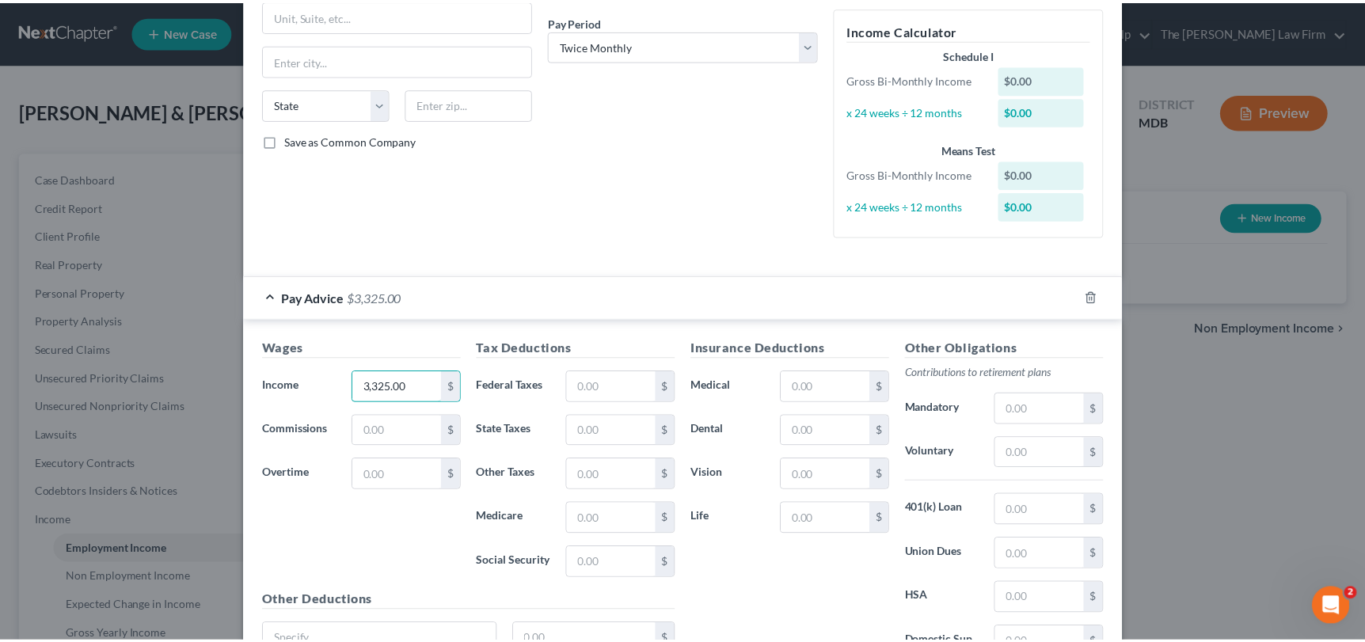
scroll to position [387, 0]
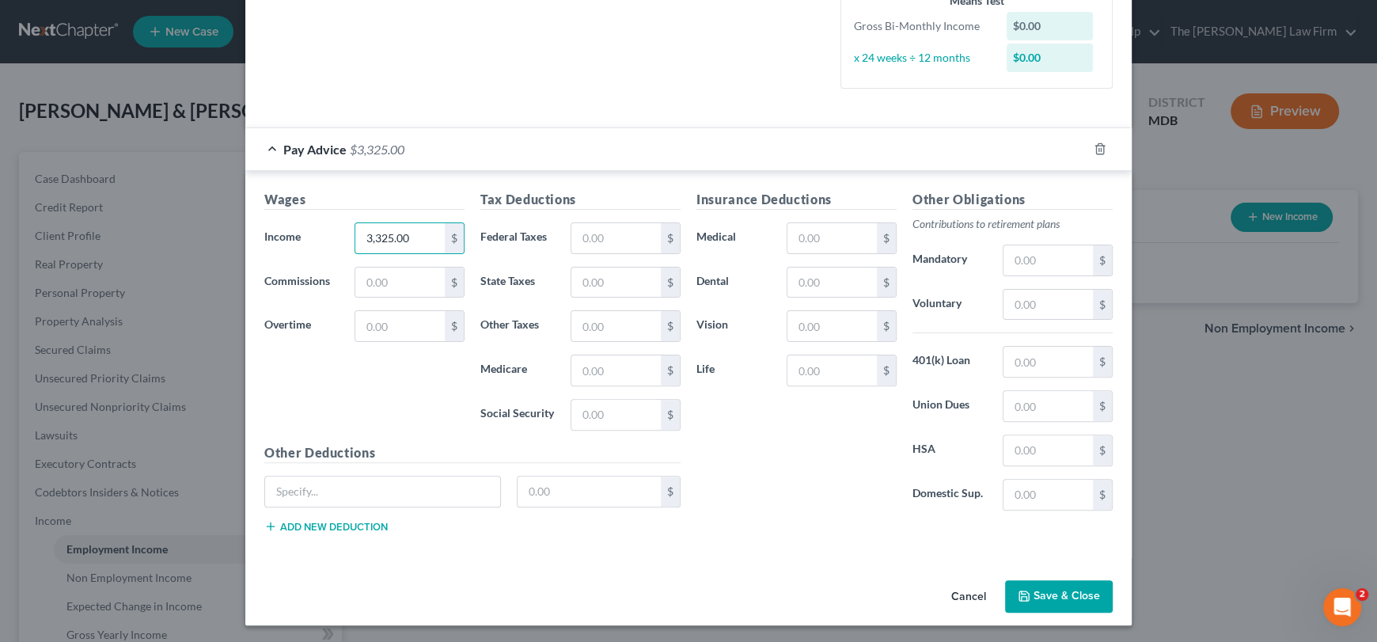
type input "3,325.00"
click at [1044, 603] on button "Save & Close" at bounding box center [1059, 596] width 108 height 33
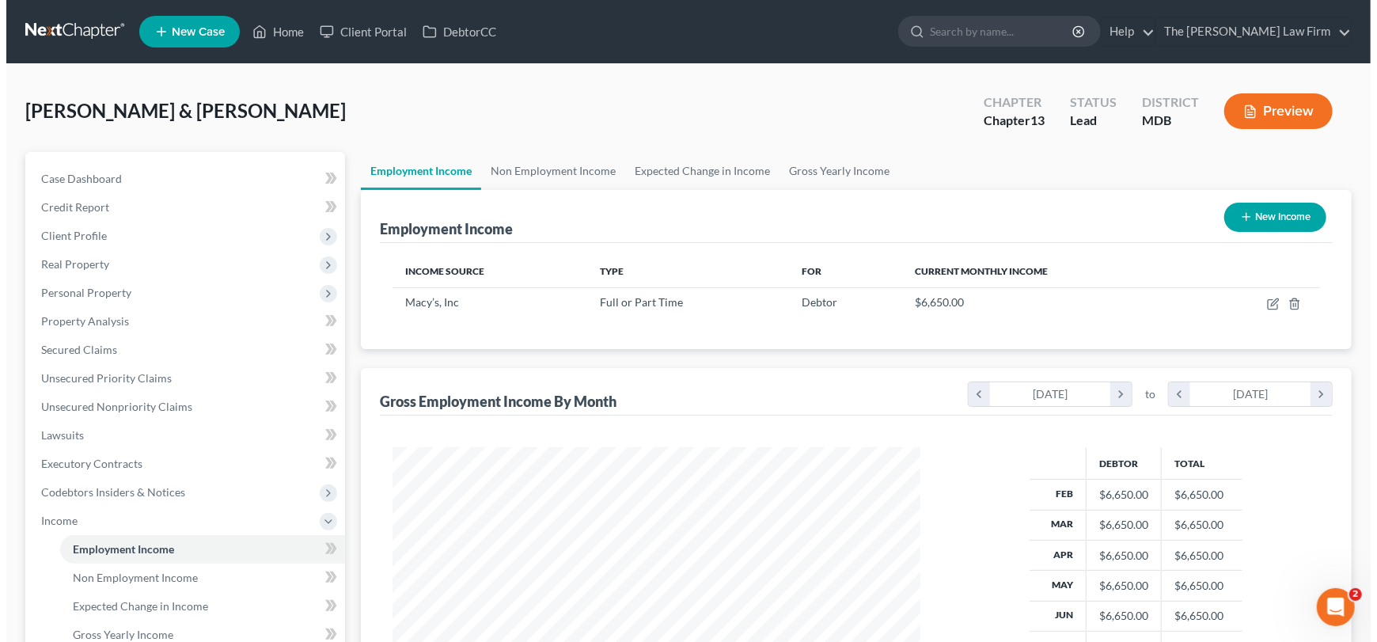
scroll to position [282, 560]
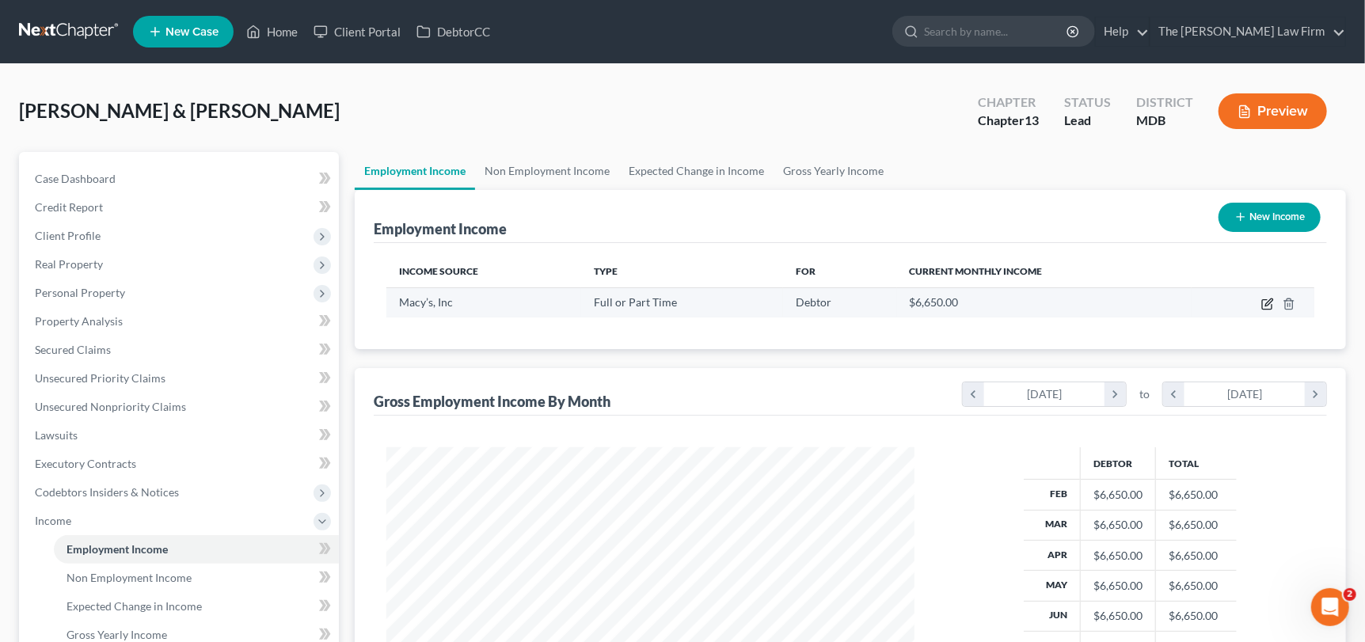
click at [1267, 302] on icon "button" at bounding box center [1268, 301] width 7 height 7
select select "0"
select select "1"
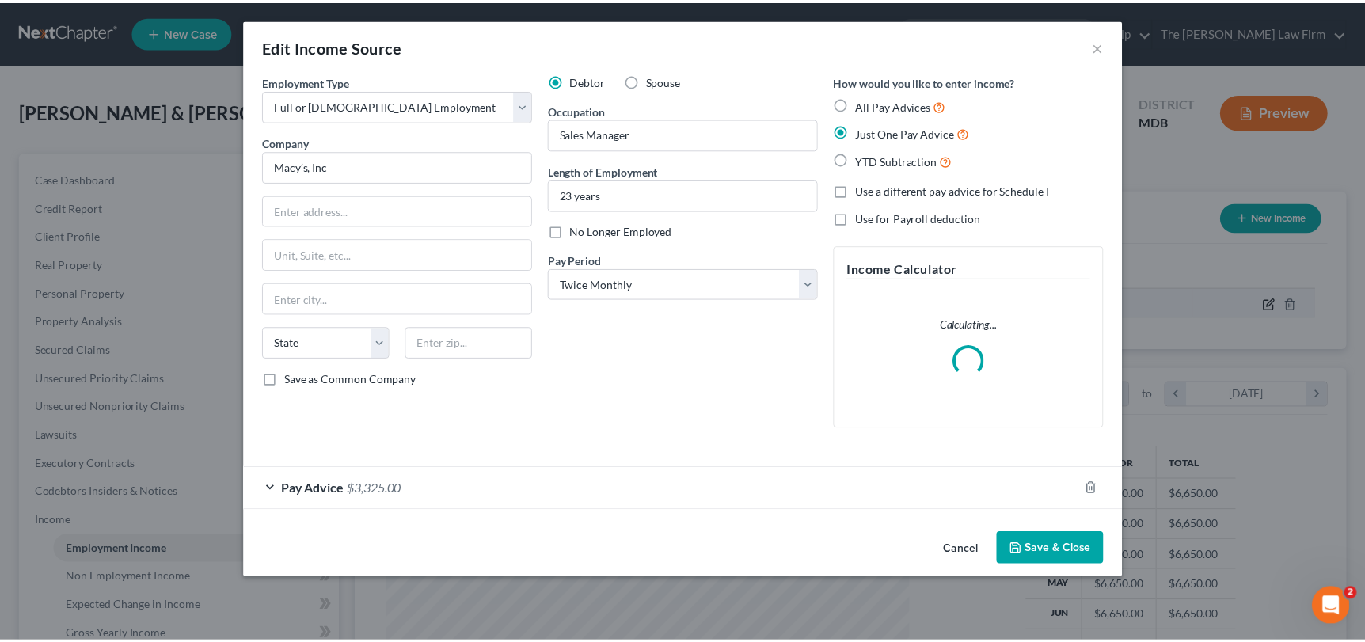
scroll to position [282, 565]
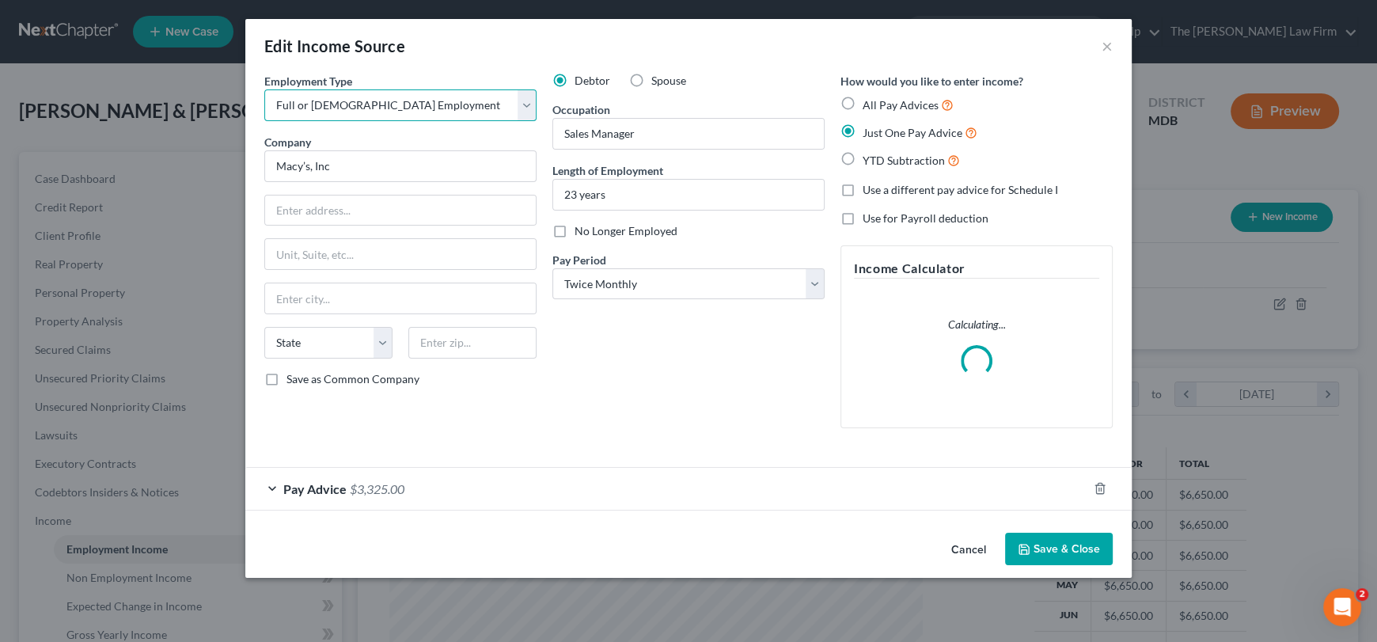
click at [351, 103] on select "Select Full or [DEMOGRAPHIC_DATA] Employment Self Employment" at bounding box center [400, 105] width 272 height 32
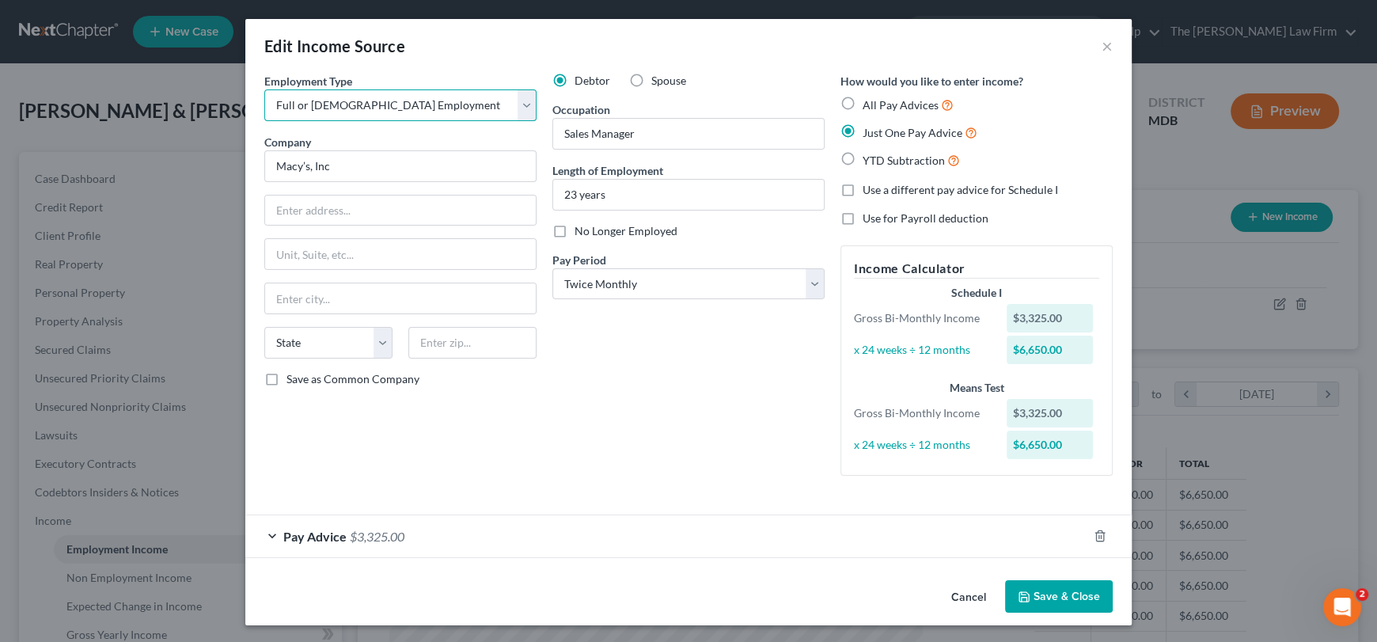
click at [357, 101] on select "Select Full or [DEMOGRAPHIC_DATA] Employment Self Employment" at bounding box center [400, 105] width 272 height 32
click at [1102, 47] on button "×" at bounding box center [1107, 45] width 11 height 19
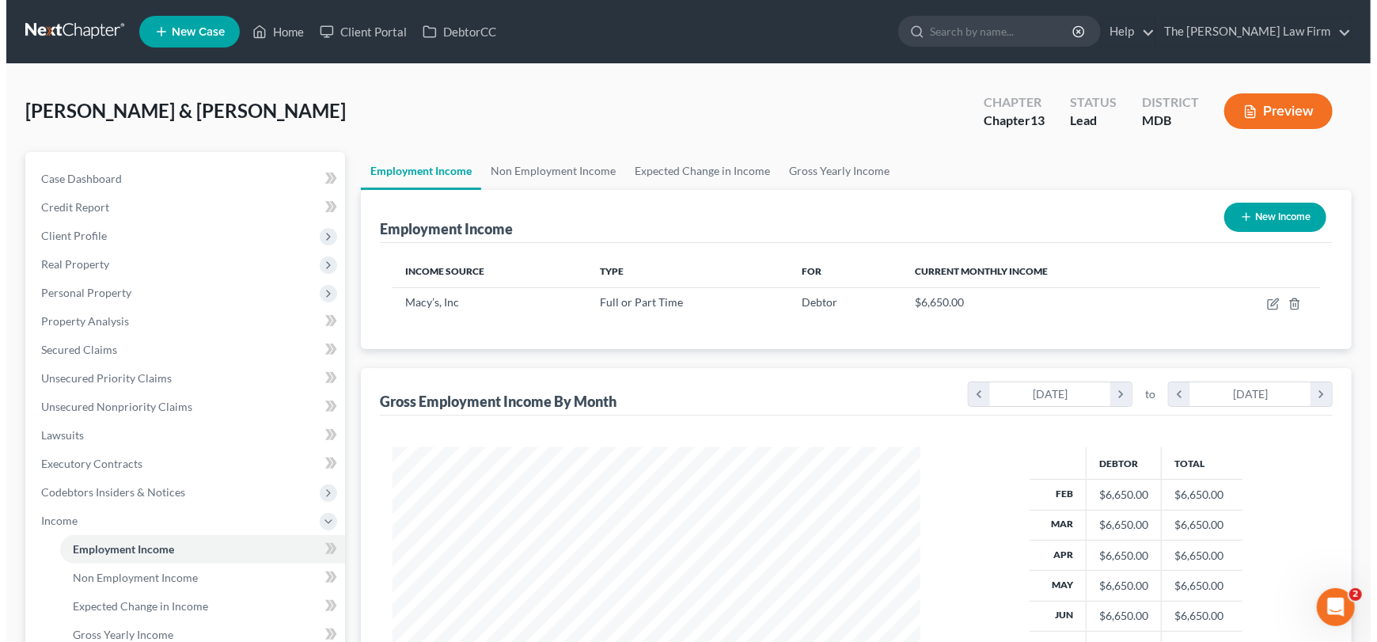
scroll to position [791327, 791051]
click at [1274, 219] on button "New Income" at bounding box center [1269, 217] width 102 height 29
select select "0"
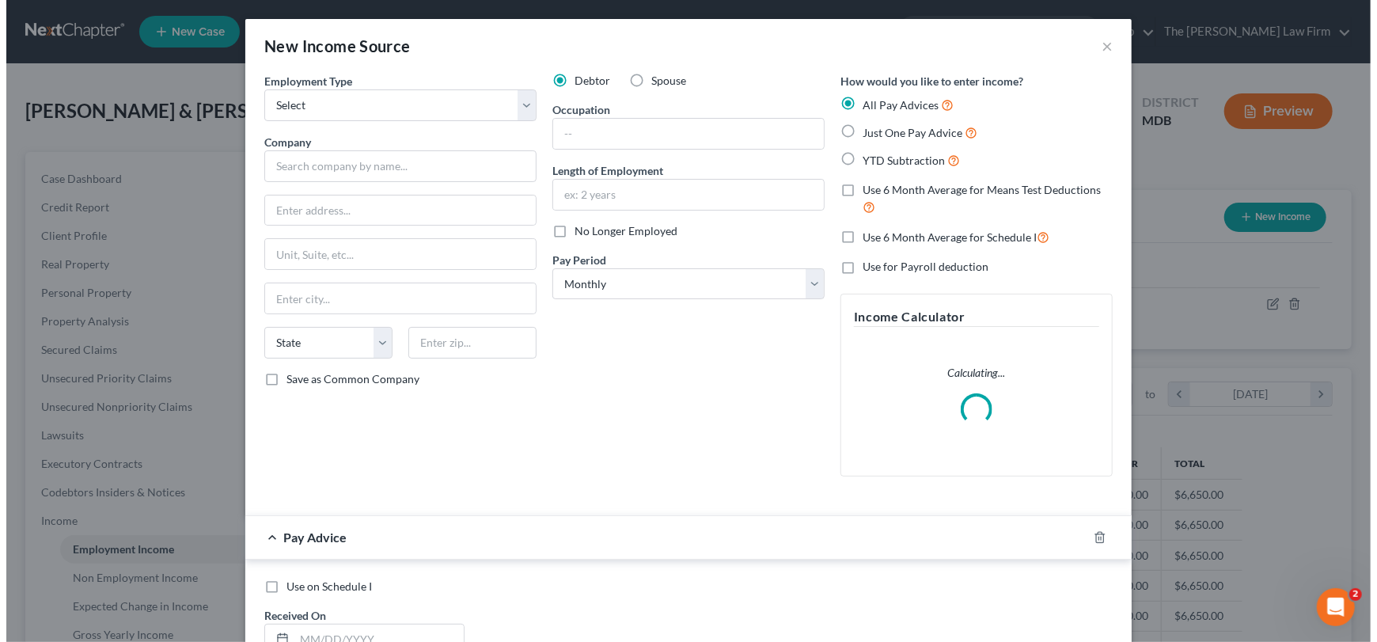
scroll to position [282, 565]
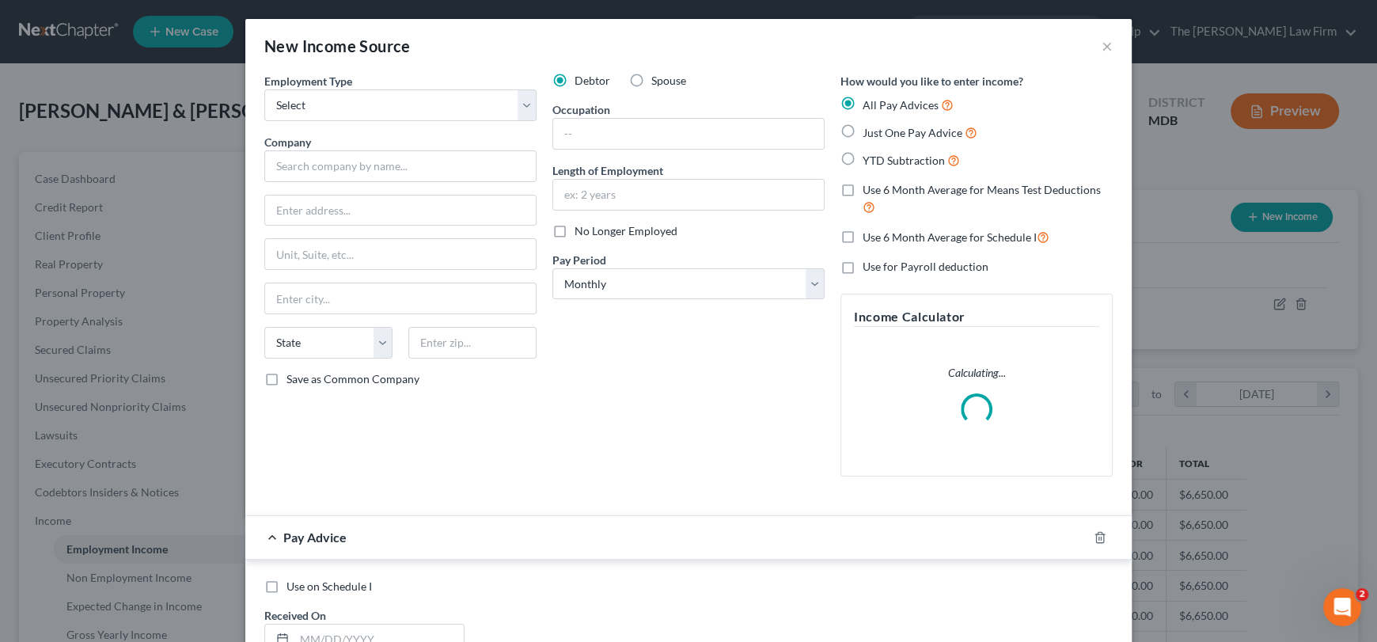
click at [651, 78] on label "Spouse" at bounding box center [668, 81] width 35 height 16
click at [658, 78] on input "Spouse" at bounding box center [663, 78] width 10 height 10
radio input "true"
drag, startPoint x: 340, startPoint y: 102, endPoint x: 329, endPoint y: 116, distance: 17.4
click at [340, 102] on select "Select Full or [DEMOGRAPHIC_DATA] Employment Self Employment" at bounding box center [400, 105] width 272 height 32
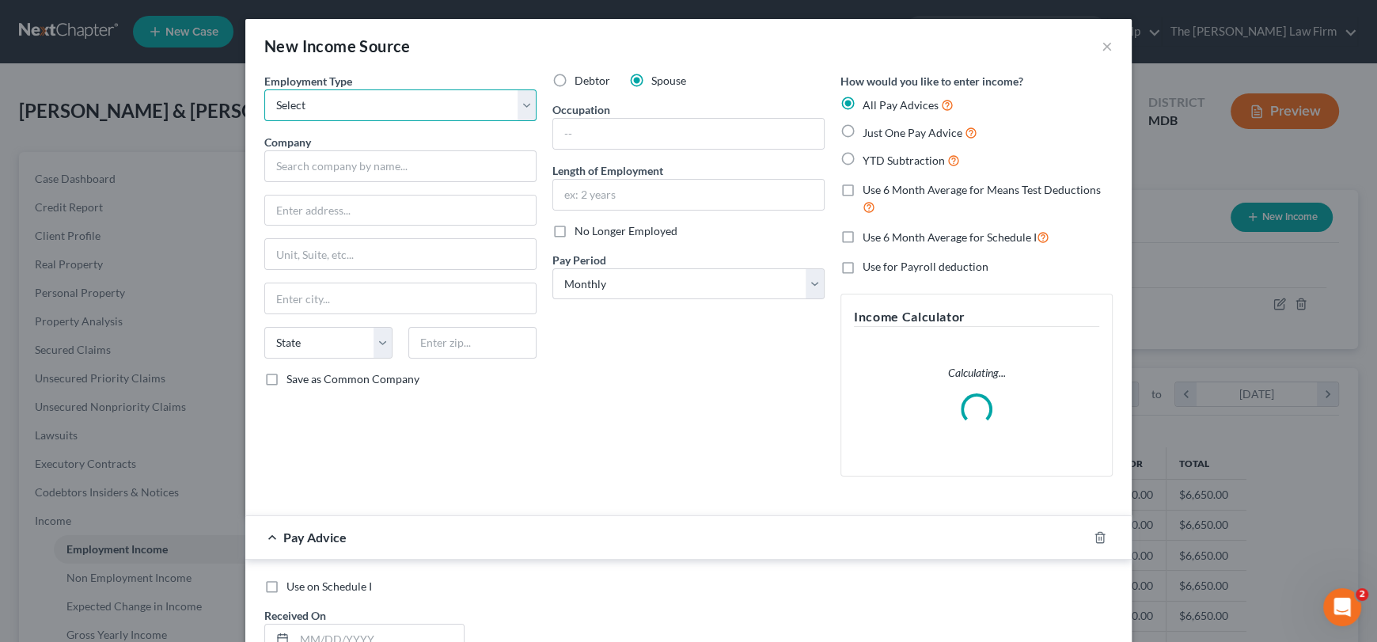
select select "0"
click at [264, 89] on select "Select Full or [DEMOGRAPHIC_DATA] Employment Self Employment" at bounding box center [400, 105] width 272 height 32
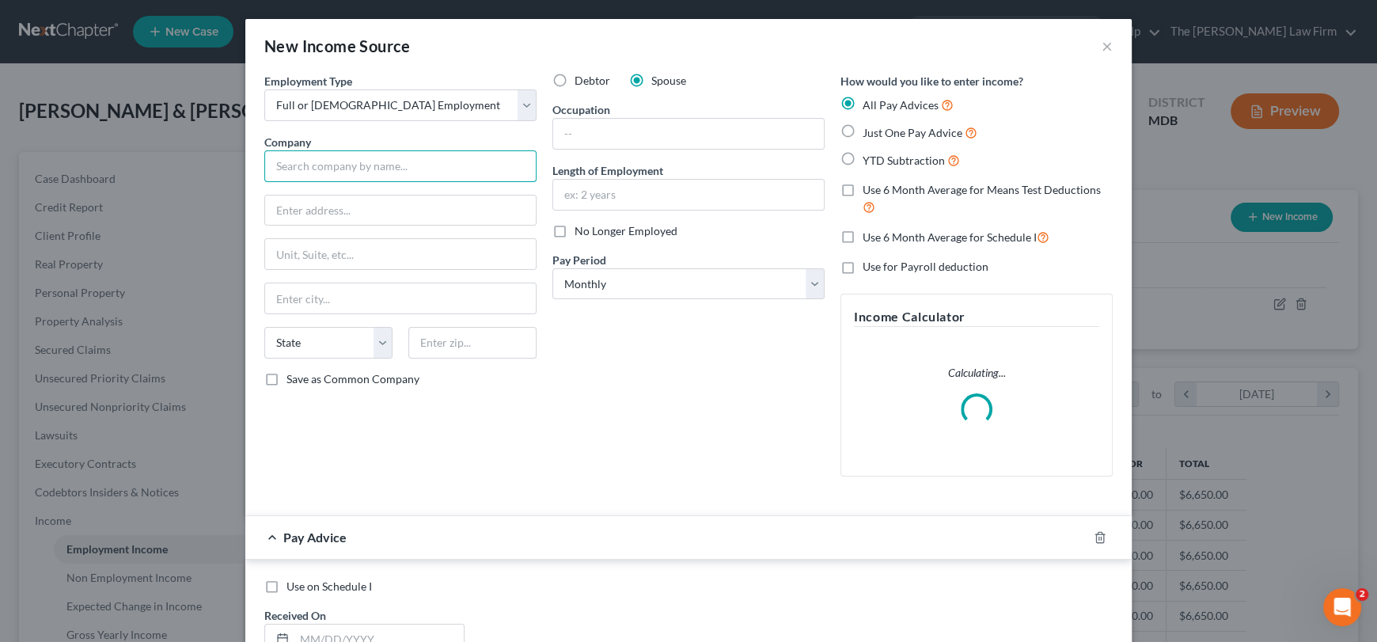
click at [313, 170] on input "text" at bounding box center [400, 166] width 272 height 32
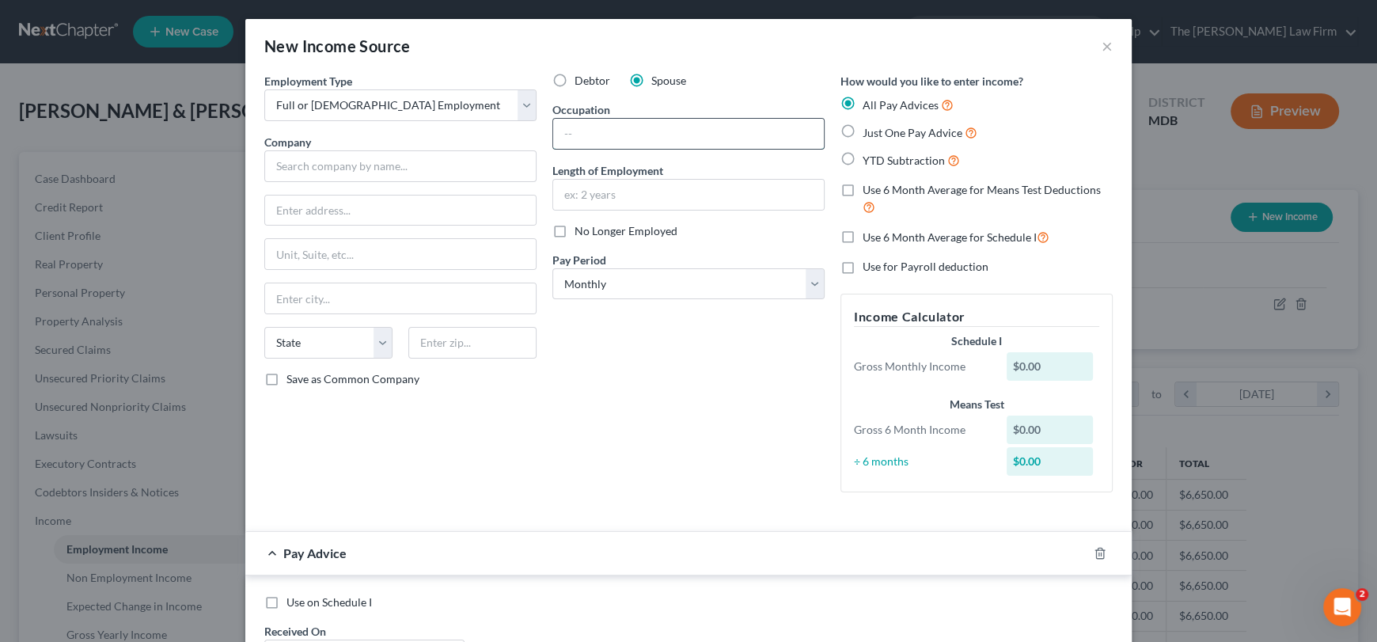
drag, startPoint x: 606, startPoint y: 137, endPoint x: 603, endPoint y: 145, distance: 8.5
click at [606, 139] on input "text" at bounding box center [688, 134] width 271 height 30
click at [579, 187] on input "text" at bounding box center [688, 195] width 271 height 30
type input "11 years"
click at [591, 130] on input "text" at bounding box center [688, 134] width 271 height 30
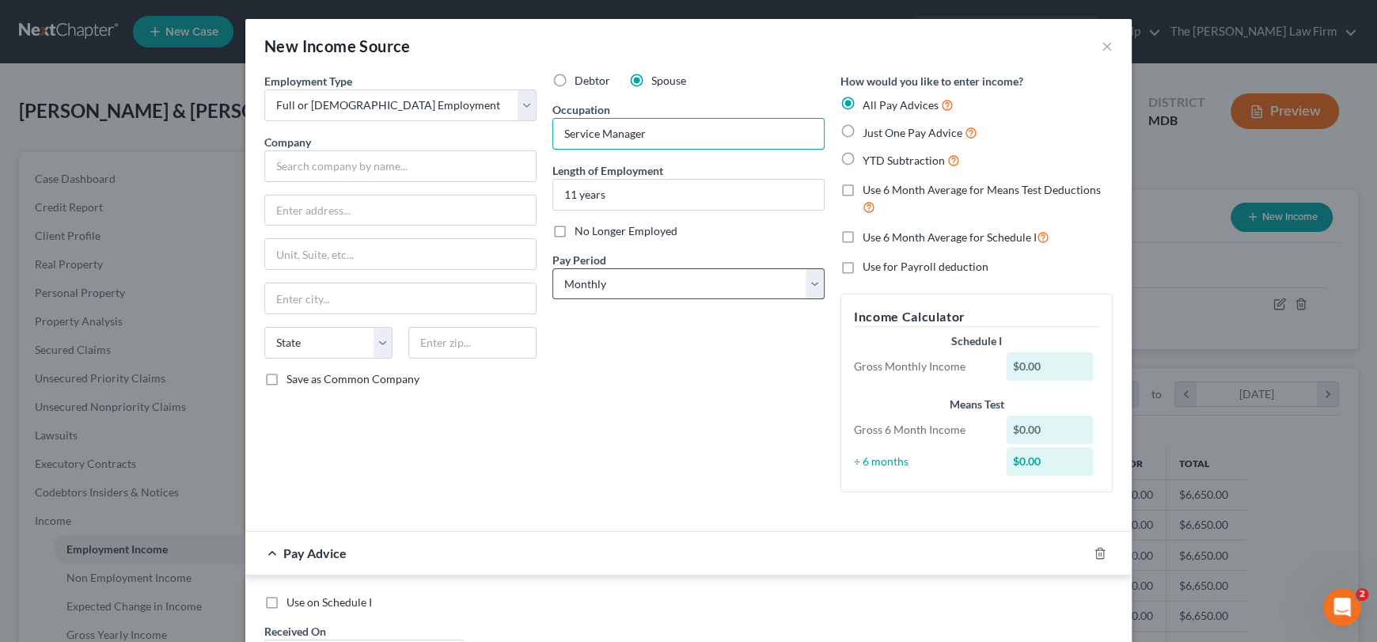
type input "Service Manager"
drag, startPoint x: 578, startPoint y: 284, endPoint x: 582, endPoint y: 297, distance: 13.3
click at [578, 284] on select "Select Monthly Twice Monthly Every Other Week Weekly" at bounding box center [689, 284] width 272 height 32
select select "2"
click at [553, 268] on select "Select Monthly Twice Monthly Every Other Week Weekly" at bounding box center [689, 284] width 272 height 32
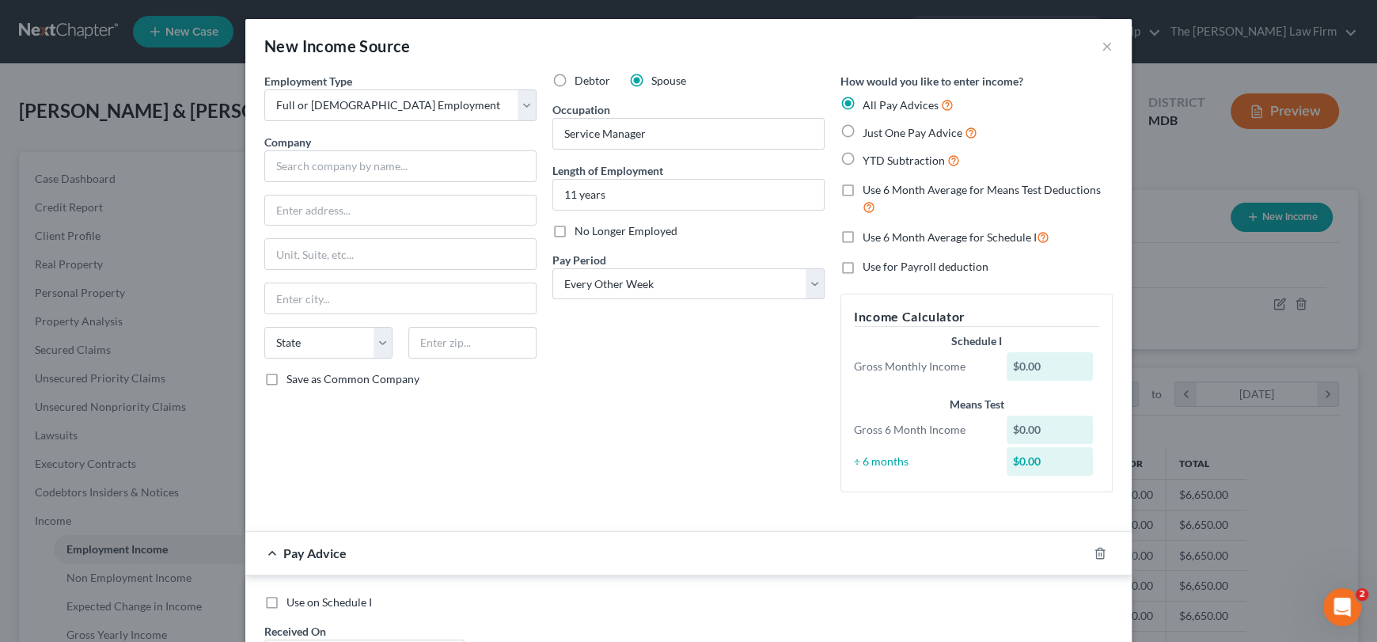
click at [863, 129] on label "Just One Pay Advice" at bounding box center [920, 132] width 115 height 18
click at [869, 129] on input "Just One Pay Advice" at bounding box center [874, 128] width 10 height 10
radio input "true"
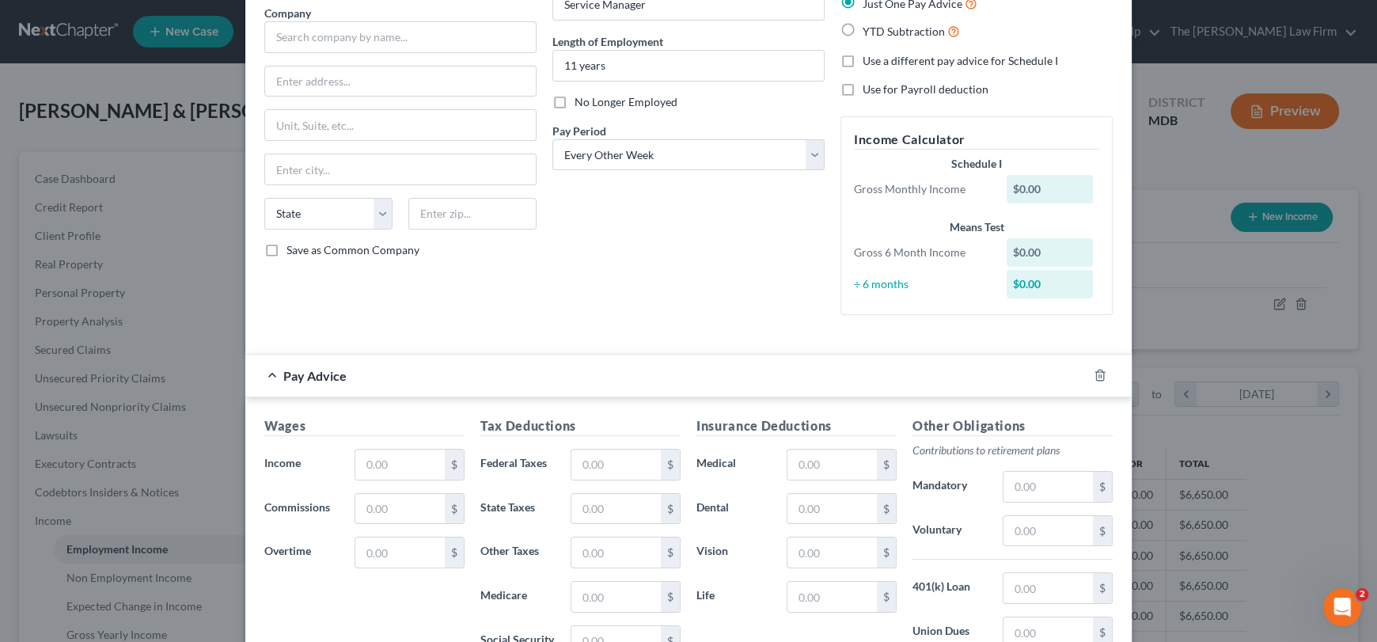
scroll to position [237, 0]
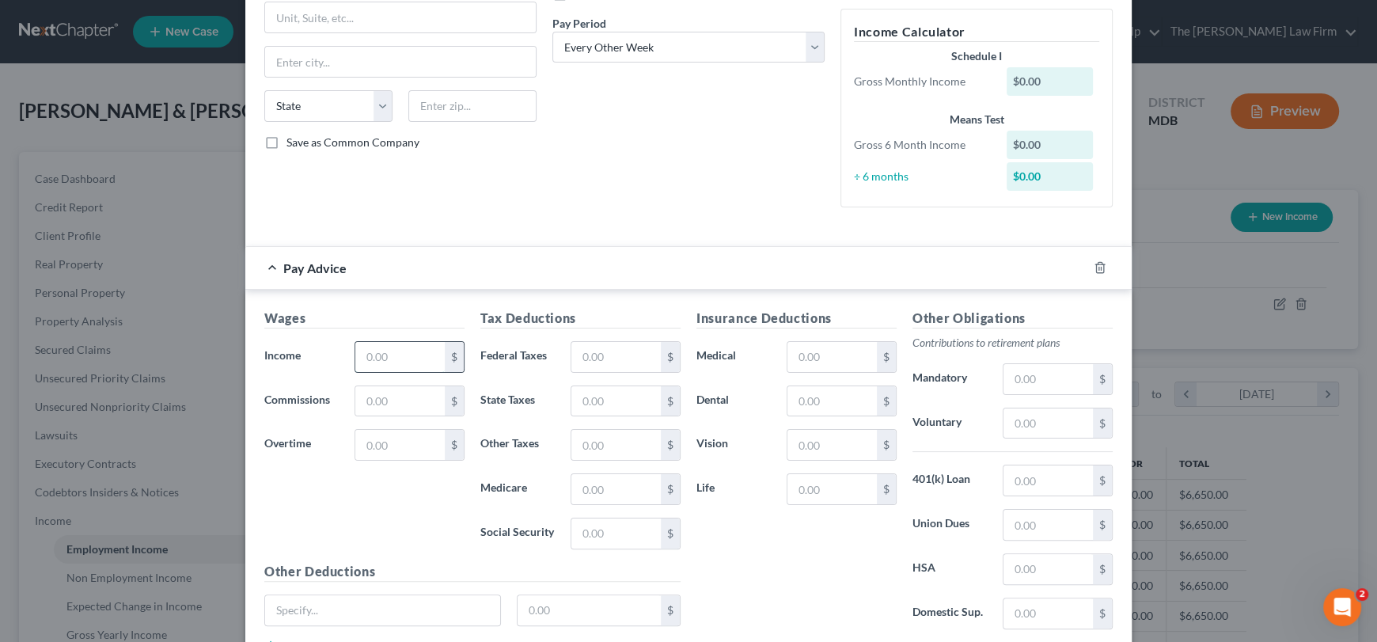
click at [400, 360] on input "text" at bounding box center [399, 357] width 89 height 30
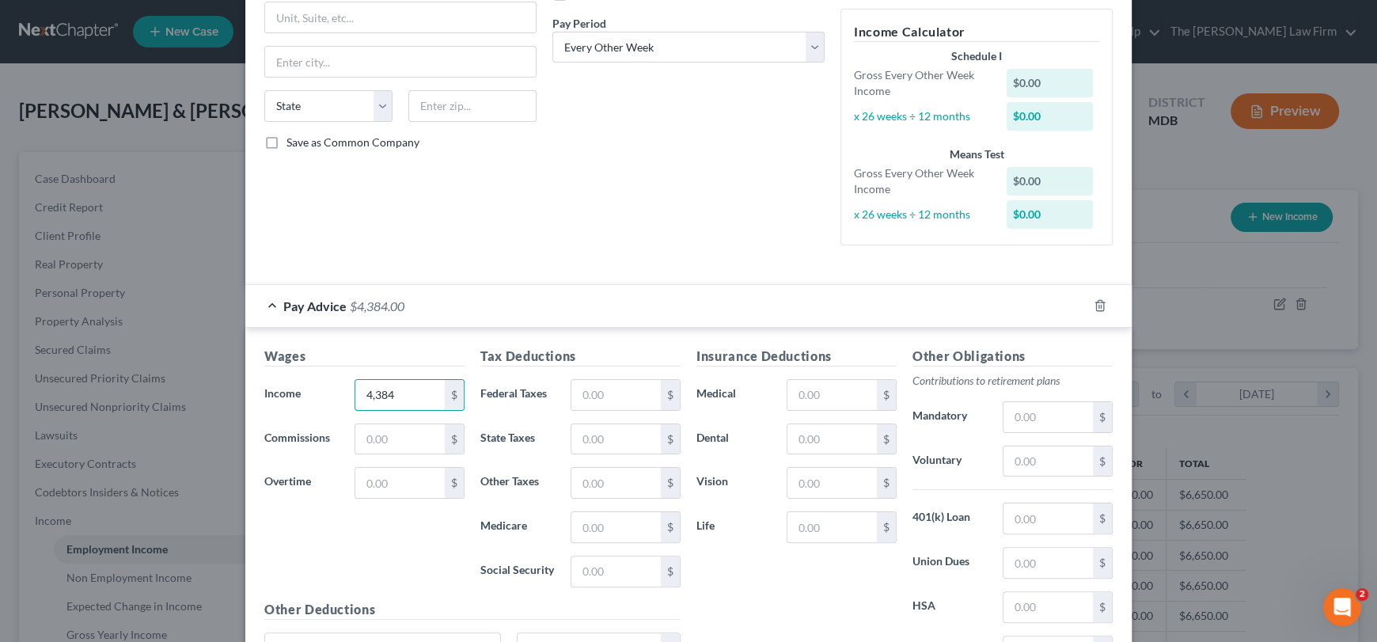
type input "4,384"
click at [467, 246] on div "Employment Type * Select Full or [DEMOGRAPHIC_DATA] Employment Self Employment …" at bounding box center [400, 47] width 288 height 422
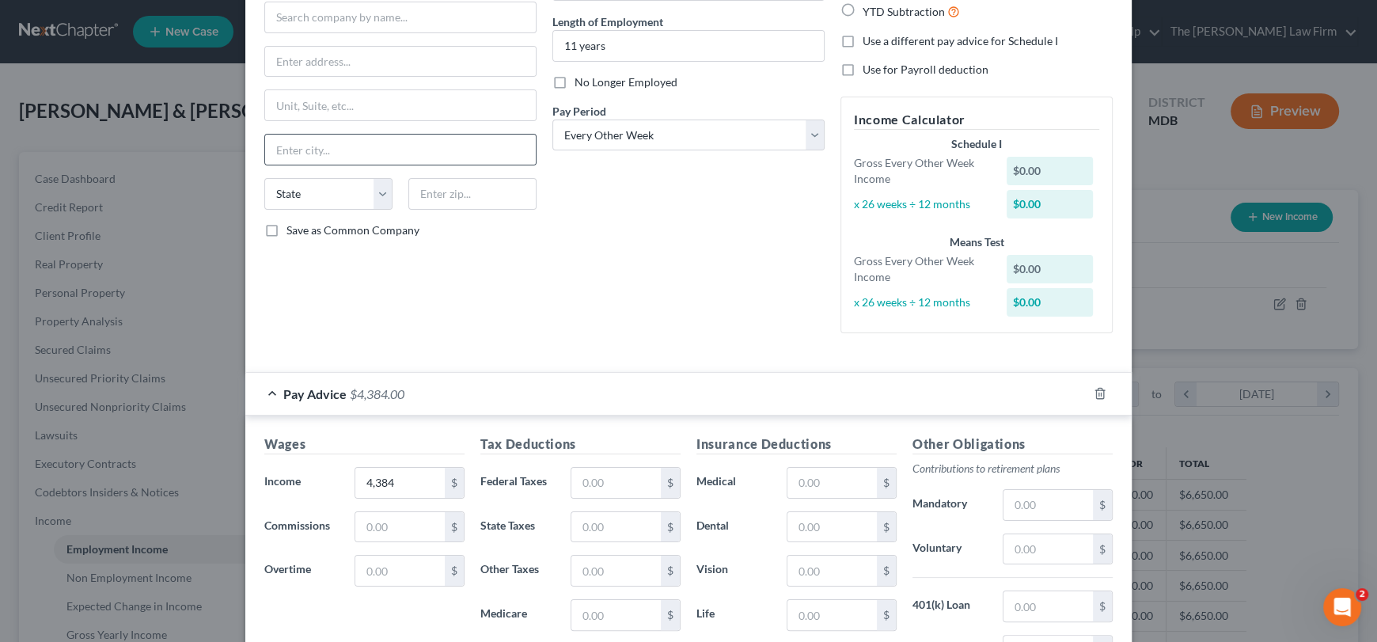
scroll to position [0, 0]
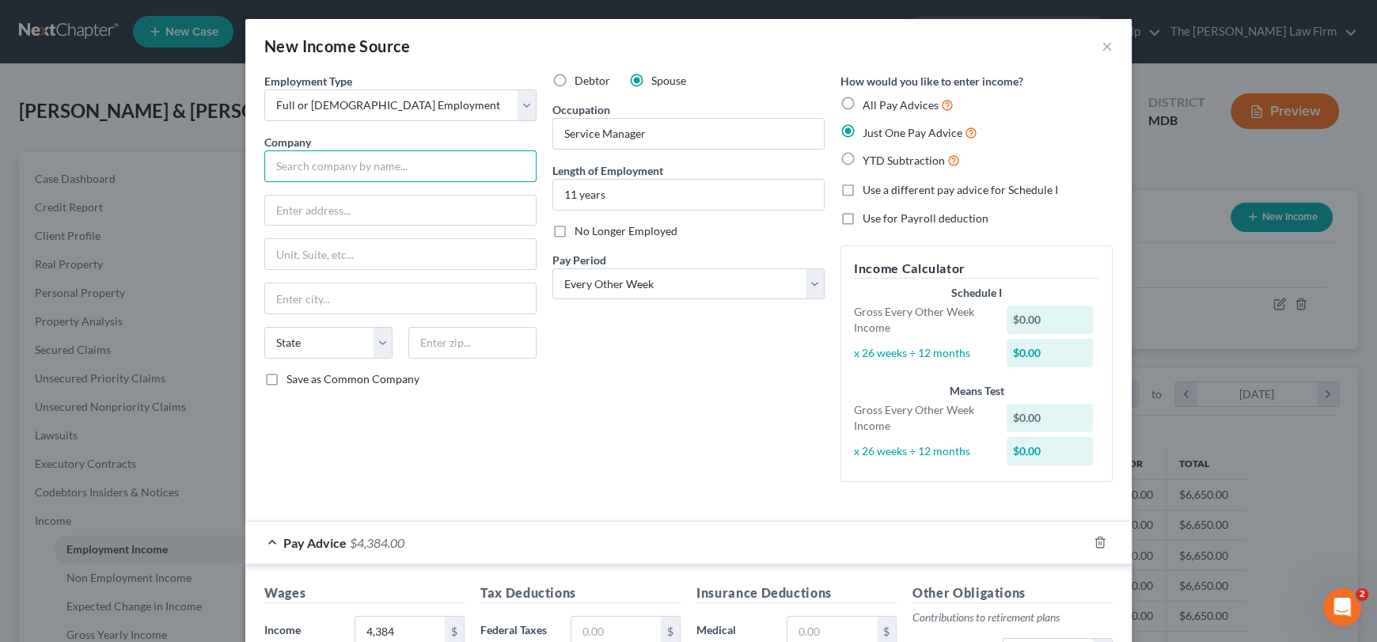
click at [323, 164] on input "text" at bounding box center [400, 166] width 272 height 32
type input "Kneel Internetional"
drag, startPoint x: 363, startPoint y: 205, endPoint x: 372, endPoint y: 175, distance: 31.3
click at [364, 205] on input "text" at bounding box center [400, 211] width 271 height 30
drag, startPoint x: 377, startPoint y: 169, endPoint x: 294, endPoint y: 154, distance: 84.5
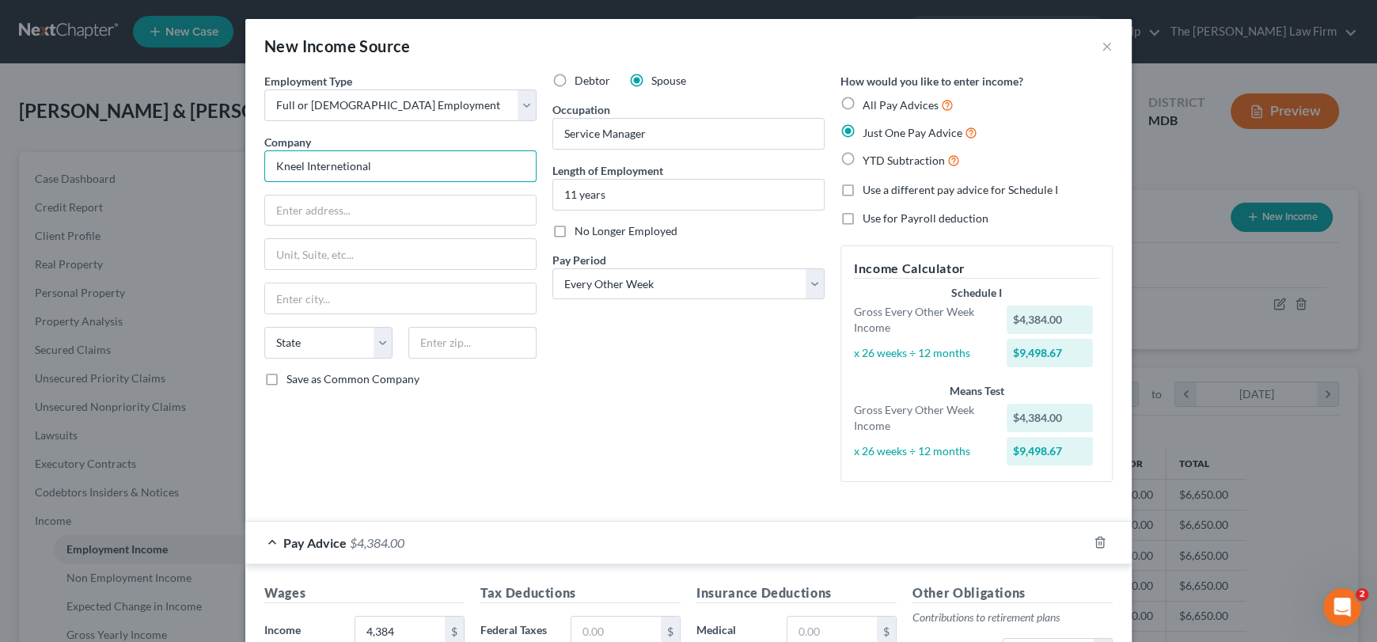
click at [234, 155] on div "New Income Source × Employment Type * Select Full or [DEMOGRAPHIC_DATA] Employm…" at bounding box center [688, 321] width 1377 height 642
drag, startPoint x: 294, startPoint y: 154, endPoint x: 286, endPoint y: 164, distance: 12.4
click at [394, 161] on input "Kneel Internetional" at bounding box center [400, 166] width 272 height 32
drag, startPoint x: 387, startPoint y: 170, endPoint x: 135, endPoint y: 162, distance: 251.9
click at [135, 162] on div "New Income Source × Employment Type * Select Full or [DEMOGRAPHIC_DATA] Employm…" at bounding box center [688, 321] width 1377 height 642
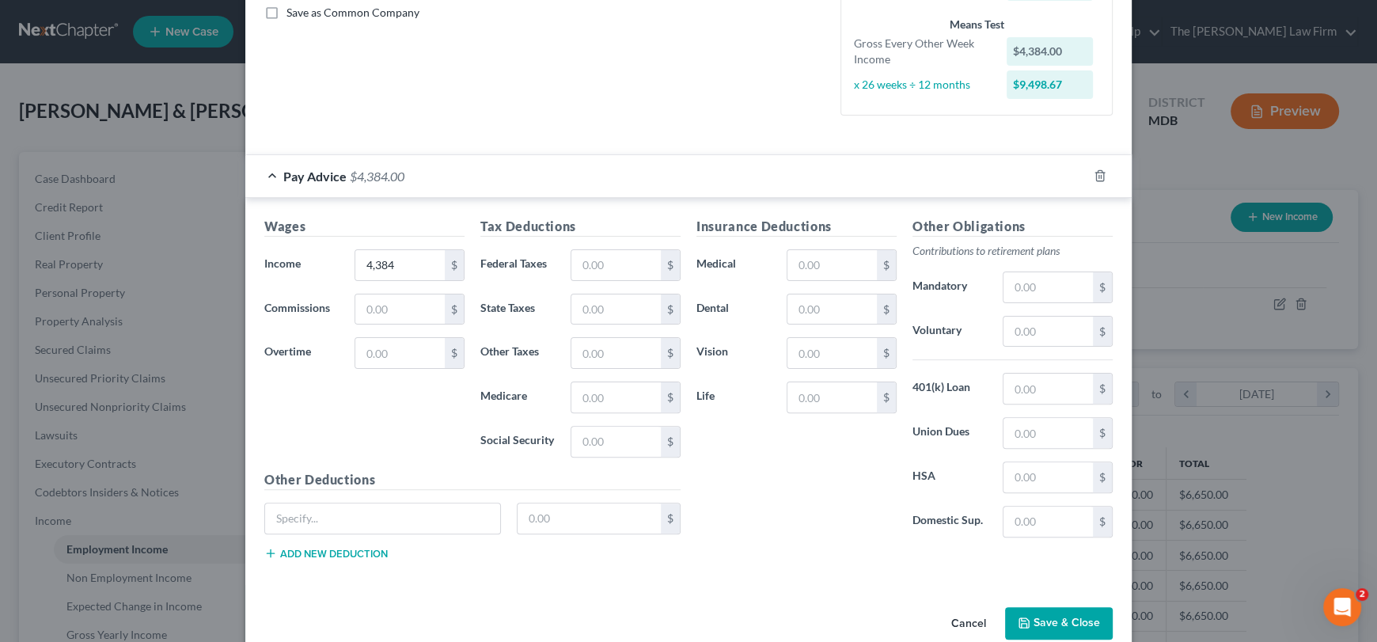
scroll to position [394, 0]
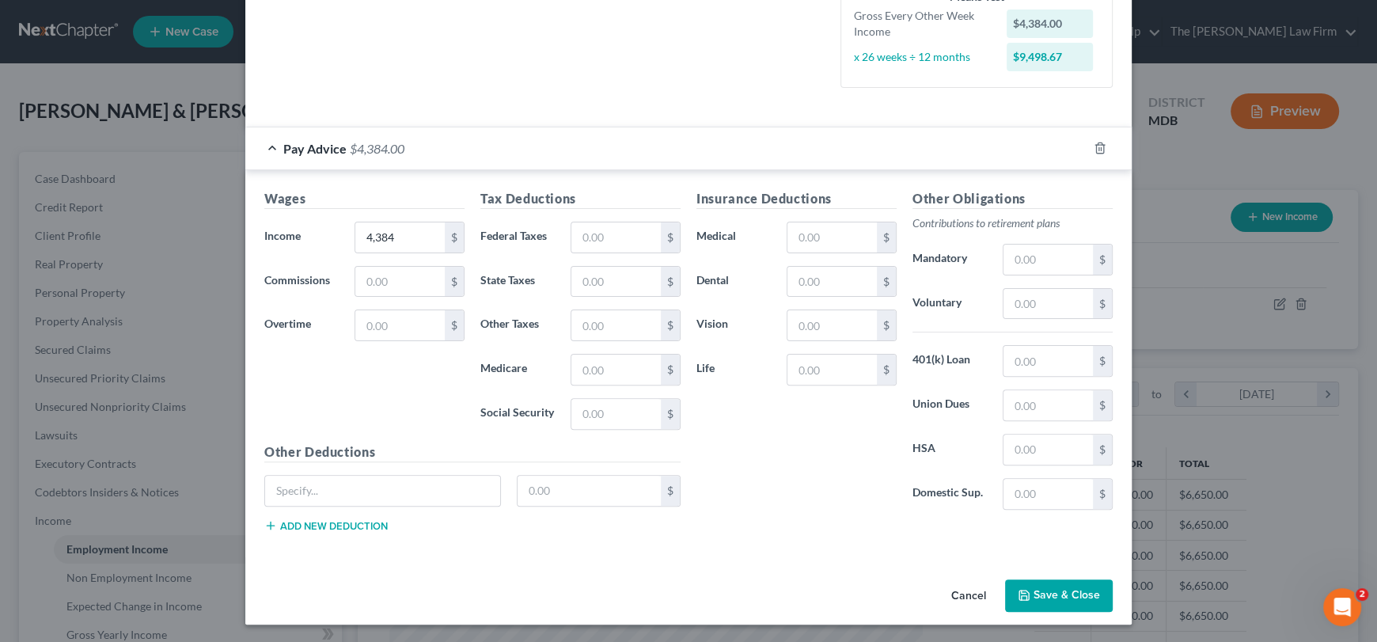
click at [1034, 595] on button "Save & Close" at bounding box center [1059, 595] width 108 height 33
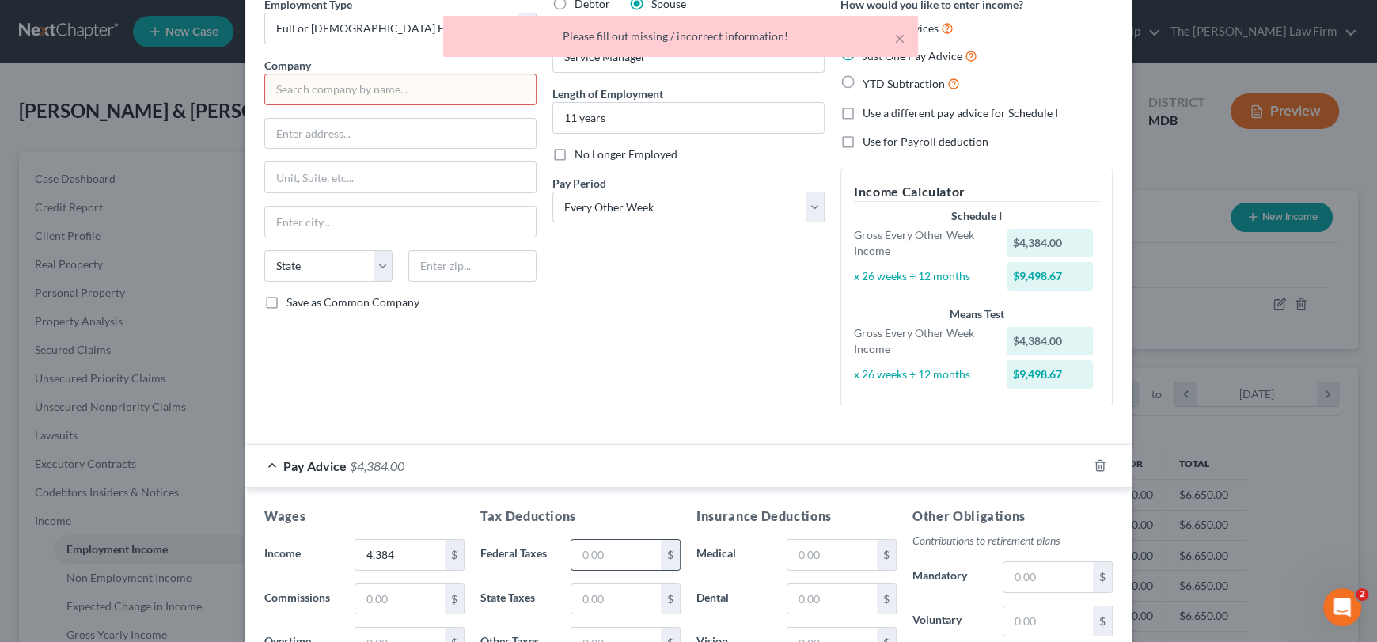
scroll to position [0, 0]
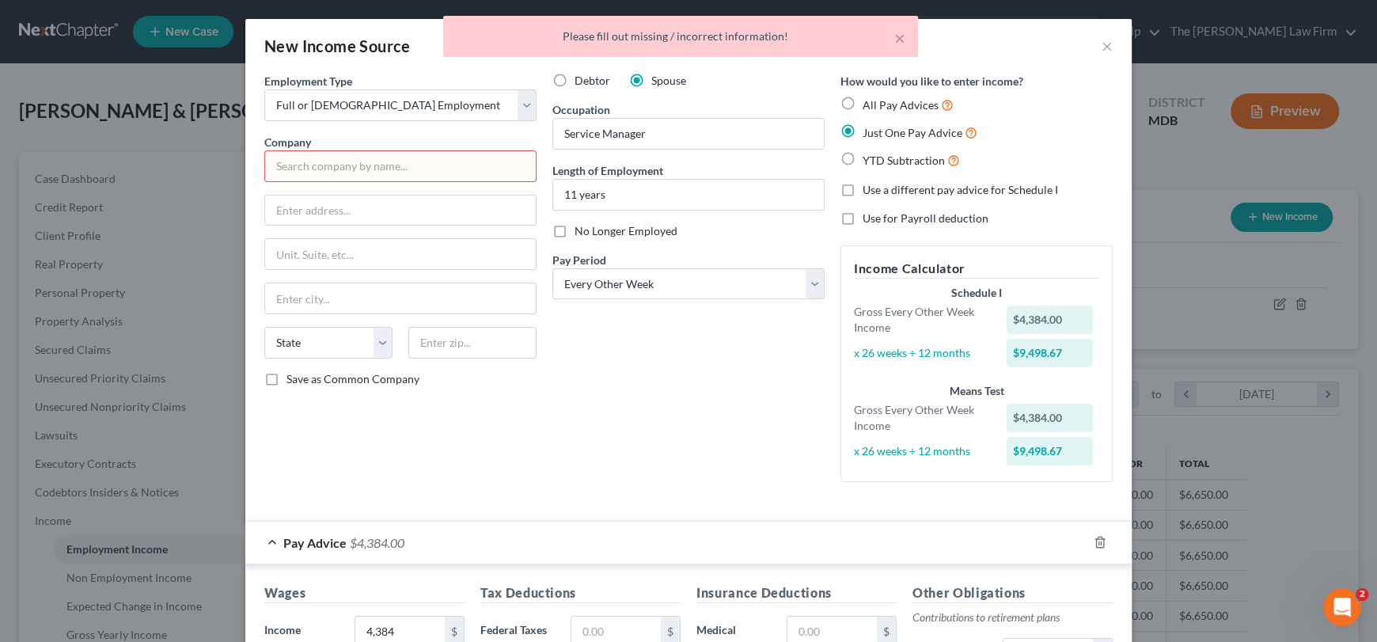
click at [324, 156] on input "text" at bounding box center [400, 166] width 272 height 32
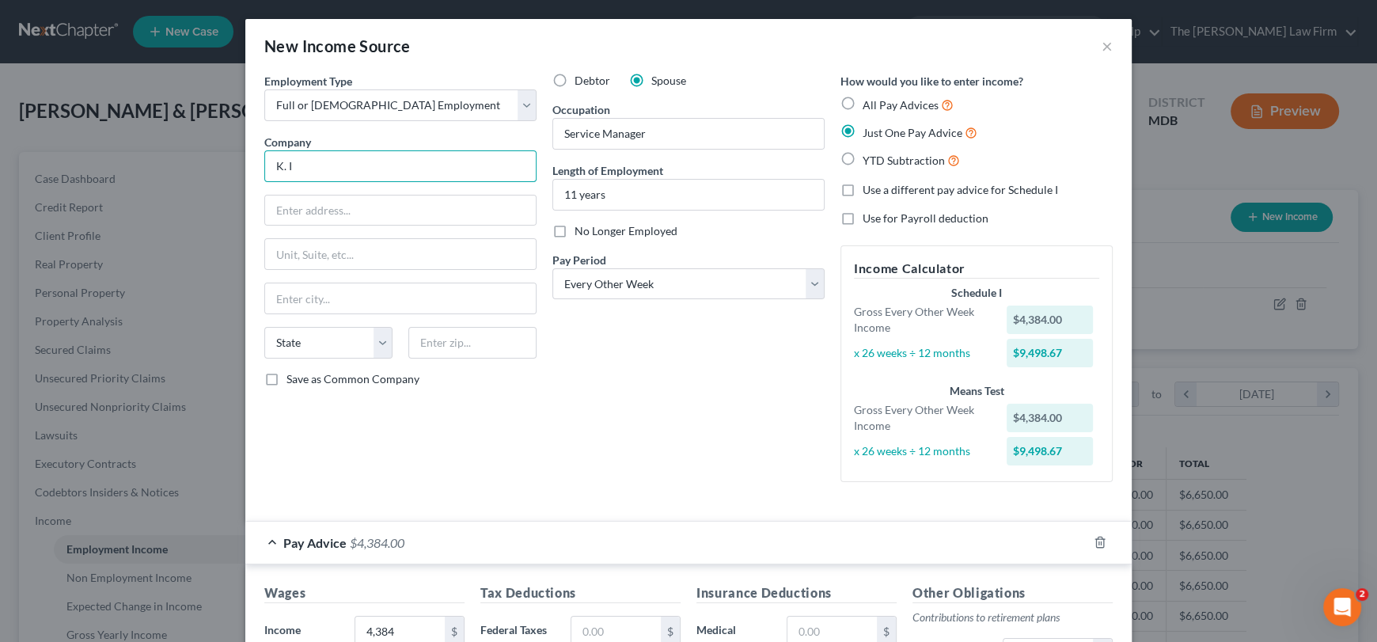
drag, startPoint x: 291, startPoint y: 165, endPoint x: 258, endPoint y: 165, distance: 32.5
click at [264, 165] on input "K. I" at bounding box center [400, 166] width 272 height 32
paste input "[PERSON_NAME] International"
click at [275, 162] on input "[PERSON_NAME] International" at bounding box center [400, 166] width 272 height 32
type input "[PERSON_NAME] International"
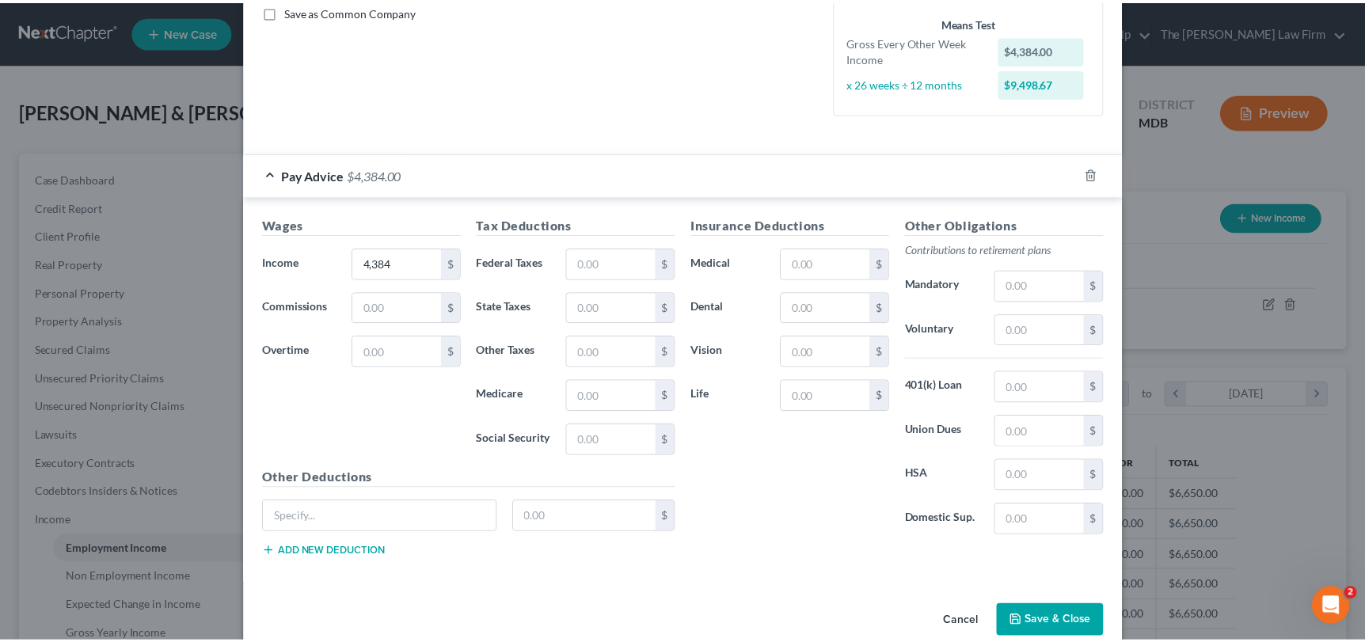
scroll to position [394, 0]
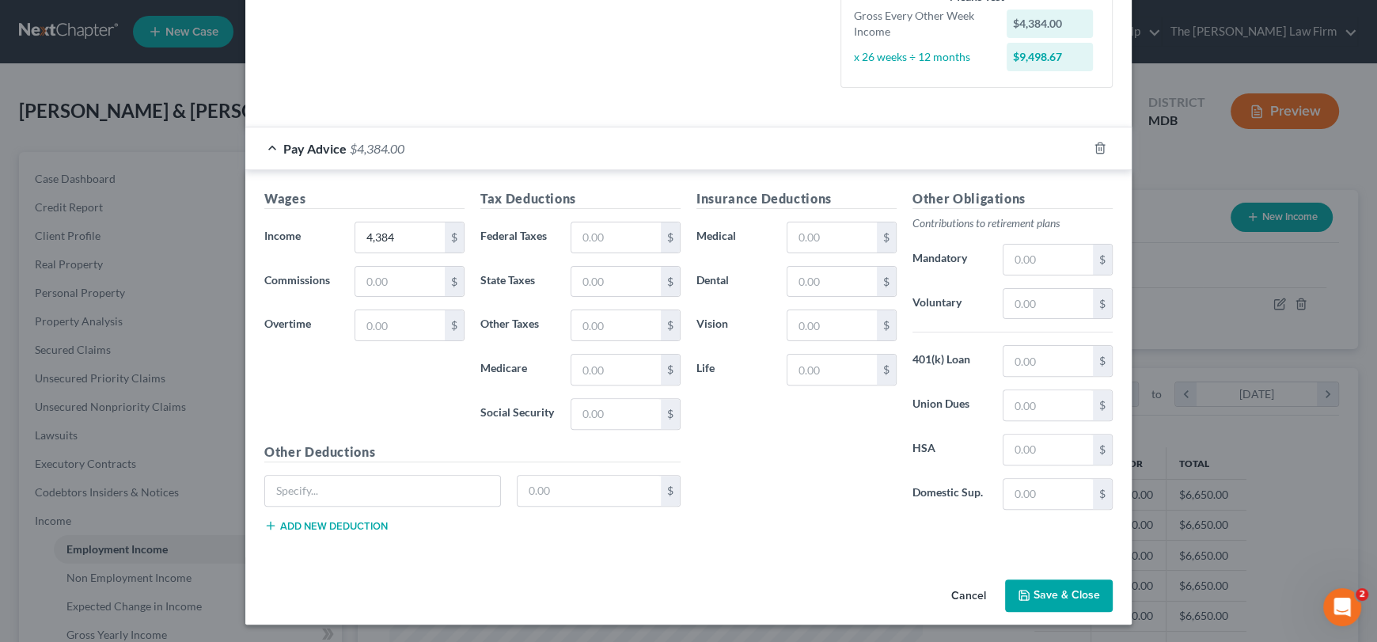
click at [1064, 595] on button "Save & Close" at bounding box center [1059, 595] width 108 height 33
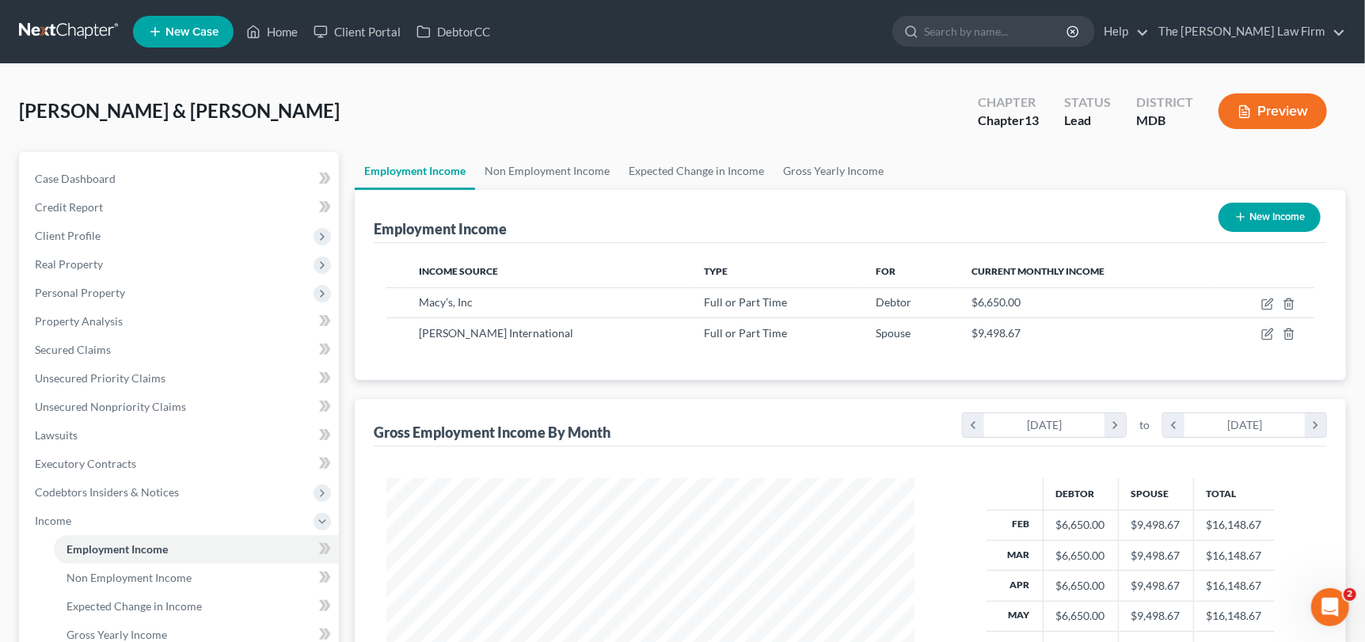
scroll to position [791327, 791051]
click at [547, 171] on link "Non Employment Income" at bounding box center [547, 171] width 144 height 38
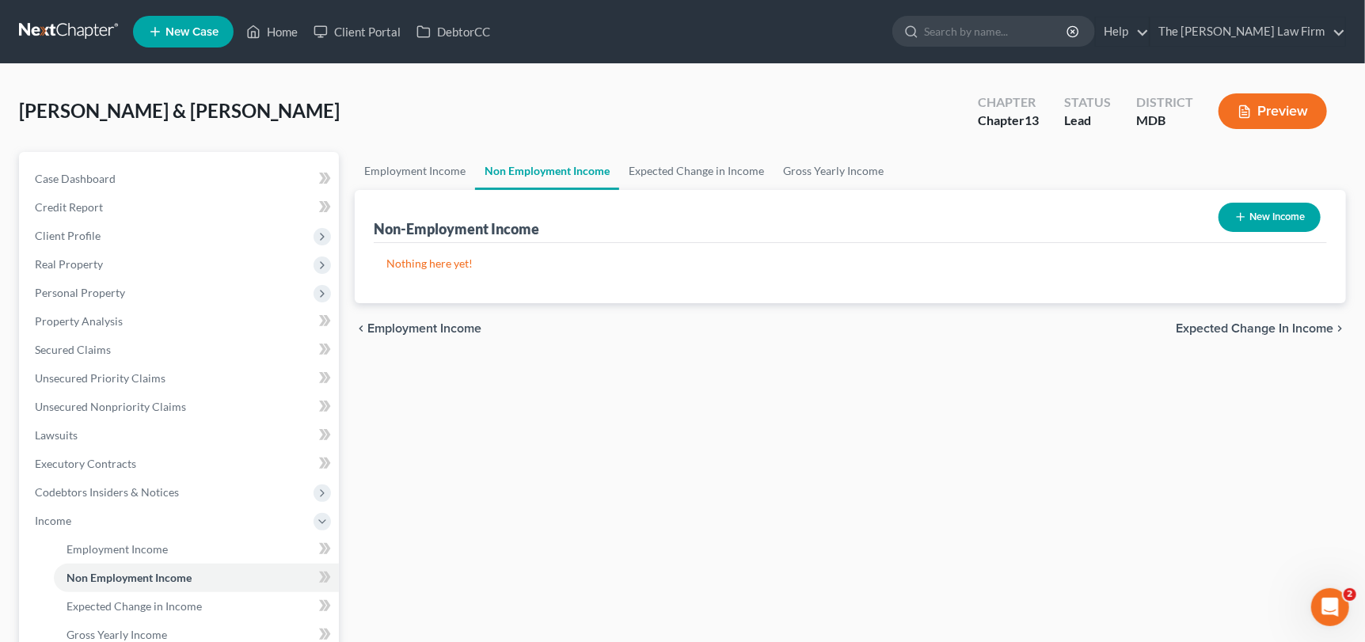
click at [1276, 213] on button "New Income" at bounding box center [1269, 217] width 102 height 29
select select "0"
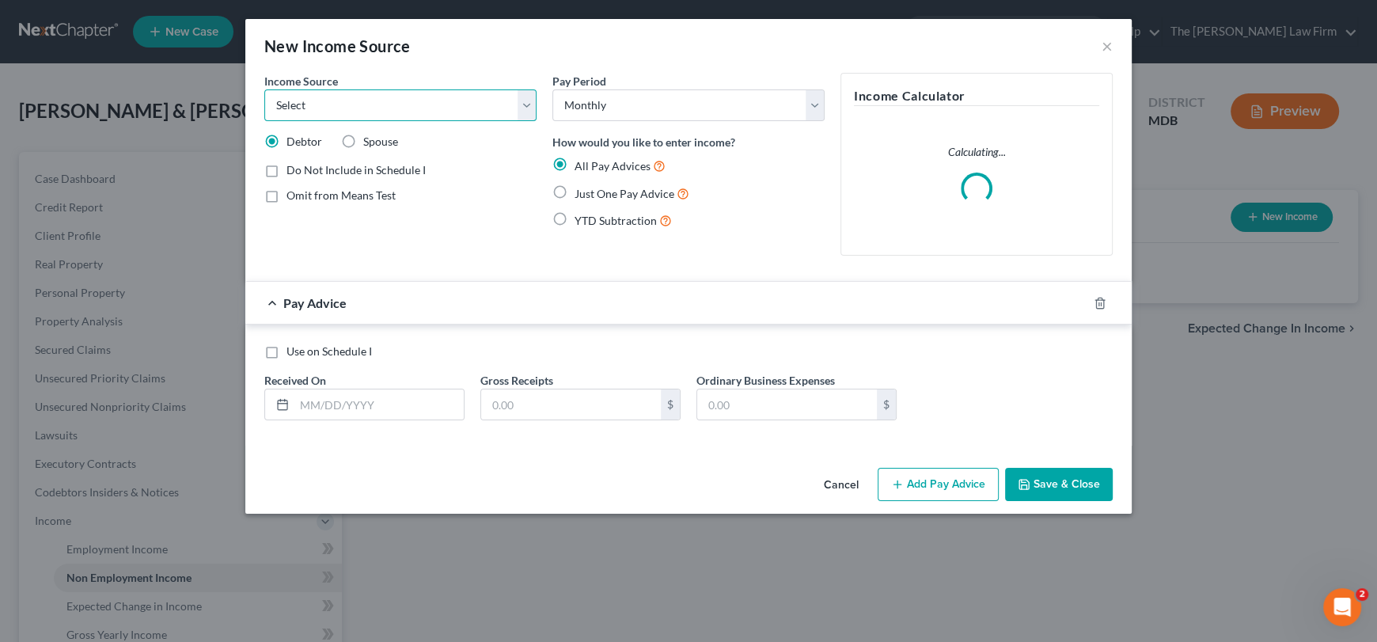
click at [363, 101] on select "Select Unemployment Disability (from employer) Pension Retirement Social Securi…" at bounding box center [400, 105] width 272 height 32
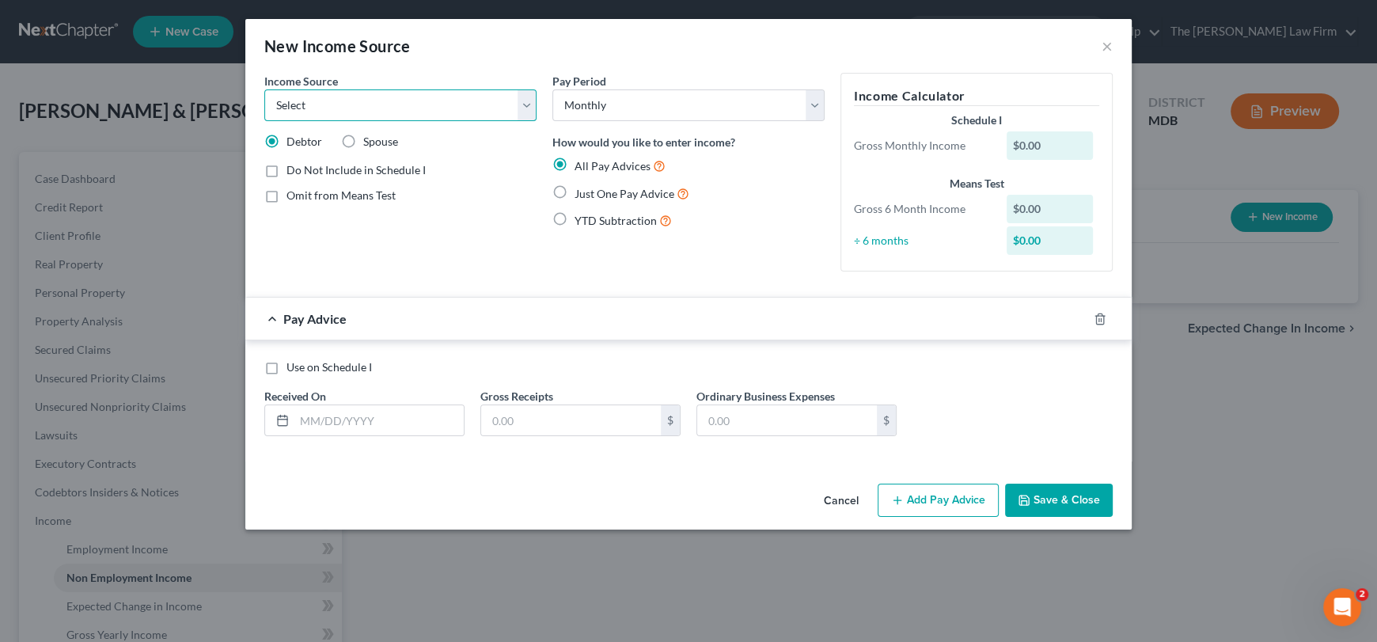
select select "7"
click at [264, 89] on select "Select Unemployment Disability (from employer) Pension Retirement Social Securi…" at bounding box center [400, 105] width 272 height 32
click at [575, 189] on label "Just One Pay Advice" at bounding box center [632, 193] width 115 height 18
click at [581, 189] on input "Just One Pay Advice" at bounding box center [586, 189] width 10 height 10
radio input "true"
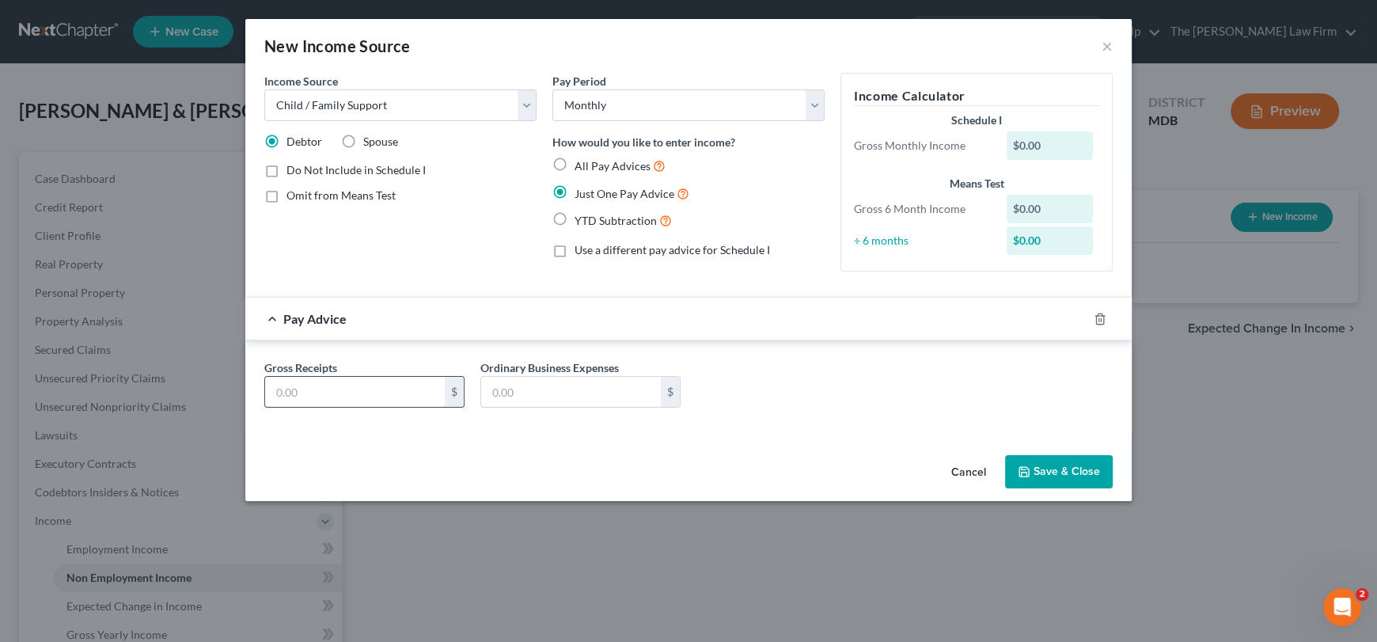
click at [369, 397] on input "text" at bounding box center [355, 392] width 180 height 30
type input "337"
click at [1048, 478] on button "Save & Close" at bounding box center [1059, 471] width 108 height 33
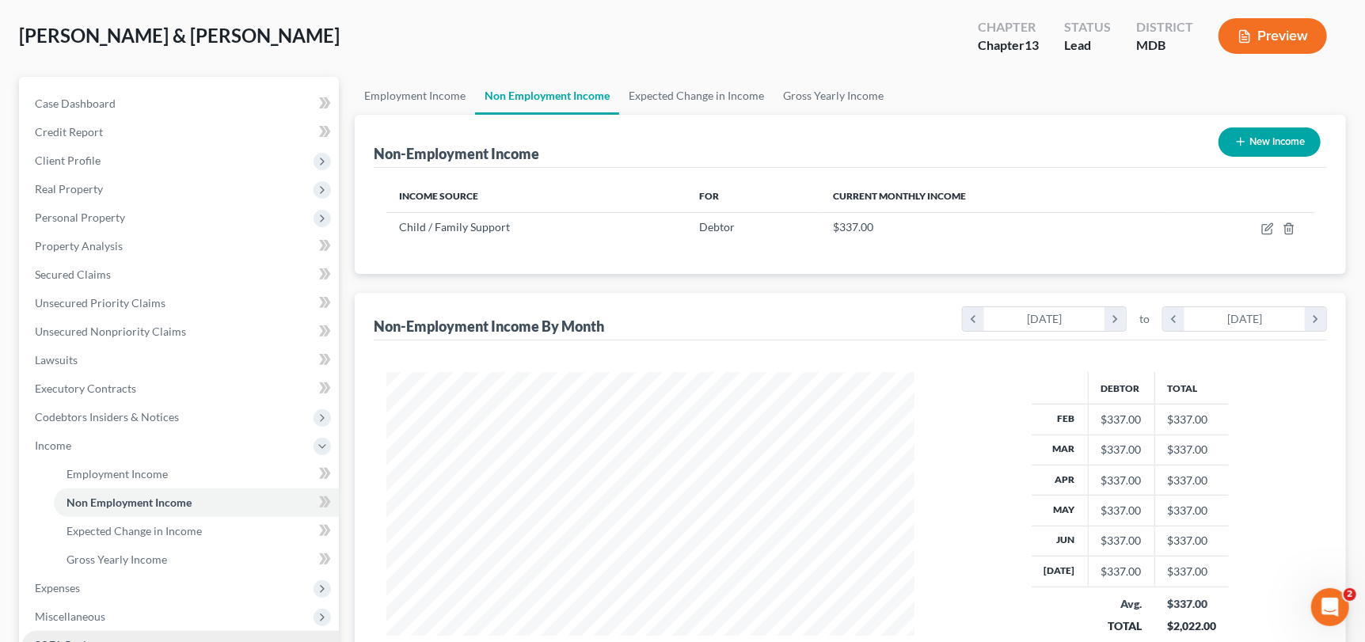
scroll to position [158, 0]
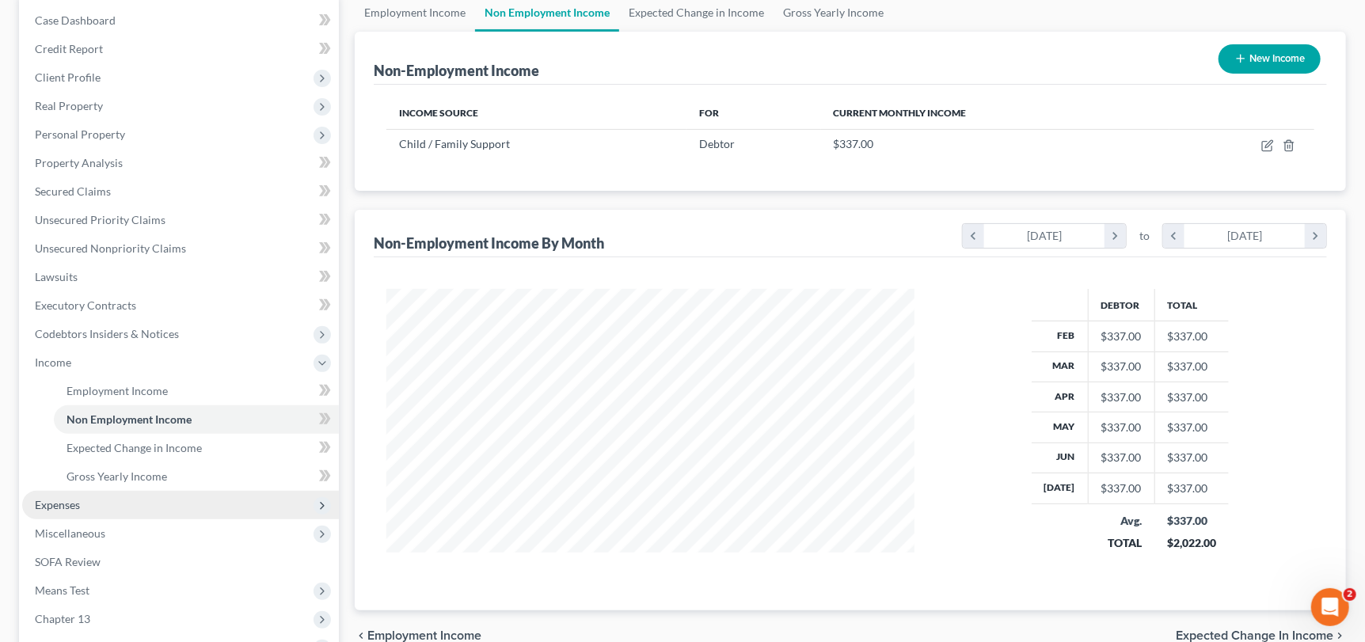
drag, startPoint x: 74, startPoint y: 503, endPoint x: 66, endPoint y: 510, distance: 10.1
click at [70, 509] on span "Expenses" at bounding box center [57, 504] width 45 height 13
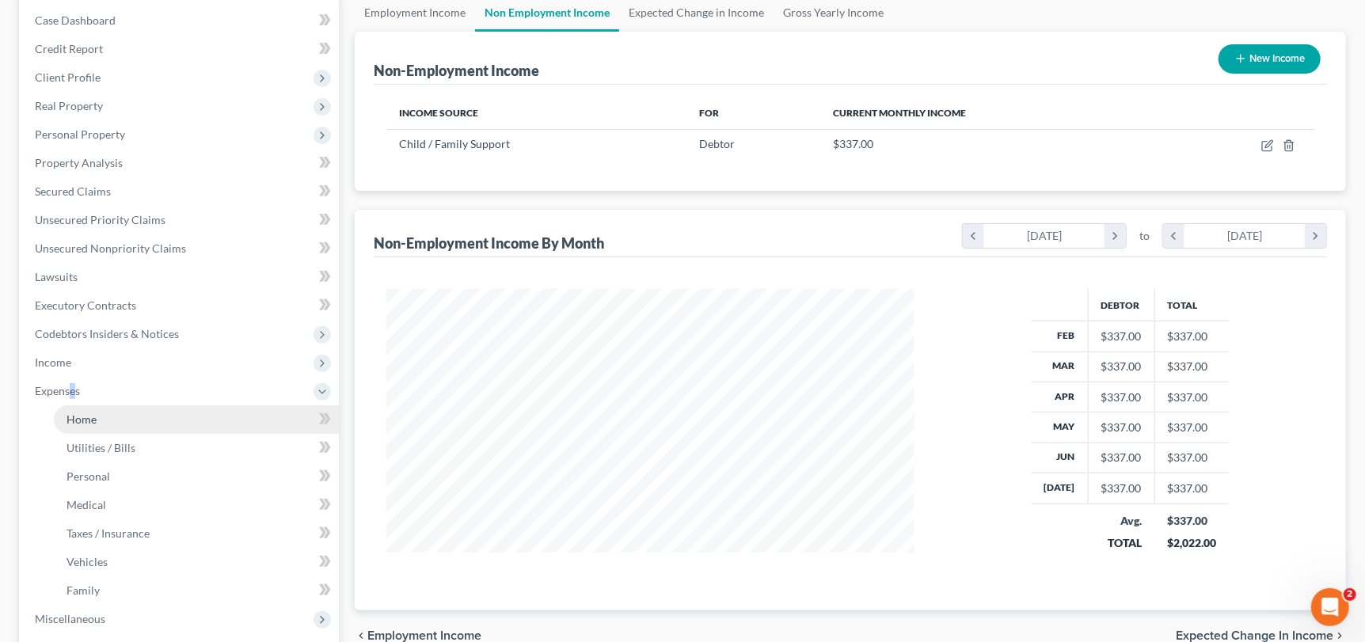
click at [97, 416] on link "Home" at bounding box center [196, 419] width 285 height 28
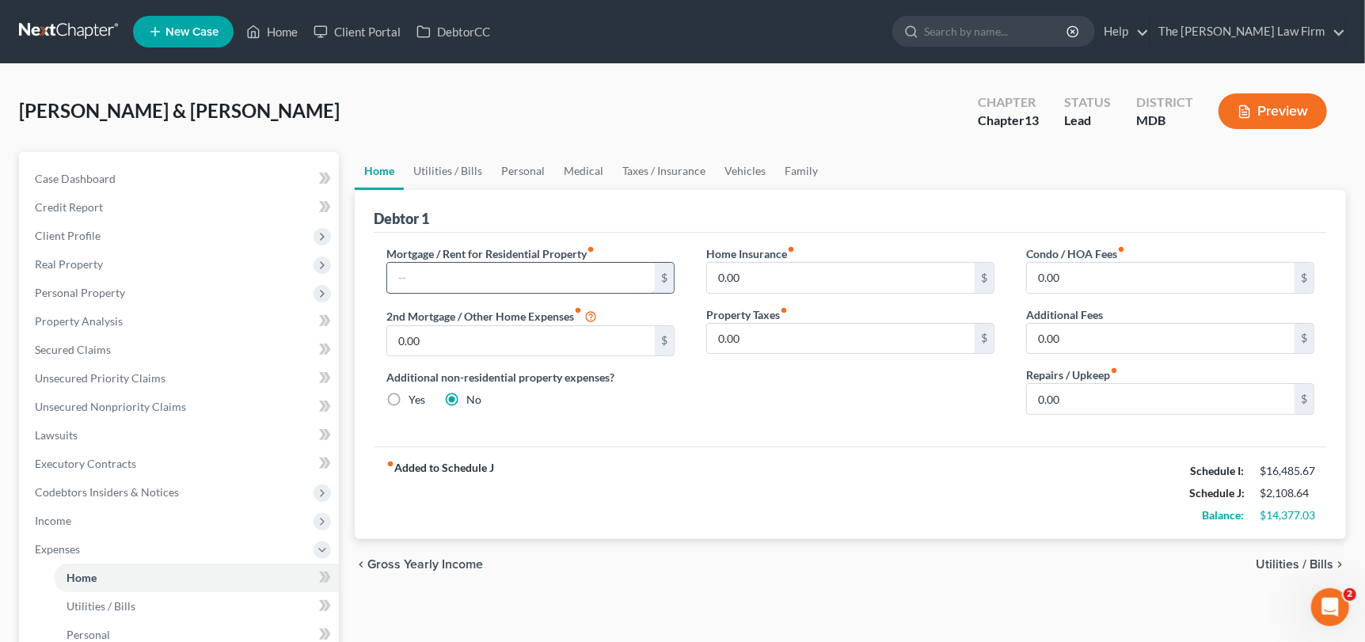
click at [395, 284] on input "text" at bounding box center [521, 278] width 268 height 30
type input "2,000"
click at [450, 173] on link "Utilities / Bills" at bounding box center [448, 171] width 88 height 38
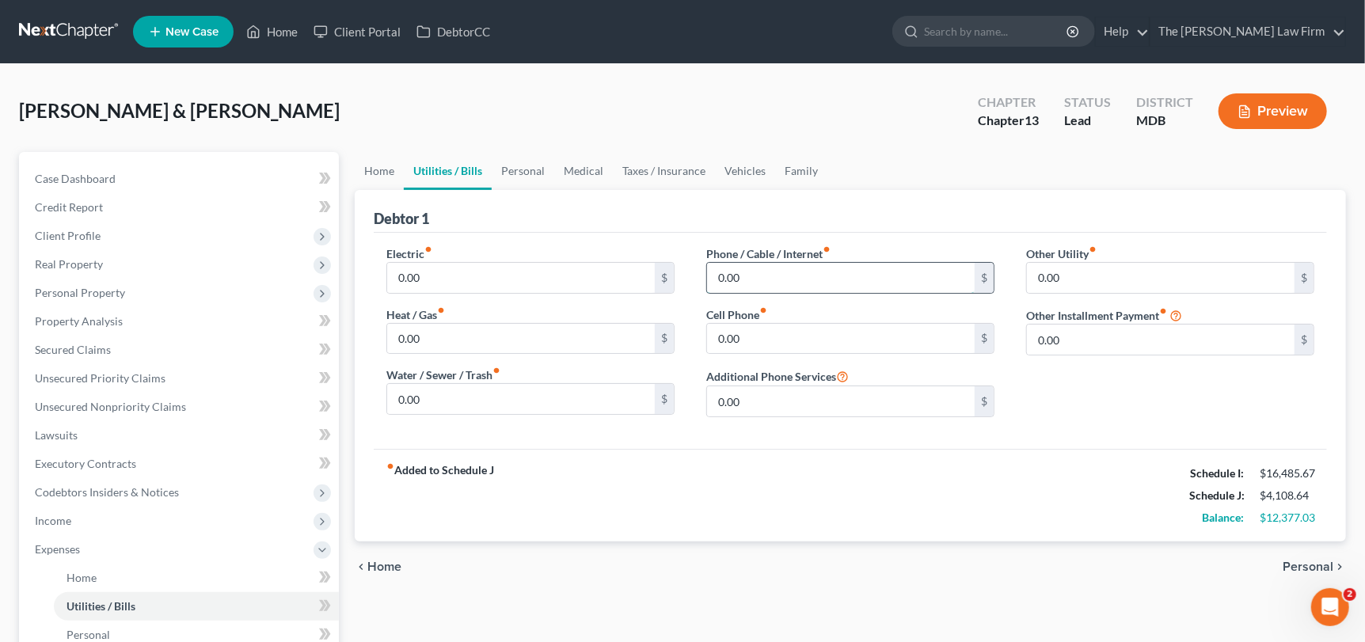
click at [750, 269] on input "0.00" at bounding box center [841, 278] width 268 height 30
type input "315"
click at [750, 336] on input "0.00" at bounding box center [841, 339] width 268 height 30
type input "300"
click at [1094, 280] on input "0.00" at bounding box center [1161, 278] width 268 height 30
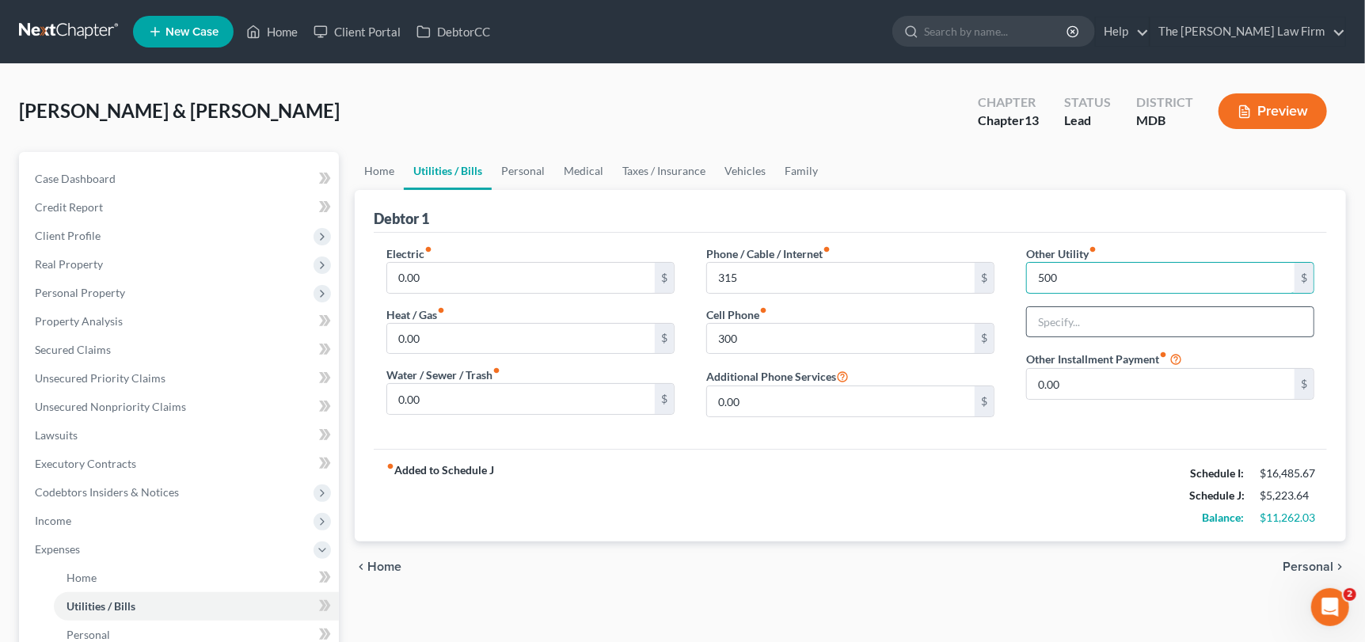
type input "500"
click at [1085, 317] on input "text" at bounding box center [1170, 322] width 287 height 30
click at [1078, 443] on div "Electric fiber_manual_record 0.00 $ Heat / Gas fiber_manual_record 0.00 $ Water…" at bounding box center [850, 341] width 953 height 216
drag, startPoint x: 1086, startPoint y: 319, endPoint x: 1062, endPoint y: 415, distance: 98.9
click at [1062, 412] on div "Other Utility fiber_manual_record 500 $ Home Meintenance Other Installment Paym…" at bounding box center [1170, 337] width 320 height 184
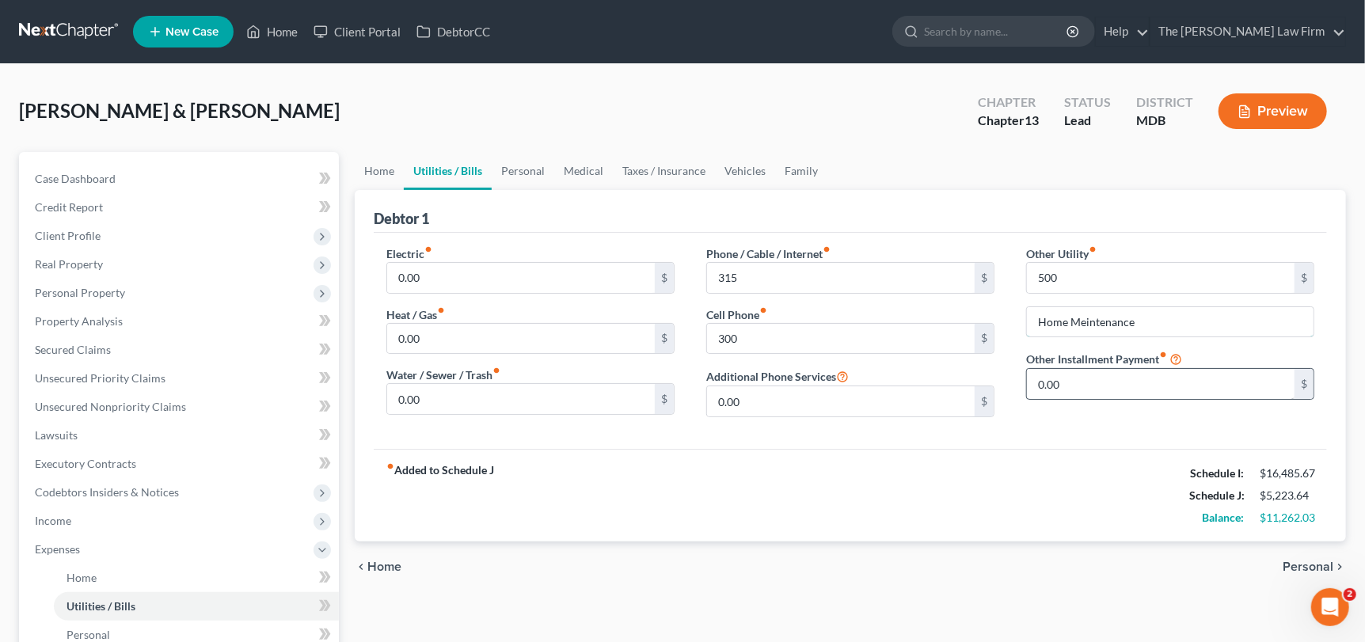
drag, startPoint x: 1081, startPoint y: 315, endPoint x: 1118, endPoint y: 378, distance: 72.4
click at [1081, 317] on input "Home Meintenance" at bounding box center [1170, 322] width 287 height 30
type input "Home Maintenance"
click at [509, 170] on link "Personal" at bounding box center [523, 171] width 63 height 38
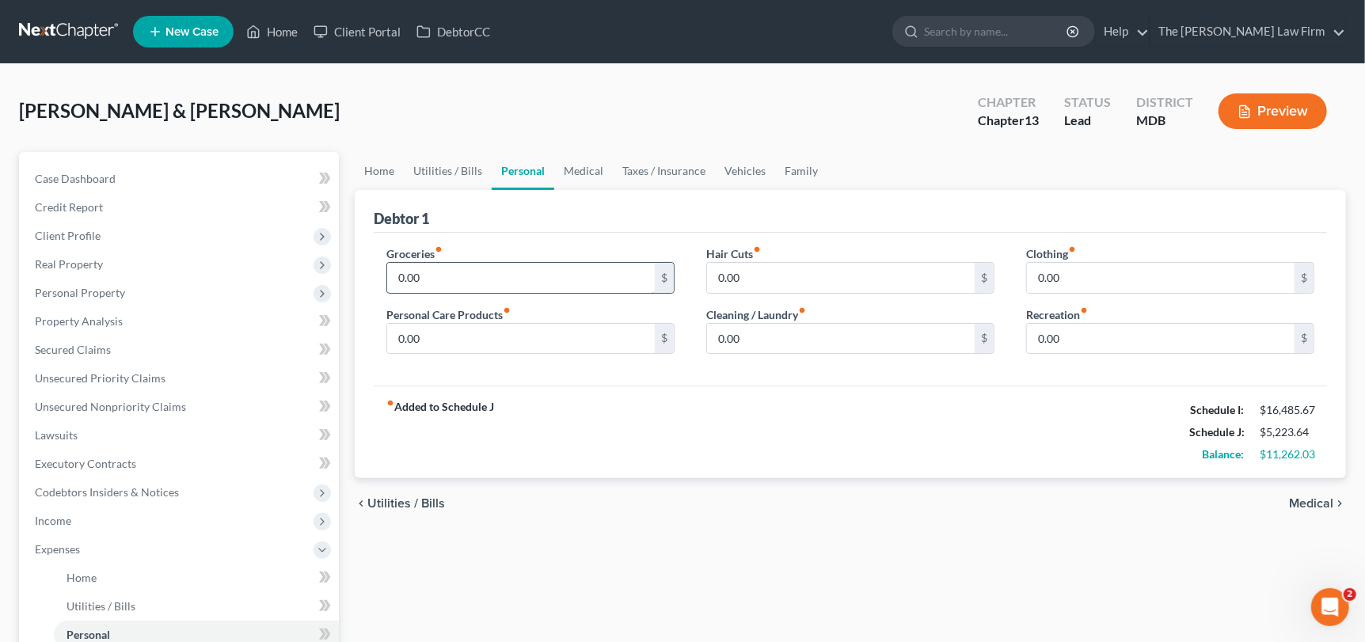
click at [445, 282] on input "0.00" at bounding box center [521, 278] width 268 height 30
type input "2,000"
click at [1077, 276] on input "0.00" at bounding box center [1161, 278] width 268 height 30
type input "1,600"
click at [579, 165] on link "Medical" at bounding box center [583, 171] width 59 height 38
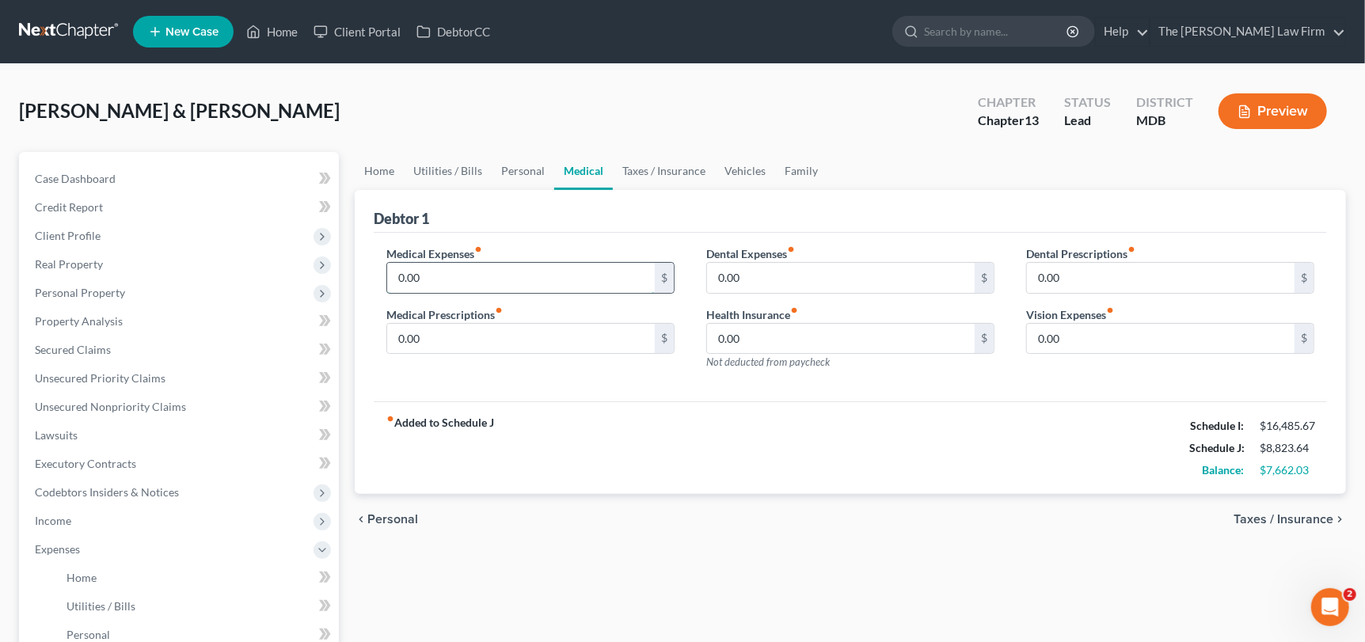
click at [463, 270] on input "0.00" at bounding box center [521, 278] width 268 height 30
type input "500"
click at [735, 173] on link "Vehicles" at bounding box center [745, 171] width 60 height 38
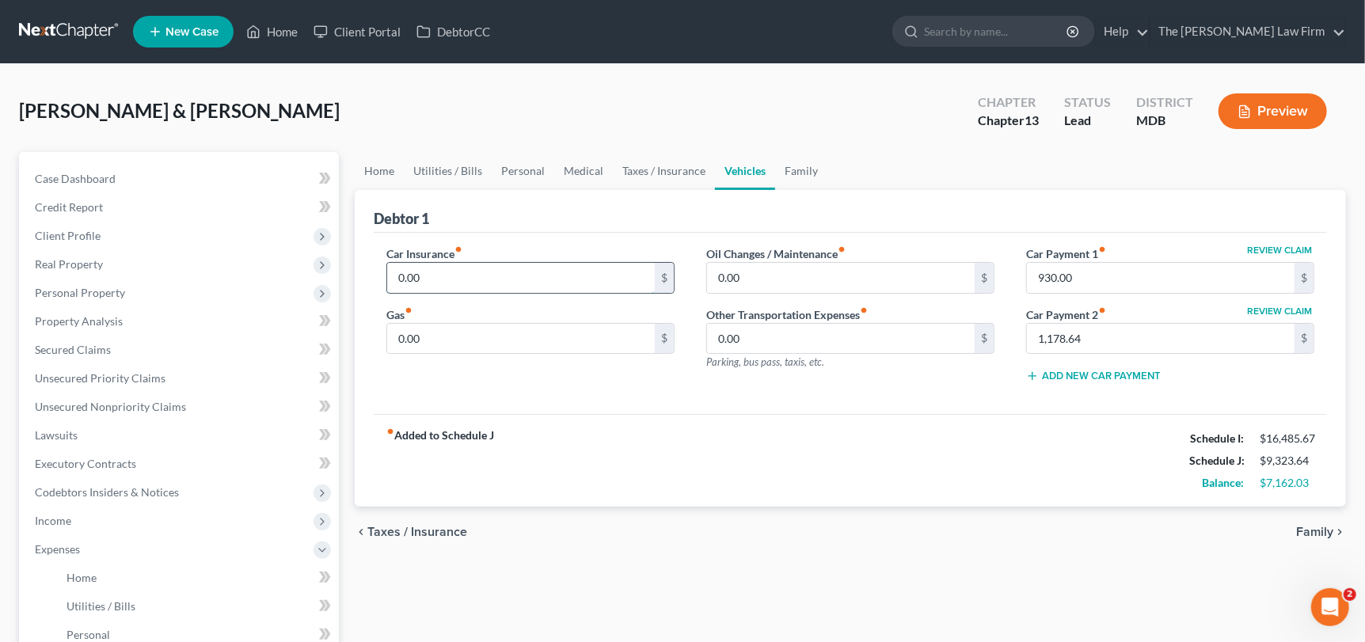
click at [442, 285] on input "0.00" at bounding box center [521, 278] width 268 height 30
click at [434, 337] on input "0.00" at bounding box center [521, 339] width 268 height 30
click at [448, 329] on input "450" at bounding box center [521, 339] width 268 height 30
drag, startPoint x: 382, startPoint y: 340, endPoint x: 360, endPoint y: 344, distance: 22.5
click at [363, 344] on div "Debtor 1 Car Insurance fiber_manual_record 0.00 $ Gas fiber_manual_record 450 $…" at bounding box center [850, 348] width 991 height 317
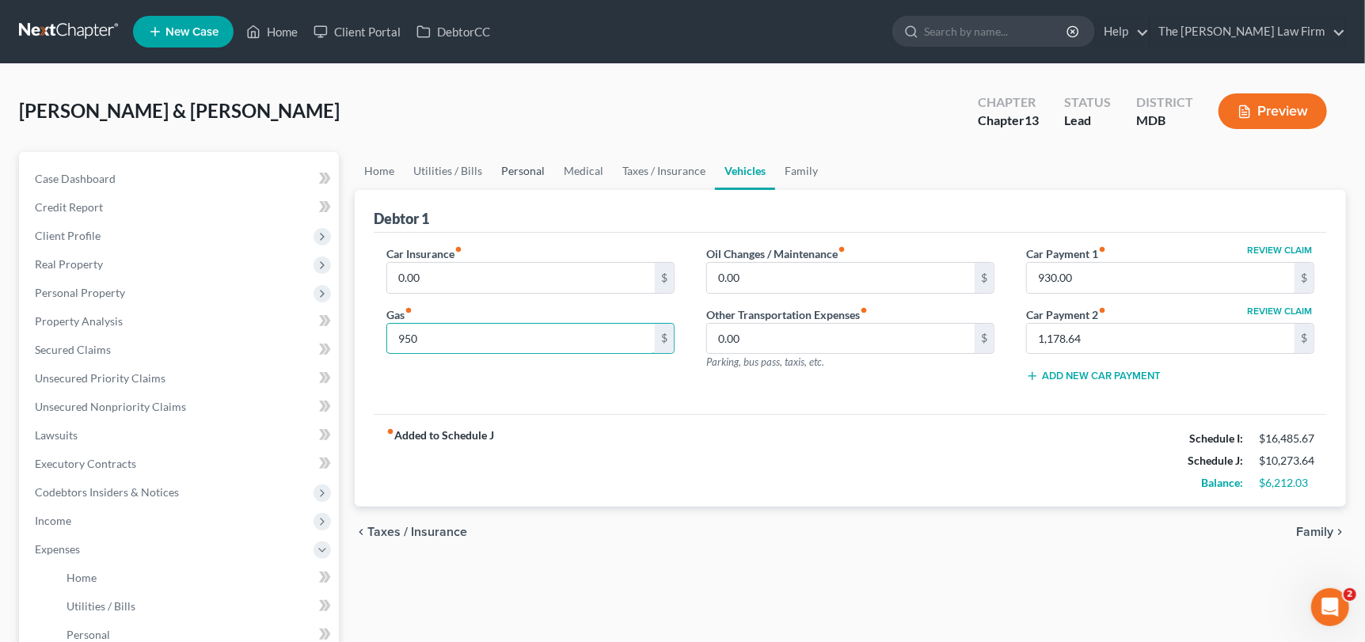
type input "950"
click at [516, 171] on link "Personal" at bounding box center [523, 171] width 63 height 38
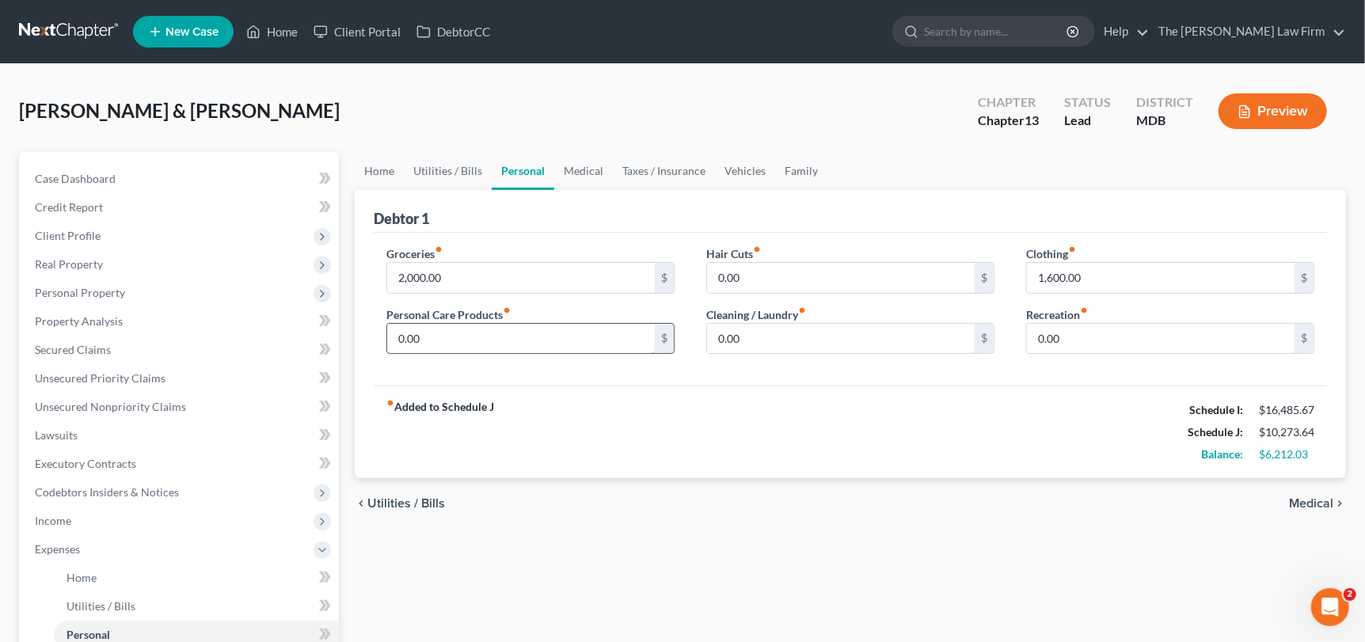
click at [473, 340] on input "0.00" at bounding box center [521, 339] width 268 height 30
click at [1132, 338] on input "0.00" at bounding box center [1161, 339] width 268 height 30
type input "1,000"
click at [790, 171] on link "Family" at bounding box center [801, 171] width 52 height 38
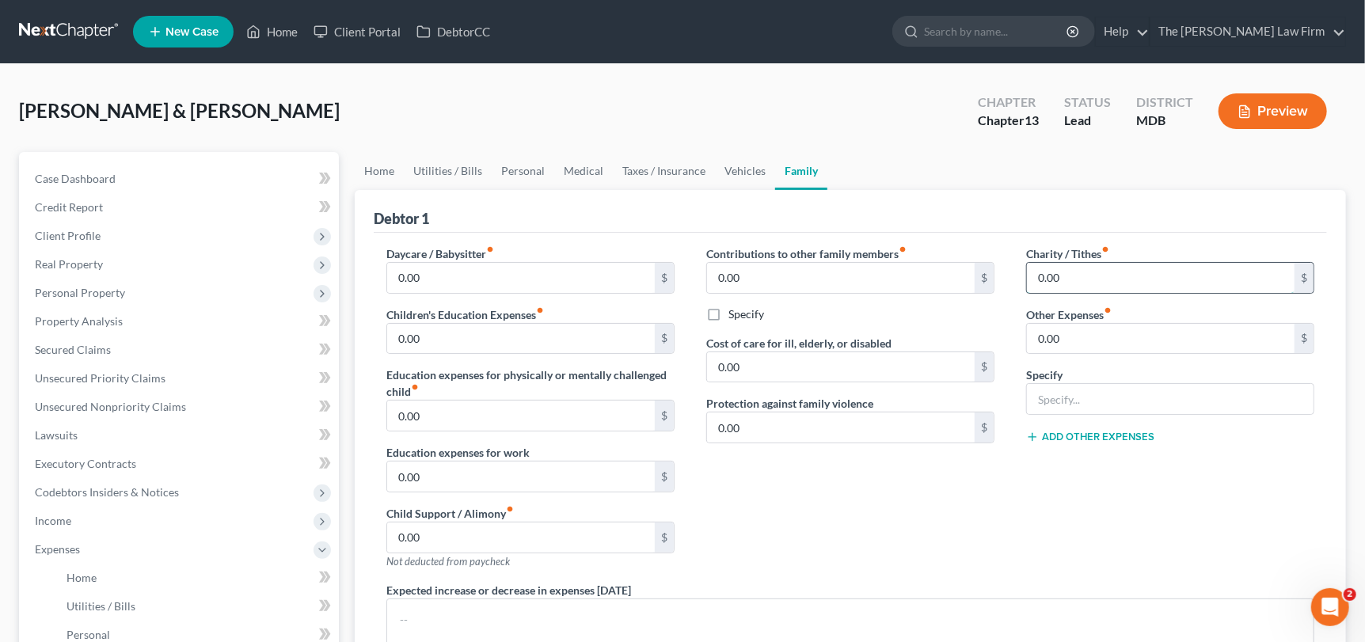
click at [1085, 274] on input "0.00" at bounding box center [1161, 278] width 268 height 30
type input "100"
click at [349, 170] on div "Home Utilities / Bills Personal Medical Taxes / Insurance Vehicles Family Debto…" at bounding box center [850, 580] width 1007 height 857
click at [367, 170] on link "Home" at bounding box center [379, 171] width 49 height 38
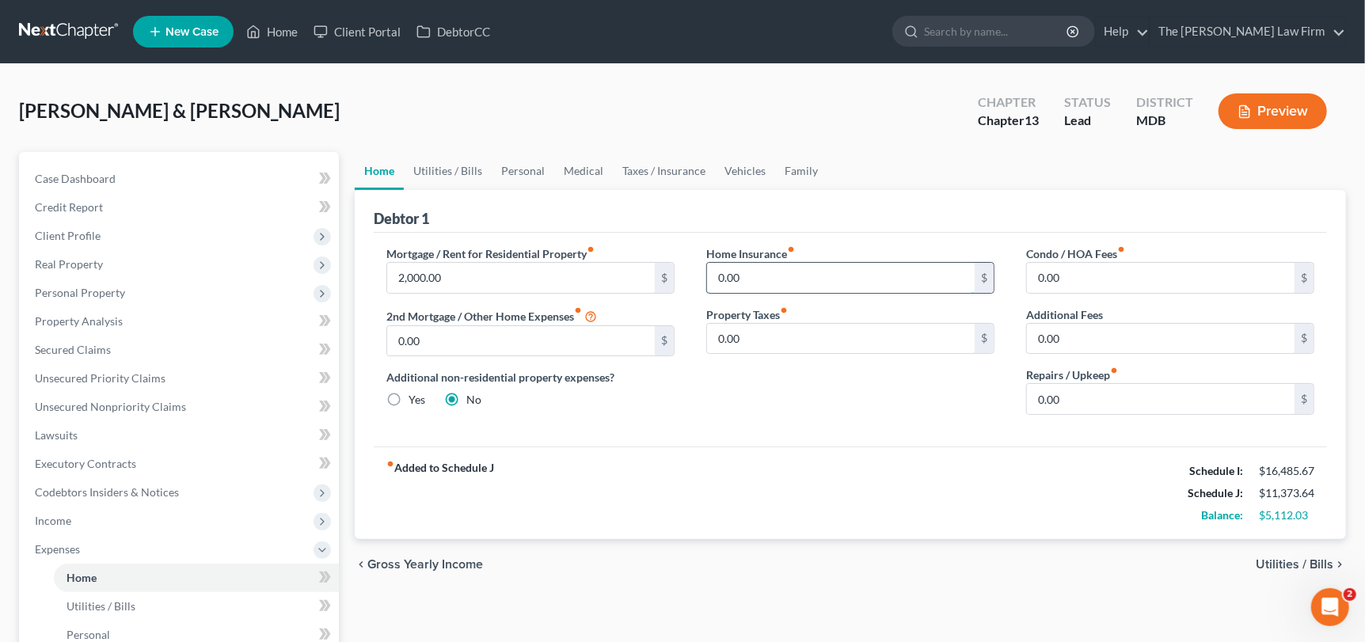
click at [785, 274] on input "0.00" at bounding box center [841, 278] width 268 height 30
type input "120"
click at [741, 171] on link "Vehicles" at bounding box center [745, 171] width 60 height 38
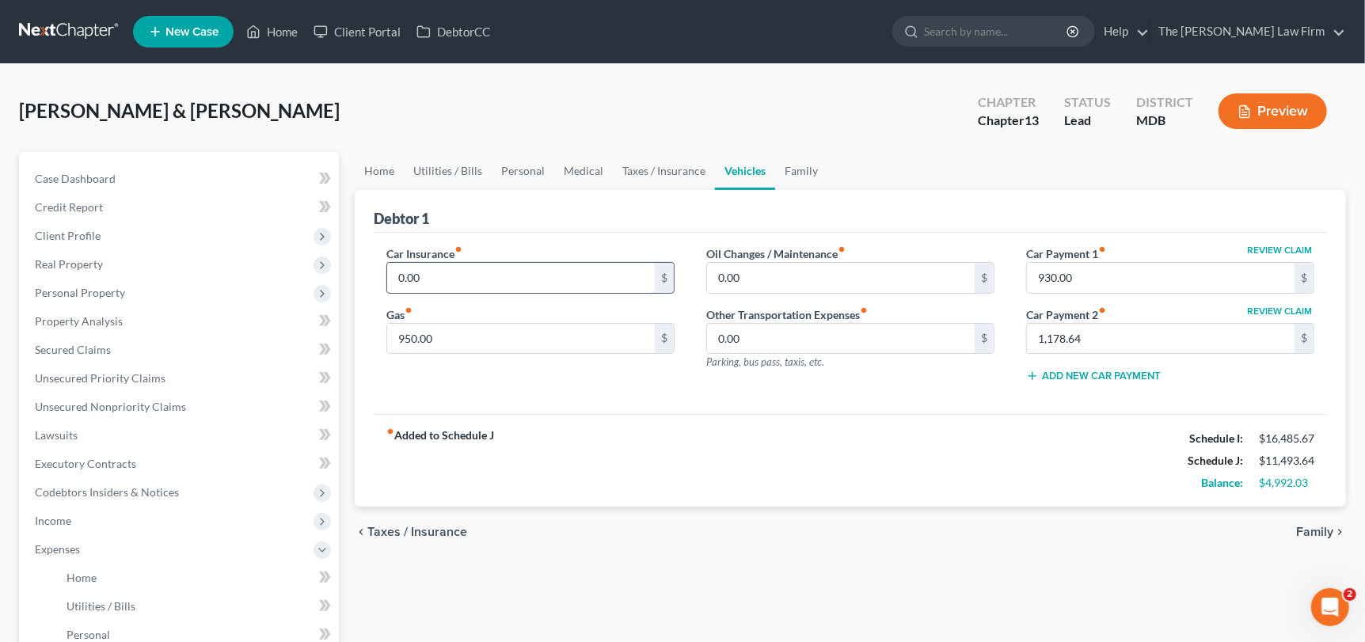
click at [414, 274] on input "0.00" at bounding box center [521, 278] width 268 height 30
type input "600"
click at [807, 167] on link "Family" at bounding box center [801, 171] width 52 height 38
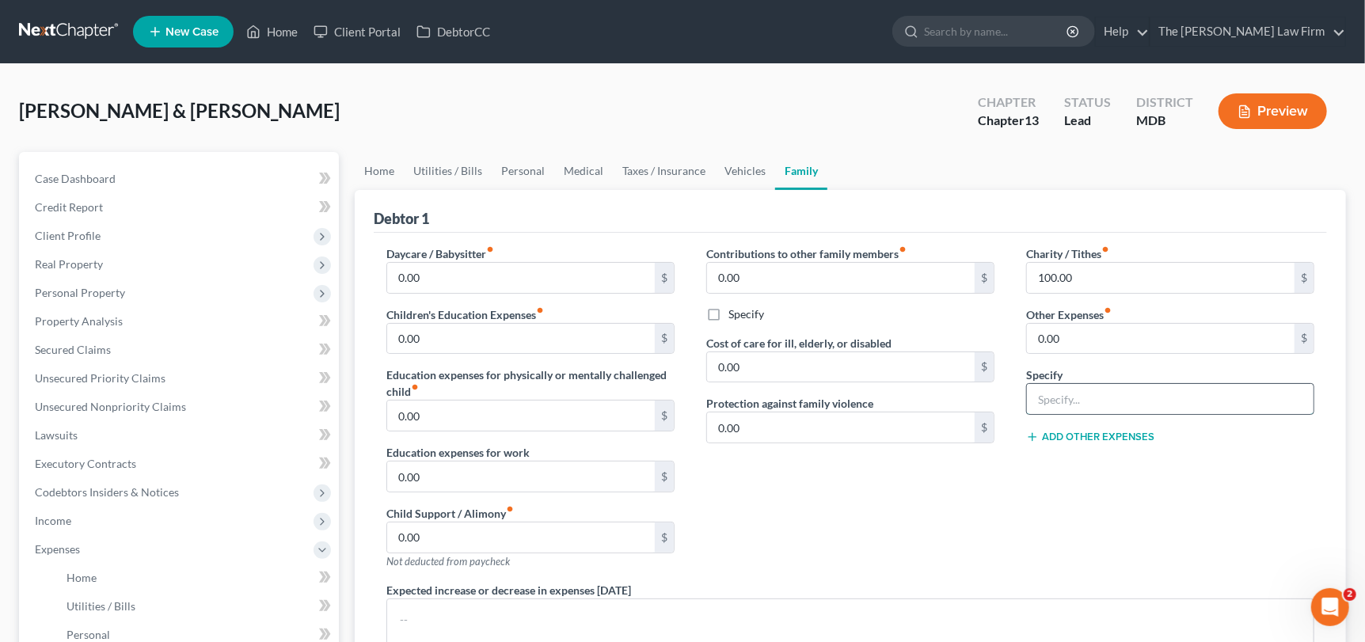
click at [1085, 398] on input "text" at bounding box center [1170, 399] width 287 height 30
click at [1076, 334] on input "0.00" at bounding box center [1161, 339] width 268 height 30
type input "300"
click at [1119, 402] on input "text" at bounding box center [1170, 399] width 287 height 30
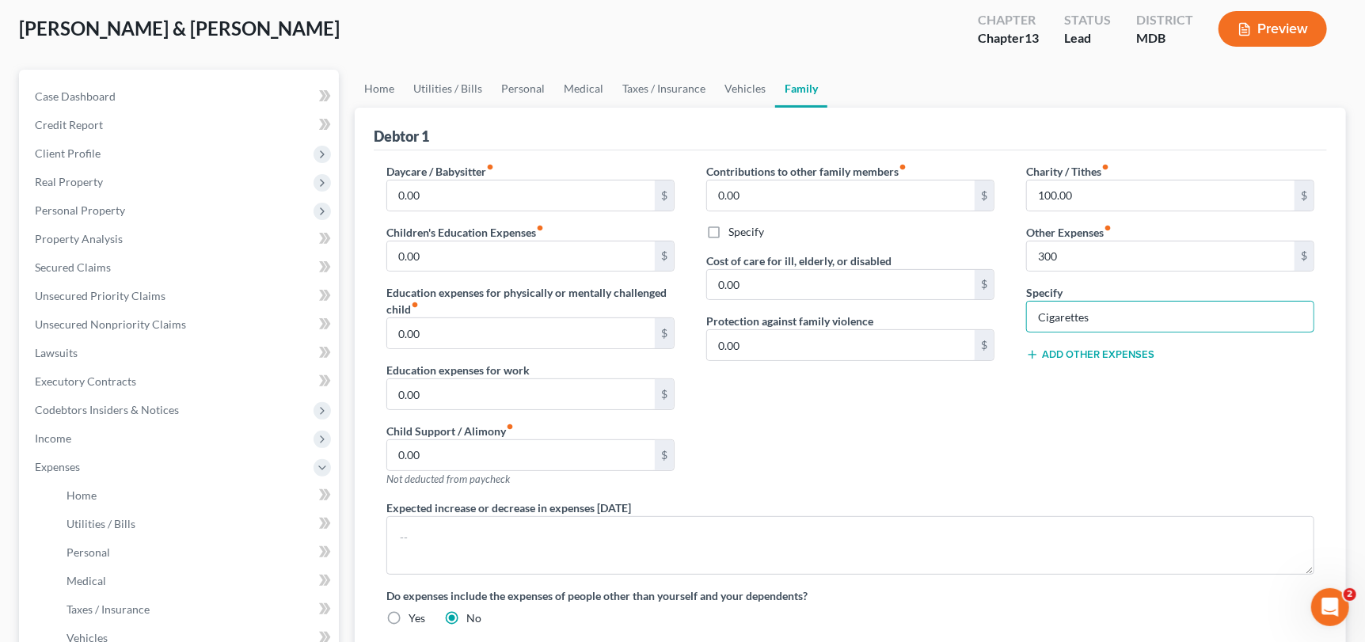
scroll to position [78, 0]
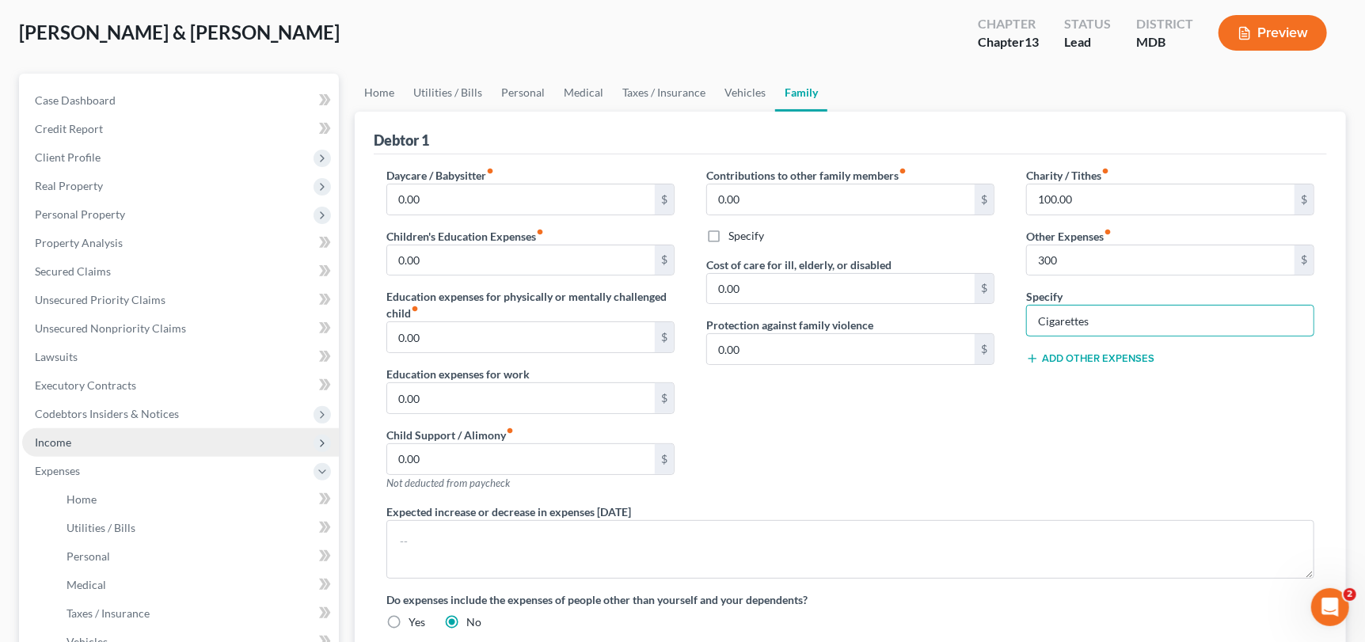
type input "Cigarettes"
click at [62, 430] on span "Income" at bounding box center [180, 442] width 317 height 28
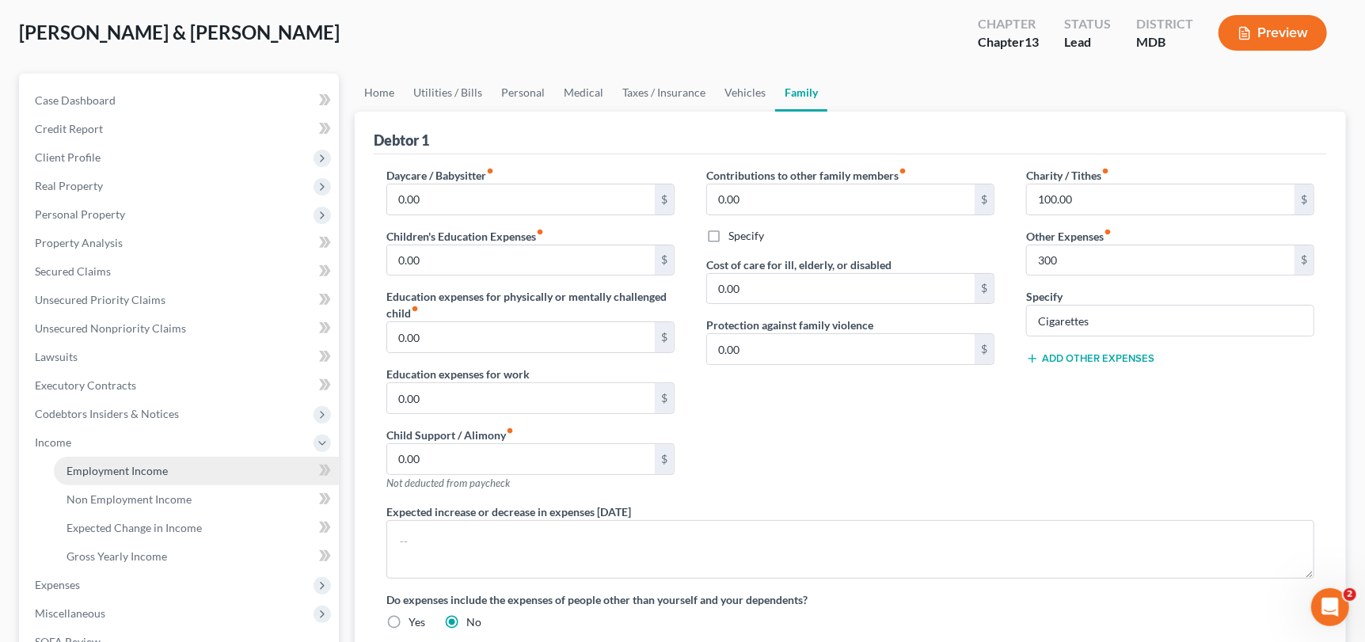
click at [78, 464] on span "Employment Income" at bounding box center [116, 470] width 101 height 13
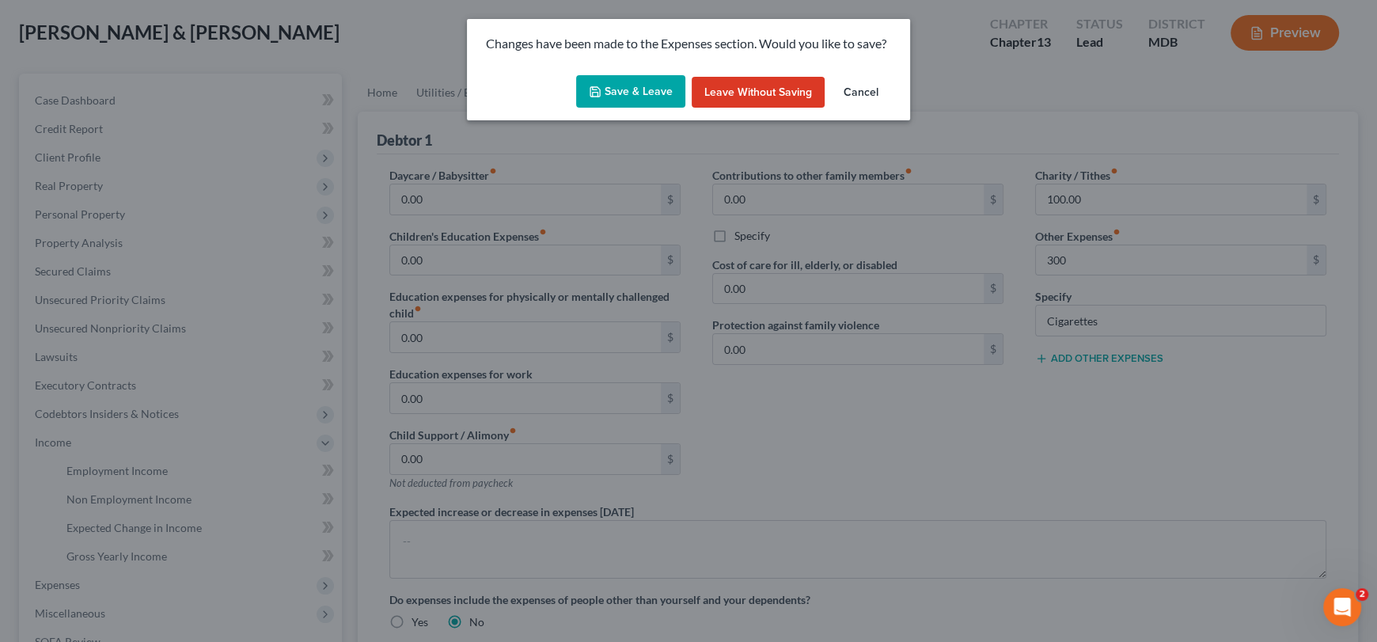
click at [612, 96] on button "Save & Leave" at bounding box center [630, 91] width 109 height 33
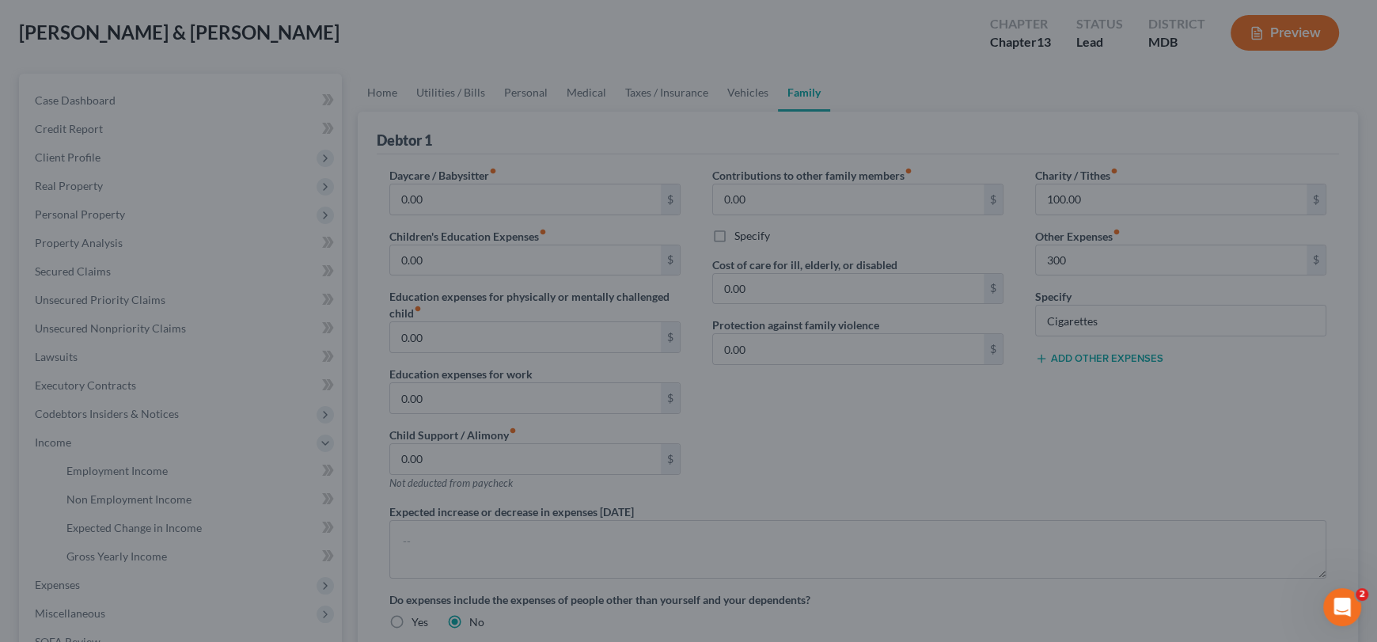
type input "300.00"
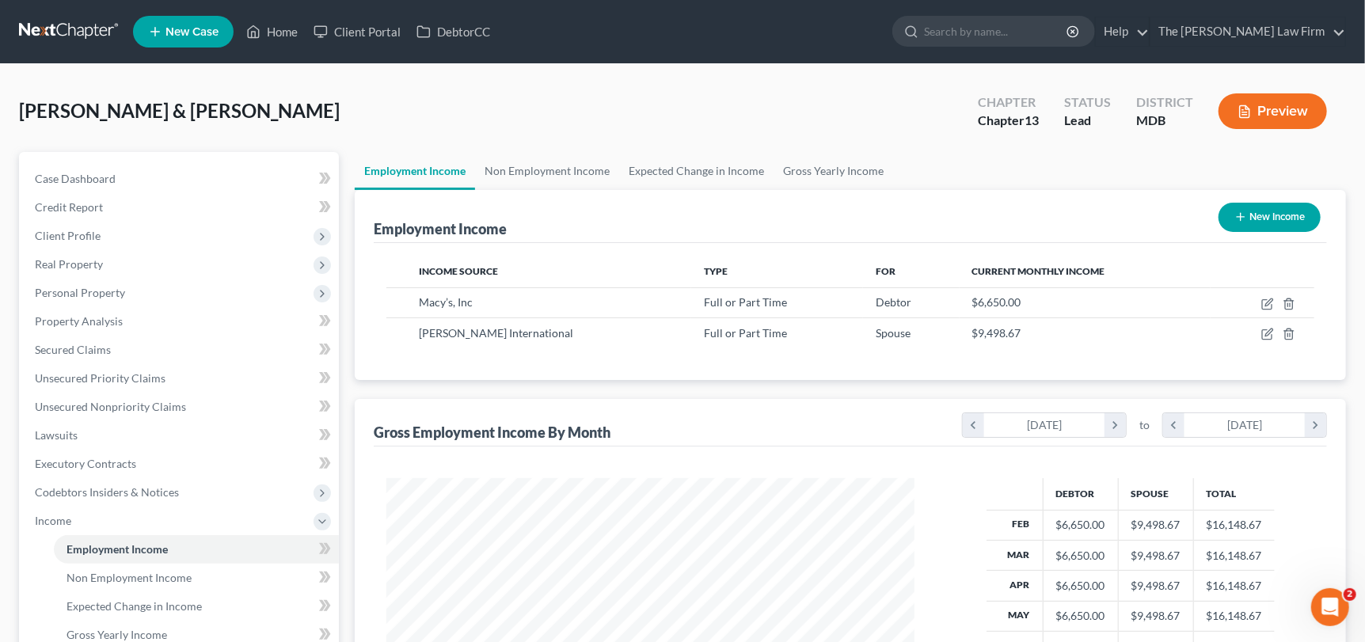
scroll to position [282, 560]
click at [825, 175] on link "Gross Yearly Income" at bounding box center [833, 171] width 120 height 38
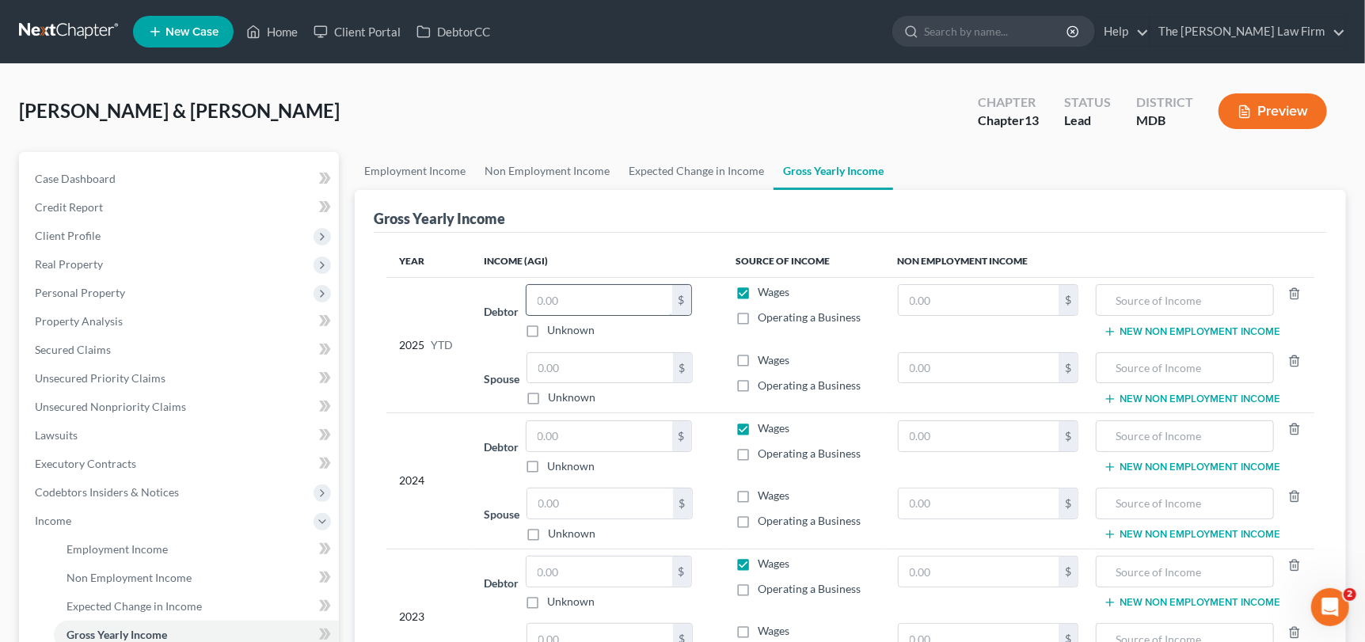
click at [570, 302] on input "text" at bounding box center [599, 300] width 146 height 30
type input "115,639"
click at [577, 440] on input "text" at bounding box center [599, 436] width 146 height 30
type input "171,500"
click at [586, 512] on input "text" at bounding box center [600, 503] width 146 height 30
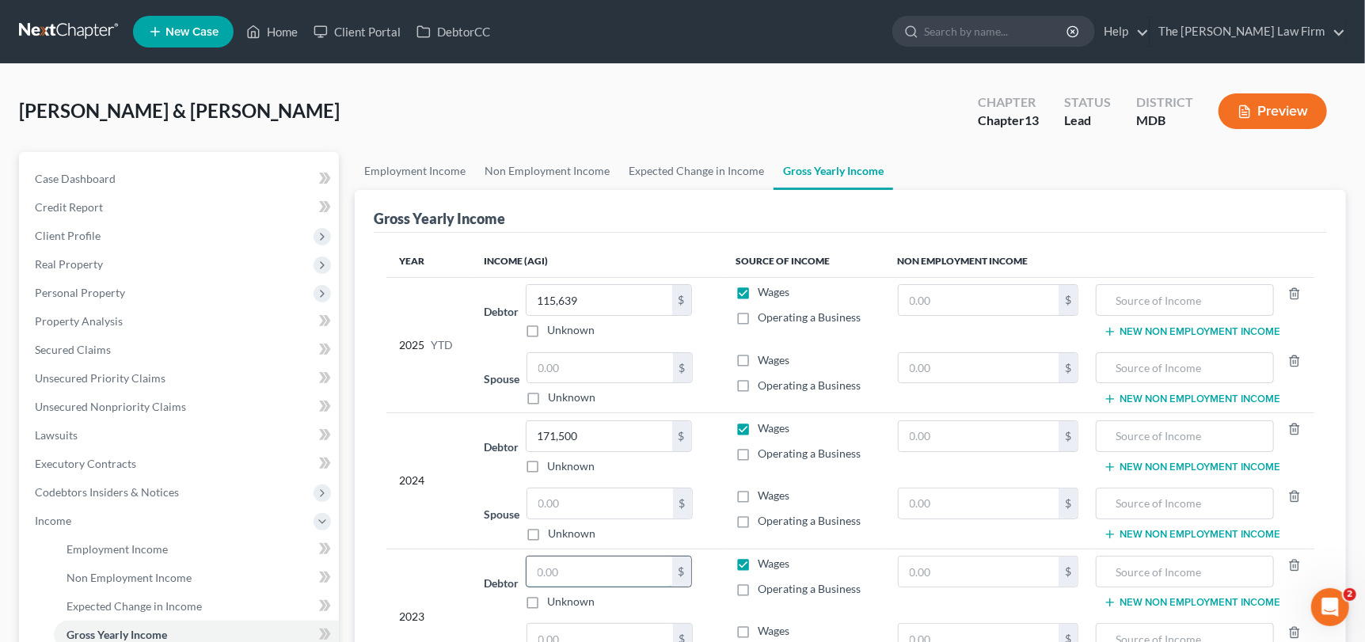
click at [584, 559] on input "text" at bounding box center [599, 572] width 146 height 30
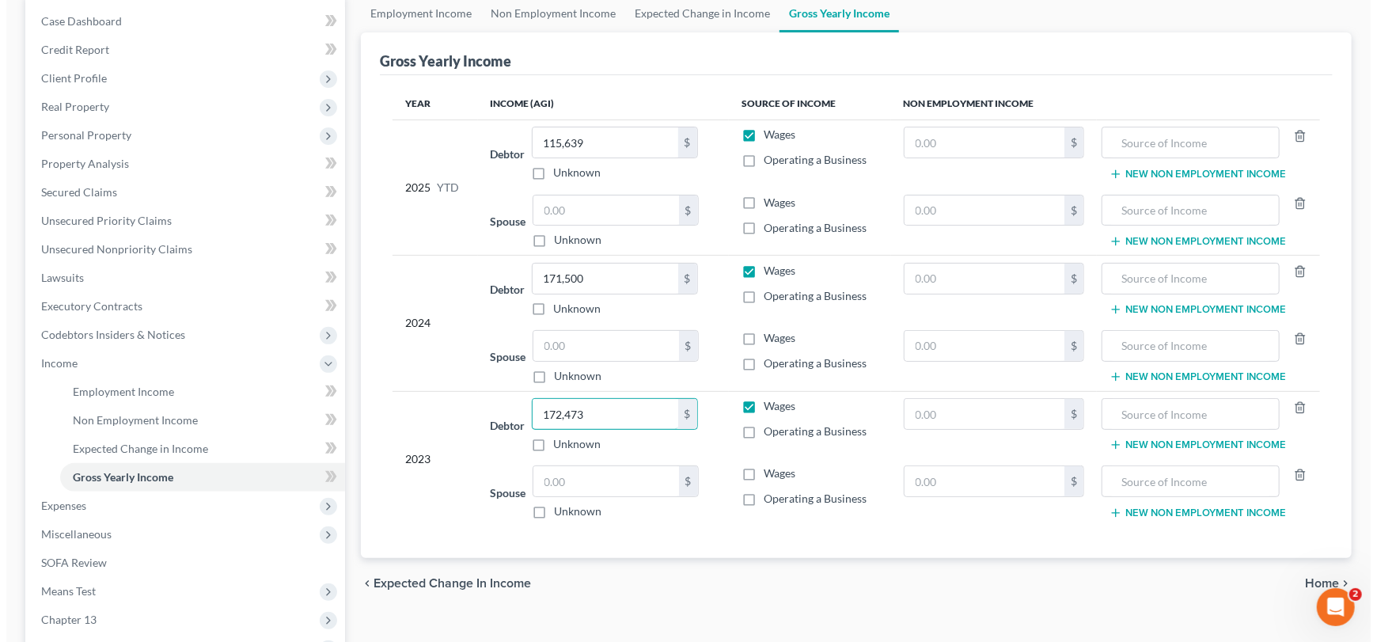
scroll to position [158, 0]
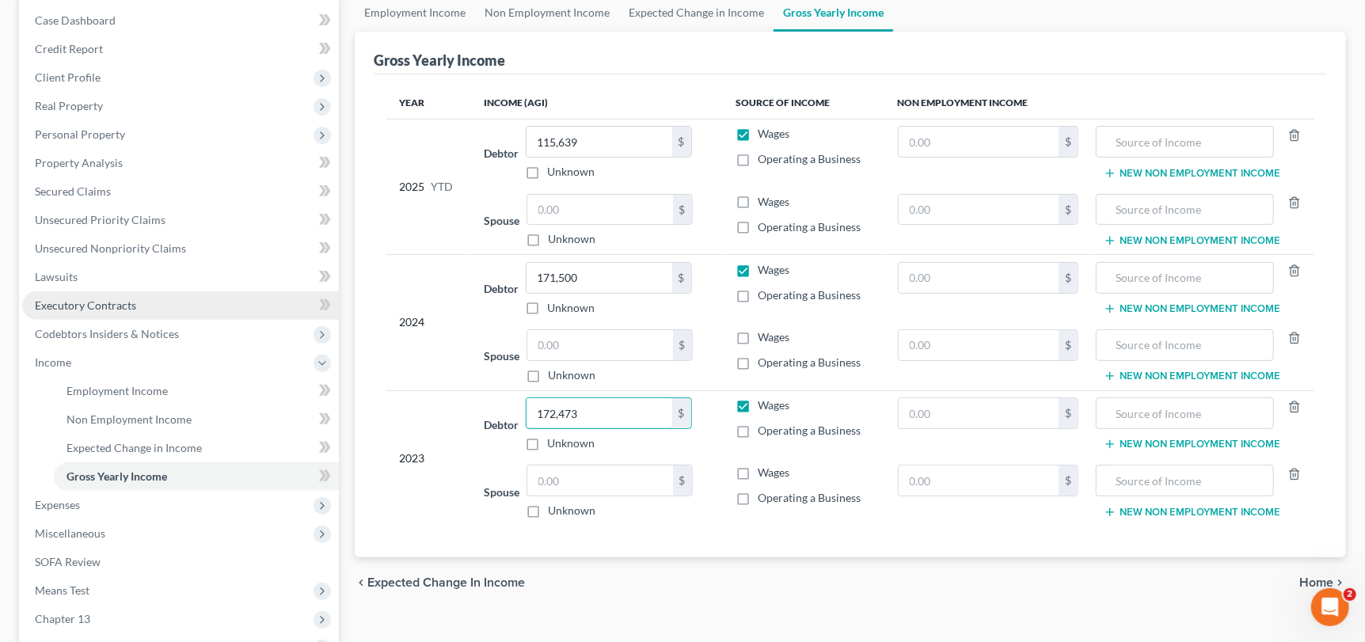
type input "172,473"
click at [55, 302] on span "Executory Contracts" at bounding box center [85, 304] width 101 height 13
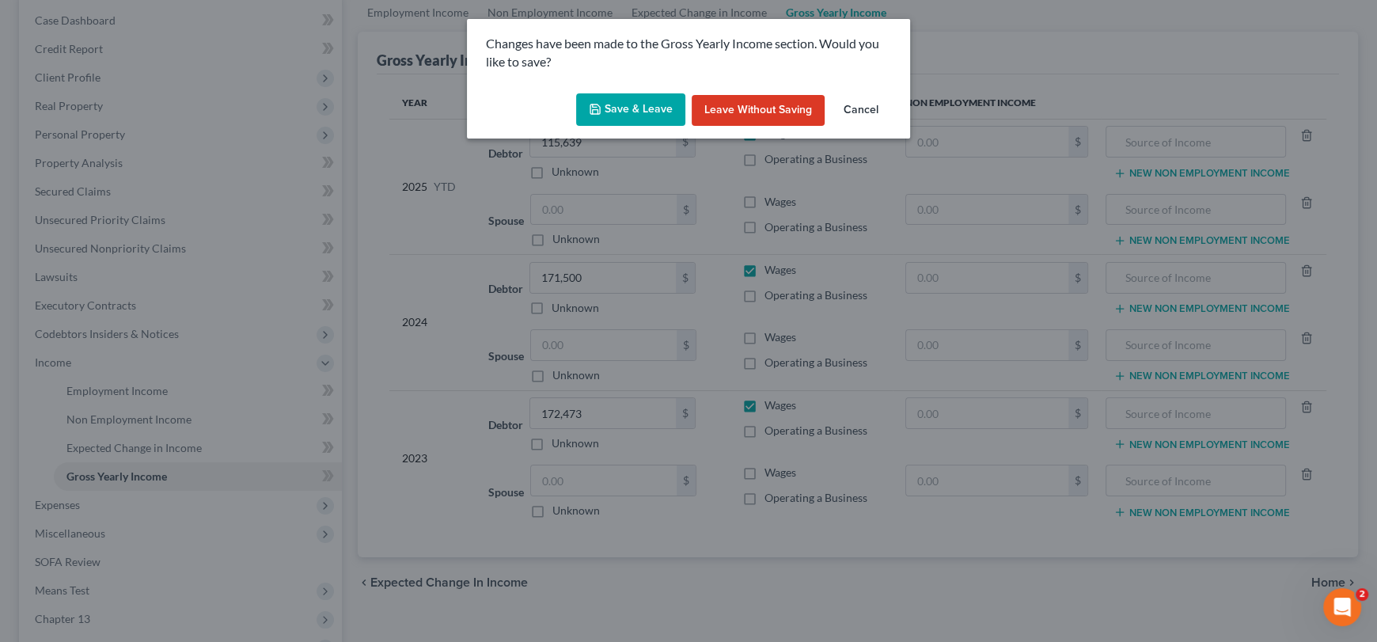
click at [645, 103] on button "Save & Leave" at bounding box center [630, 109] width 109 height 33
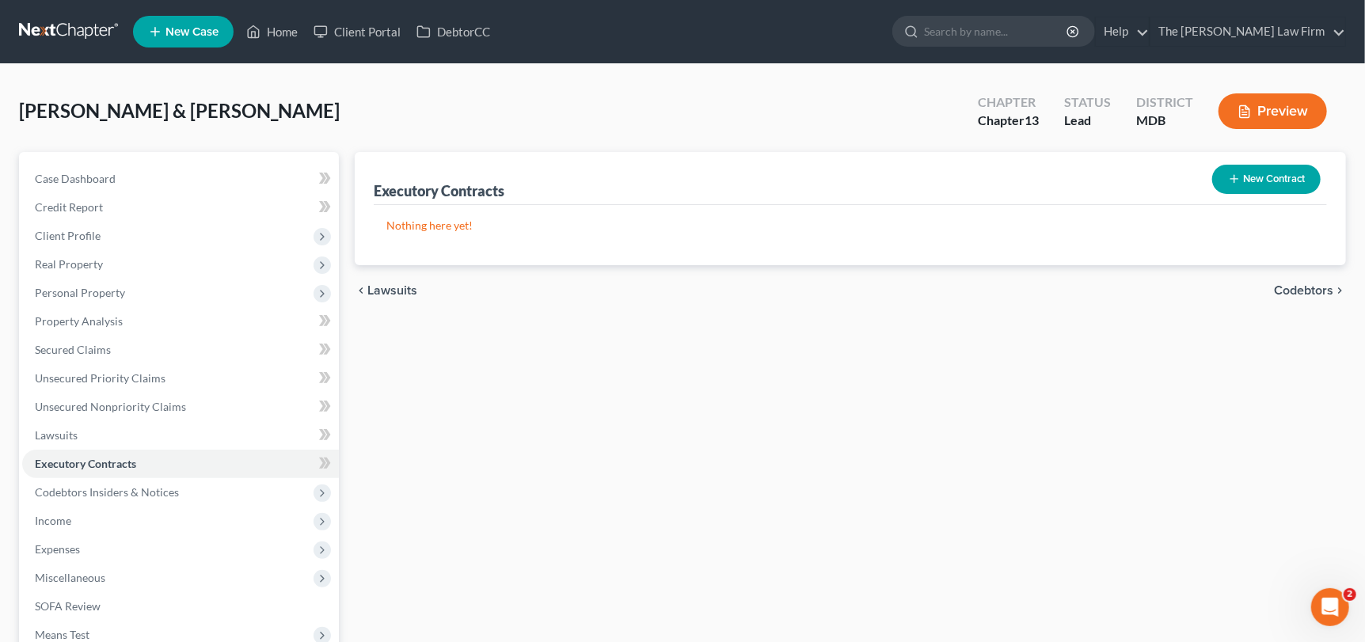
click at [805, 485] on div "Executory Contracts New Contract Nothing here yet! chevron_left Lawsuits Codebt…" at bounding box center [850, 481] width 1007 height 658
click at [272, 30] on link "Home" at bounding box center [271, 31] width 67 height 28
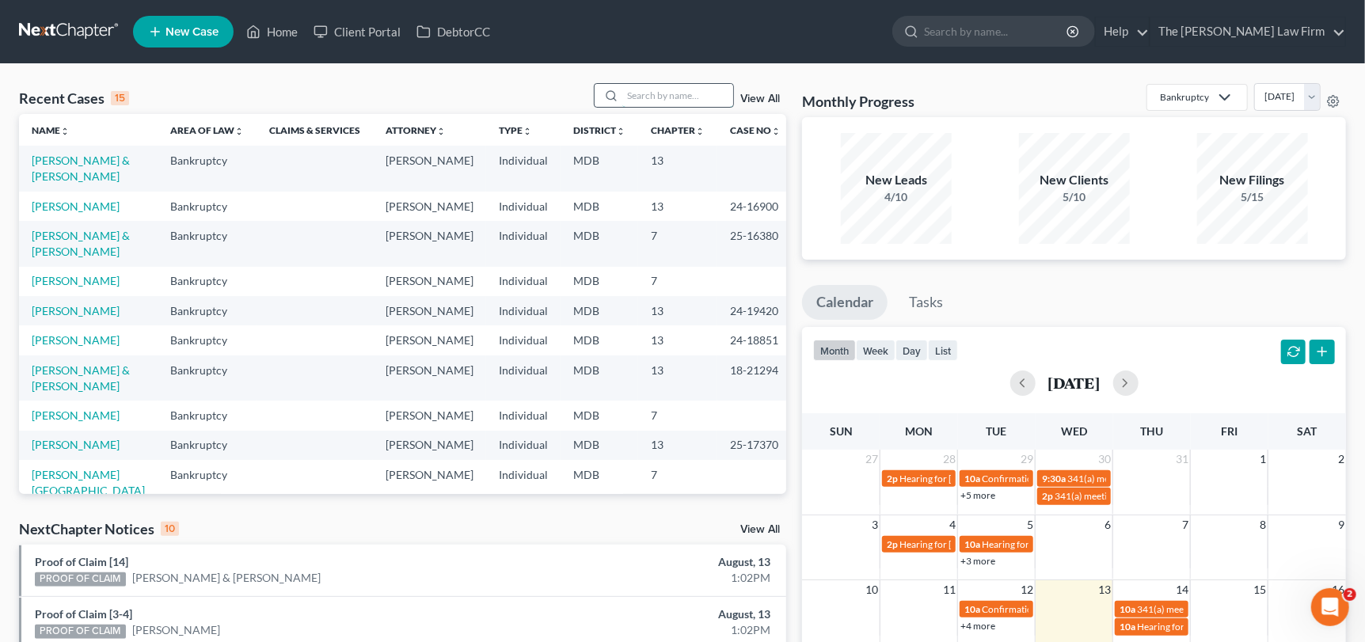
click at [672, 93] on input "search" at bounding box center [677, 95] width 111 height 23
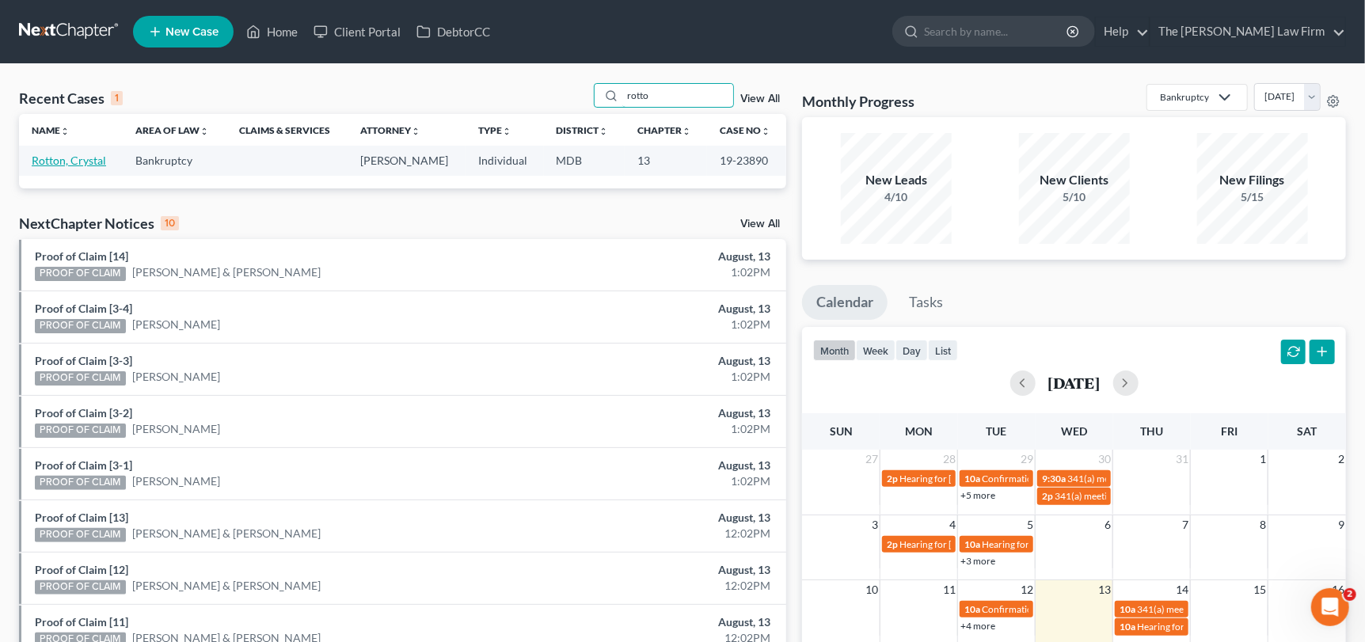
type input "rotto"
click at [66, 161] on link "Rotton, Crystal" at bounding box center [69, 160] width 74 height 13
select select "2"
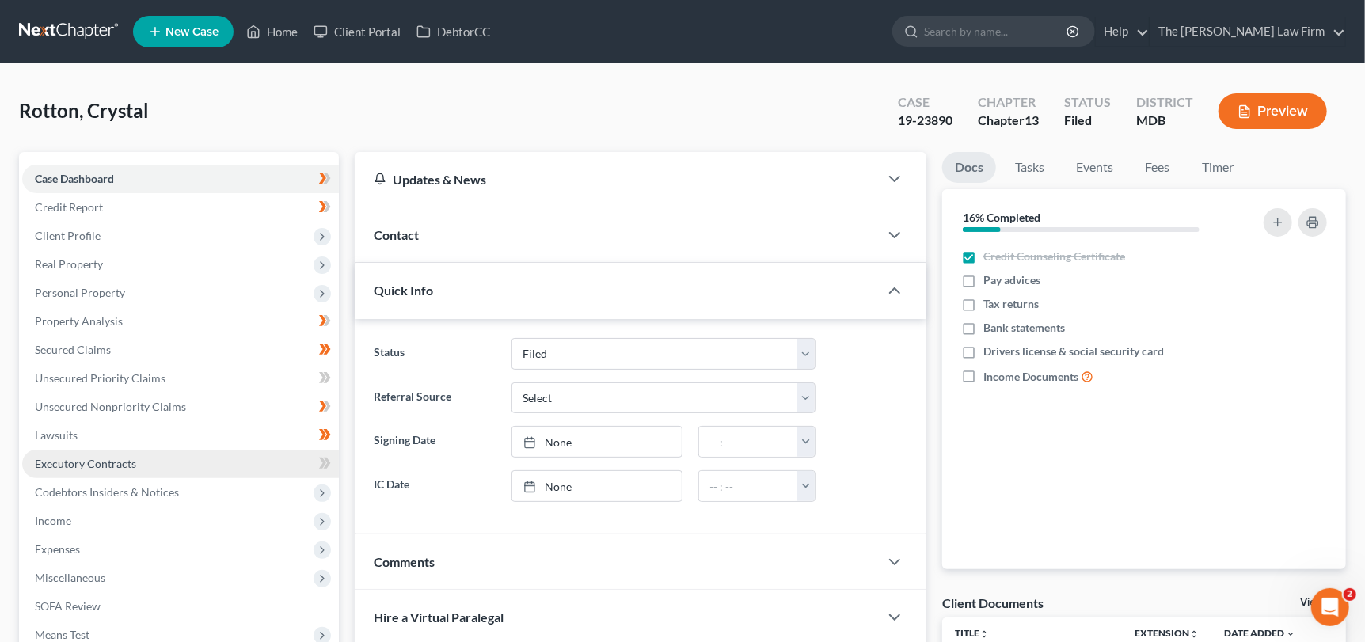
scroll to position [237, 0]
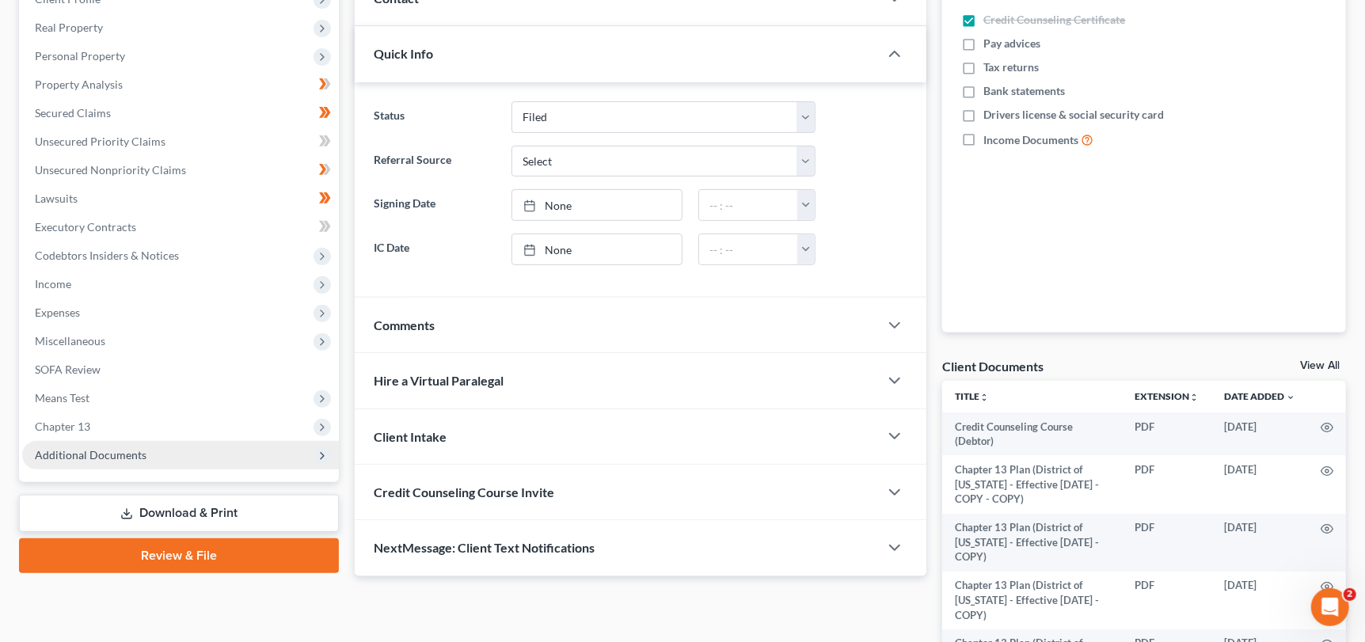
click at [63, 451] on span "Additional Documents" at bounding box center [91, 454] width 112 height 13
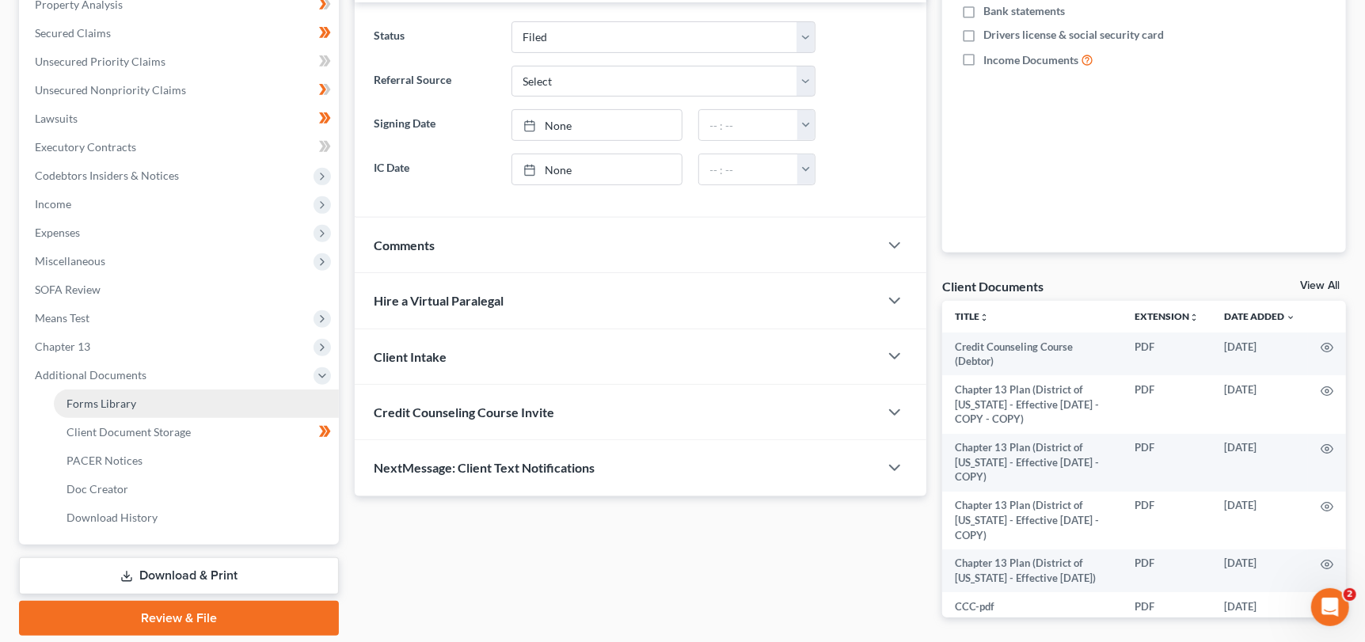
scroll to position [376, 0]
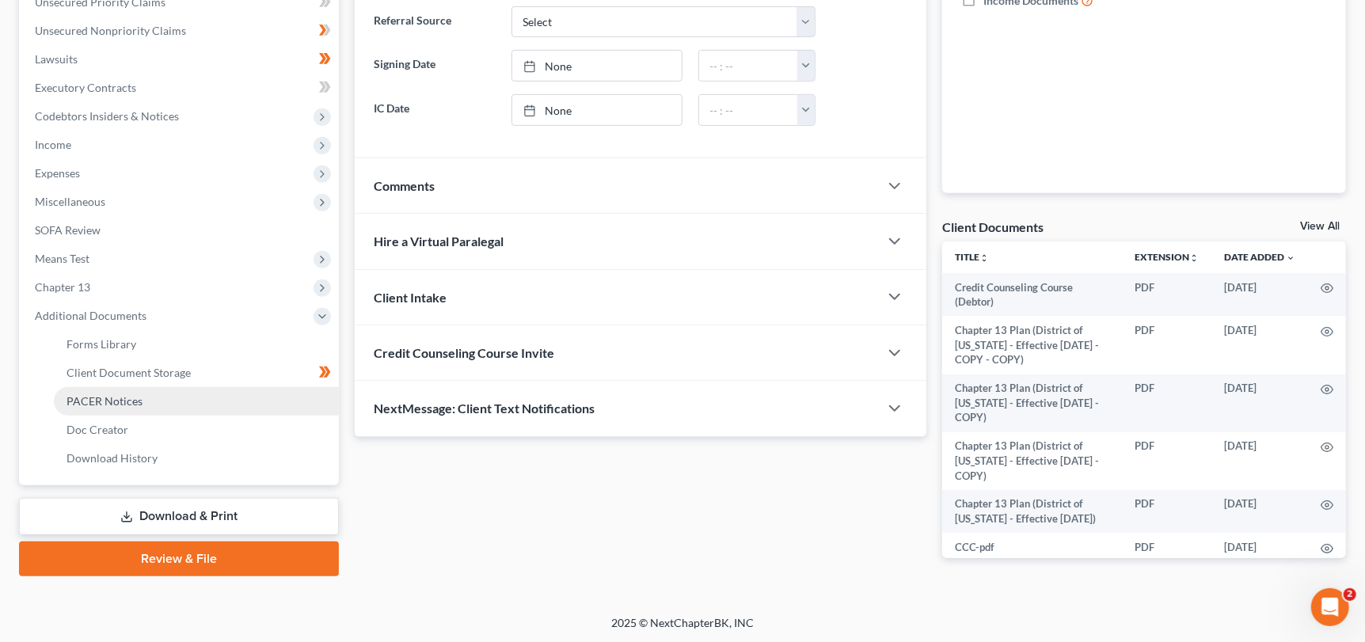
click at [125, 399] on span "PACER Notices" at bounding box center [104, 400] width 76 height 13
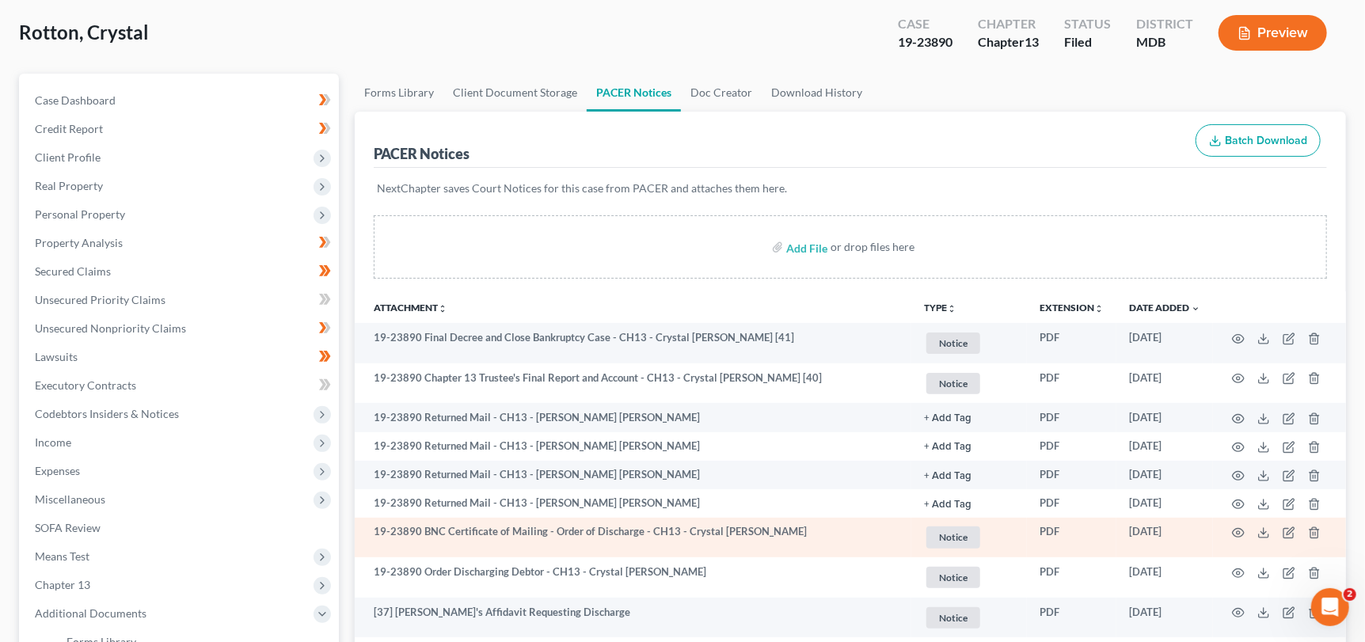
scroll to position [158, 0]
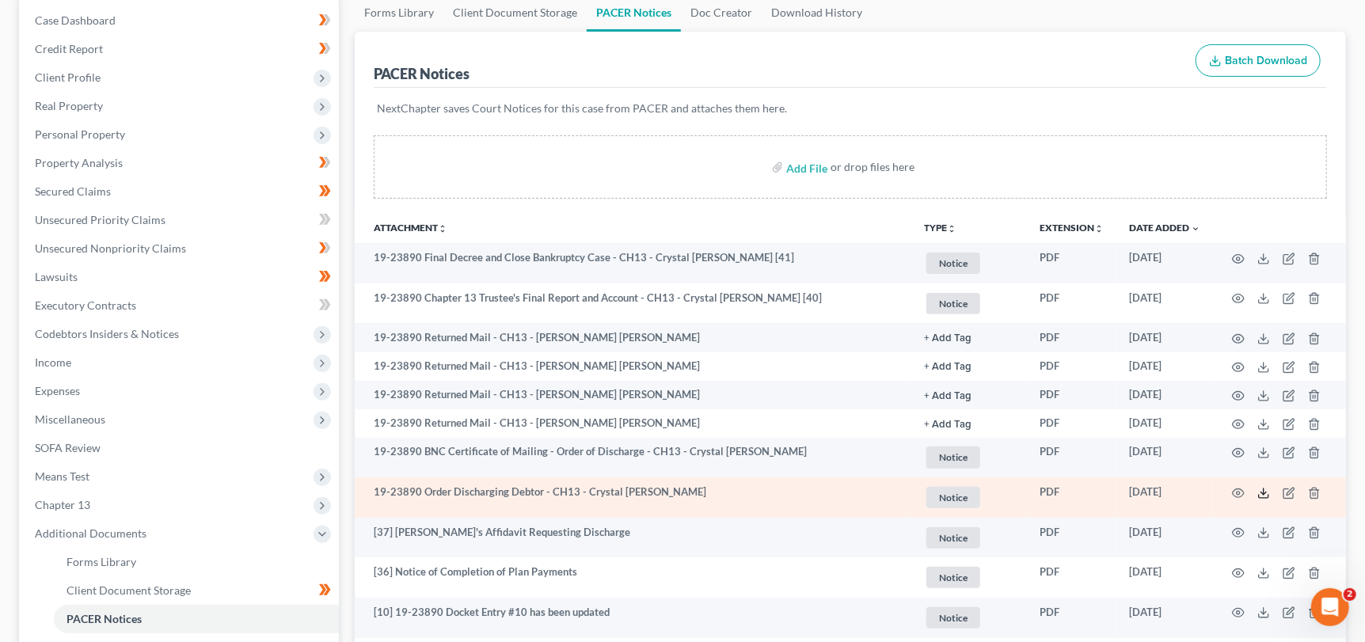
click at [1262, 492] on icon at bounding box center [1263, 493] width 13 height 13
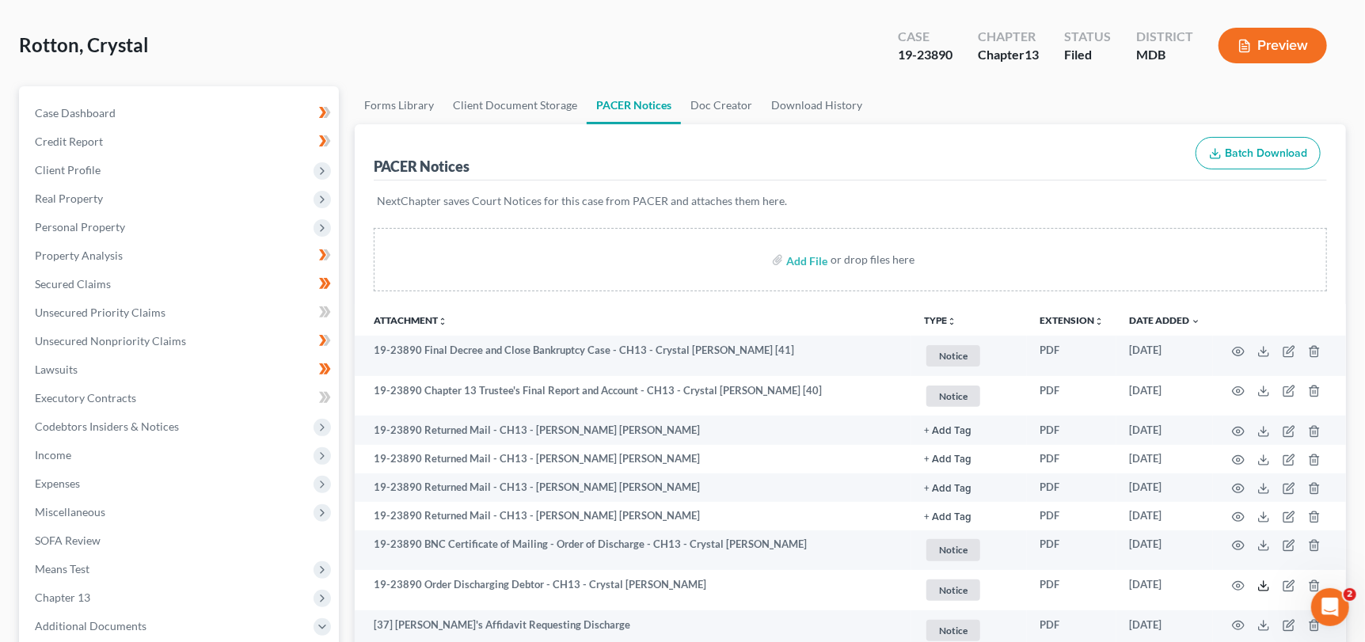
scroll to position [0, 0]
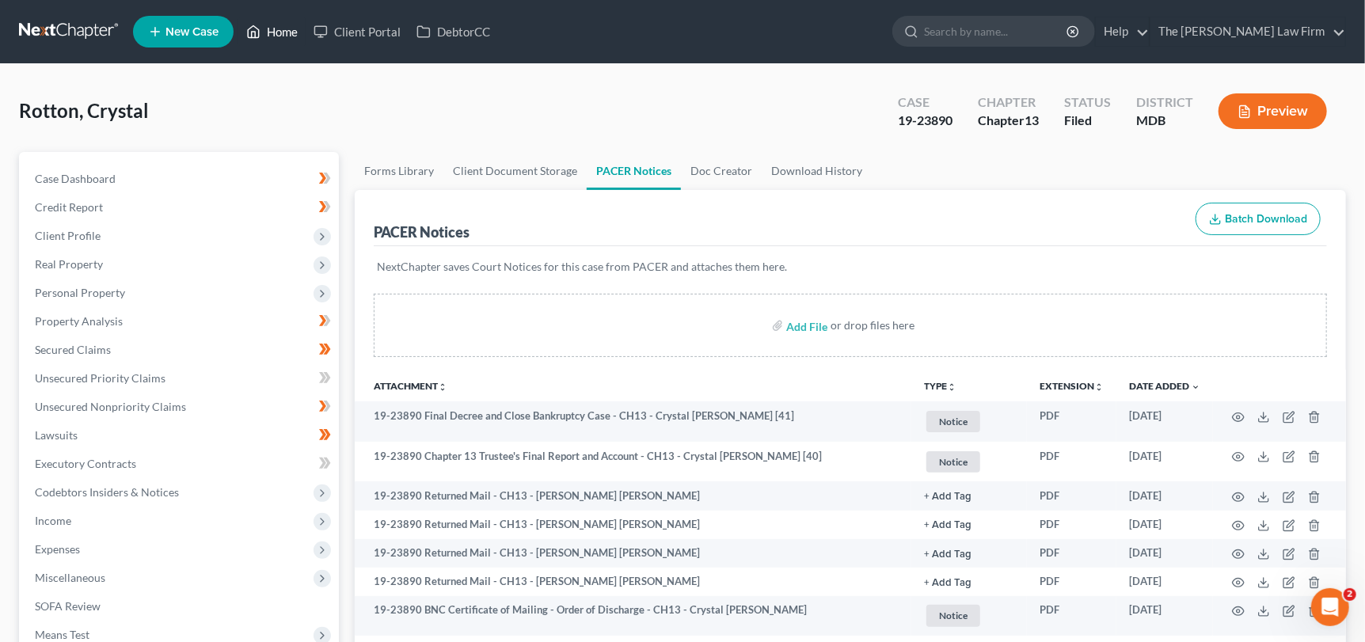
click at [286, 33] on link "Home" at bounding box center [271, 31] width 67 height 28
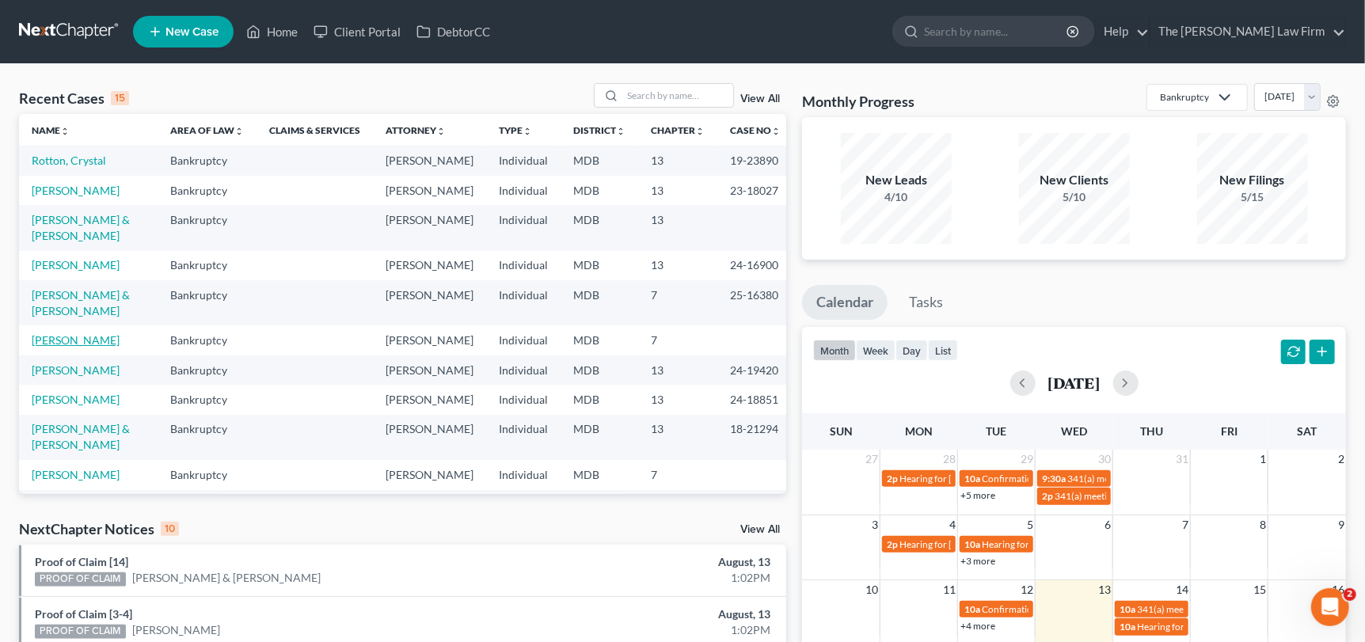
click at [47, 333] on link "[PERSON_NAME]" at bounding box center [76, 339] width 88 height 13
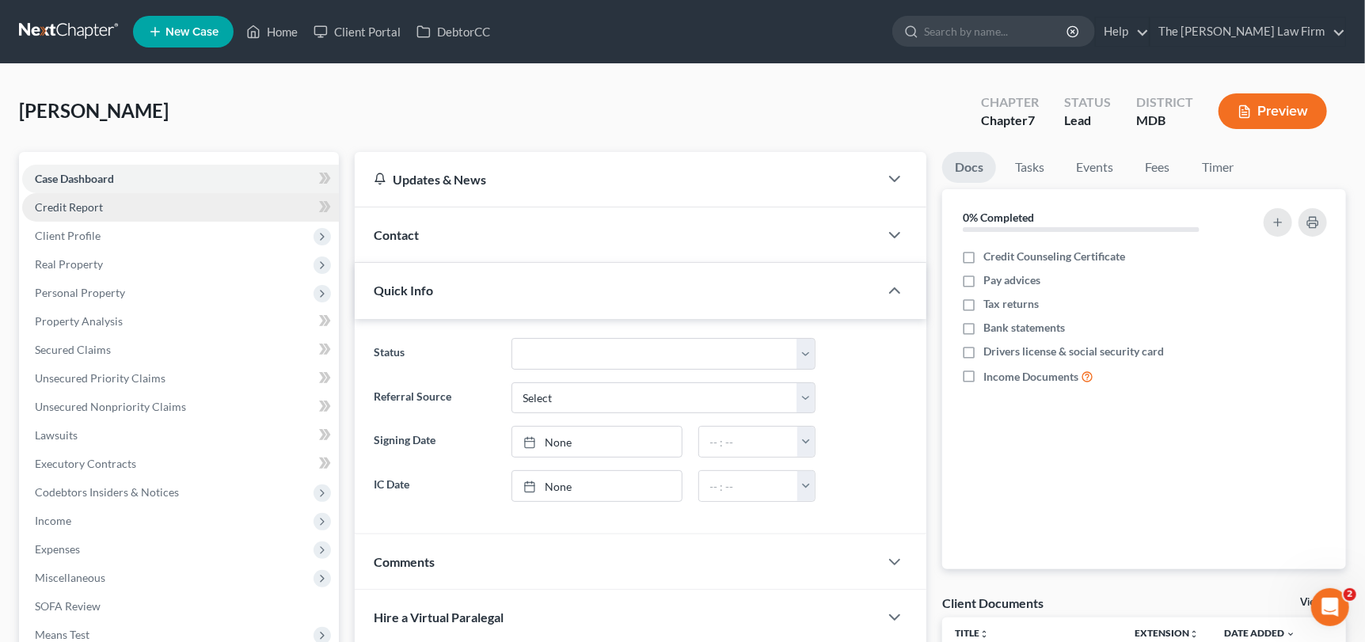
click at [83, 198] on link "Credit Report" at bounding box center [180, 207] width 317 height 28
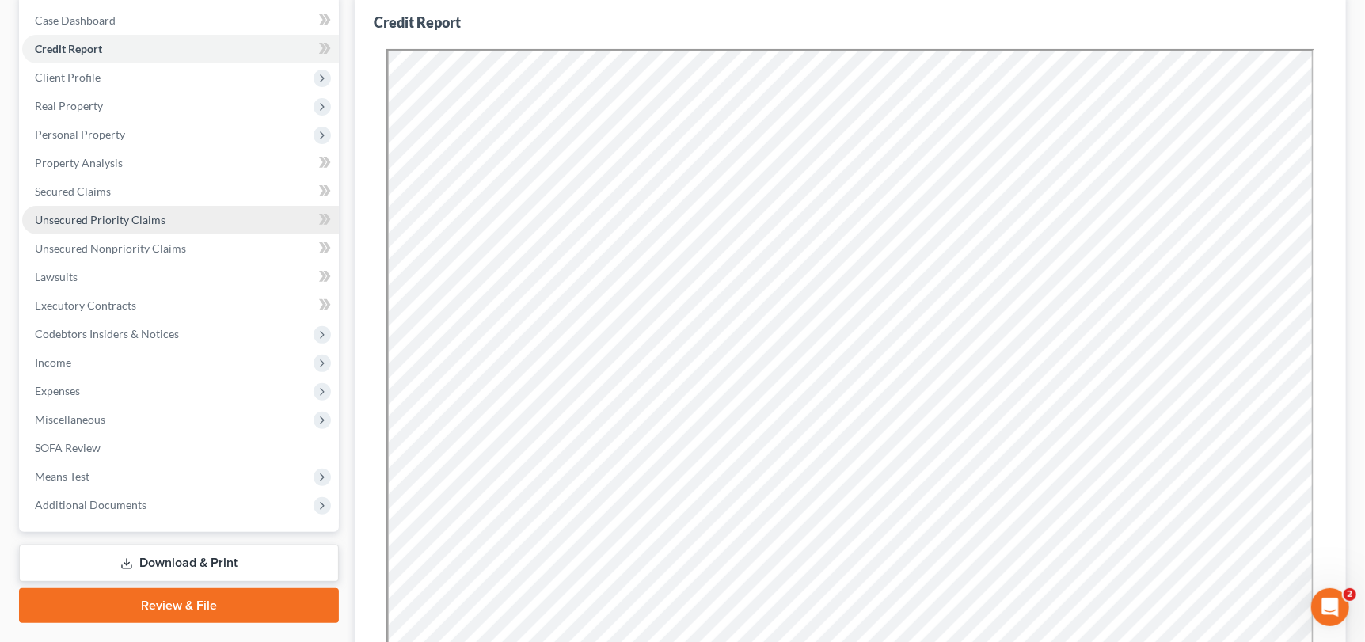
scroll to position [78, 0]
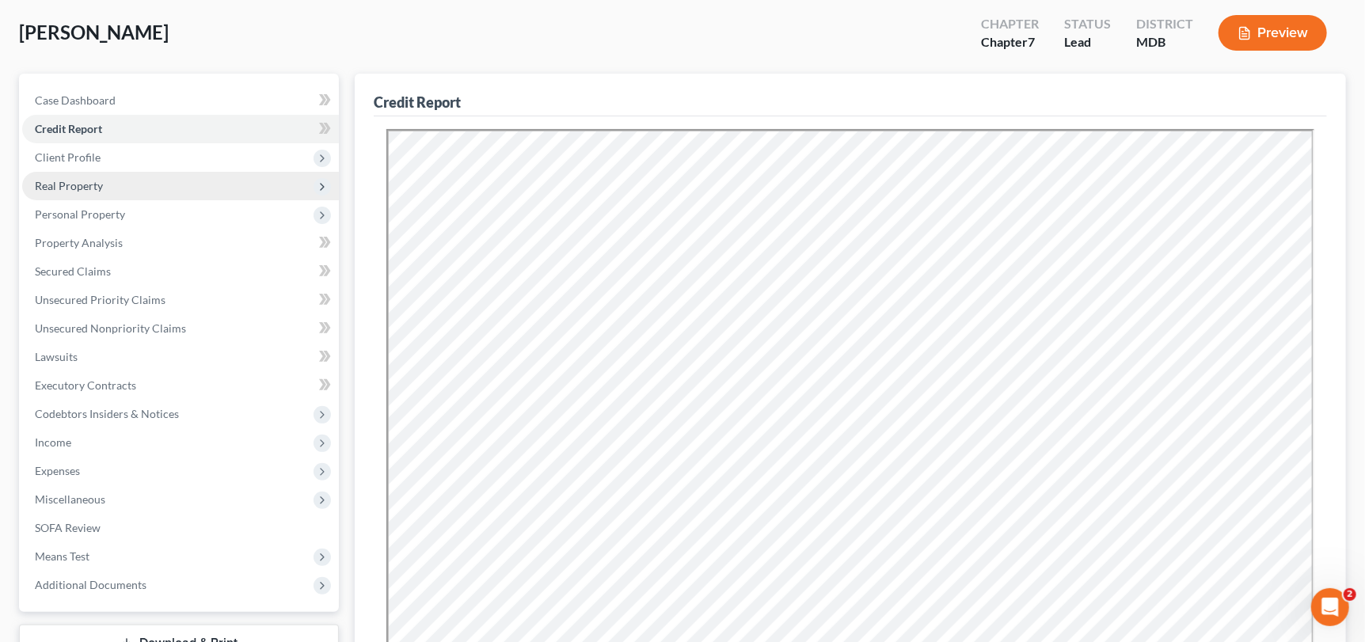
click at [90, 190] on span "Real Property" at bounding box center [69, 185] width 68 height 13
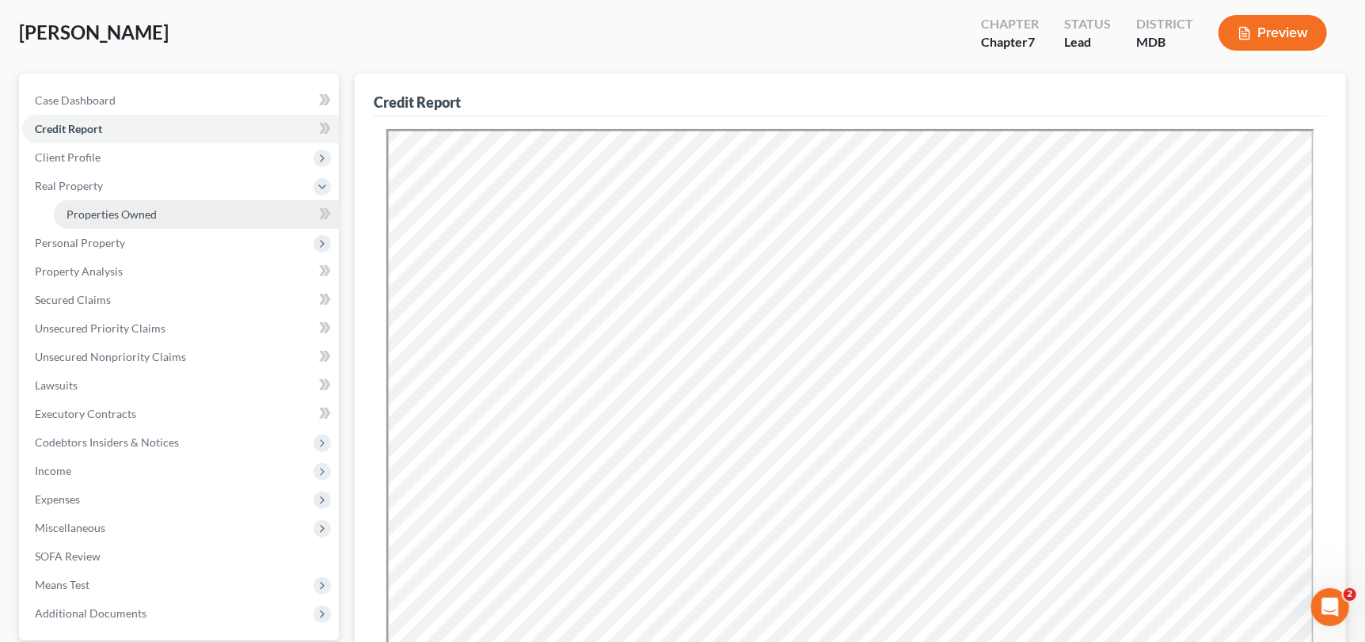
click at [107, 211] on span "Properties Owned" at bounding box center [111, 213] width 90 height 13
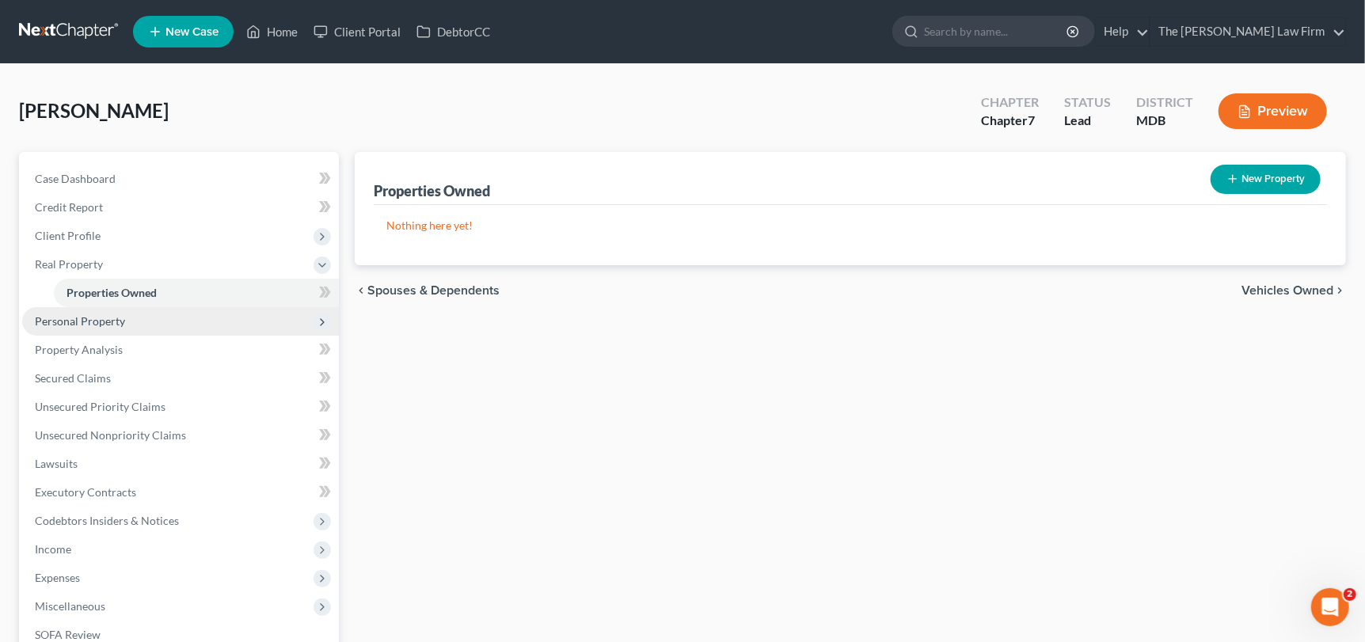
click at [75, 318] on span "Personal Property" at bounding box center [80, 320] width 90 height 13
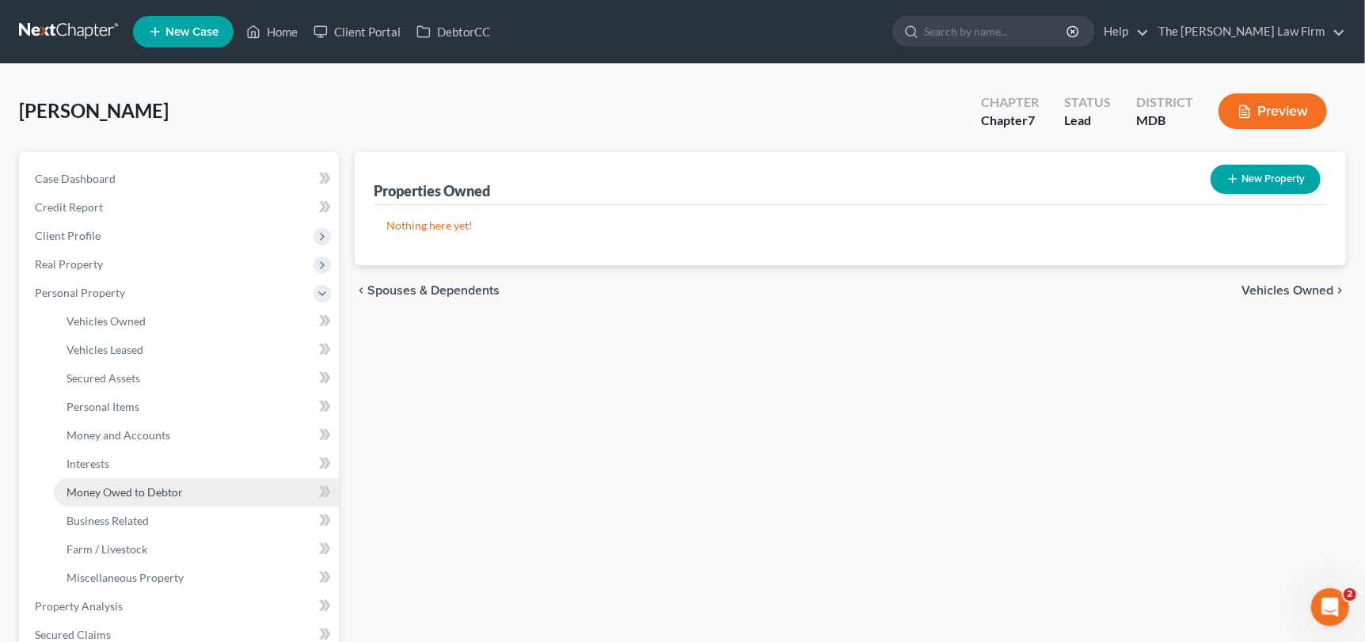
click at [150, 487] on span "Money Owed to Debtor" at bounding box center [124, 491] width 116 height 13
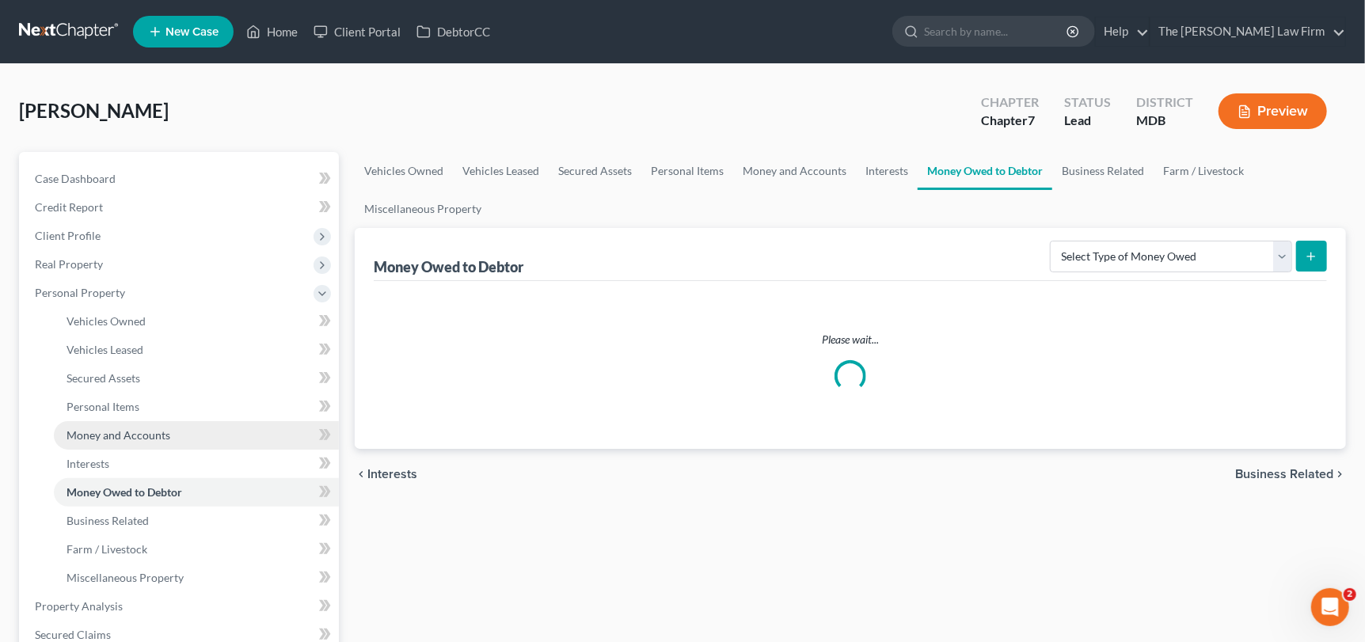
click at [152, 439] on span "Money and Accounts" at bounding box center [118, 434] width 104 height 13
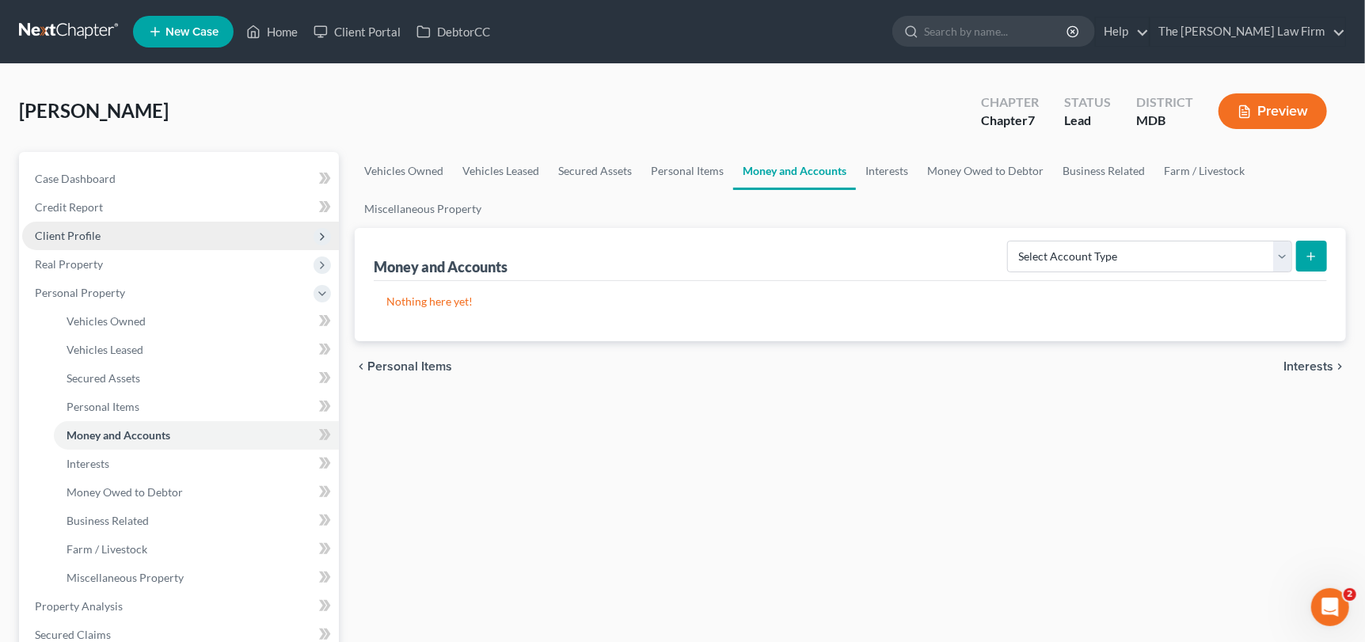
click at [82, 239] on span "Client Profile" at bounding box center [68, 235] width 66 height 13
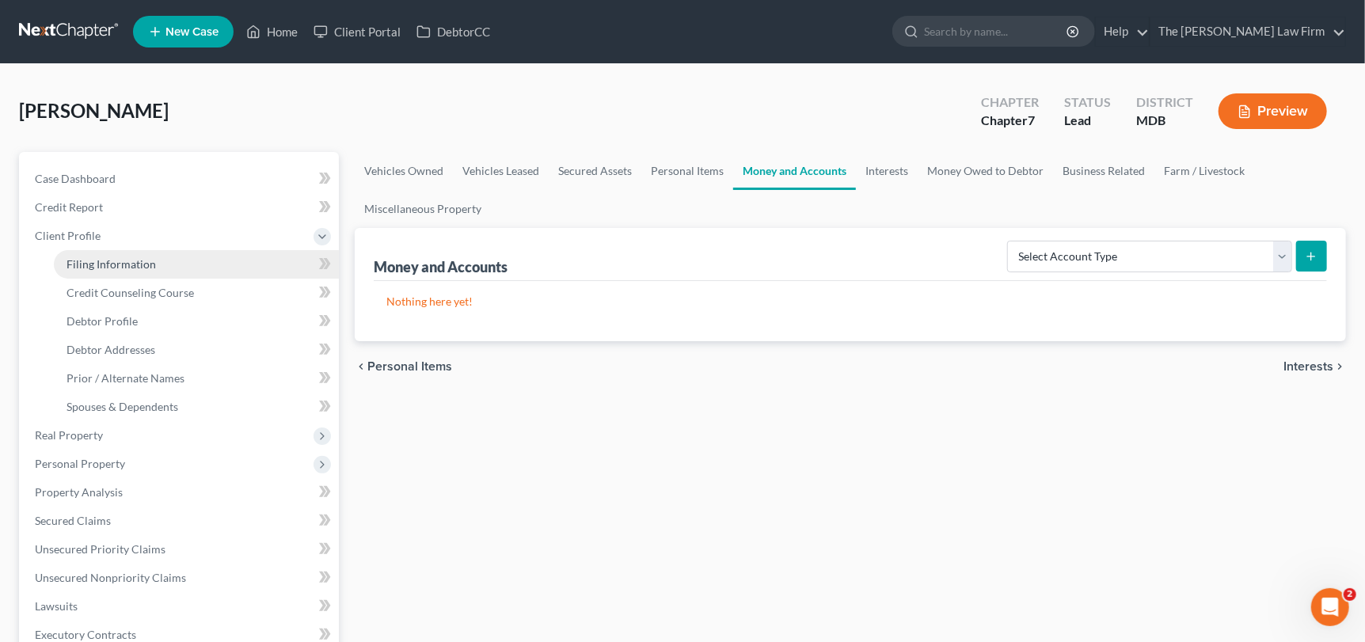
click at [89, 257] on span "Filing Information" at bounding box center [110, 263] width 89 height 13
select select "1"
select select "0"
select select "21"
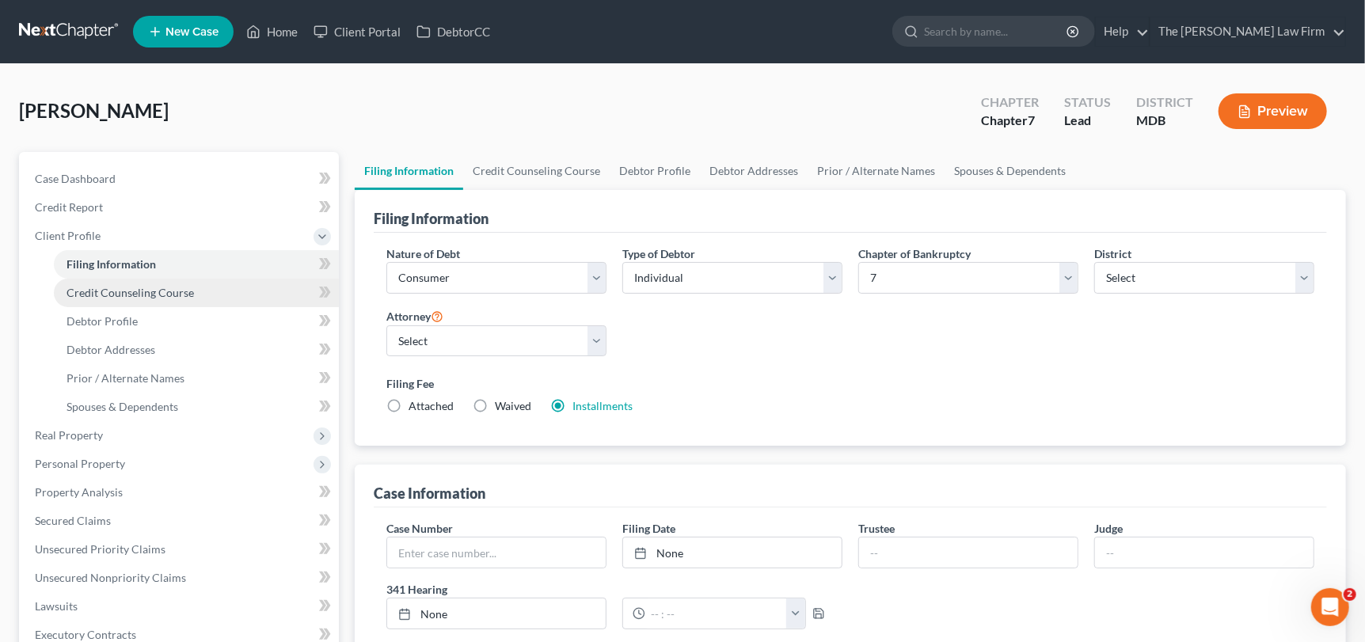
click at [119, 286] on span "Credit Counseling Course" at bounding box center [129, 292] width 127 height 13
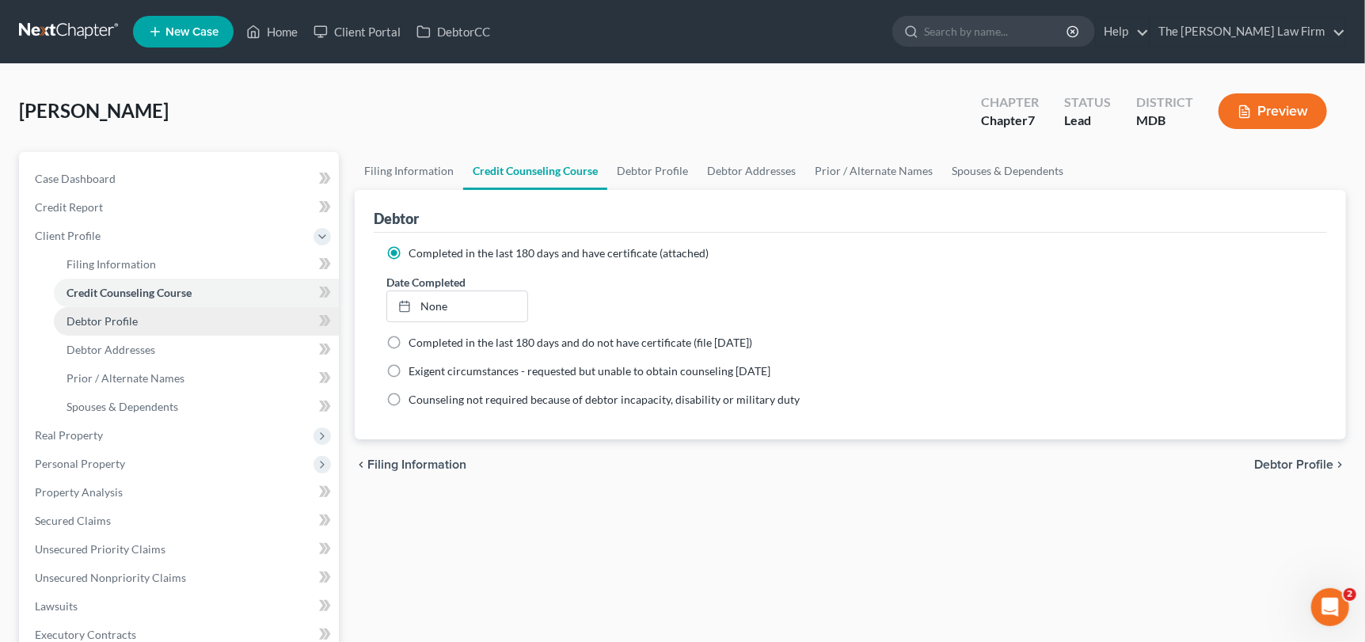
click at [120, 321] on span "Debtor Profile" at bounding box center [101, 320] width 71 height 13
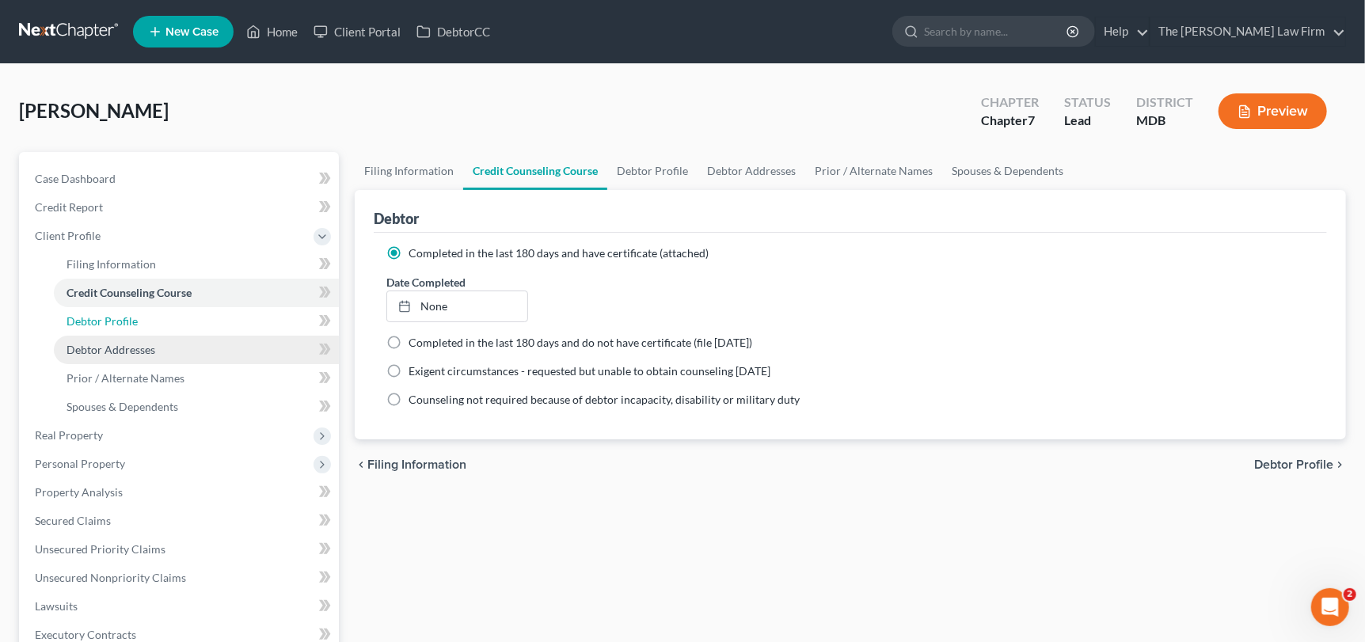
select select "0"
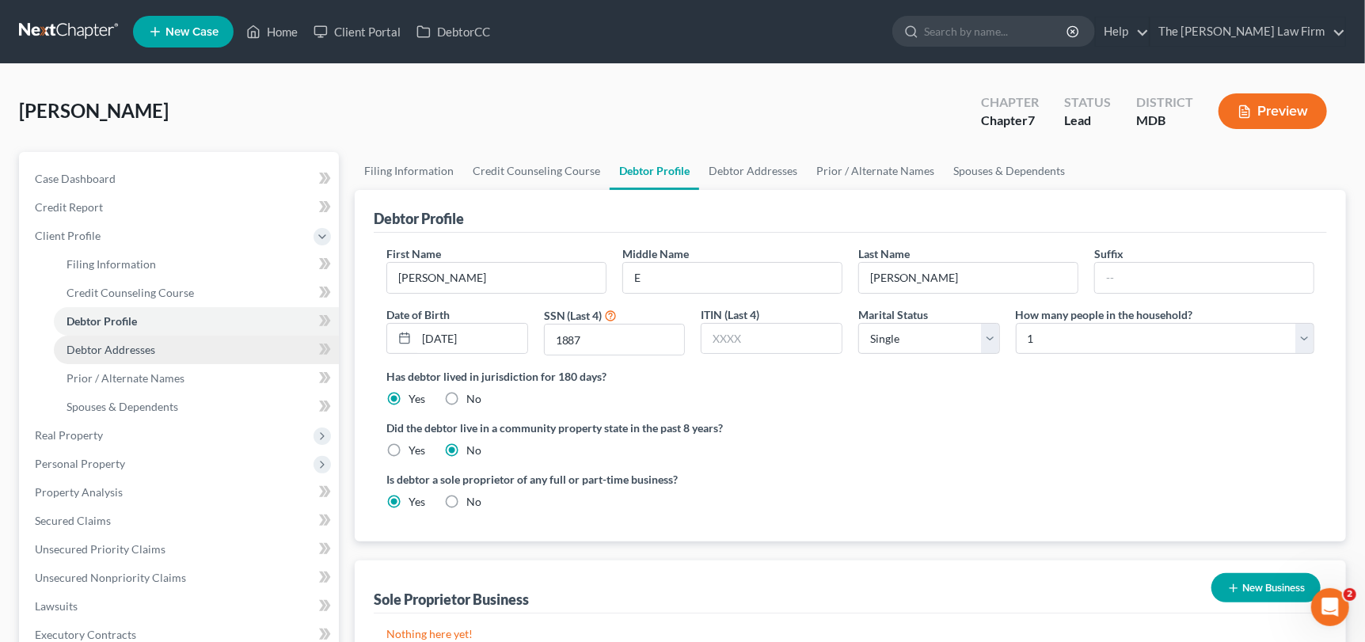
radio input "true"
click at [121, 343] on span "Debtor Addresses" at bounding box center [110, 349] width 89 height 13
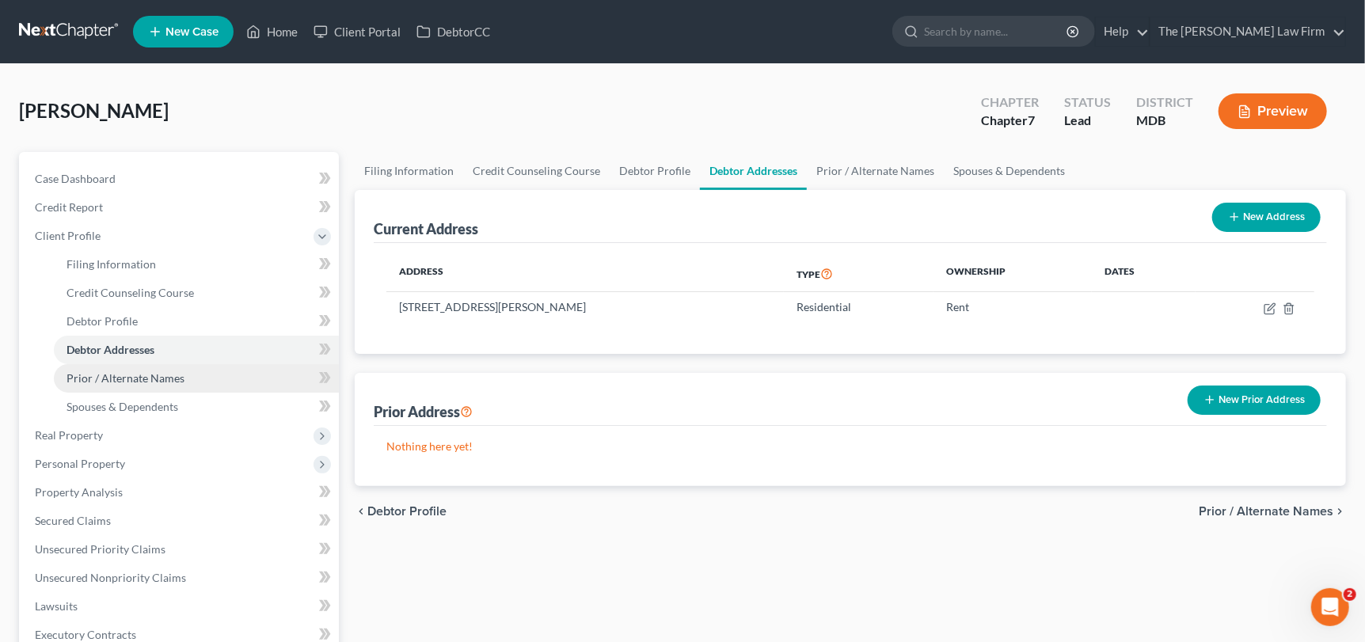
click at [117, 373] on span "Prior / Alternate Names" at bounding box center [125, 377] width 118 height 13
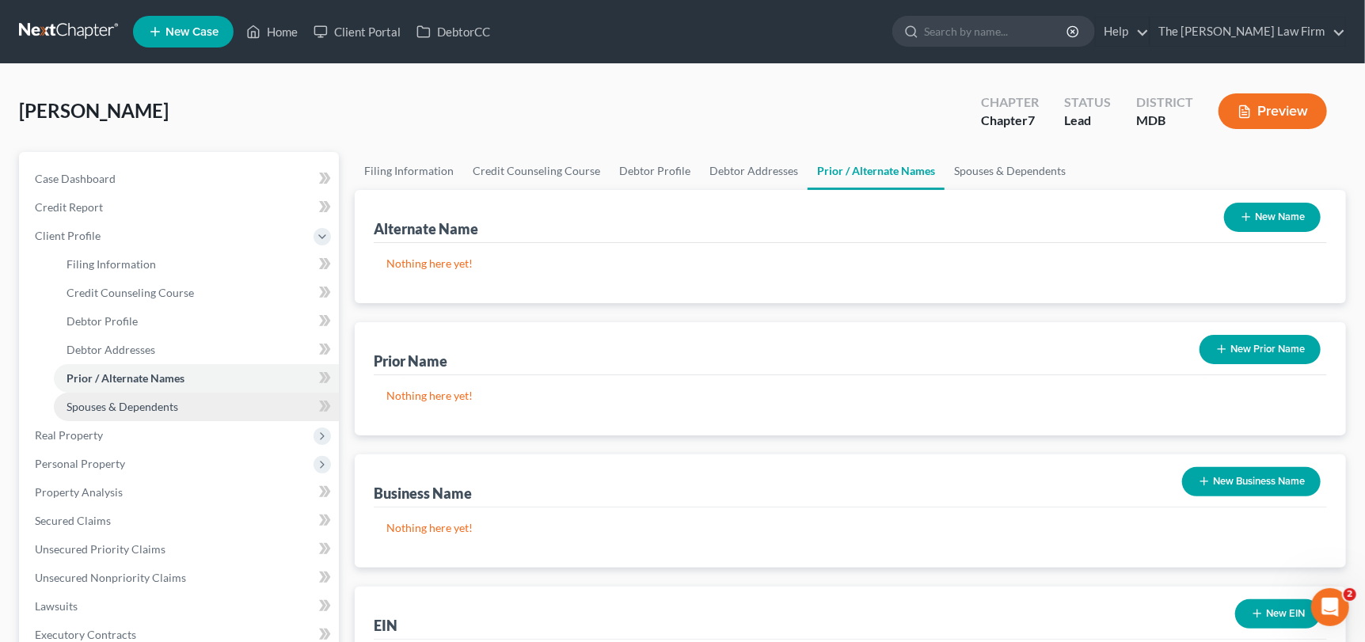
click at [120, 405] on span "Spouses & Dependents" at bounding box center [122, 406] width 112 height 13
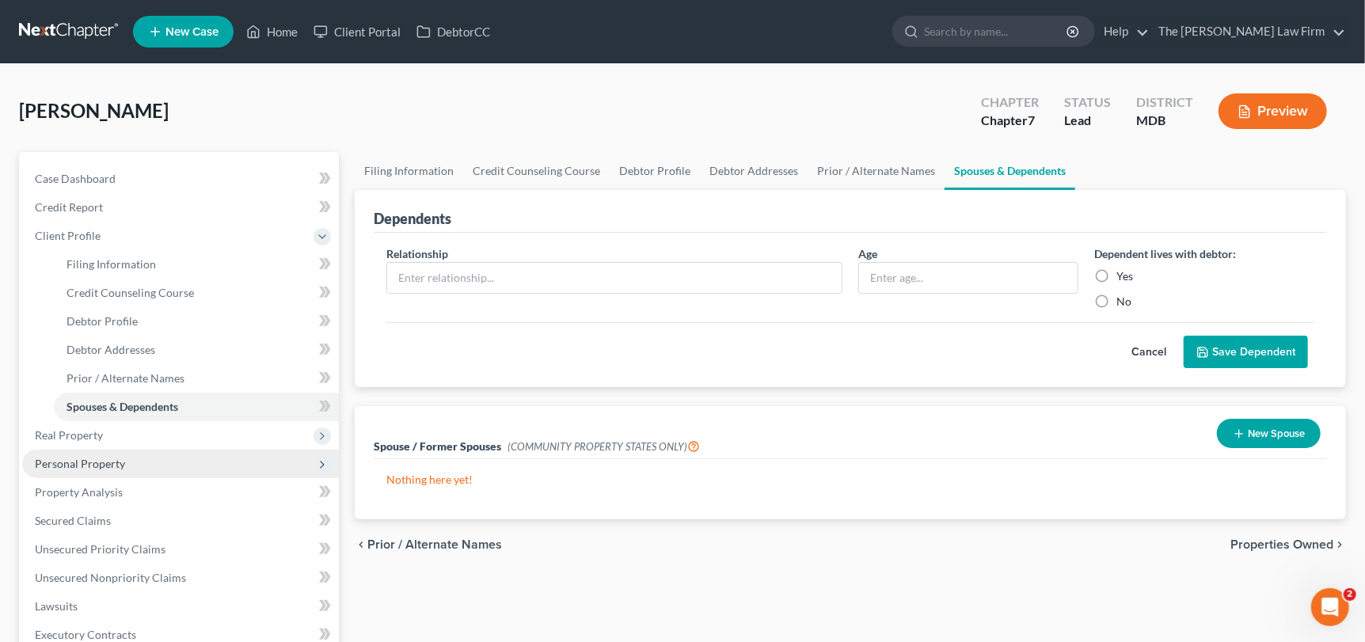
click at [86, 458] on span "Personal Property" at bounding box center [80, 463] width 90 height 13
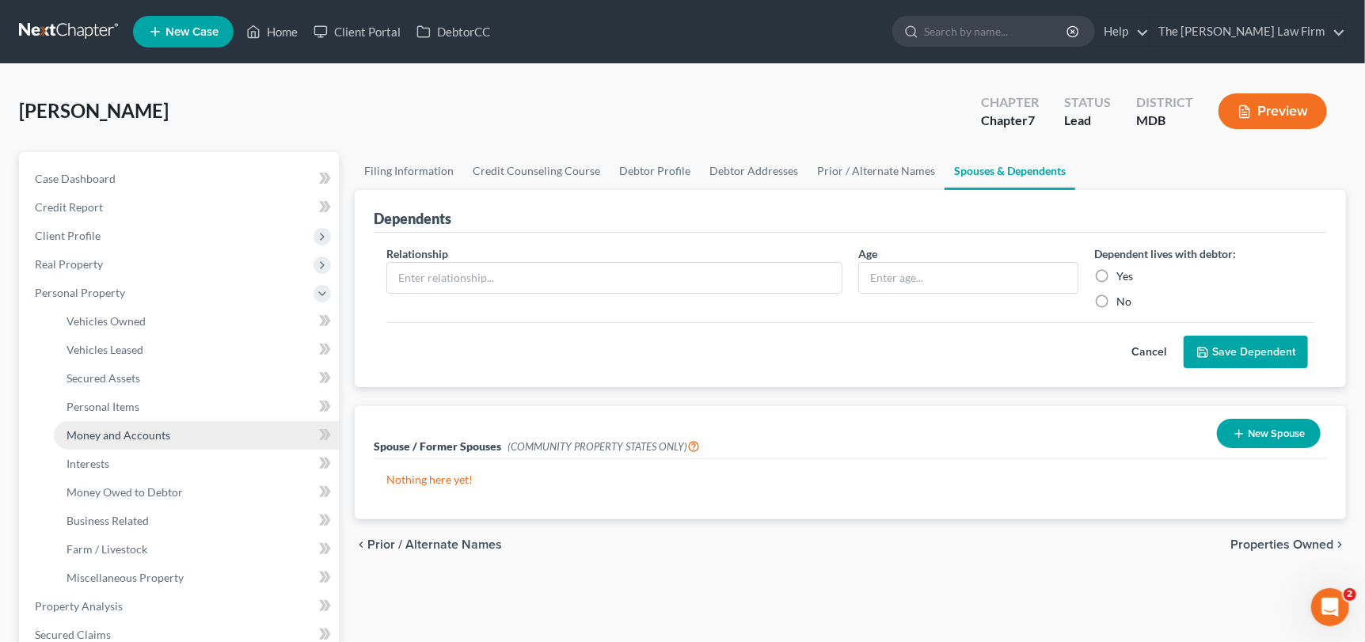
click at [123, 443] on link "Money and Accounts" at bounding box center [196, 435] width 285 height 28
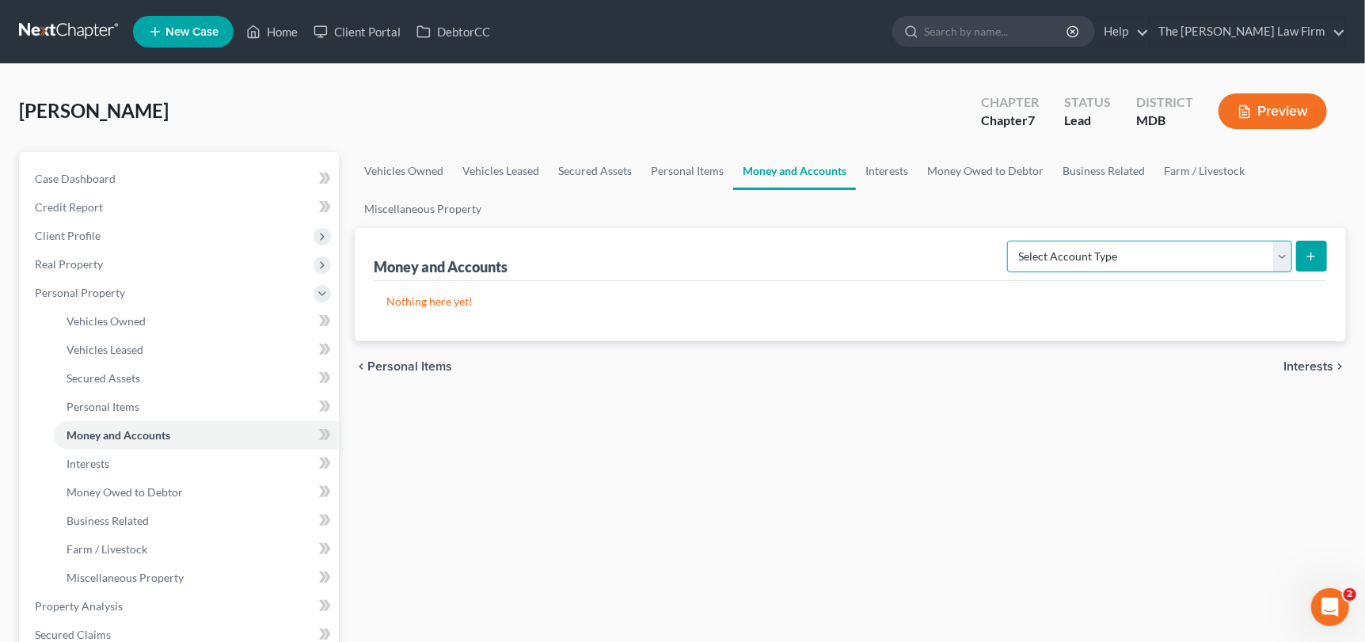
click at [1277, 260] on select "Select Account Type Brokerage Cash on Hand Certificates of Deposit Checking Acc…" at bounding box center [1149, 257] width 285 height 32
select select "checking"
click at [1011, 241] on select "Select Account Type Brokerage Cash on Hand Certificates of Deposit Checking Acc…" at bounding box center [1149, 257] width 285 height 32
click at [1311, 253] on line "submit" at bounding box center [1311, 256] width 0 height 7
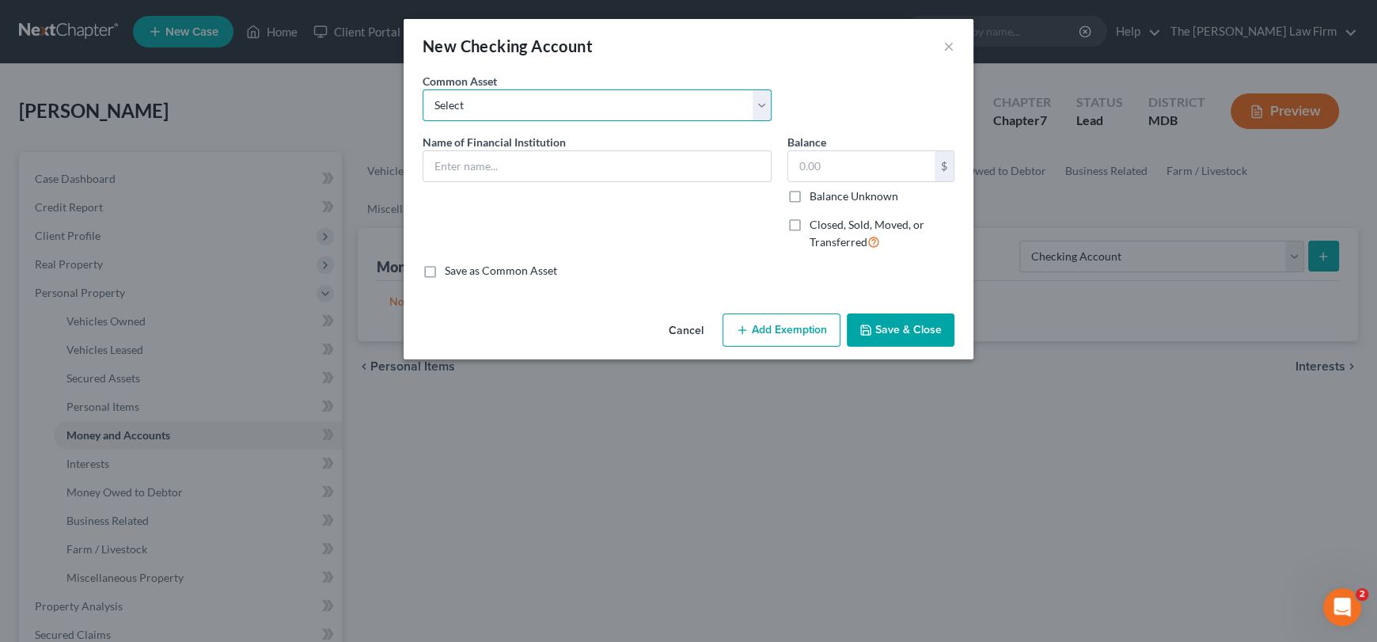
click at [463, 104] on select "Select Credit [DATE] SoFi Prince [PERSON_NAME]'s Community Federal Credit Union…" at bounding box center [597, 105] width 349 height 32
select select "5"
click at [423, 89] on select "Select Credit [DATE] SoFi Prince [PERSON_NAME]'s Community Federal Credit Union…" at bounding box center [597, 105] width 349 height 32
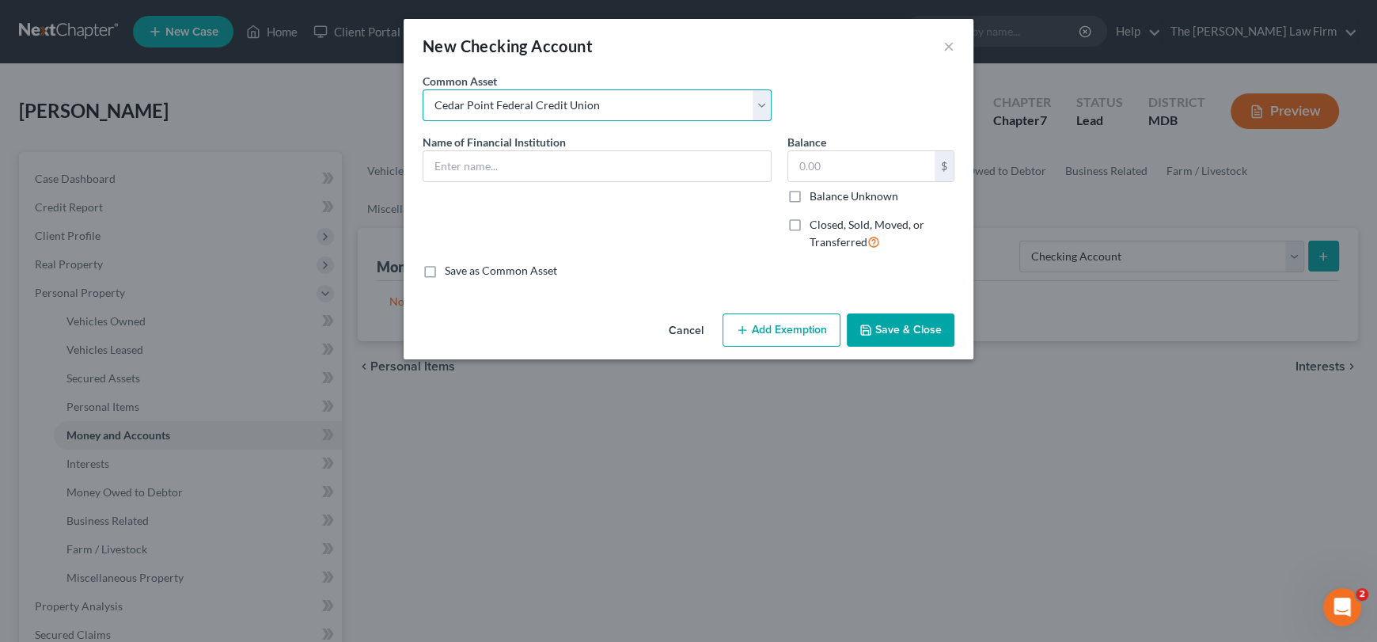
type input "Cedar Point Federal Credit Union"
click at [872, 169] on input "20.50" at bounding box center [861, 166] width 146 height 30
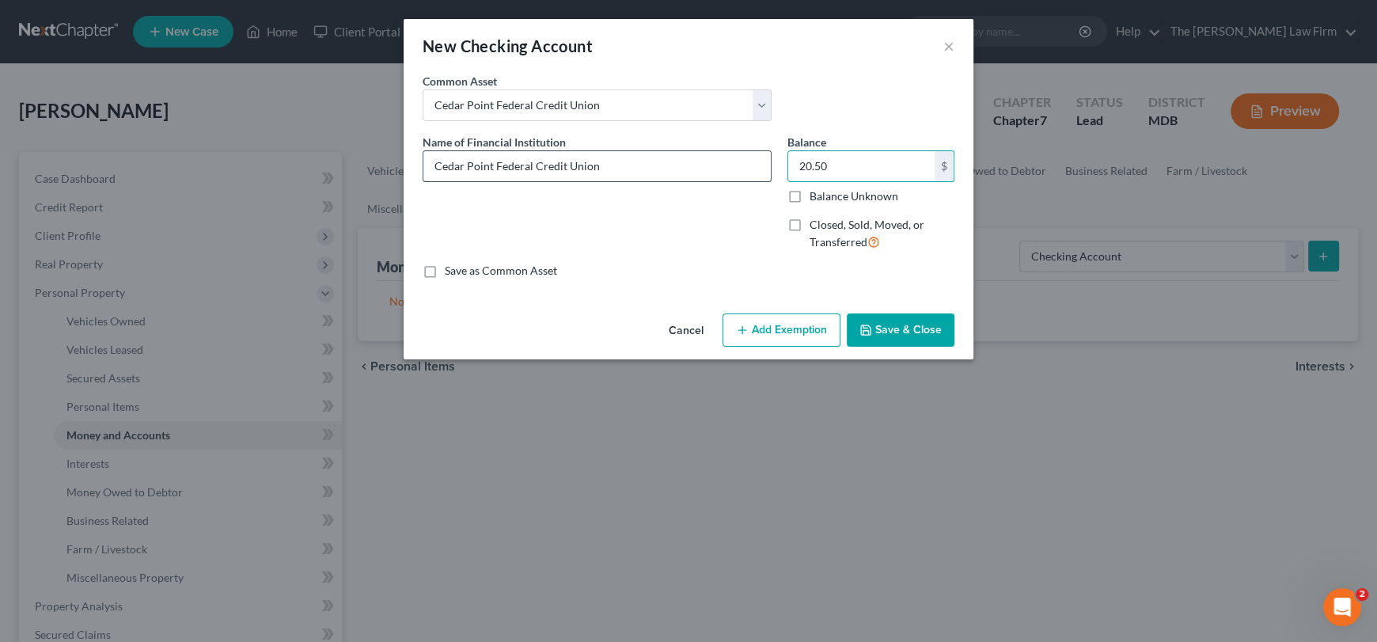
click at [716, 173] on input "Cedar Point Federal Credit Union" at bounding box center [598, 166] width 348 height 30
click at [851, 168] on input "20.50" at bounding box center [861, 166] width 146 height 30
type input "0.00"
click at [631, 179] on input "Cedar Point Federal Credit Union" at bounding box center [598, 166] width 348 height 30
type input "Cedar Point Federal Credit Union (negative balance - 393.90)"
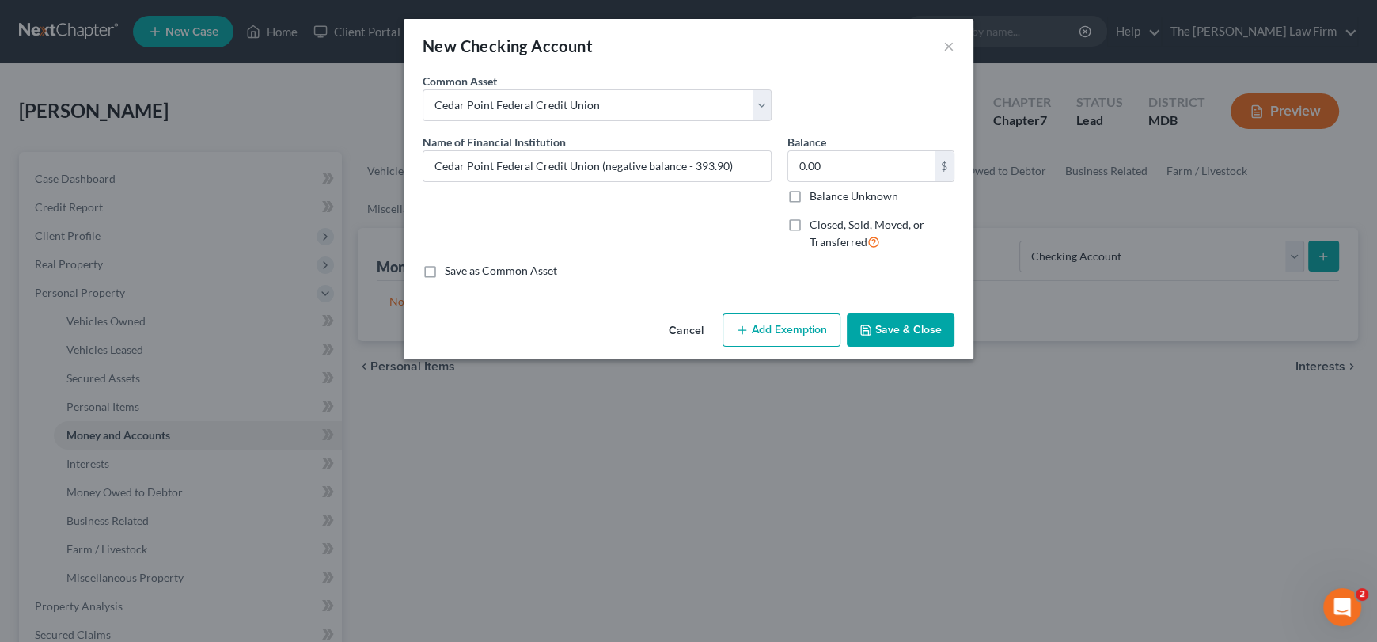
click at [928, 323] on button "Save & Close" at bounding box center [901, 329] width 108 height 33
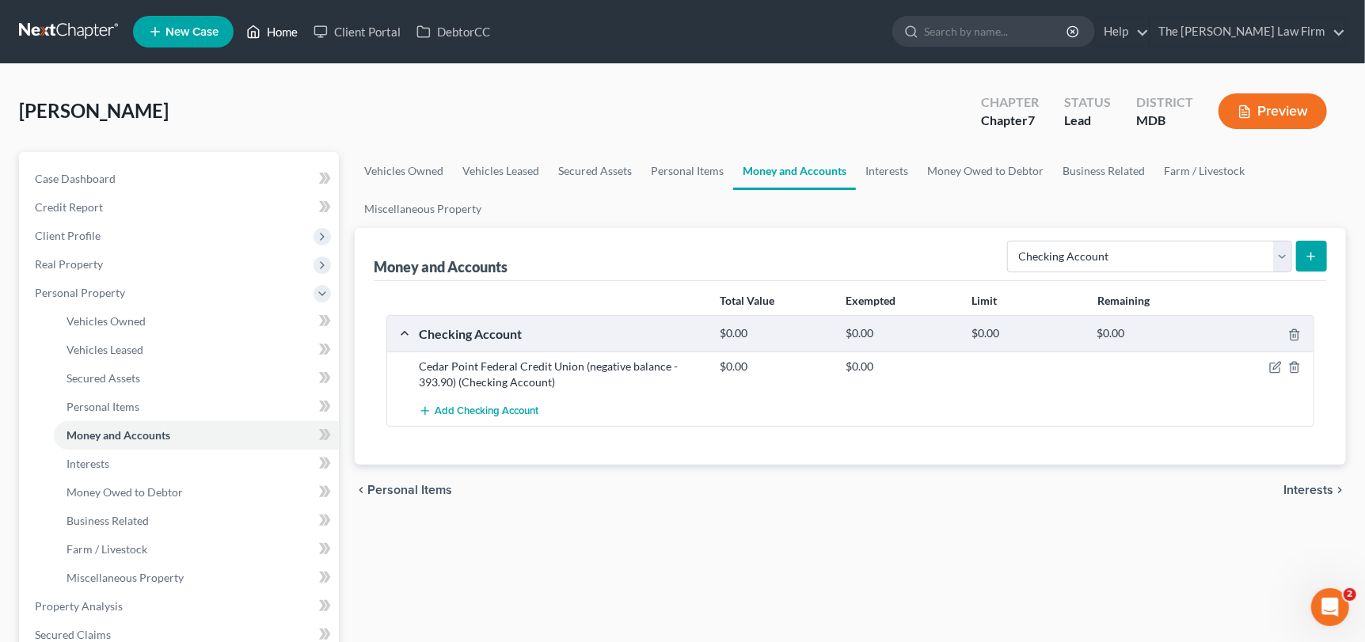
click at [280, 32] on link "Home" at bounding box center [271, 31] width 67 height 28
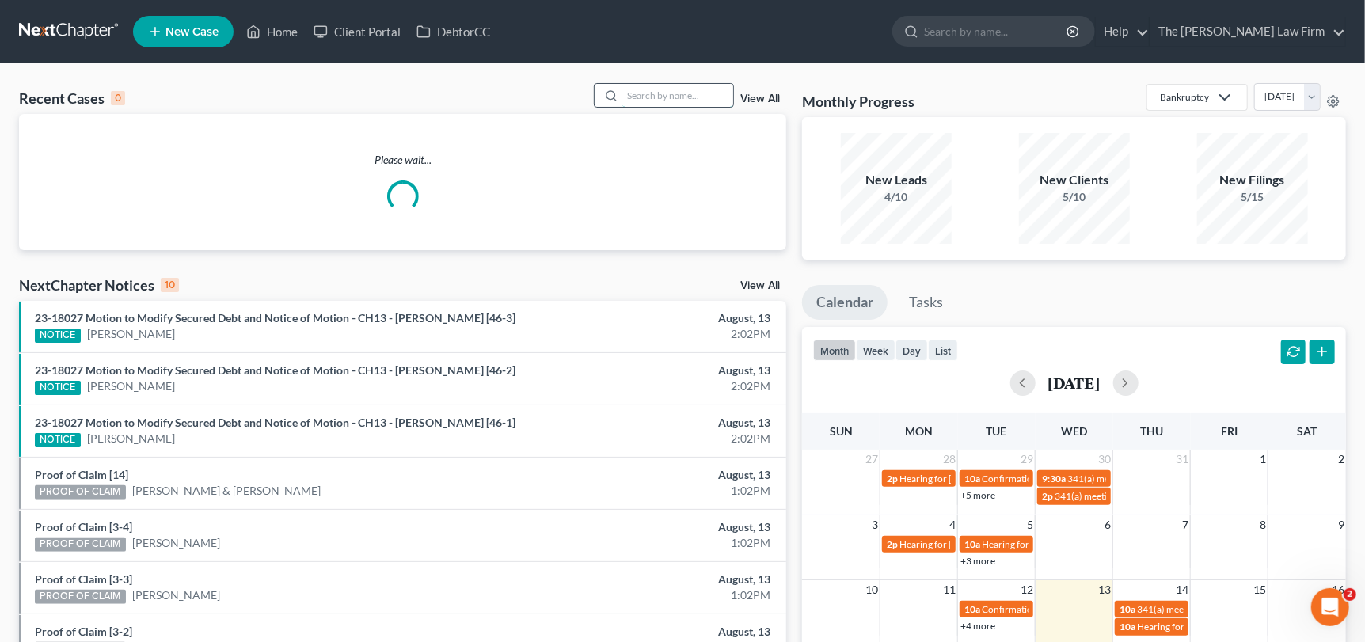
click at [636, 89] on input "search" at bounding box center [677, 95] width 111 height 23
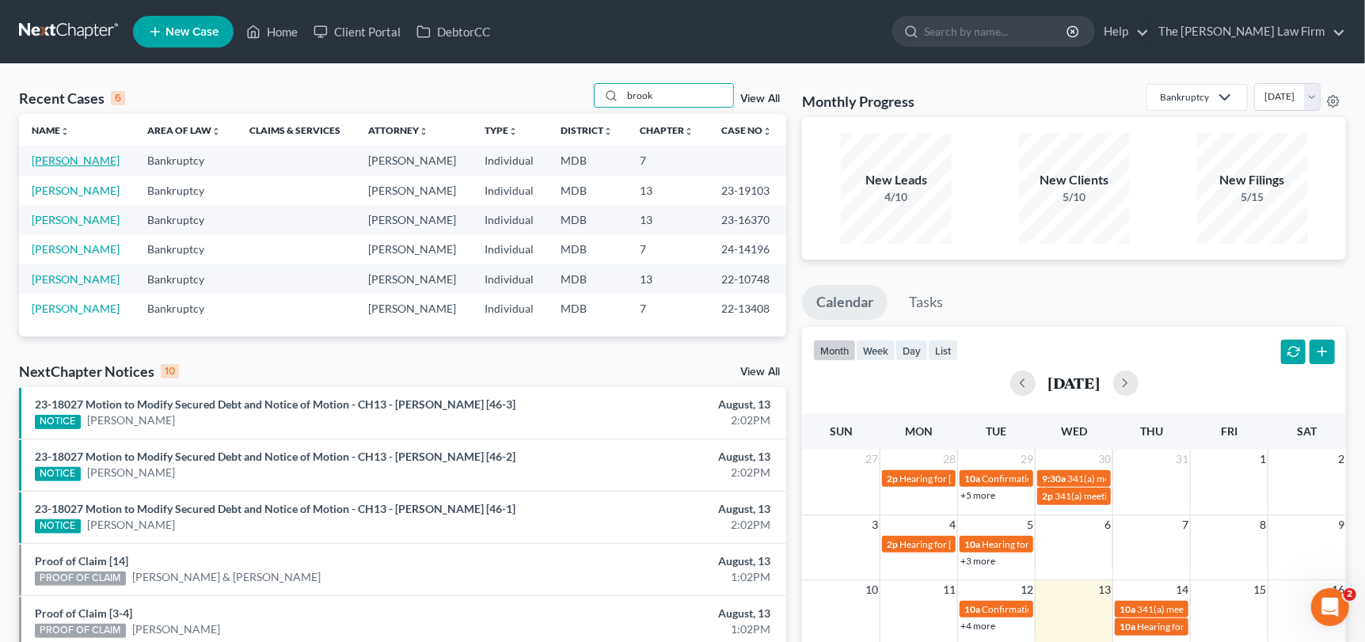
click at [53, 159] on link "[PERSON_NAME]" at bounding box center [76, 160] width 88 height 13
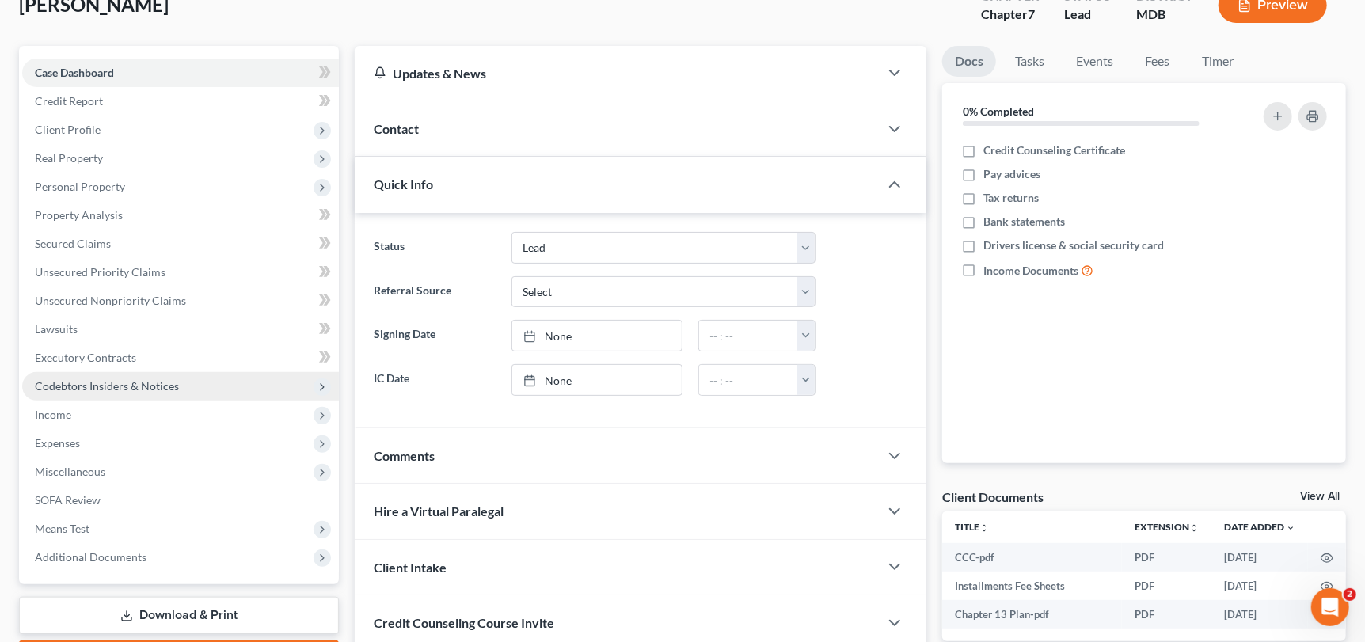
scroll to position [78, 0]
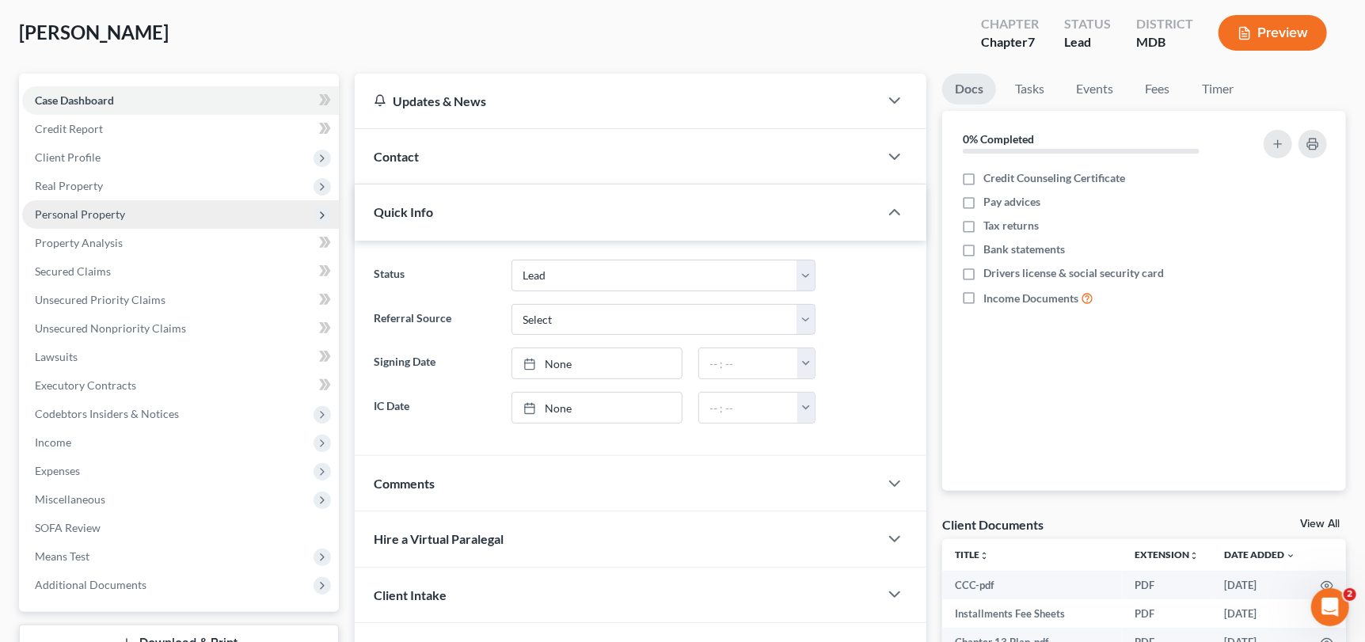
click at [98, 220] on span "Personal Property" at bounding box center [180, 214] width 317 height 28
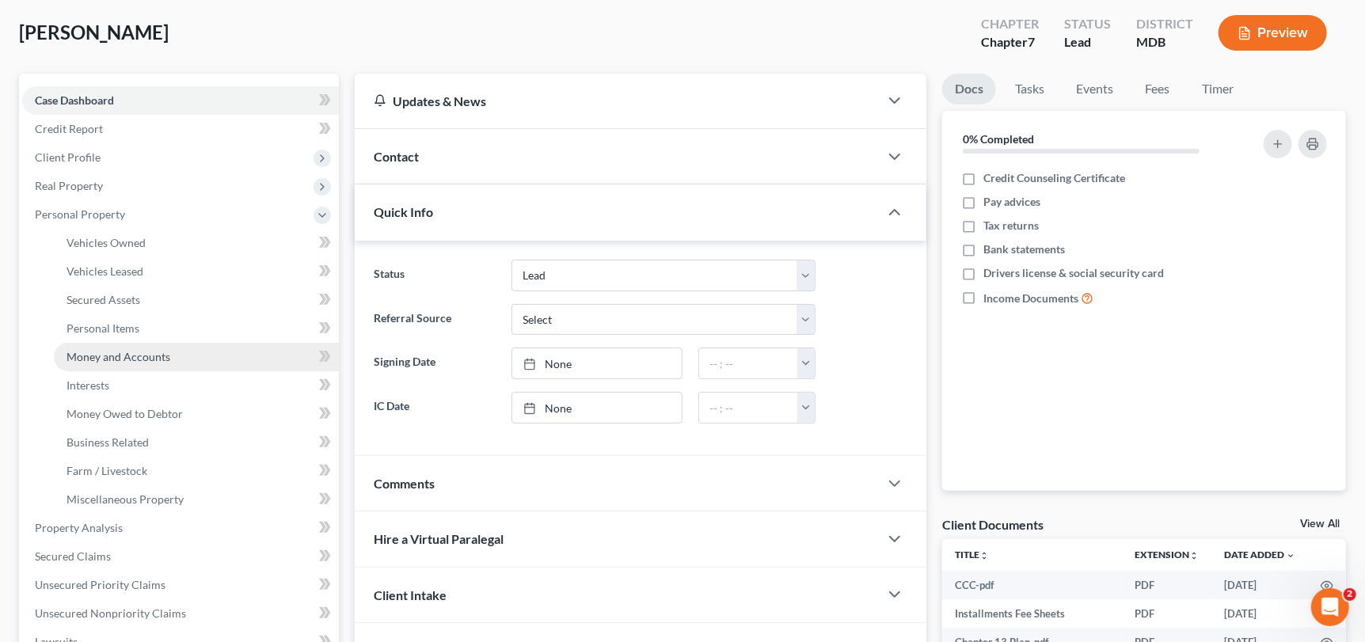
click at [106, 353] on span "Money and Accounts" at bounding box center [118, 356] width 104 height 13
